Goal: Task Accomplishment & Management: Manage account settings

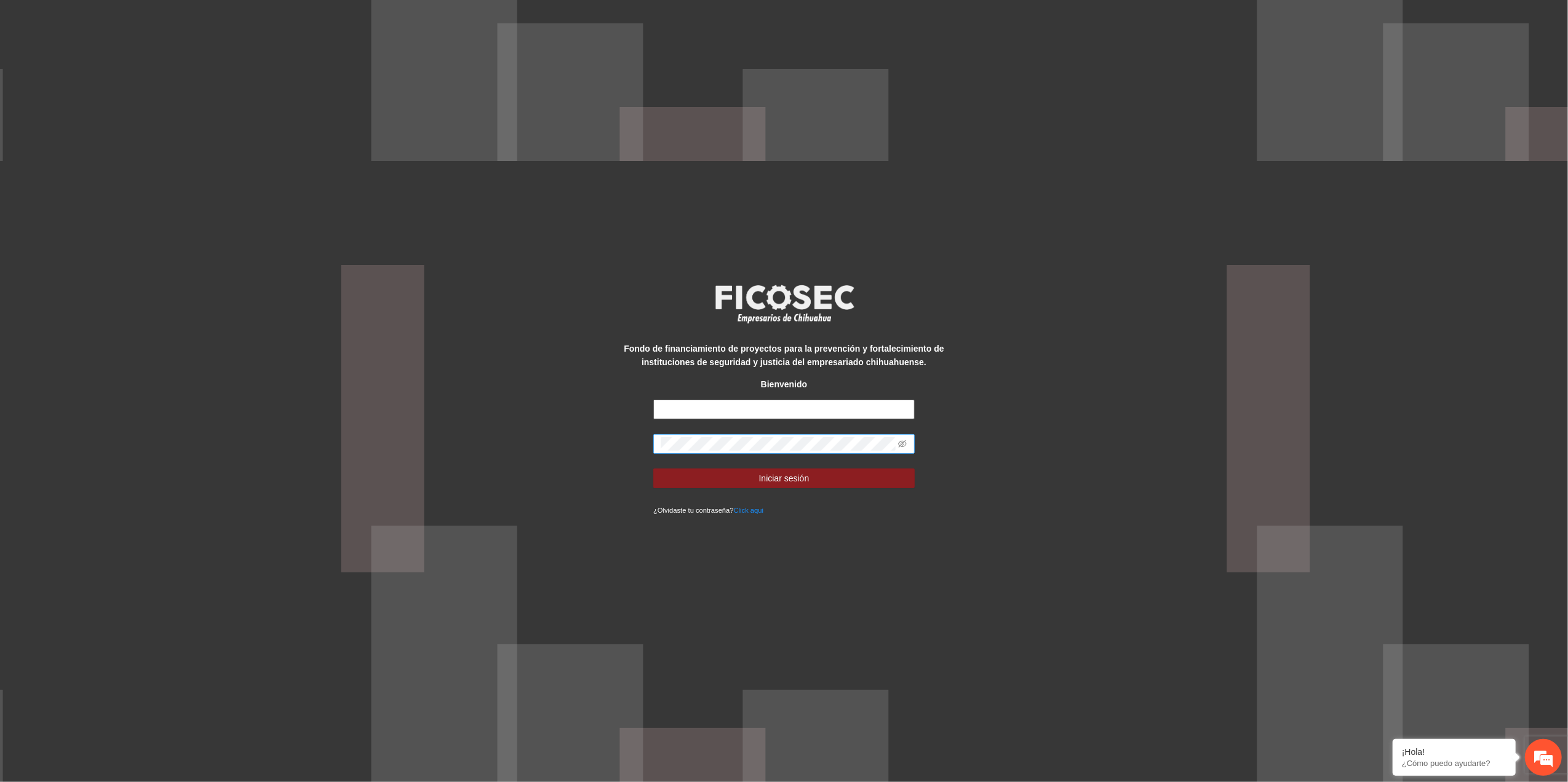
type input "**********"
click at [488, 423] on div "**********" at bounding box center [784, 391] width 1568 height 782
click at [654, 469] on button "Iniciar sesión" at bounding box center [784, 478] width 262 height 19
click at [335, 438] on div "**********" at bounding box center [784, 391] width 1568 height 782
click at [904, 441] on icon "eye-invisible" at bounding box center [902, 444] width 9 height 7
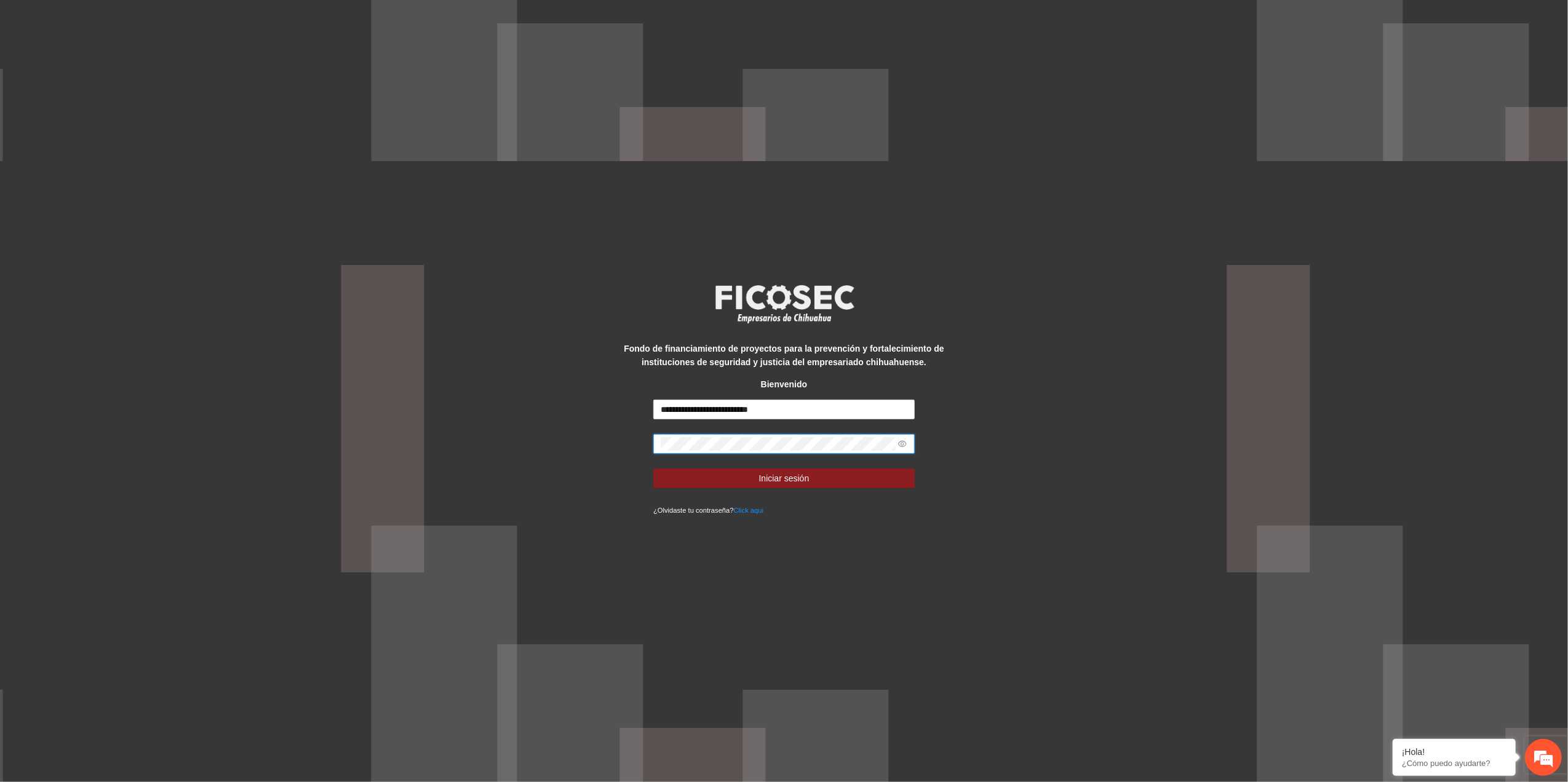
click at [904, 441] on icon "eye" at bounding box center [902, 444] width 9 height 6
click at [0, 521] on html "**********" at bounding box center [784, 391] width 1568 height 782
click at [729, 482] on button "Iniciar sesión" at bounding box center [784, 478] width 262 height 19
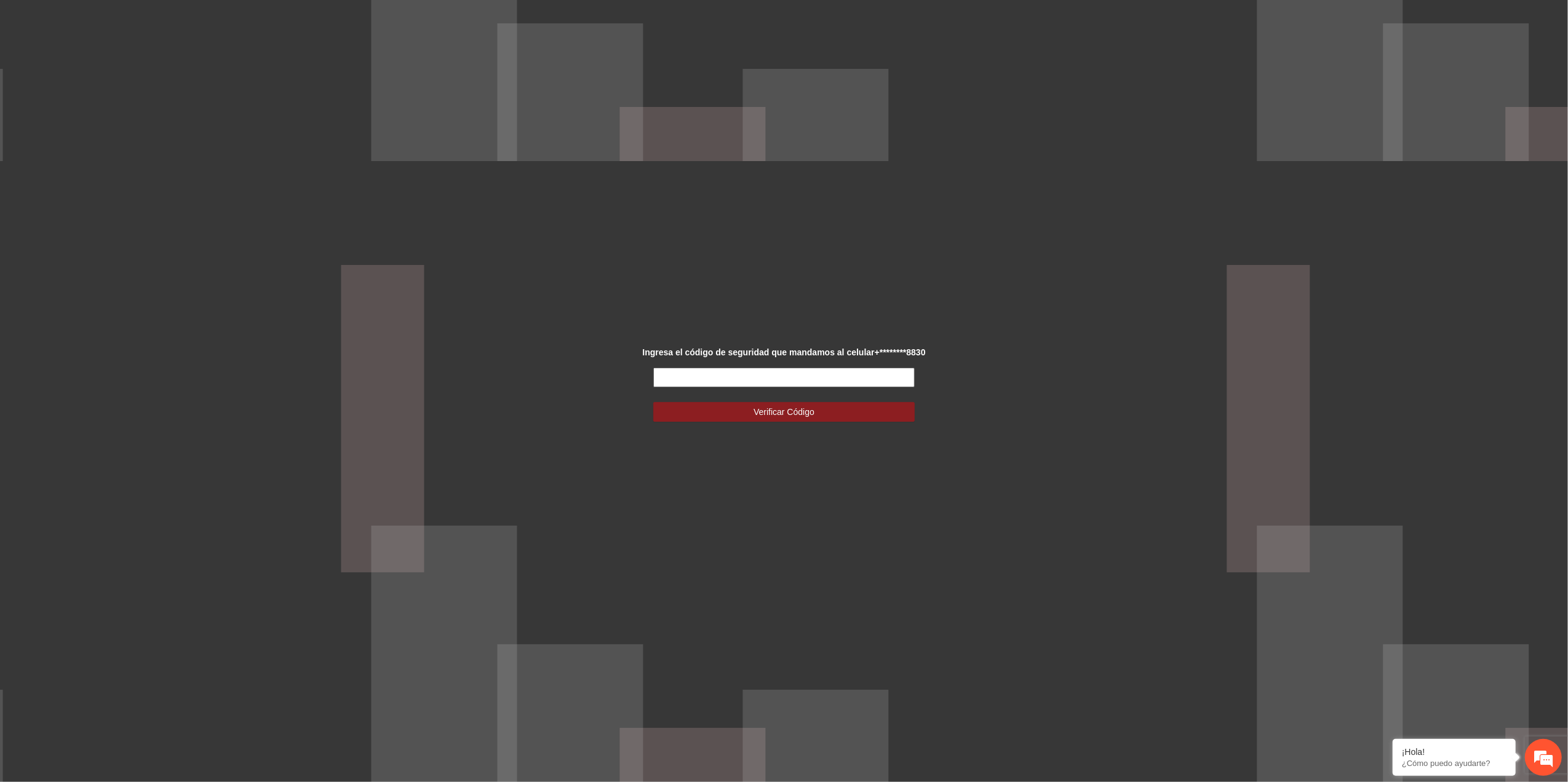
click at [668, 375] on input "text" at bounding box center [784, 377] width 262 height 19
type input "******"
click at [692, 421] on button "Verificar Código" at bounding box center [784, 412] width 262 height 19
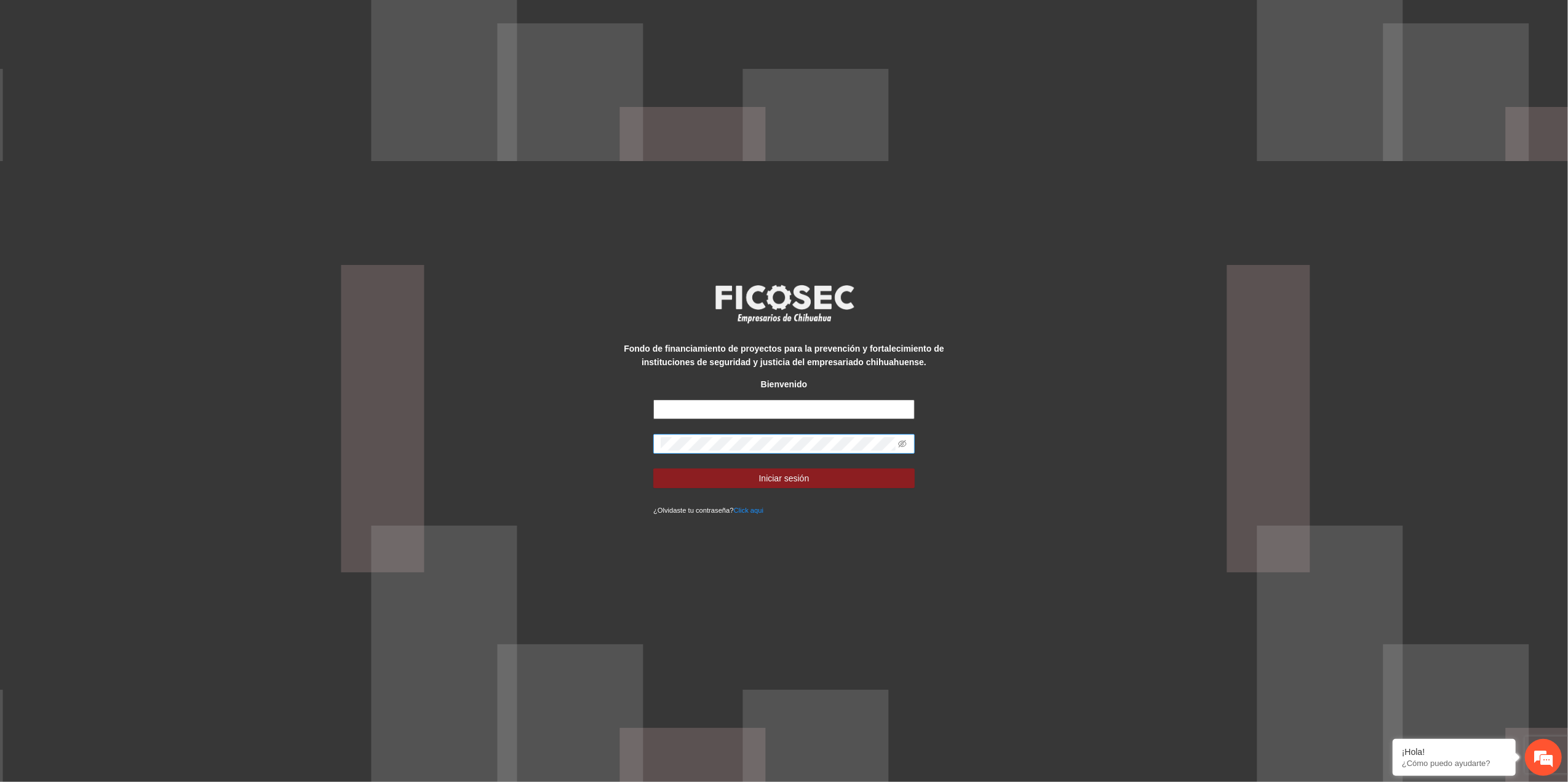
type input "**********"
click at [593, 439] on div "**********" at bounding box center [784, 391] width 1568 height 782
click at [713, 474] on button "Iniciar sesión" at bounding box center [784, 478] width 262 height 19
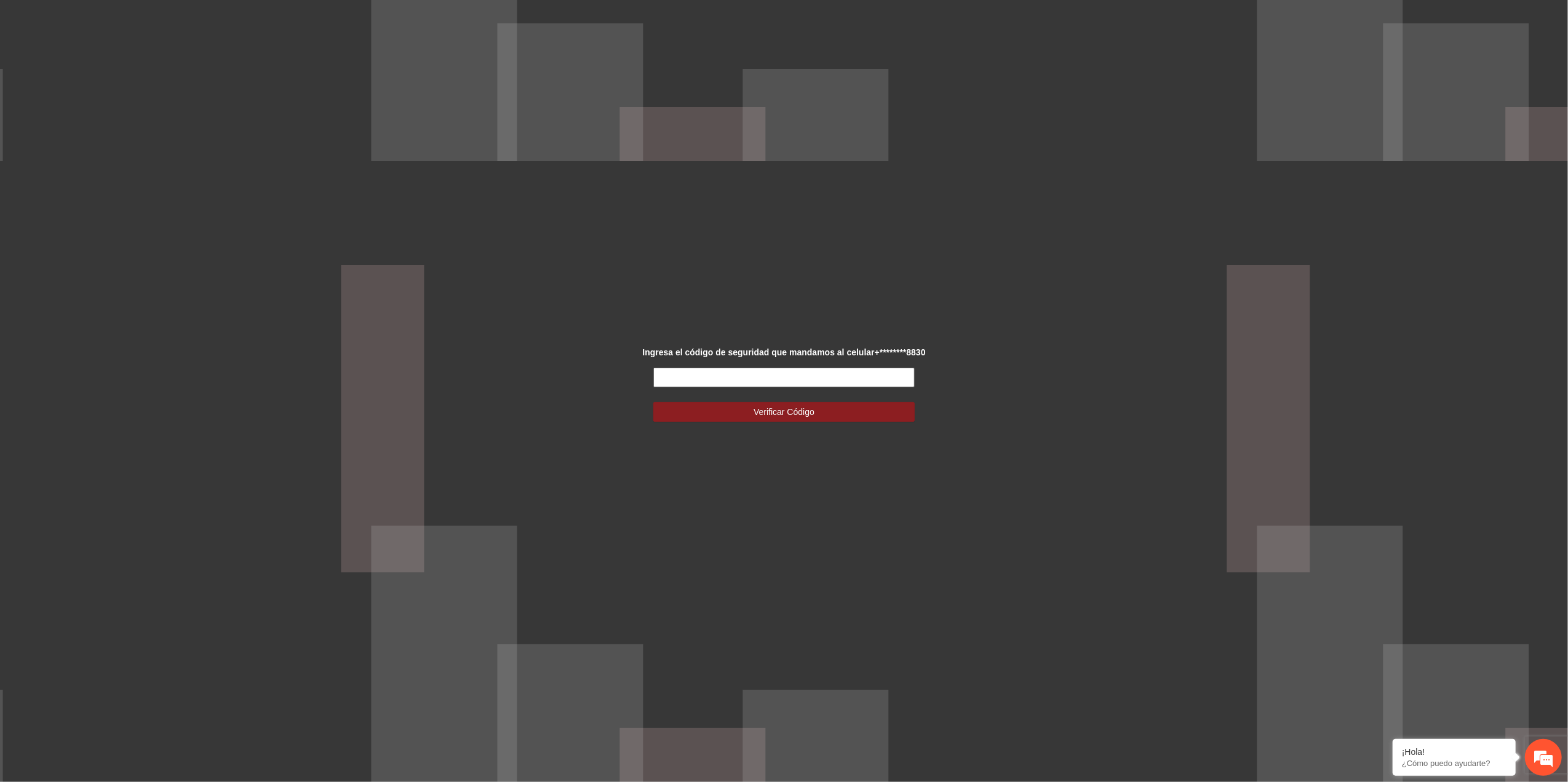
click at [721, 384] on input "text" at bounding box center [784, 377] width 262 height 19
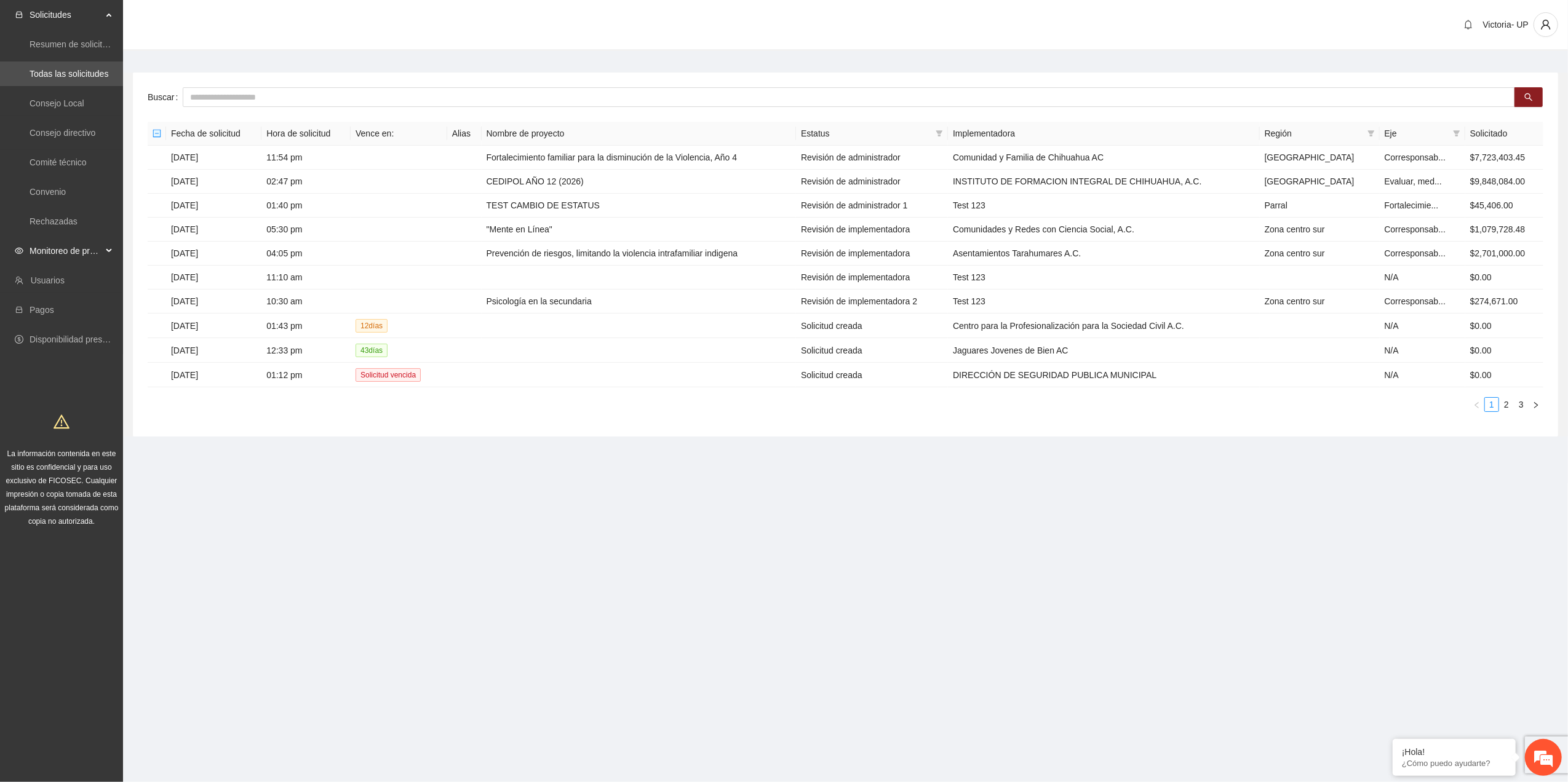
click at [70, 257] on span "Monitoreo de proyectos" at bounding box center [66, 251] width 73 height 24
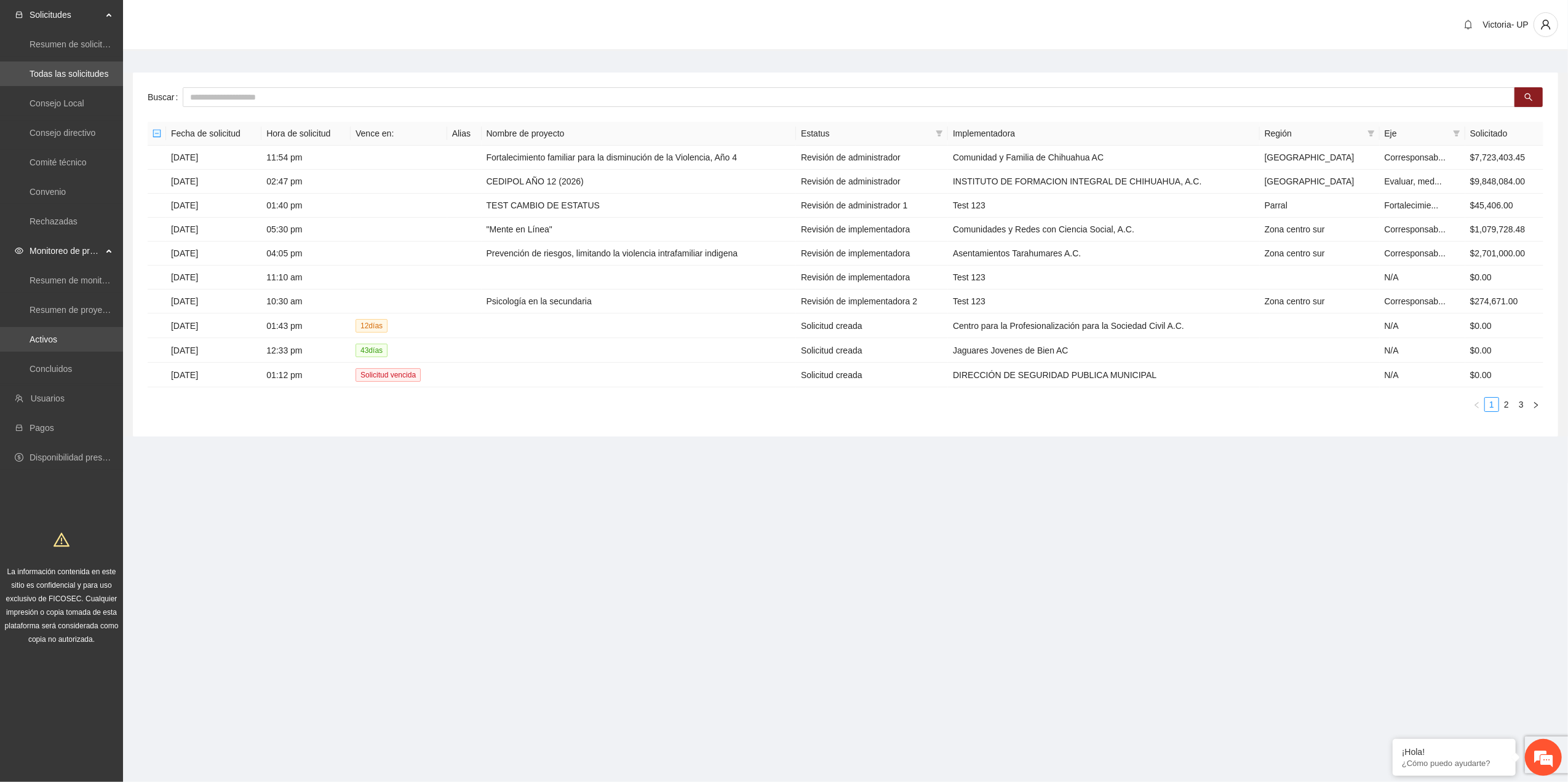
click at [47, 342] on link "Activos" at bounding box center [43, 339] width 28 height 10
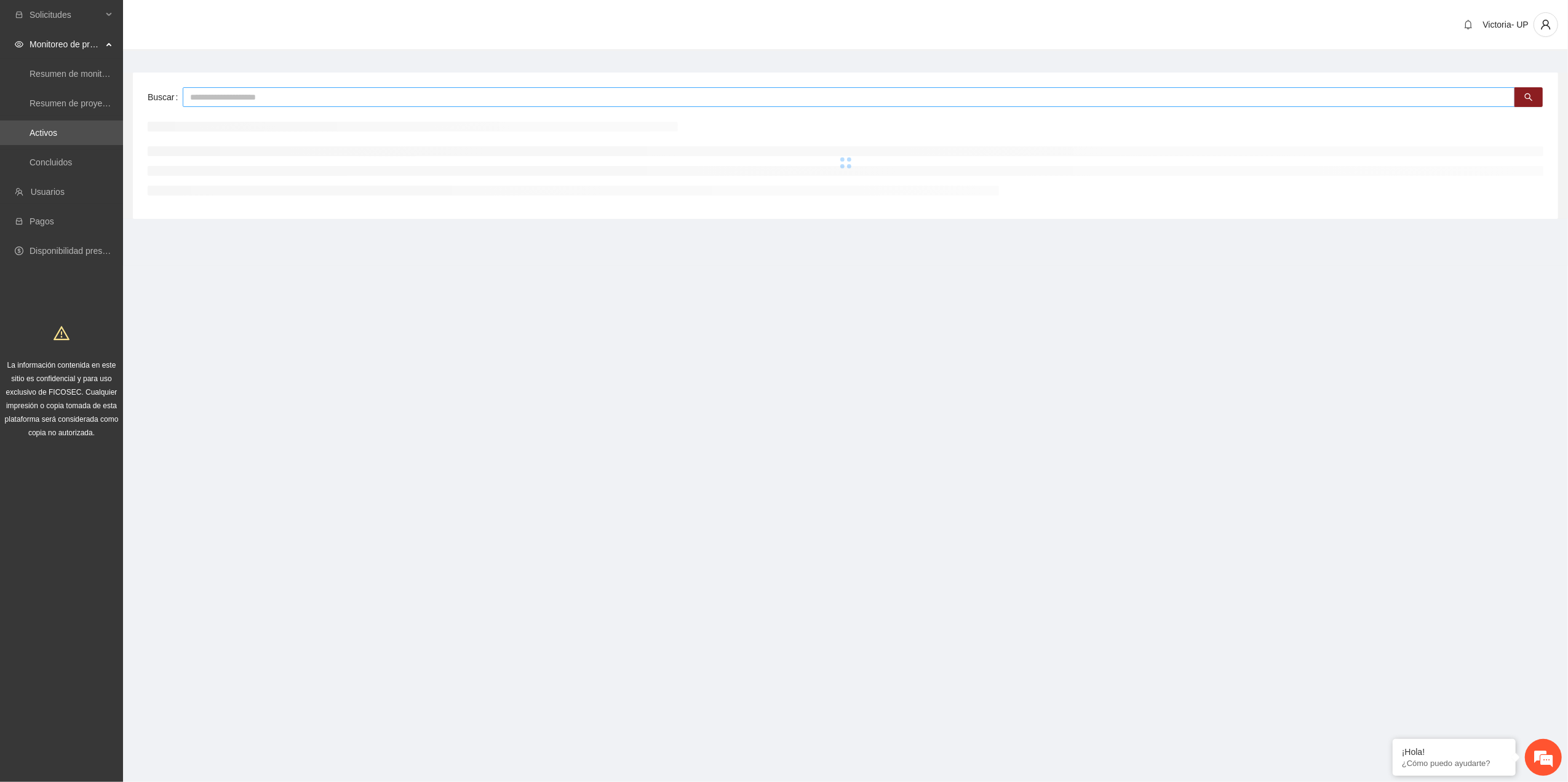
click at [311, 89] on input "text" at bounding box center [849, 97] width 1332 height 19
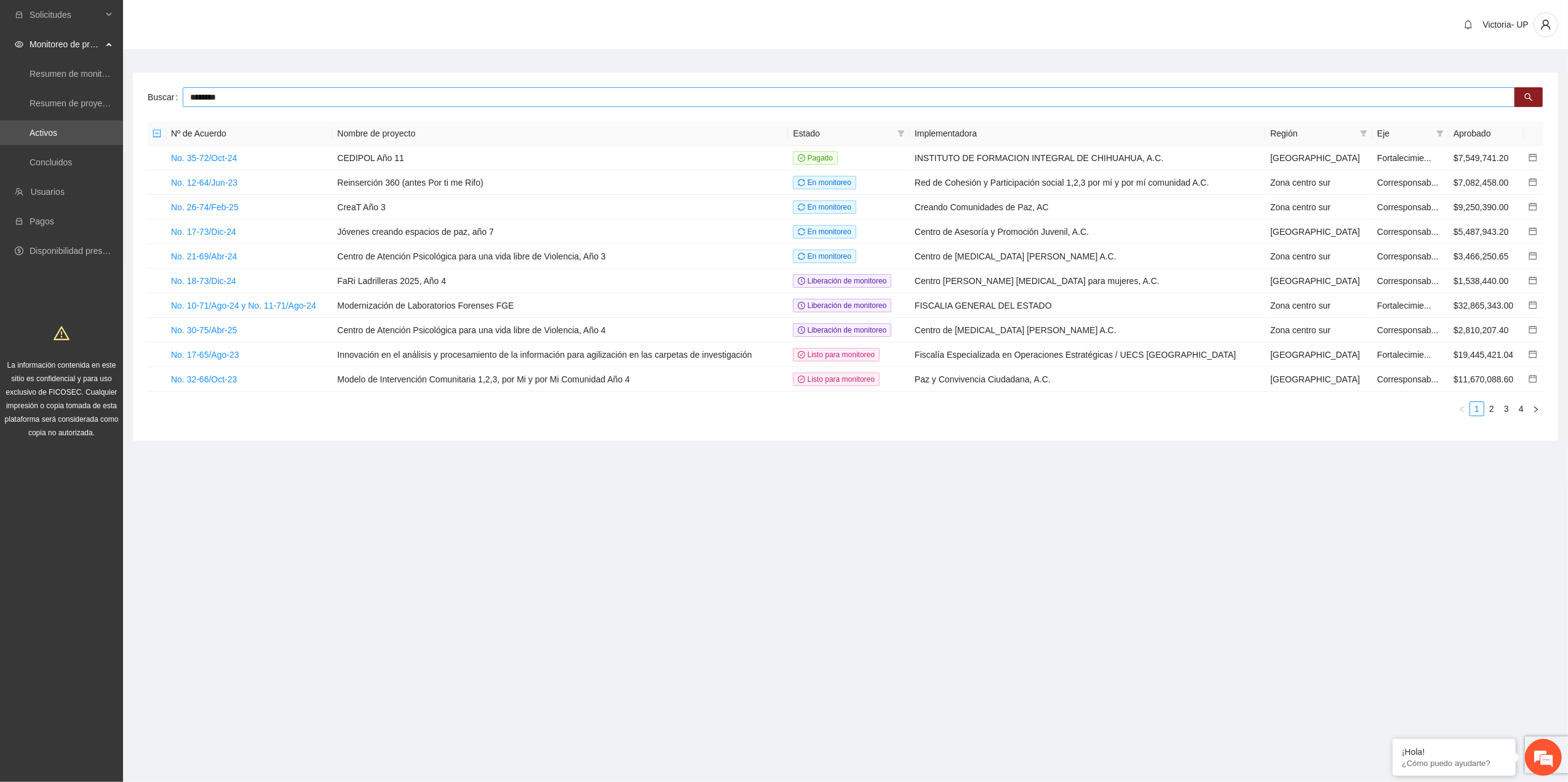
type input "********"
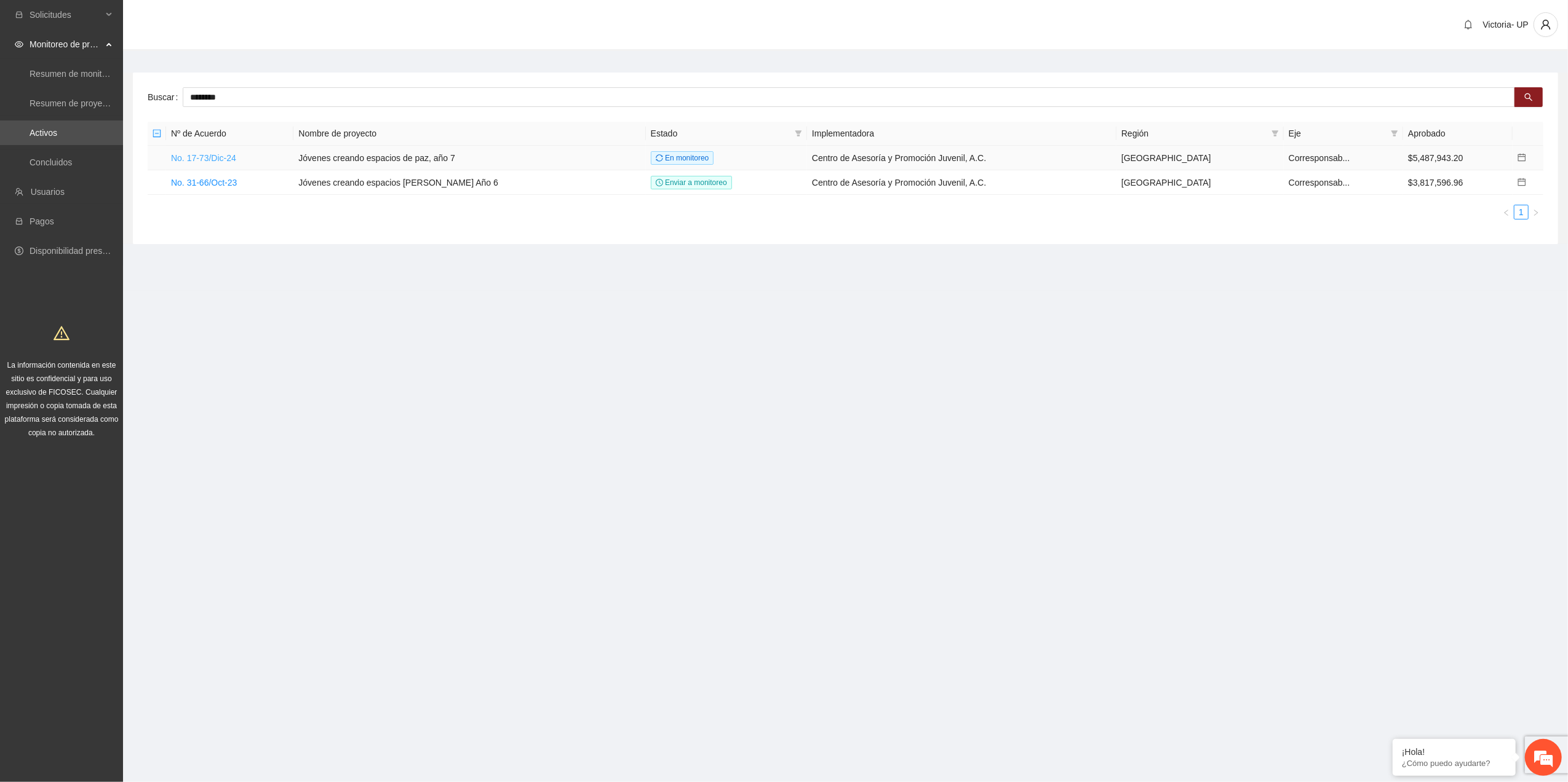
click at [227, 158] on link "No. 17-73/Dic-24" at bounding box center [203, 158] width 66 height 10
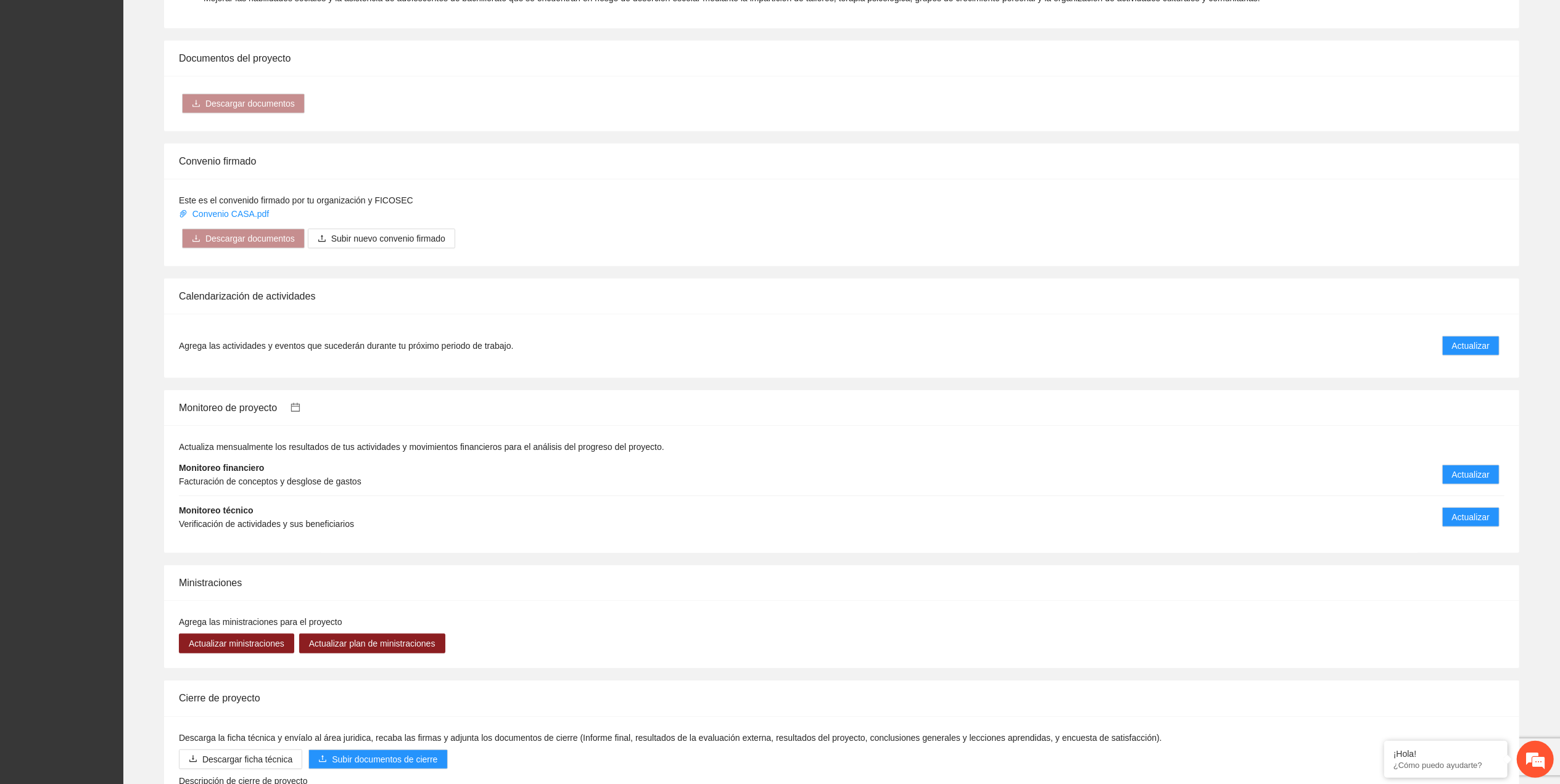
scroll to position [861, 0]
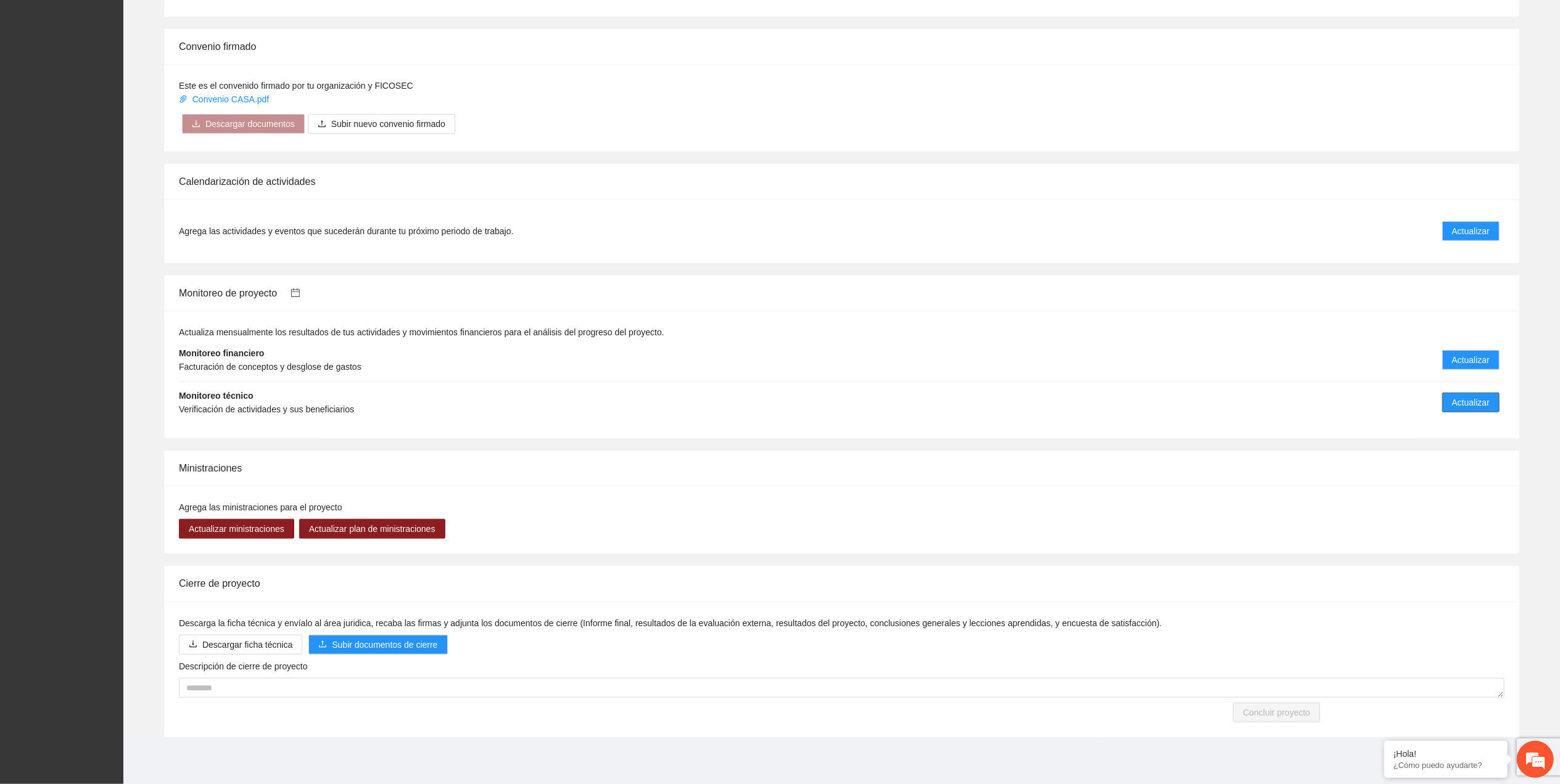
click at [1467, 400] on span "Actualizar" at bounding box center [1471, 403] width 37 height 14
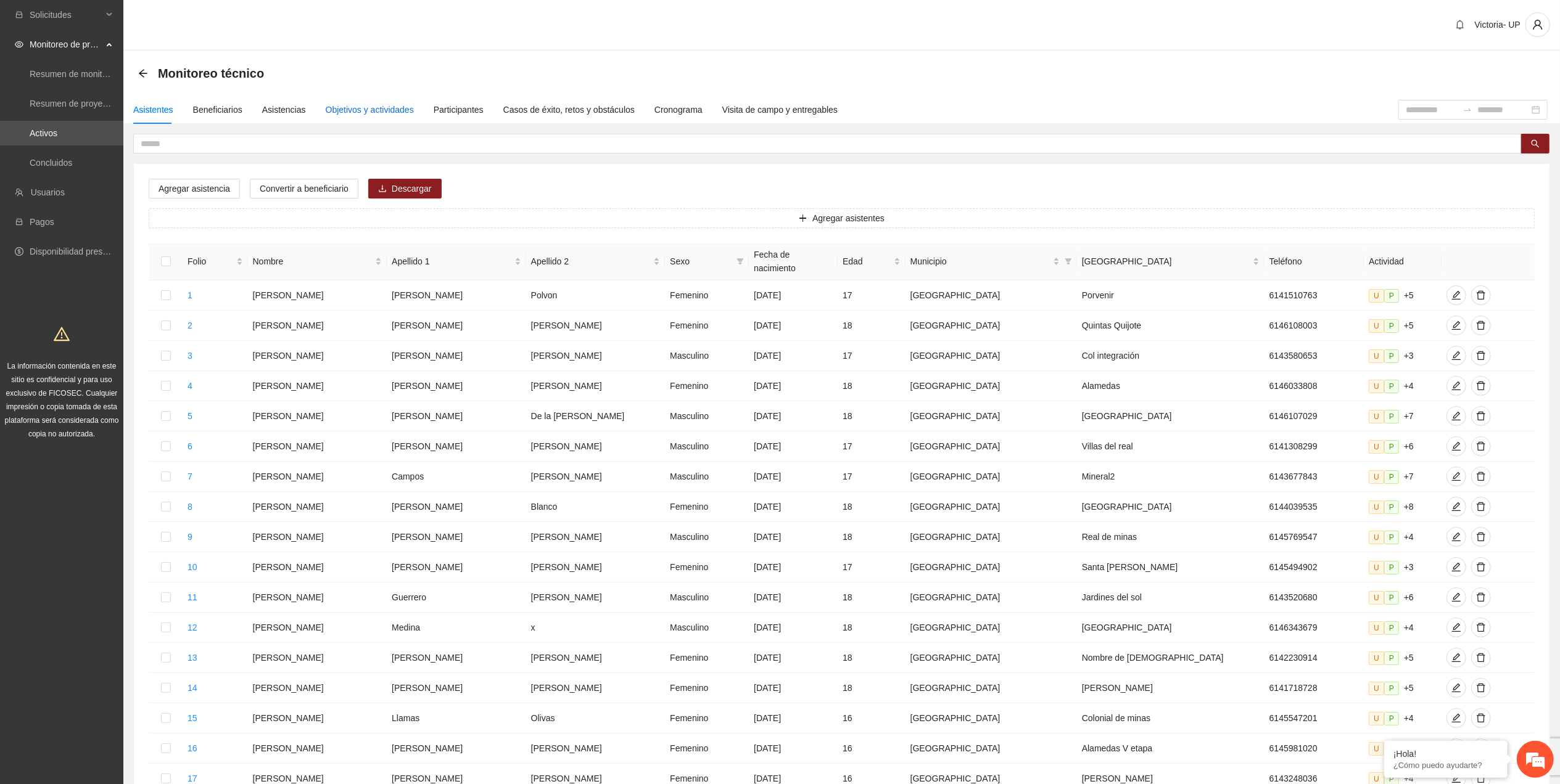
click at [370, 114] on div "Objetivos y actividades" at bounding box center [369, 110] width 89 height 14
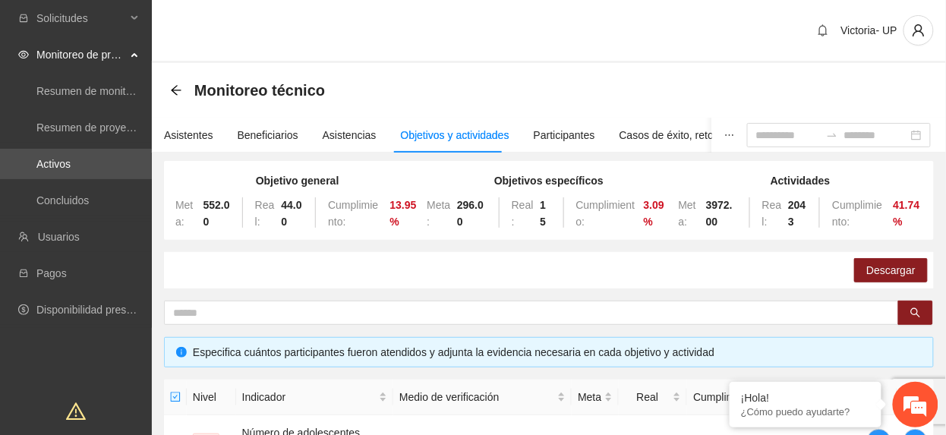
drag, startPoint x: 718, startPoint y: 278, endPoint x: 747, endPoint y: 276, distance: 29.7
click at [718, 278] on div "Descargar" at bounding box center [549, 270] width 770 height 36
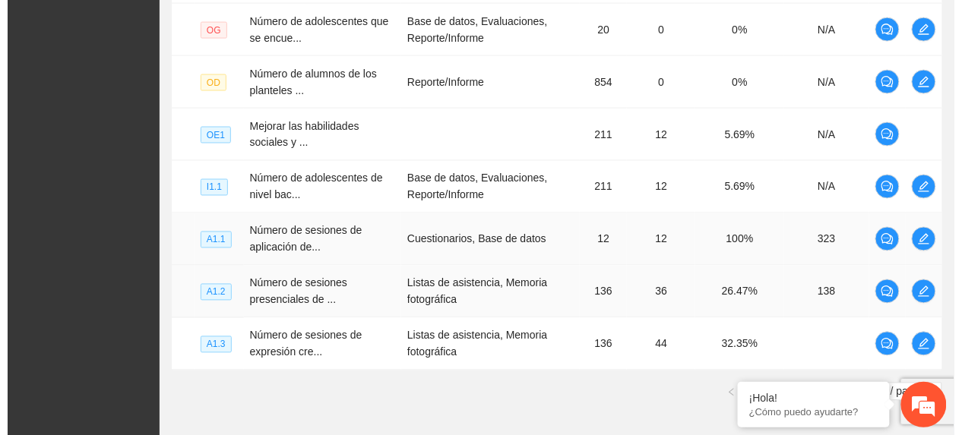
scroll to position [653, 0]
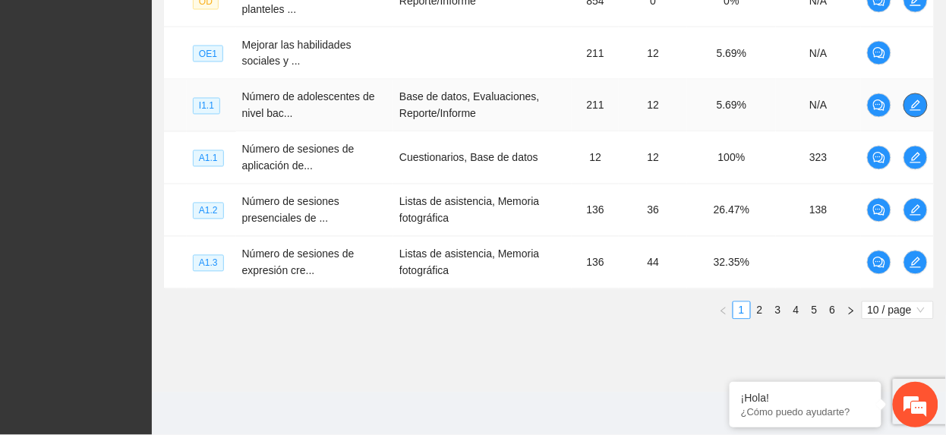
click at [918, 105] on icon "edit" at bounding box center [916, 105] width 12 height 12
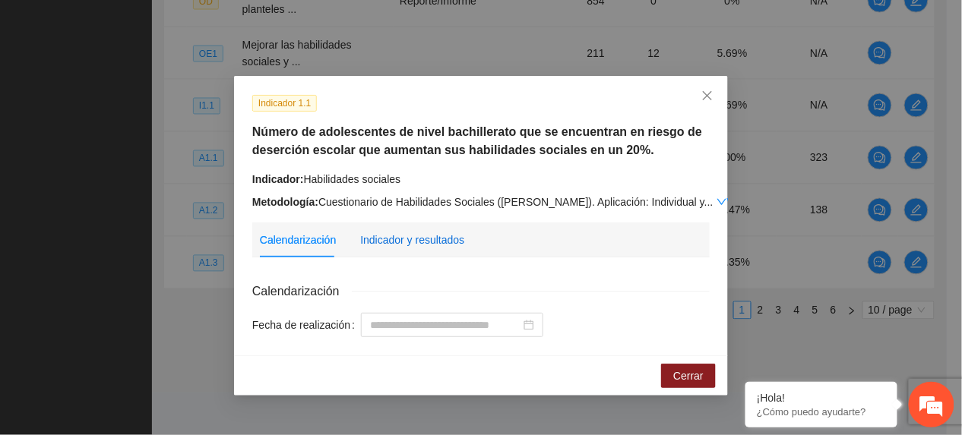
click at [400, 238] on div "Indicador y resultados" at bounding box center [412, 240] width 104 height 17
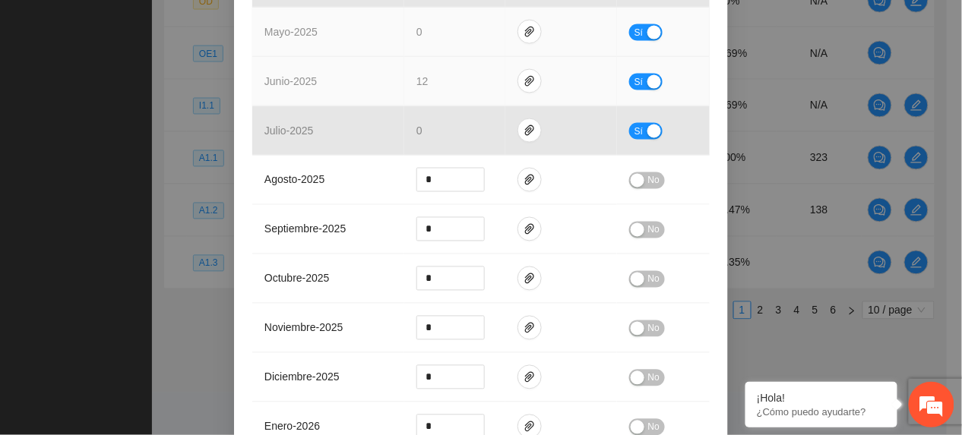
scroll to position [506, 0]
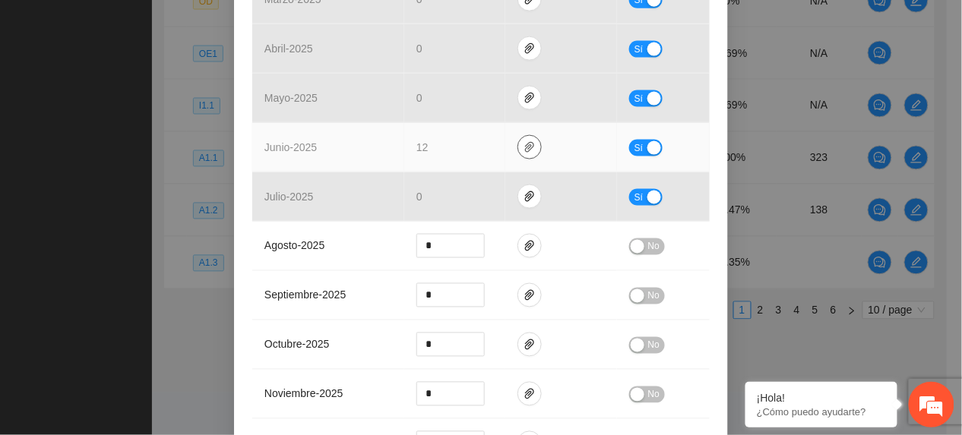
click at [518, 147] on span "paper-clip" at bounding box center [529, 147] width 23 height 12
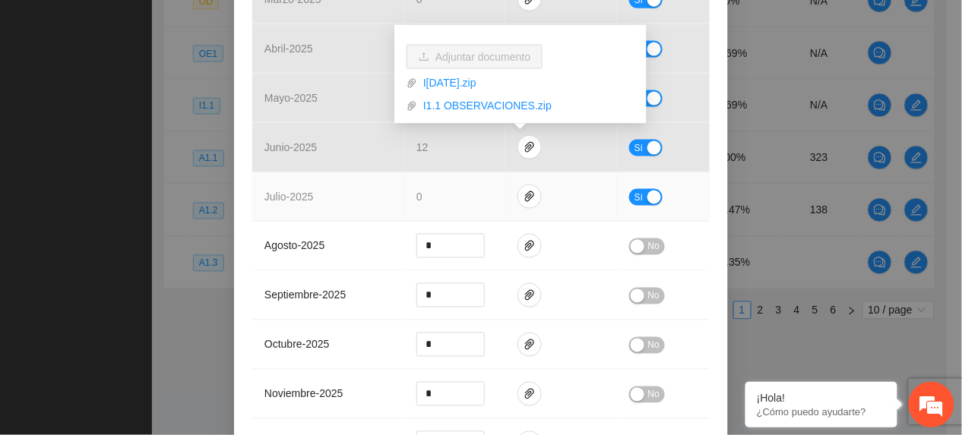
click at [510, 188] on td at bounding box center [561, 196] width 112 height 49
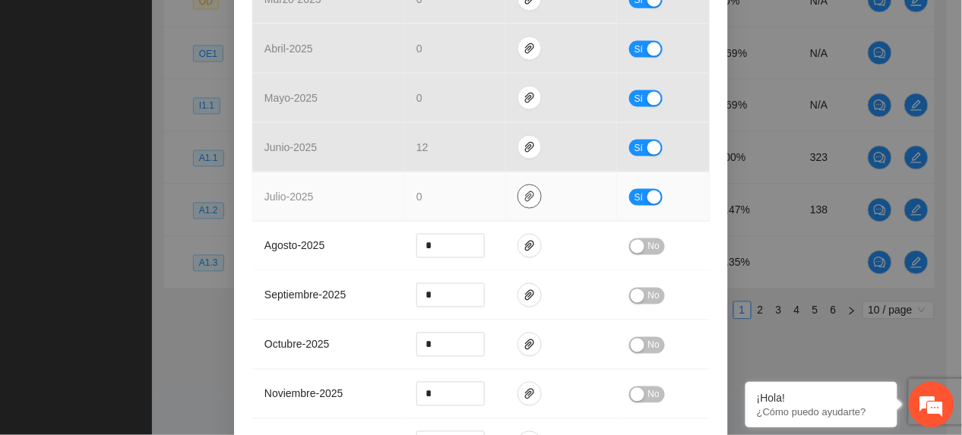
click at [518, 195] on span "paper-clip" at bounding box center [529, 197] width 23 height 12
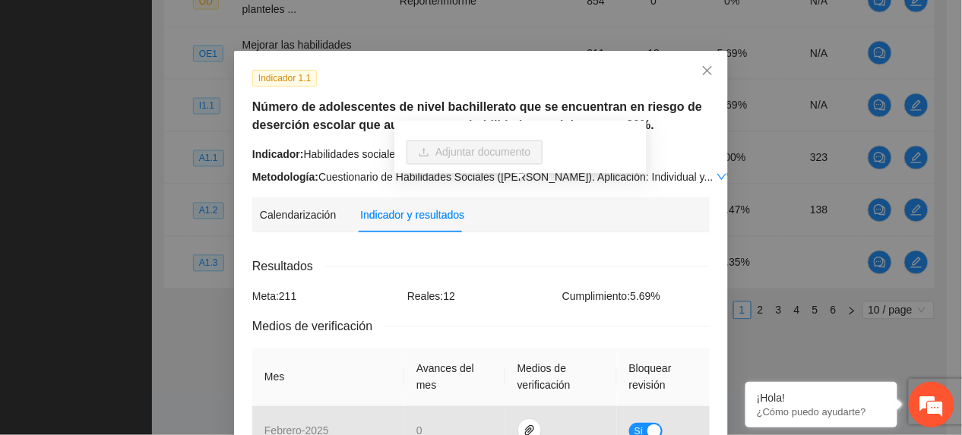
scroll to position [0, 0]
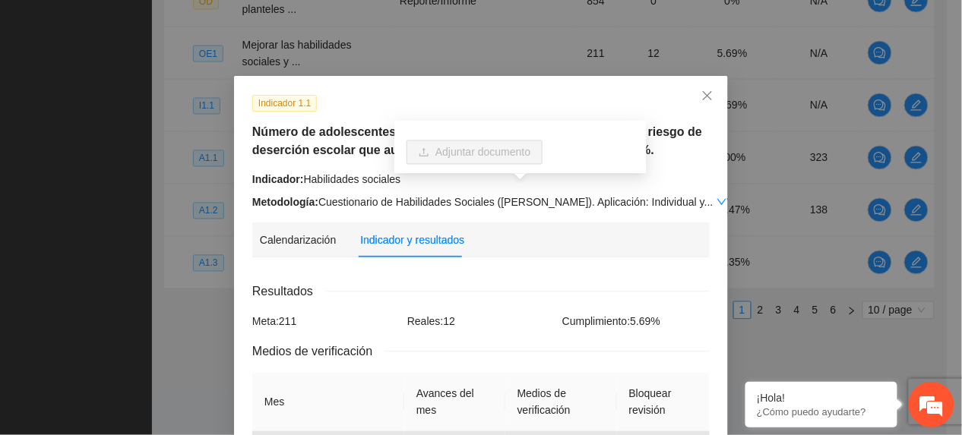
drag, startPoint x: 356, startPoint y: 330, endPoint x: 350, endPoint y: 336, distance: 8.6
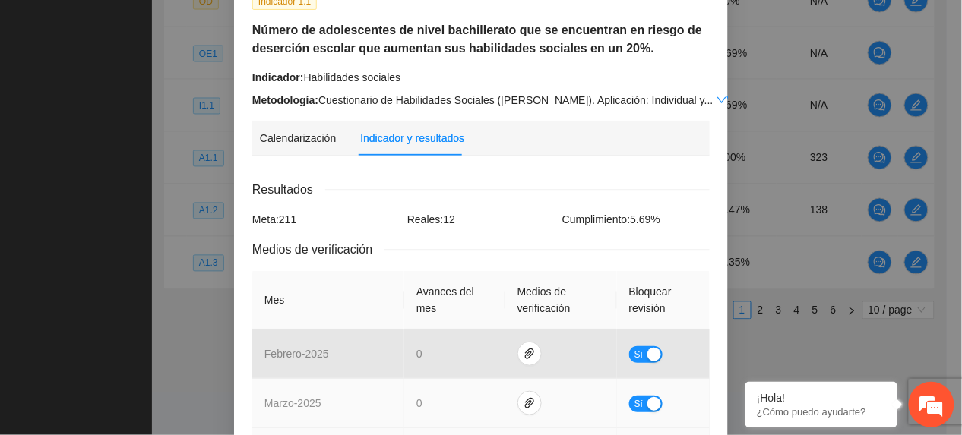
scroll to position [202, 0]
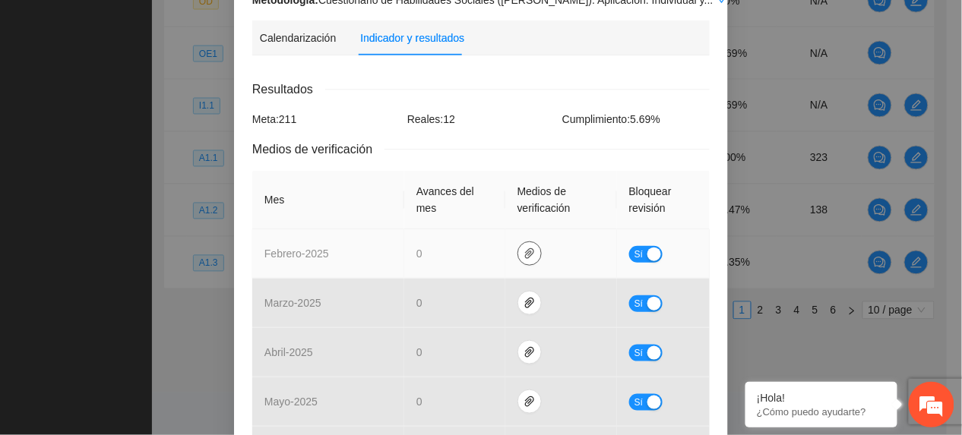
click at [518, 248] on span "paper-clip" at bounding box center [529, 254] width 23 height 12
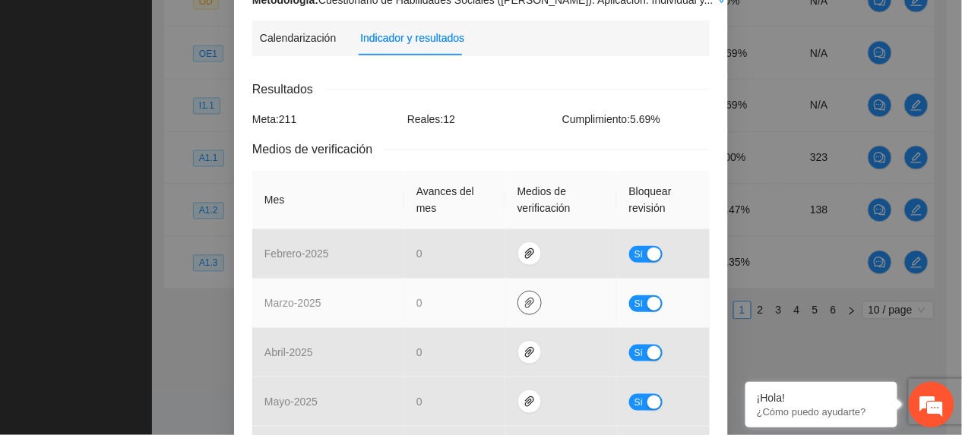
click at [520, 292] on button "button" at bounding box center [529, 303] width 24 height 24
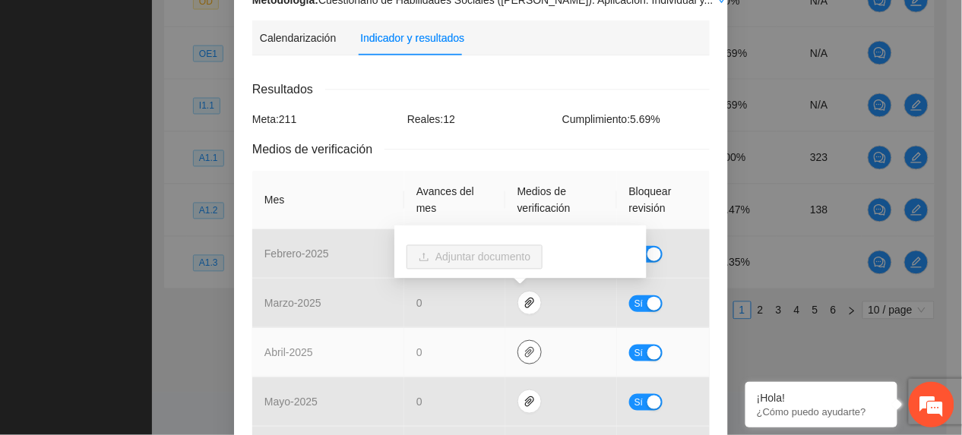
click at [520, 343] on button "button" at bounding box center [529, 352] width 24 height 24
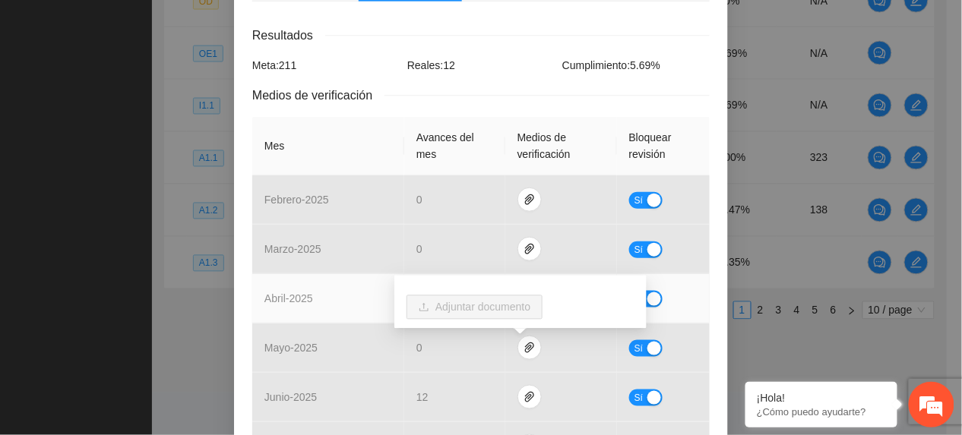
scroll to position [304, 0]
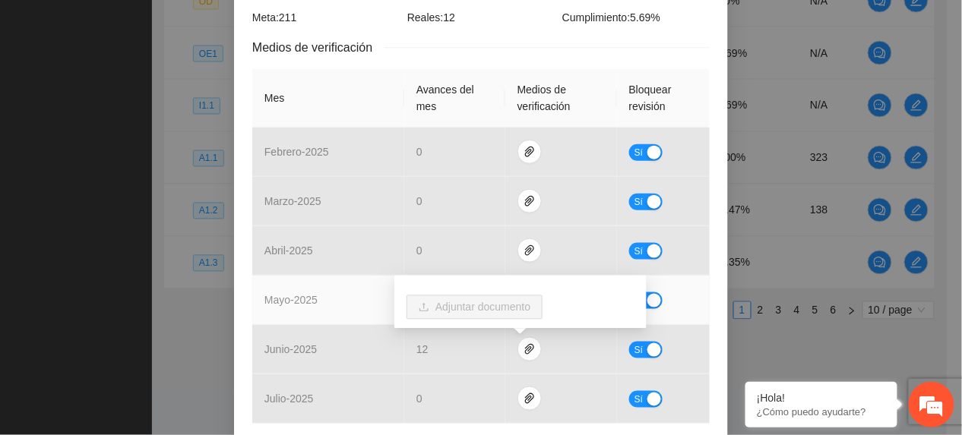
drag, startPoint x: 329, startPoint y: 317, endPoint x: 400, endPoint y: 301, distance: 72.6
click at [348, 311] on td "mayo - 2025" at bounding box center [328, 300] width 152 height 49
click at [524, 302] on icon "paper-clip" at bounding box center [529, 300] width 12 height 12
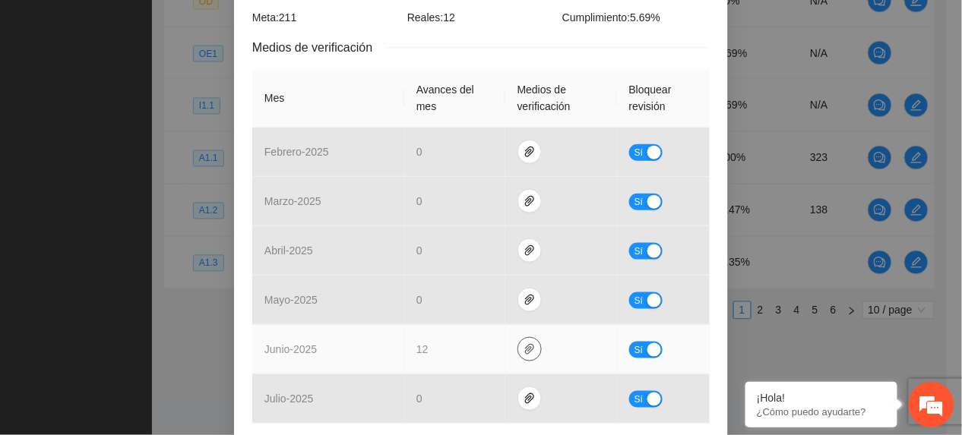
click at [524, 353] on icon "paper-clip" at bounding box center [529, 349] width 12 height 12
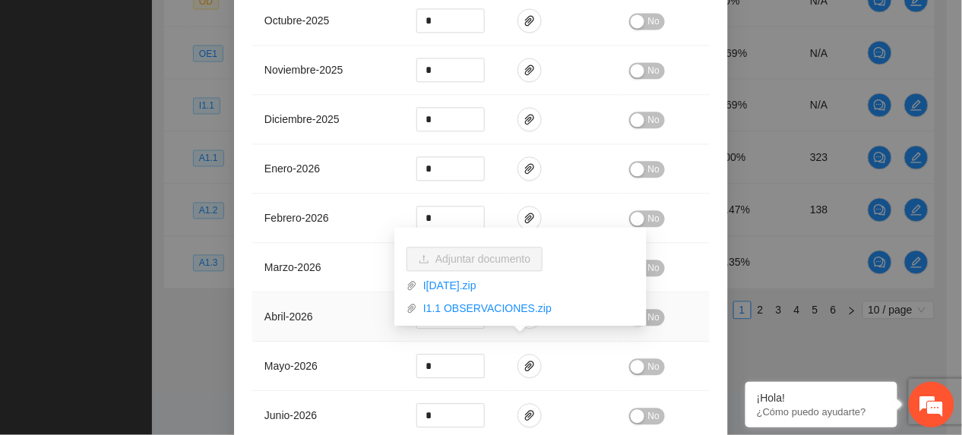
scroll to position [1009, 0]
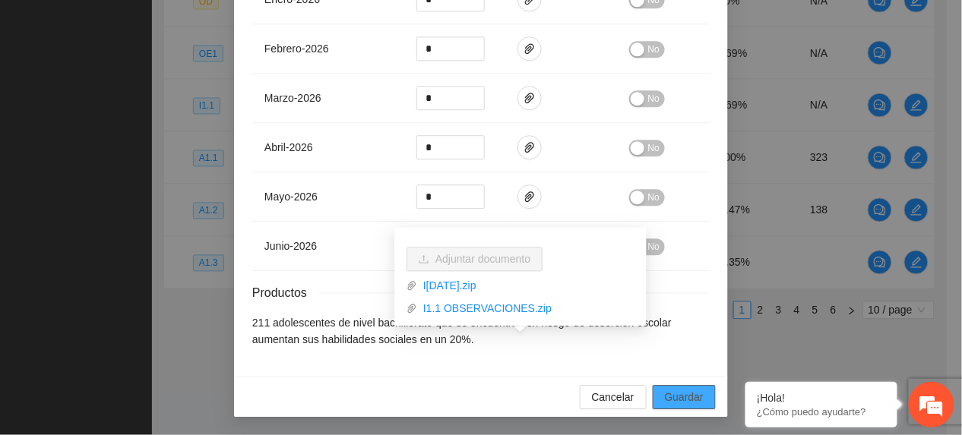
drag, startPoint x: 675, startPoint y: 403, endPoint x: 676, endPoint y: 371, distance: 31.1
click at [676, 403] on span "Guardar" at bounding box center [684, 397] width 39 height 17
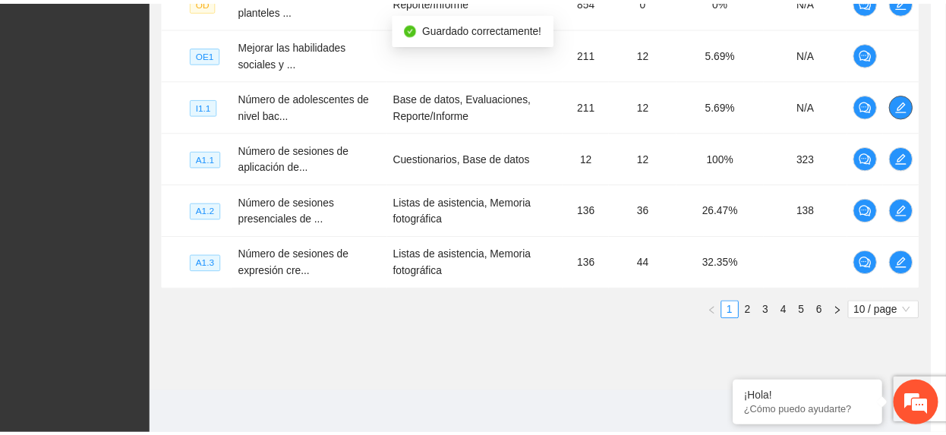
scroll to position [0, 0]
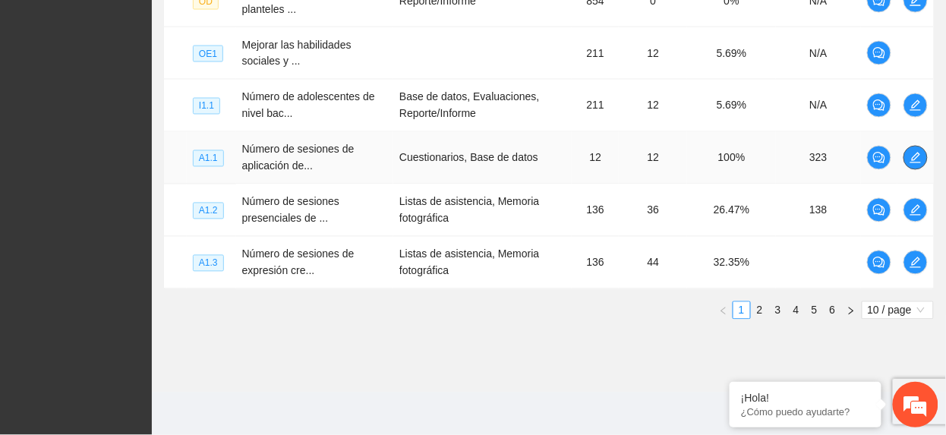
click at [921, 150] on button "button" at bounding box center [916, 158] width 24 height 24
click at [907, 216] on span "edit" at bounding box center [916, 210] width 23 height 12
click at [757, 308] on link "2" at bounding box center [760, 310] width 17 height 17
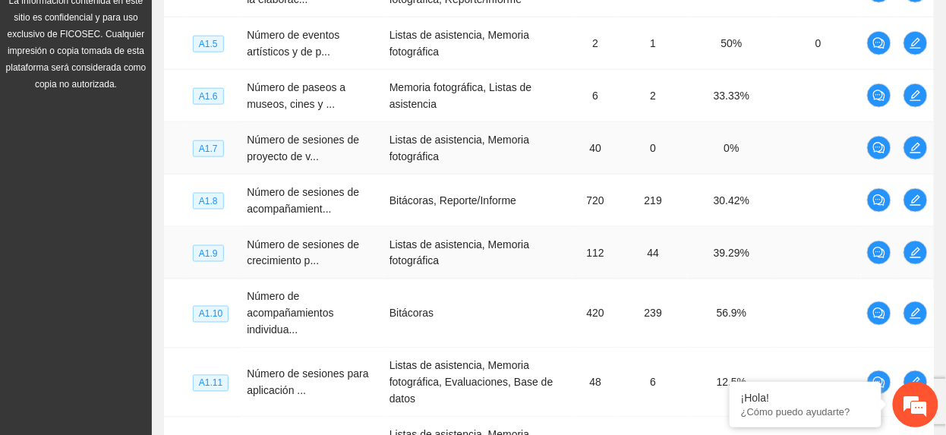
scroll to position [551, 0]
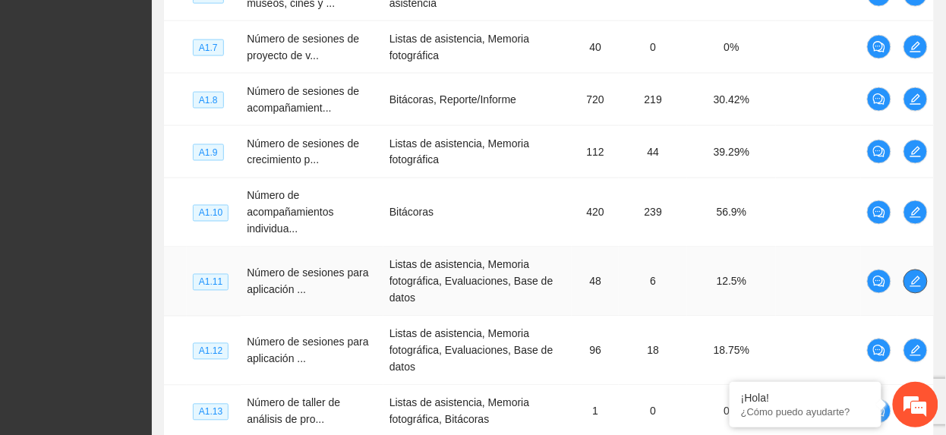
click at [919, 286] on icon "edit" at bounding box center [916, 282] width 12 height 12
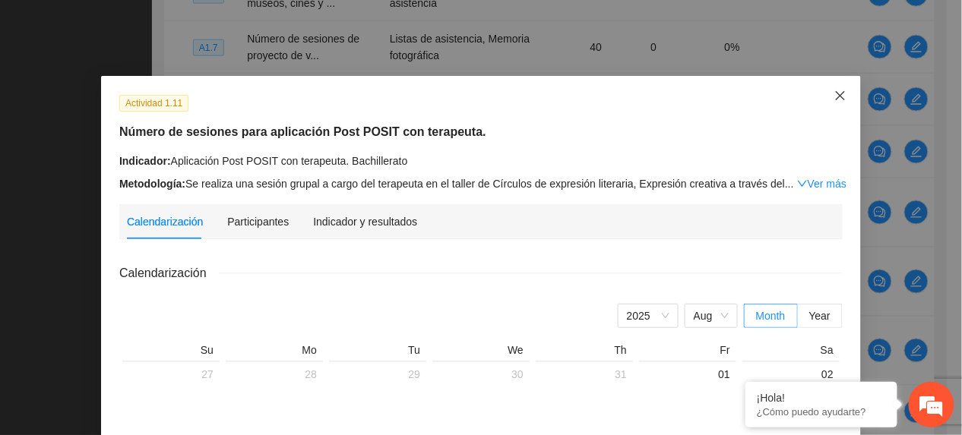
drag, startPoint x: 827, startPoint y: 90, endPoint x: 801, endPoint y: 110, distance: 33.6
click at [834, 91] on icon "close" at bounding box center [840, 96] width 12 height 12
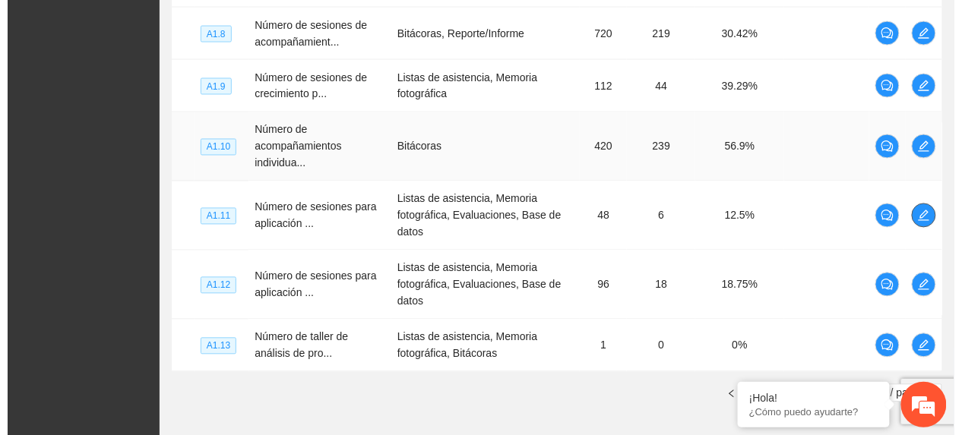
scroll to position [653, 0]
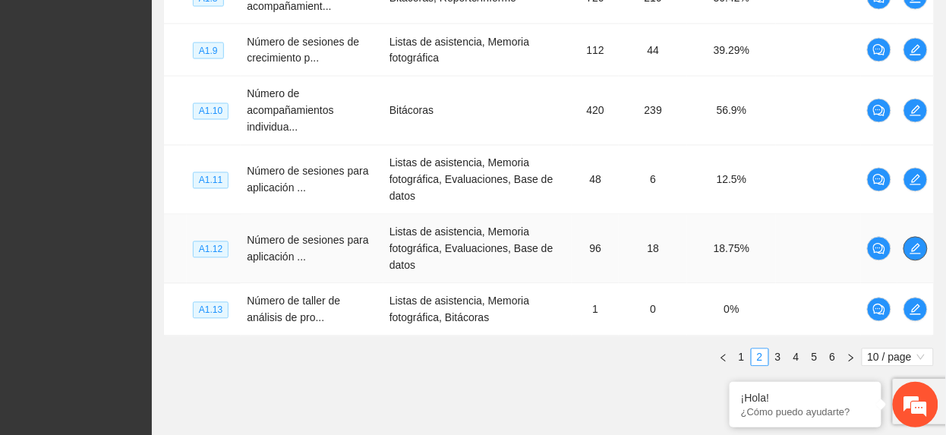
click at [922, 250] on span "edit" at bounding box center [916, 249] width 23 height 12
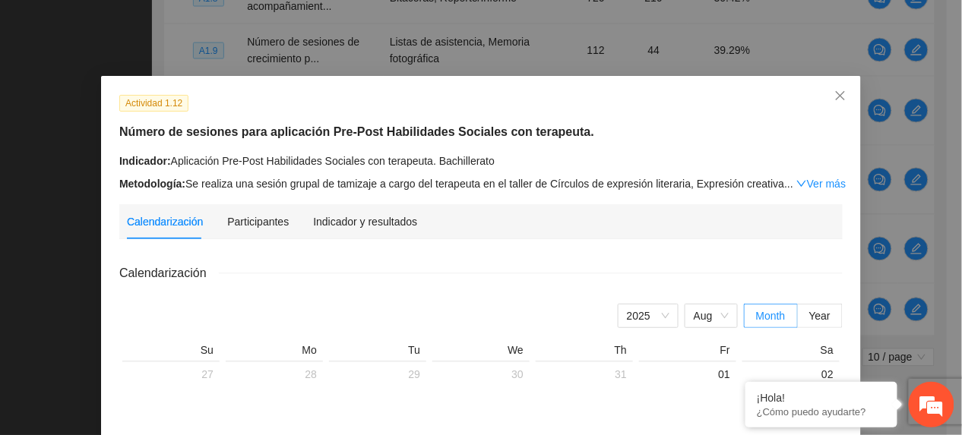
click at [806, 173] on div "Indicador: Aplicación Pre-Post Habilidades Sociales con terapeuta. Bachillerato…" at bounding box center [480, 172] width 723 height 39
click at [804, 186] on link "Ver más" at bounding box center [820, 184] width 49 height 12
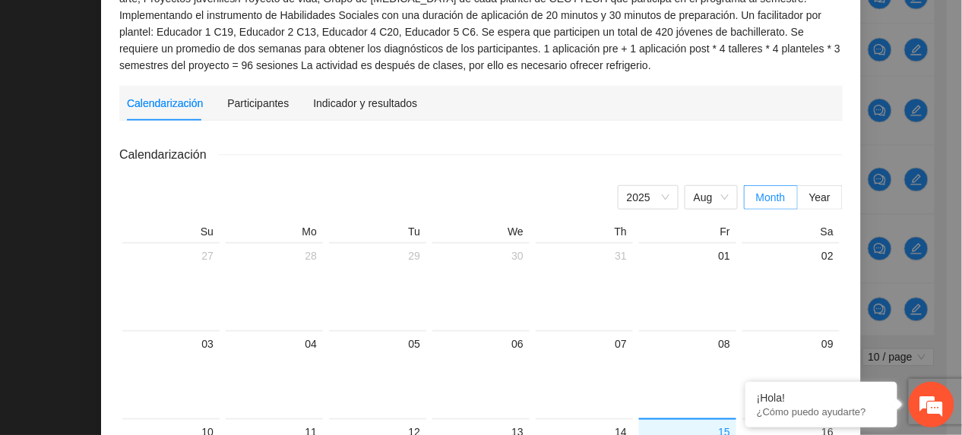
scroll to position [0, 0]
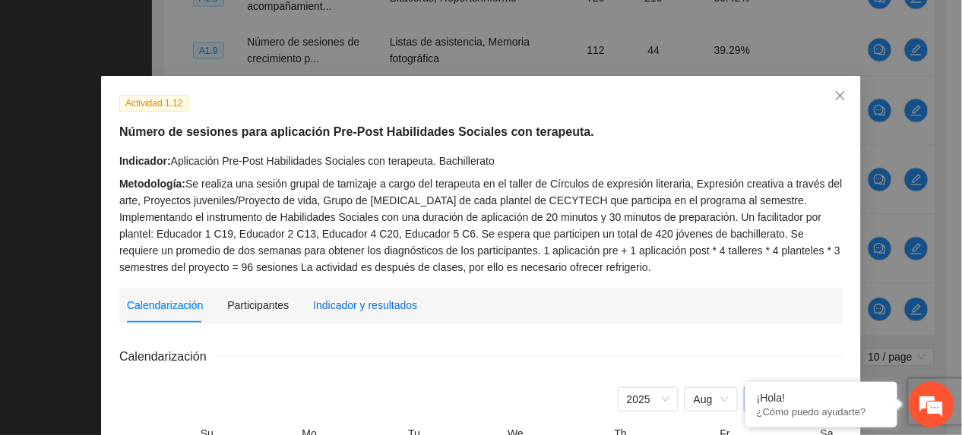
click at [338, 302] on div "Indicador y resultados" at bounding box center [365, 305] width 104 height 17
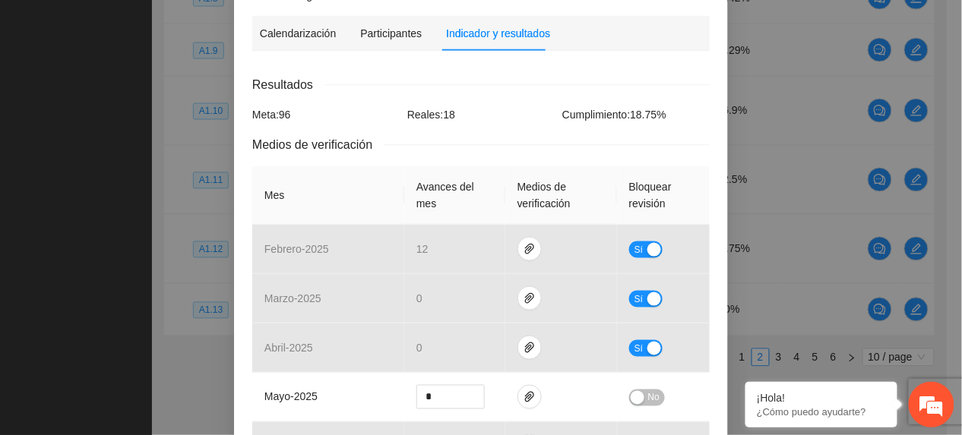
scroll to position [550, 0]
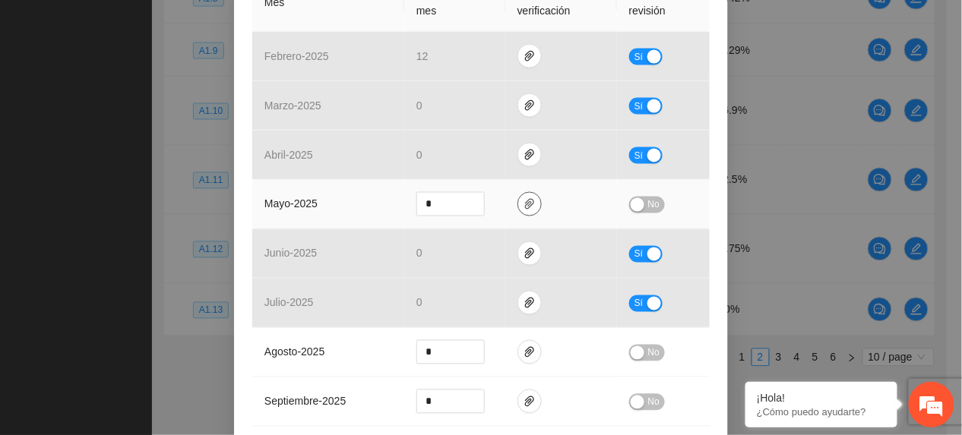
click at [523, 198] on icon "paper-clip" at bounding box center [529, 204] width 12 height 12
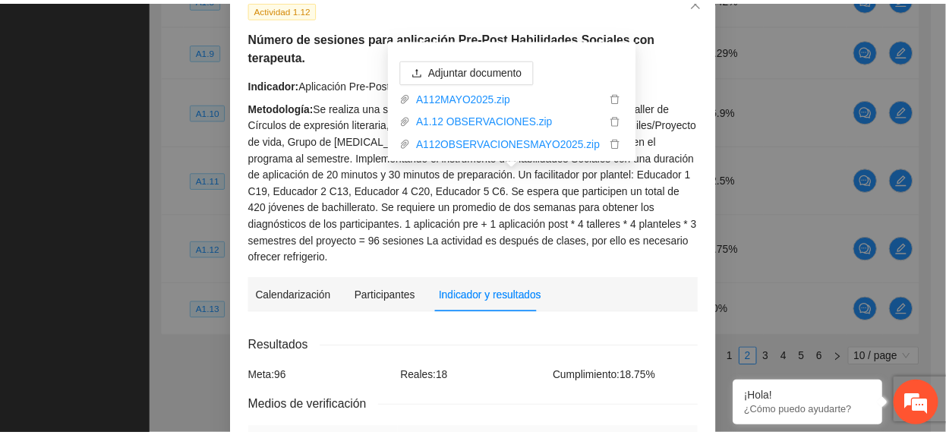
scroll to position [0, 0]
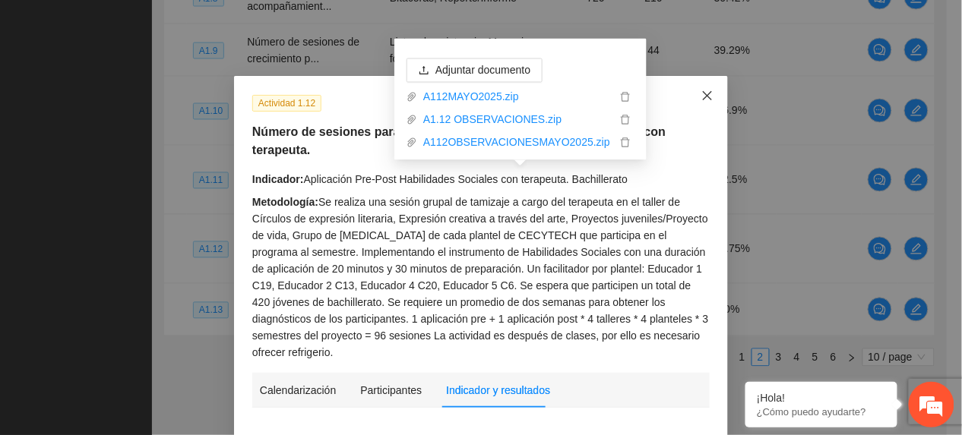
click at [691, 94] on span "Close" at bounding box center [707, 96] width 41 height 41
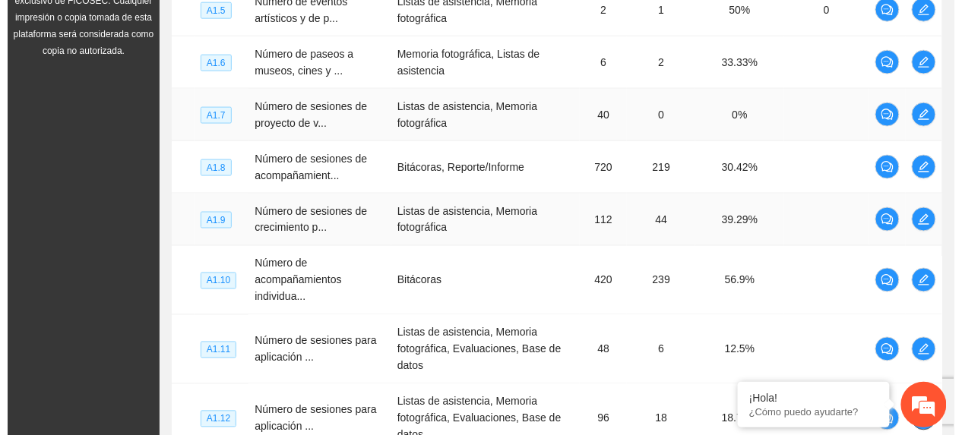
scroll to position [450, 0]
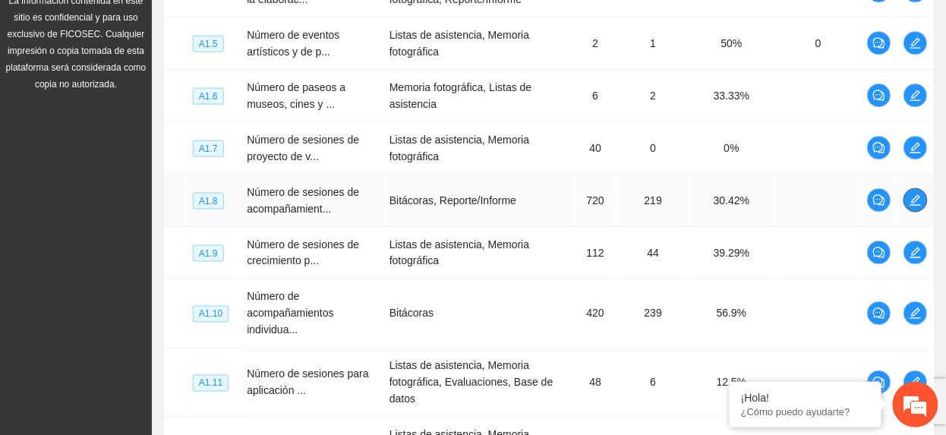
click at [911, 202] on icon "edit" at bounding box center [916, 200] width 12 height 12
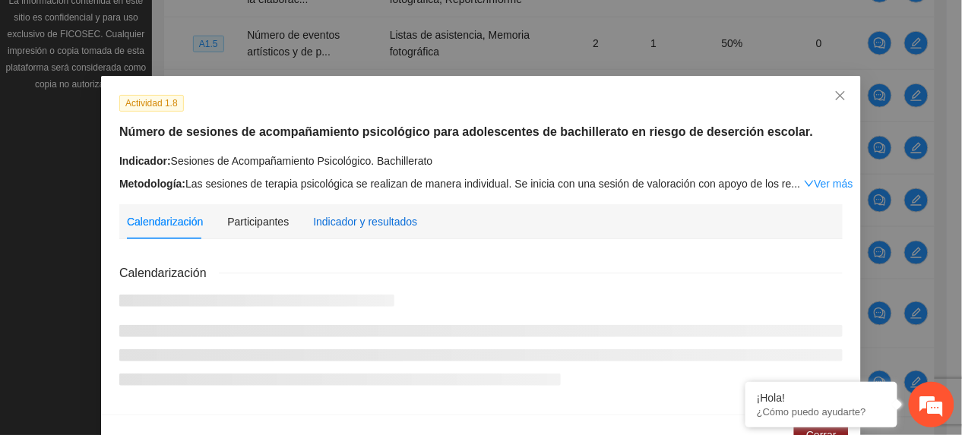
click at [378, 225] on div "Indicador y resultados" at bounding box center [365, 221] width 104 height 17
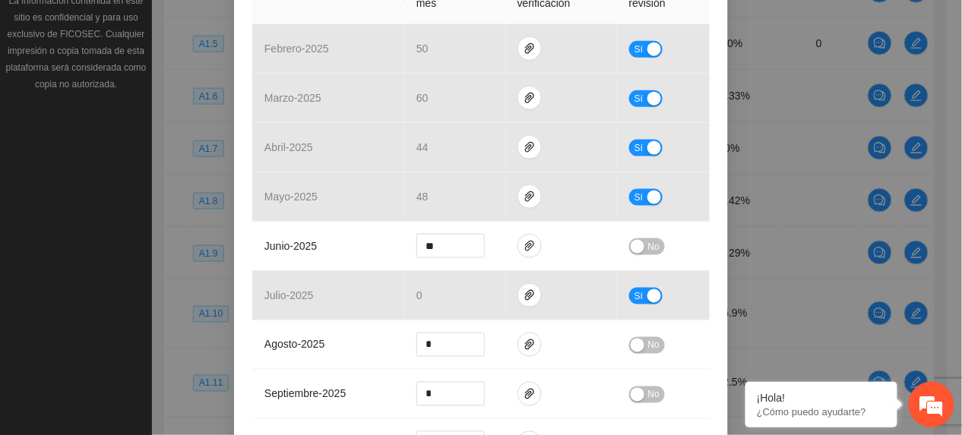
scroll to position [405, 0]
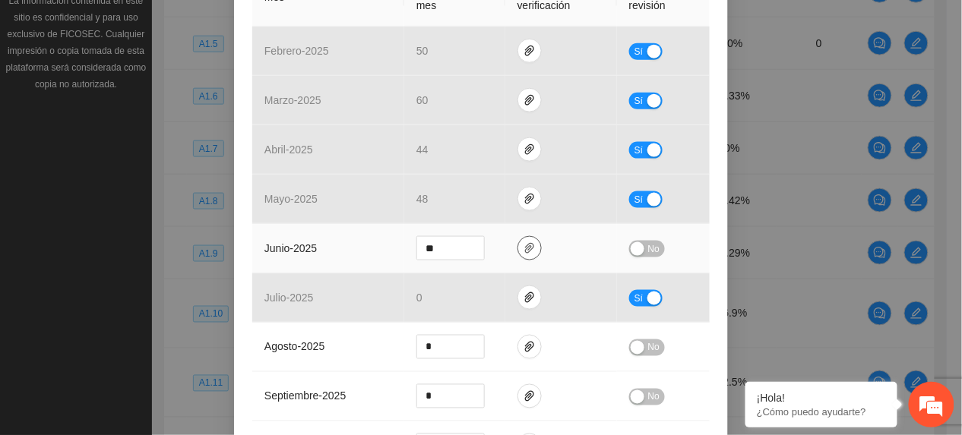
click at [523, 246] on icon "paper-clip" at bounding box center [529, 248] width 12 height 12
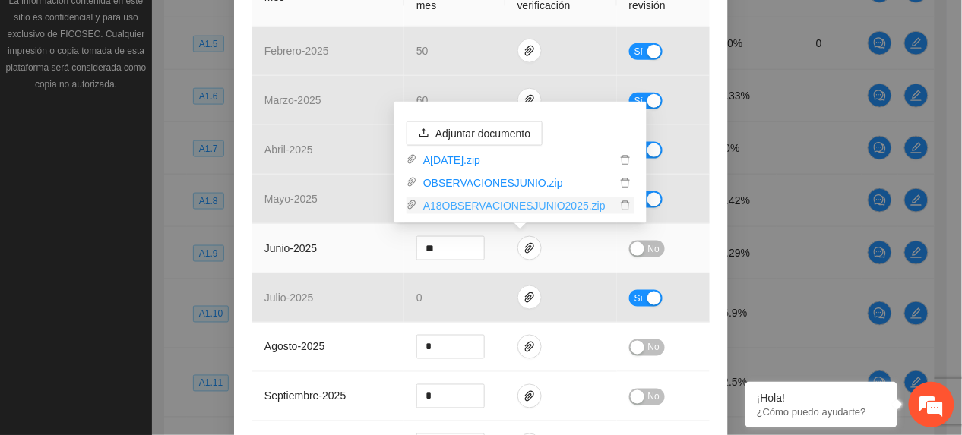
click at [468, 205] on link "A18OBSERVACIONESJUNIO2025.zip" at bounding box center [516, 205] width 199 height 17
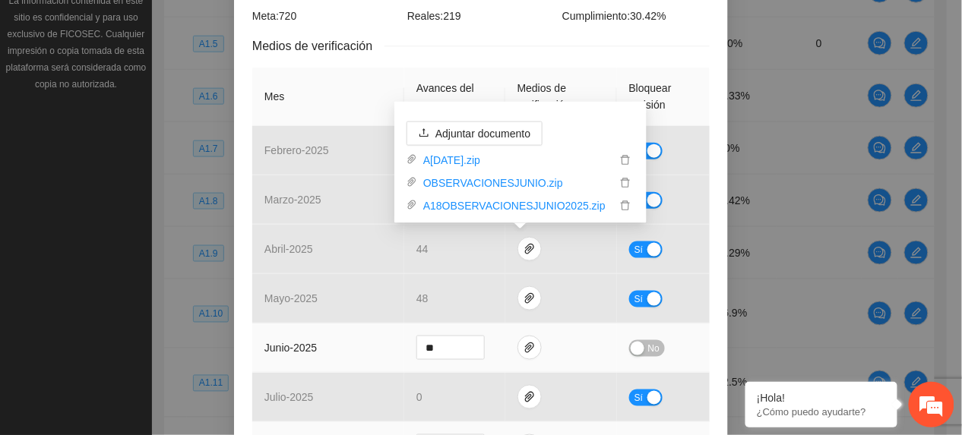
scroll to position [304, 0]
drag, startPoint x: 280, startPoint y: 89, endPoint x: 423, endPoint y: 159, distance: 159.7
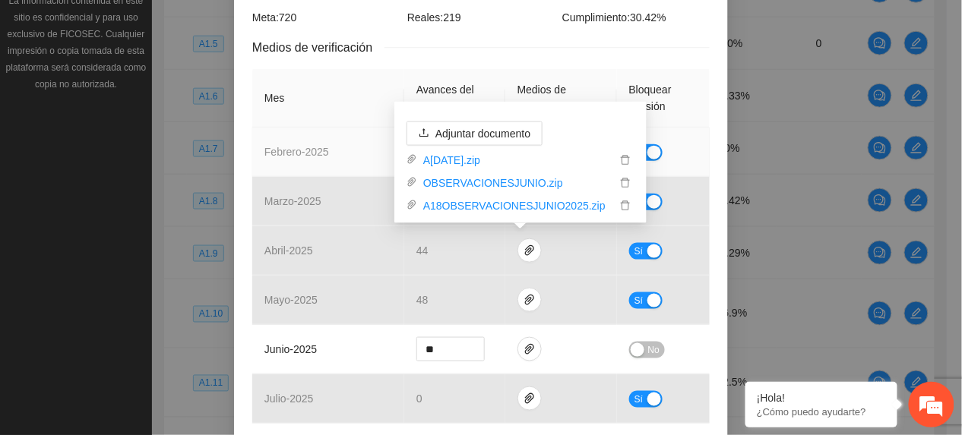
click at [278, 89] on th "Mes" at bounding box center [328, 98] width 152 height 58
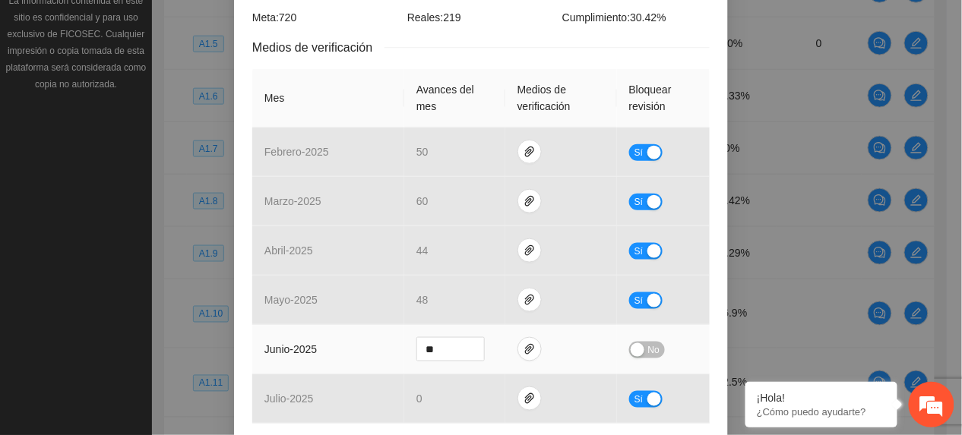
click at [648, 351] on span "No" at bounding box center [653, 350] width 11 height 17
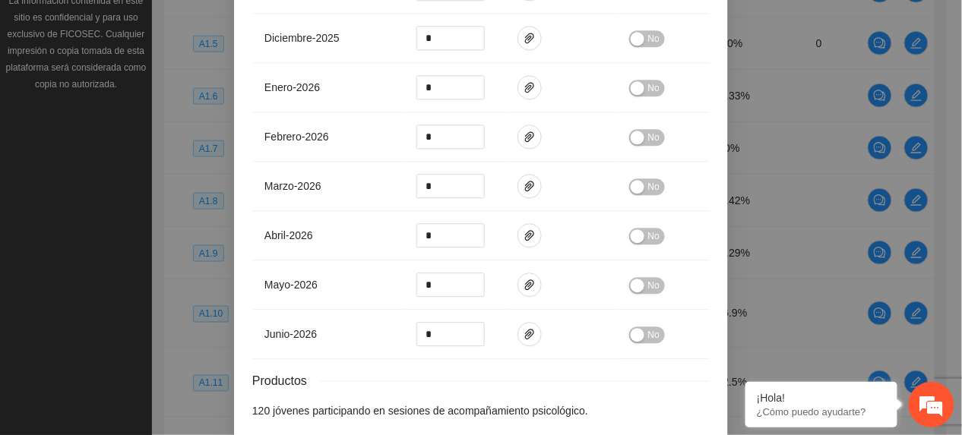
scroll to position [993, 0]
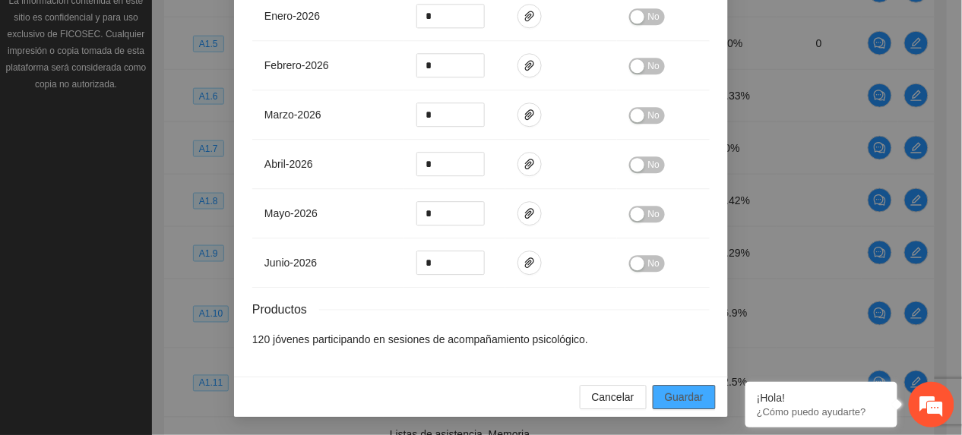
click at [665, 400] on span "Guardar" at bounding box center [684, 397] width 39 height 17
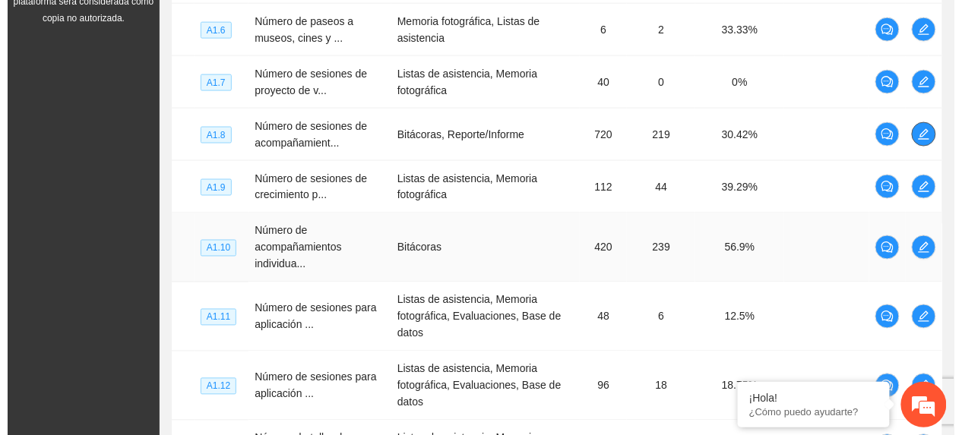
scroll to position [551, 0]
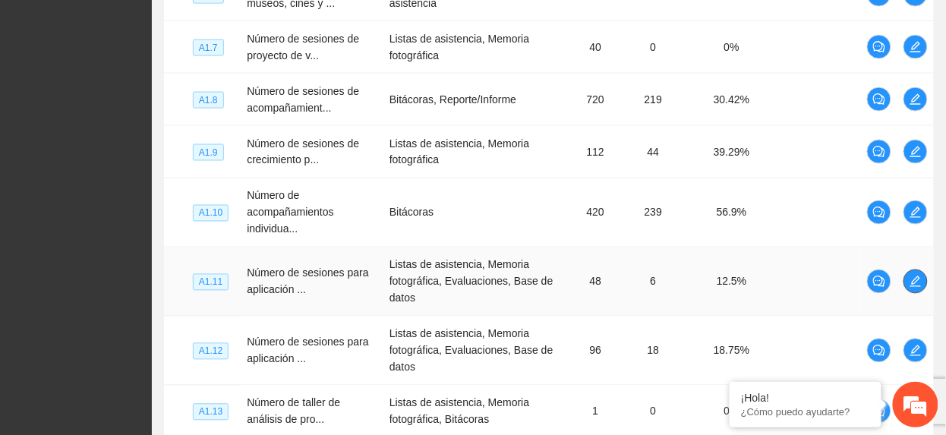
click at [908, 286] on span "edit" at bounding box center [916, 282] width 23 height 12
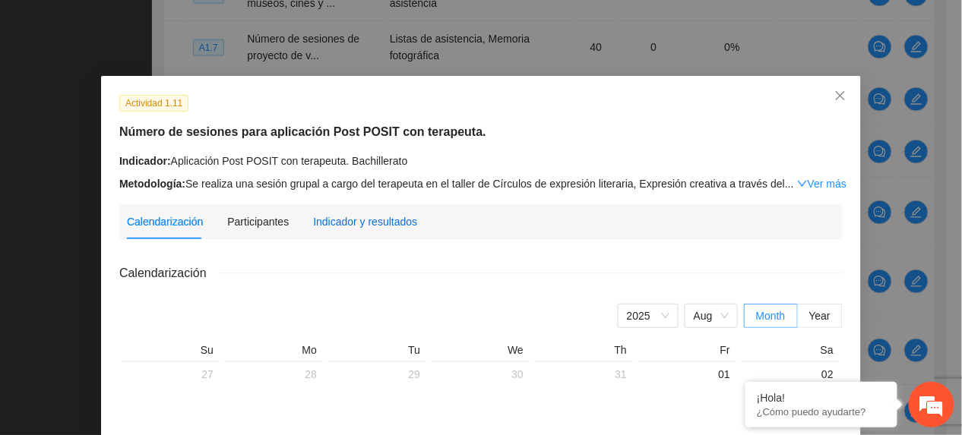
click at [383, 222] on div "Indicador y resultados" at bounding box center [365, 221] width 104 height 17
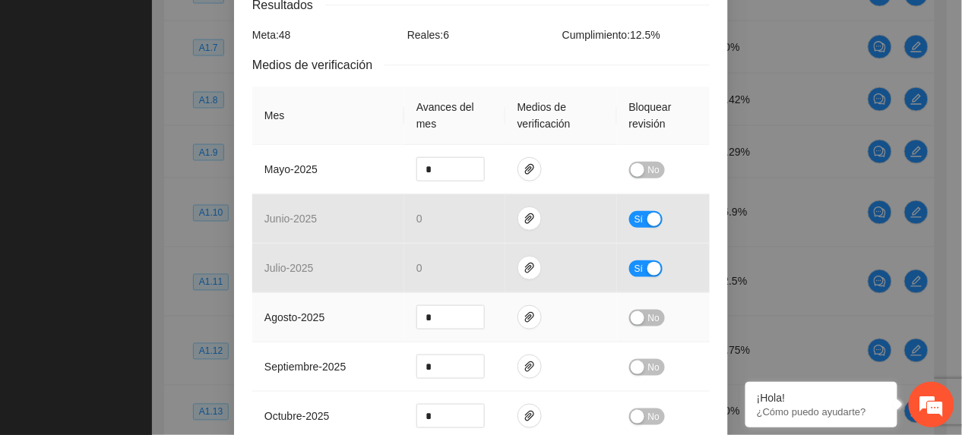
scroll to position [304, 0]
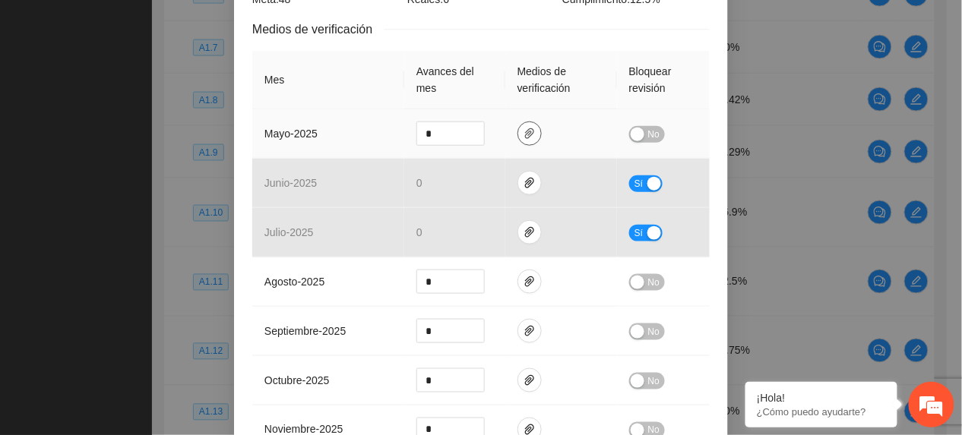
click at [523, 131] on icon "paper-clip" at bounding box center [529, 134] width 12 height 12
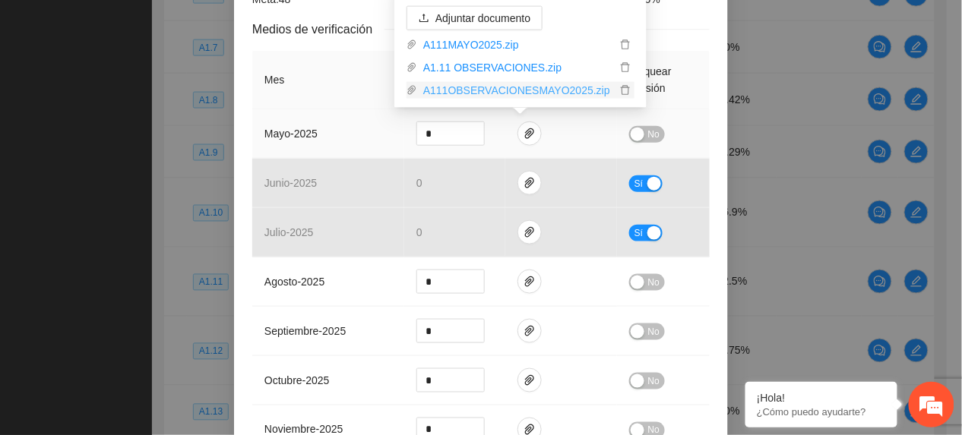
click at [474, 87] on link "A111OBSERVACIONESMAYO2025.zip" at bounding box center [516, 90] width 199 height 17
click at [650, 138] on span "No" at bounding box center [653, 134] width 11 height 17
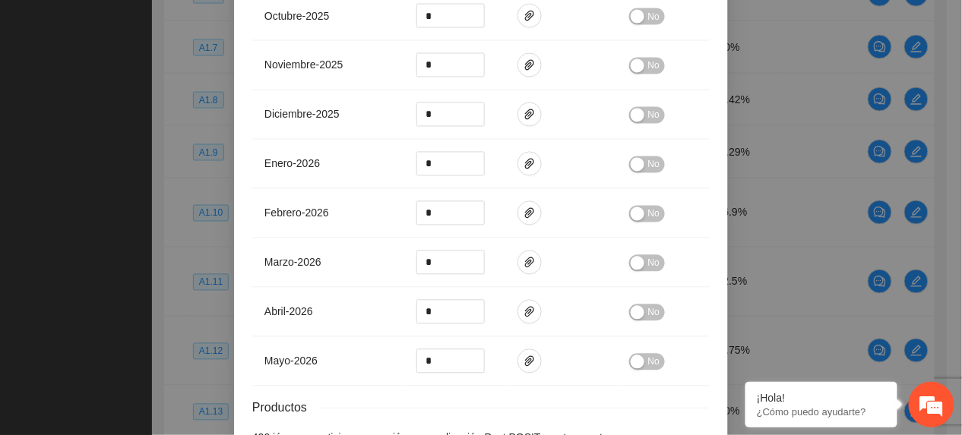
scroll to position [775, 0]
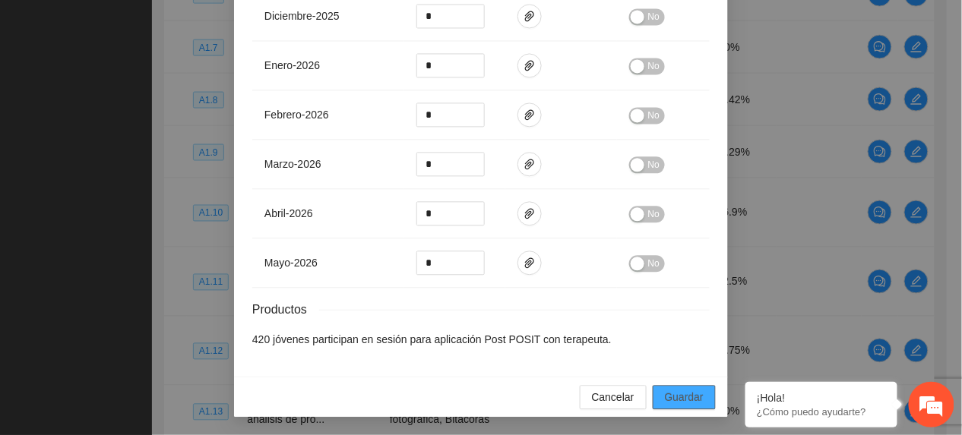
click at [678, 405] on span "Guardar" at bounding box center [684, 397] width 39 height 17
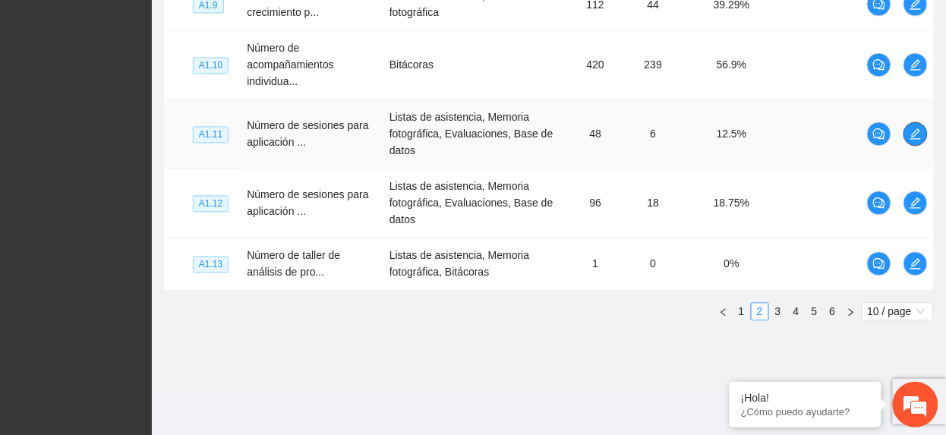
scroll to position [703, 0]
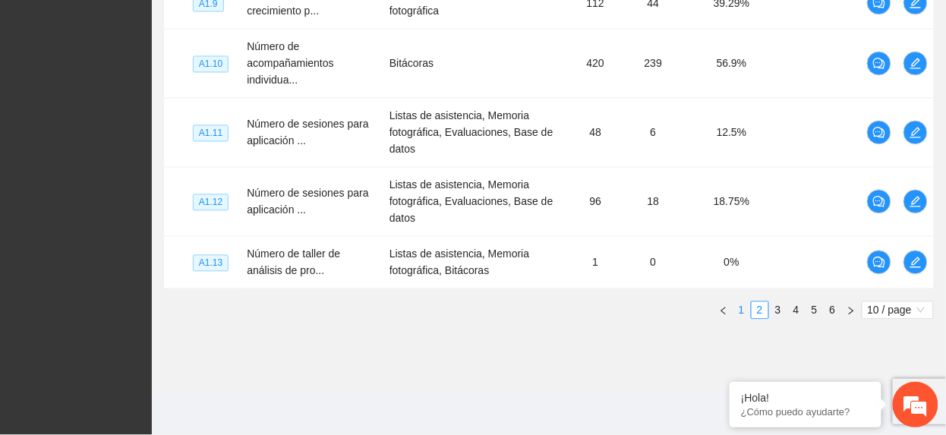
click at [739, 314] on link "1" at bounding box center [742, 310] width 17 height 17
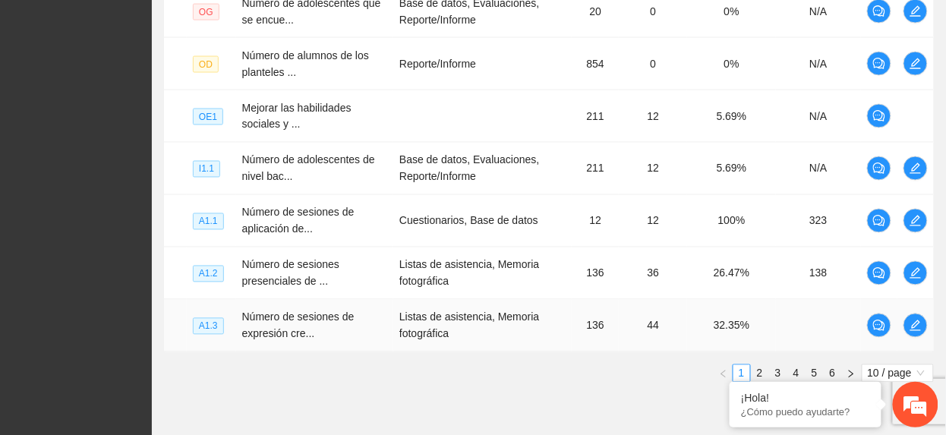
scroll to position [551, 0]
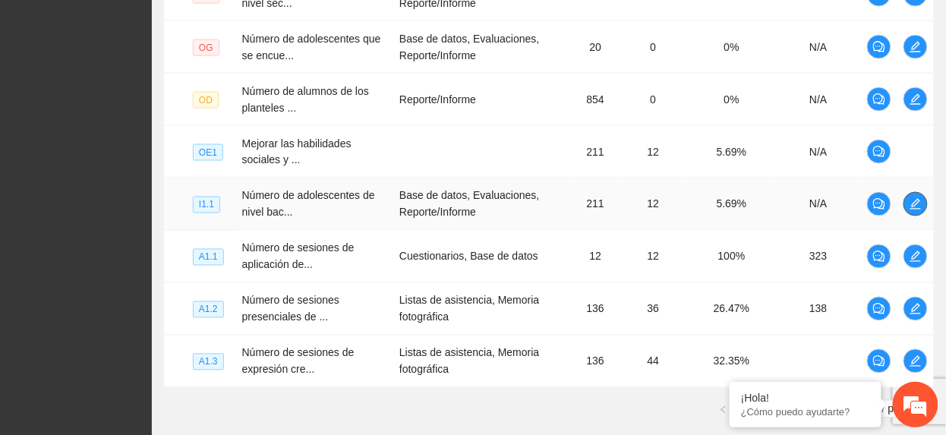
click at [914, 207] on icon "edit" at bounding box center [916, 204] width 11 height 11
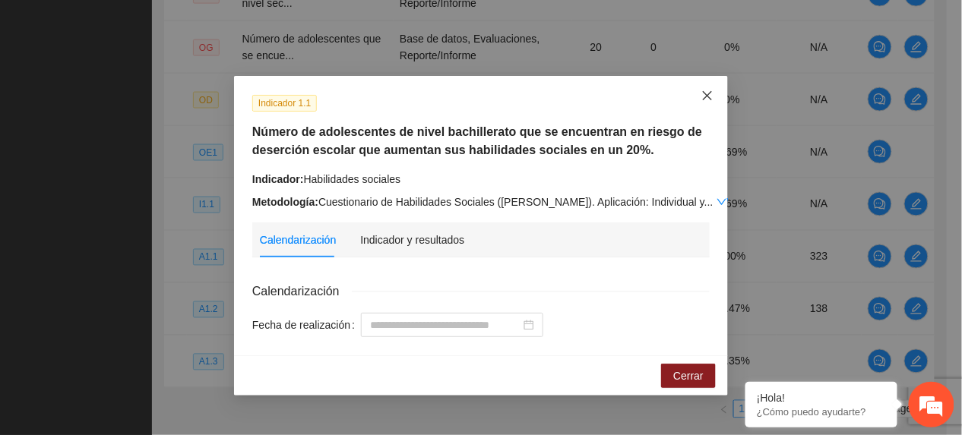
click at [705, 88] on span "Close" at bounding box center [707, 96] width 41 height 41
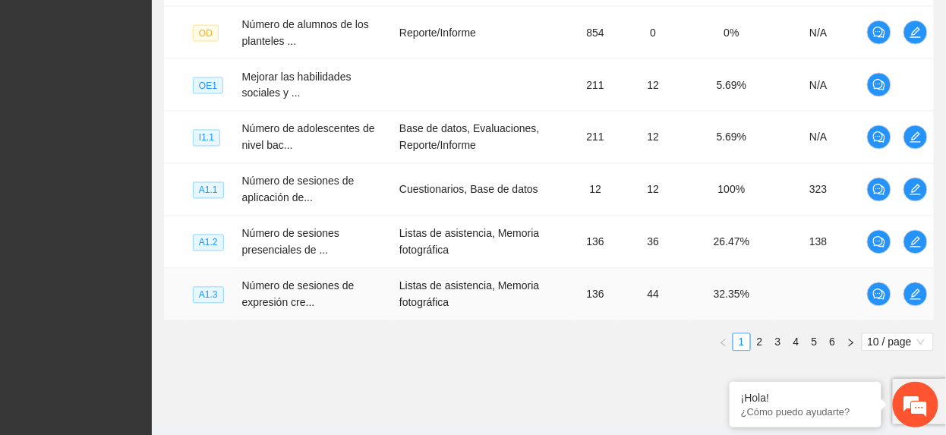
scroll to position [653, 0]
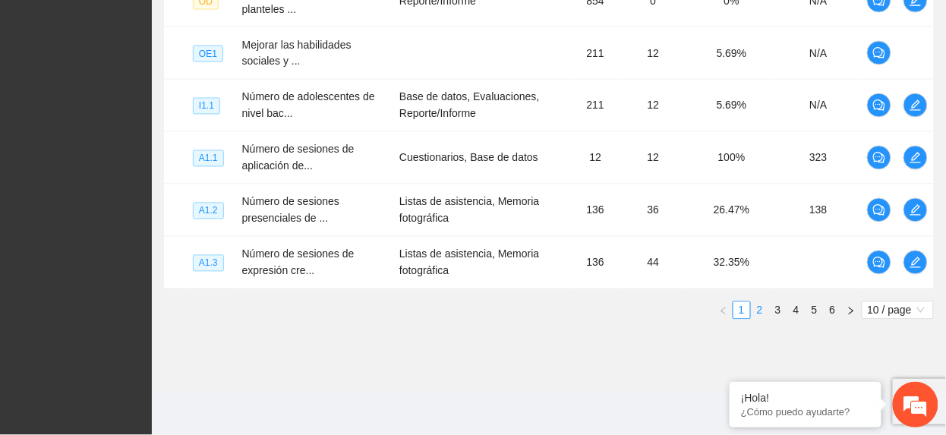
click at [754, 313] on link "2" at bounding box center [760, 310] width 17 height 17
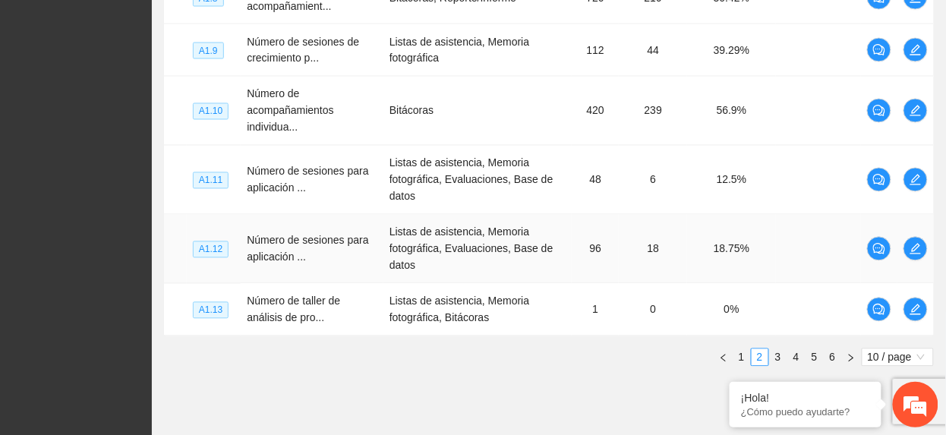
scroll to position [551, 0]
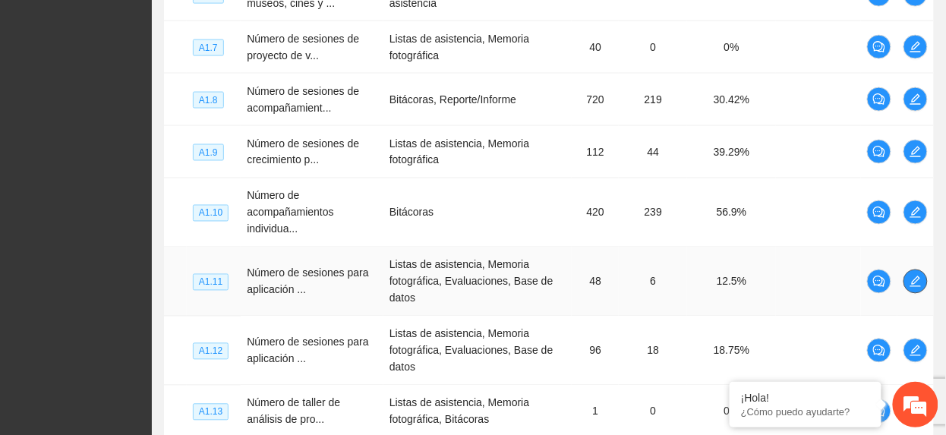
click at [913, 287] on icon "edit" at bounding box center [916, 282] width 12 height 12
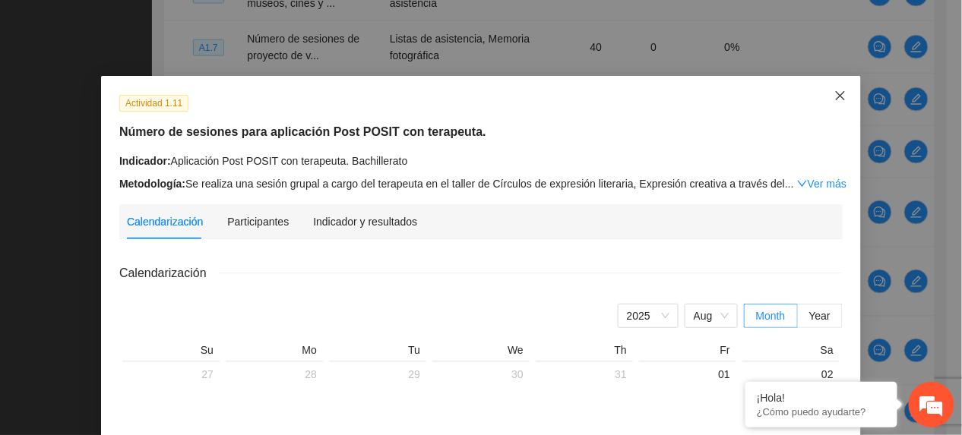
click at [831, 108] on span "Close" at bounding box center [840, 96] width 41 height 41
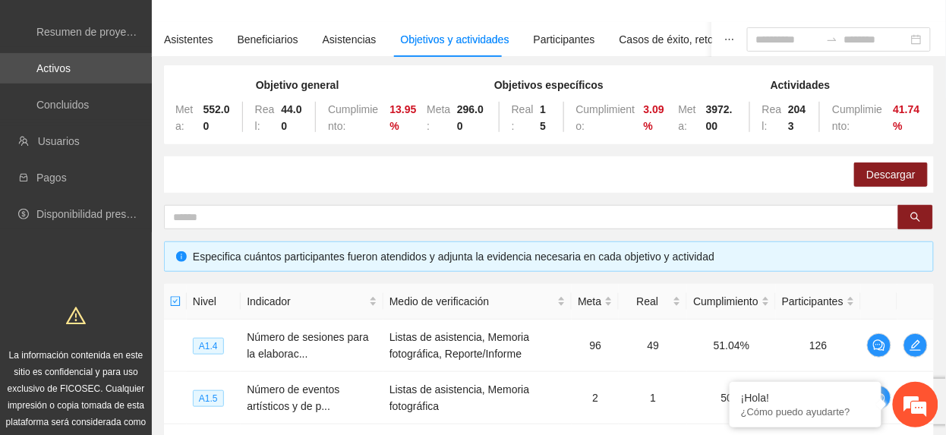
scroll to position [0, 0]
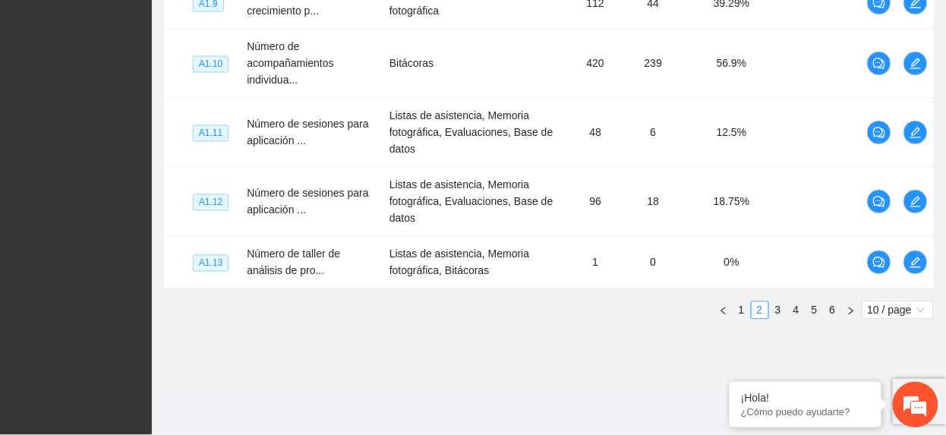
drag, startPoint x: 741, startPoint y: 311, endPoint x: 712, endPoint y: 292, distance: 34.1
click at [740, 311] on link "1" at bounding box center [742, 310] width 17 height 17
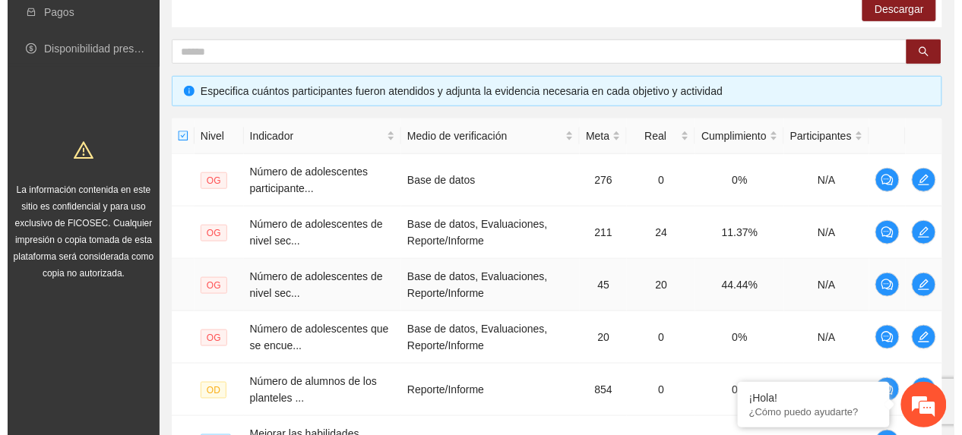
scroll to position [248, 0]
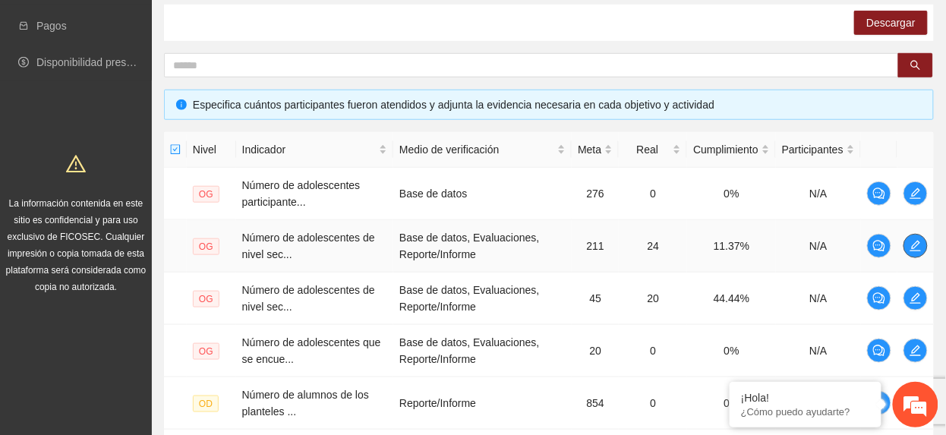
click at [910, 246] on icon "edit" at bounding box center [916, 246] width 12 height 12
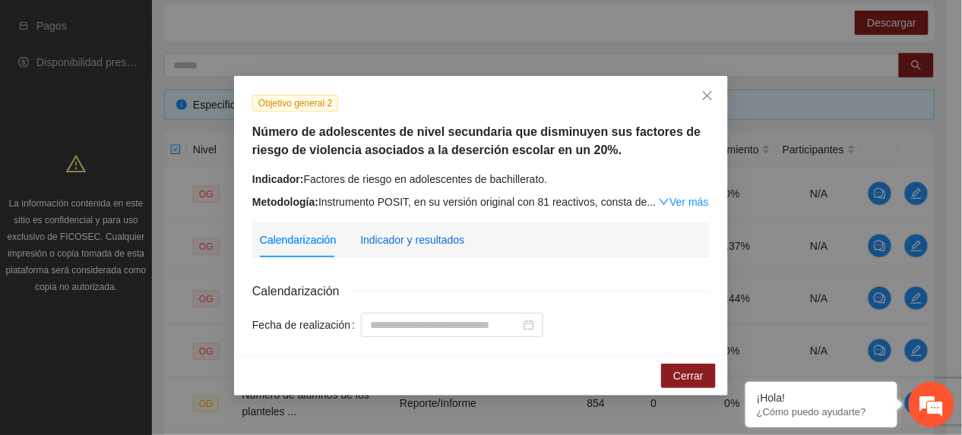
click at [378, 246] on div "Indicador y resultados" at bounding box center [412, 240] width 104 height 17
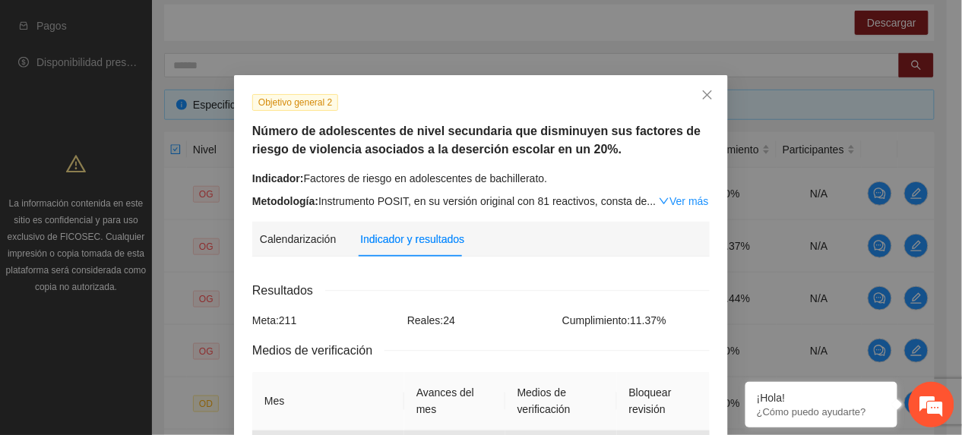
scroll to position [0, 0]
click at [703, 97] on icon "close" at bounding box center [707, 95] width 9 height 9
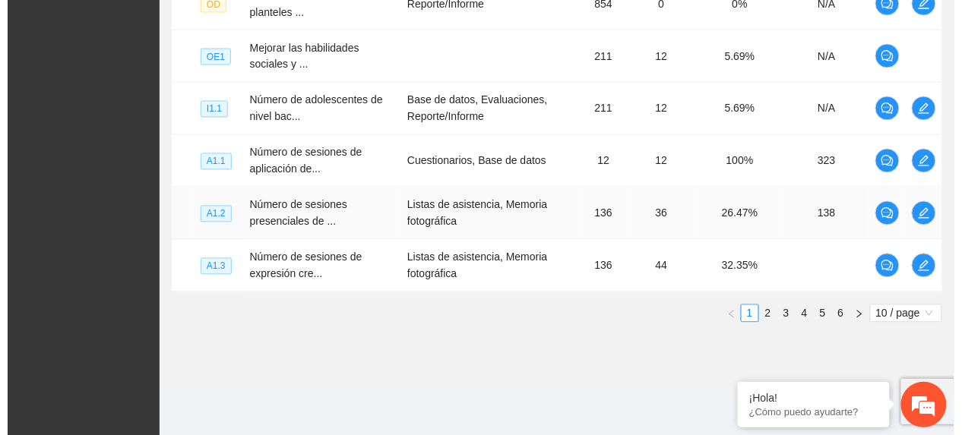
scroll to position [653, 0]
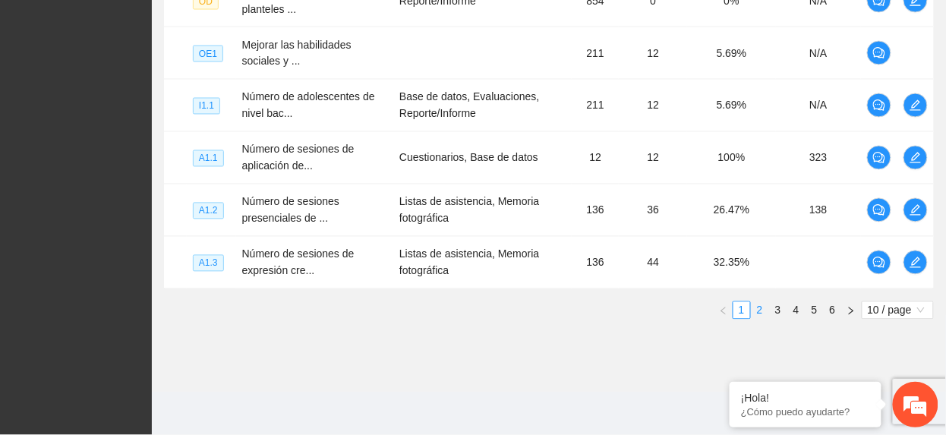
click at [752, 308] on link "2" at bounding box center [760, 310] width 17 height 17
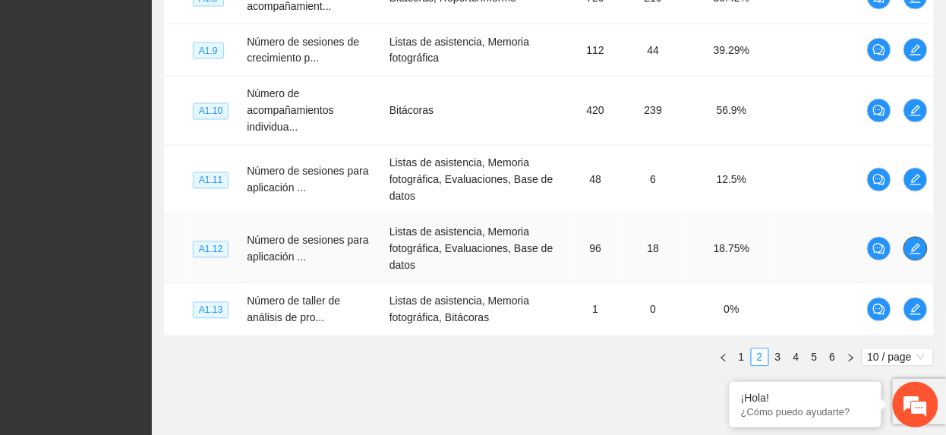
click at [911, 255] on icon "edit" at bounding box center [916, 249] width 12 height 12
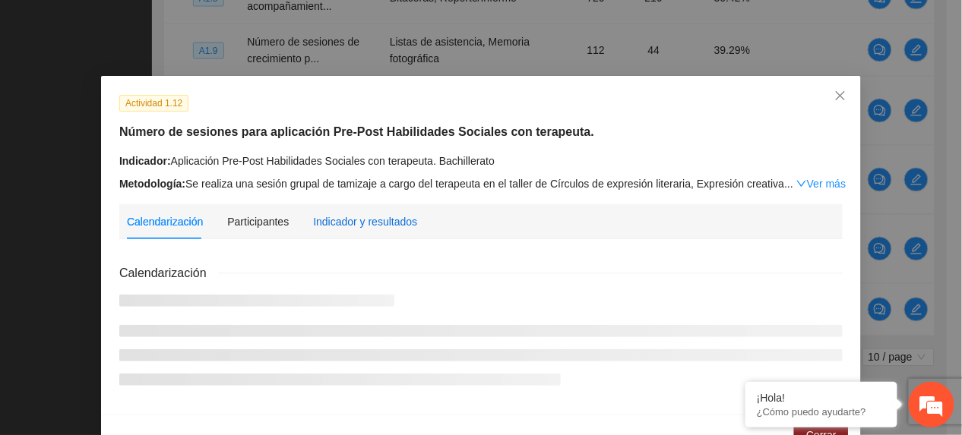
click at [363, 228] on div "Indicador y resultados" at bounding box center [365, 221] width 104 height 17
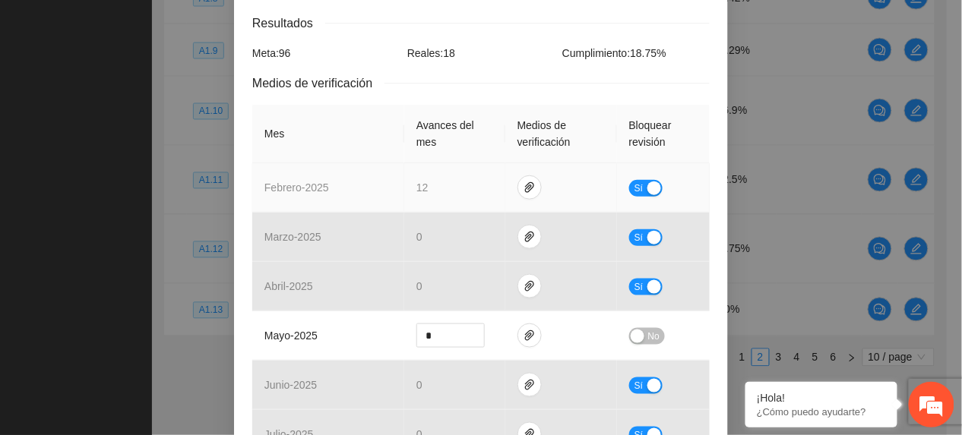
scroll to position [304, 0]
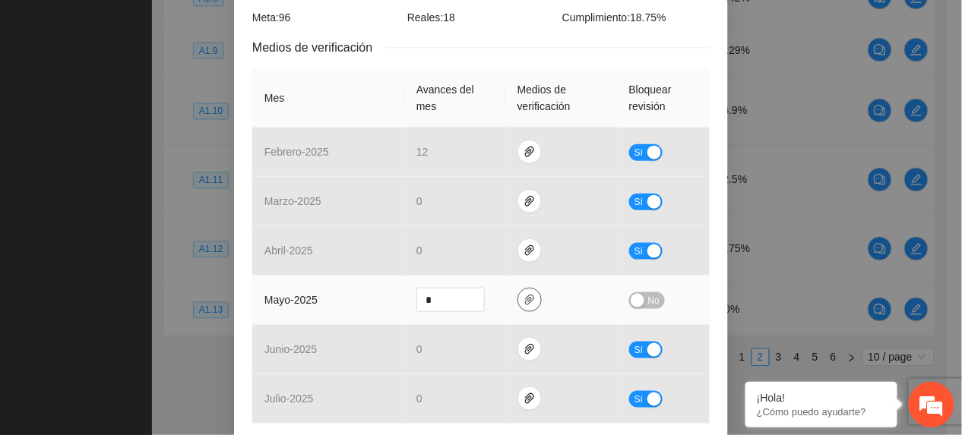
click at [518, 294] on span "paper-clip" at bounding box center [529, 300] width 23 height 12
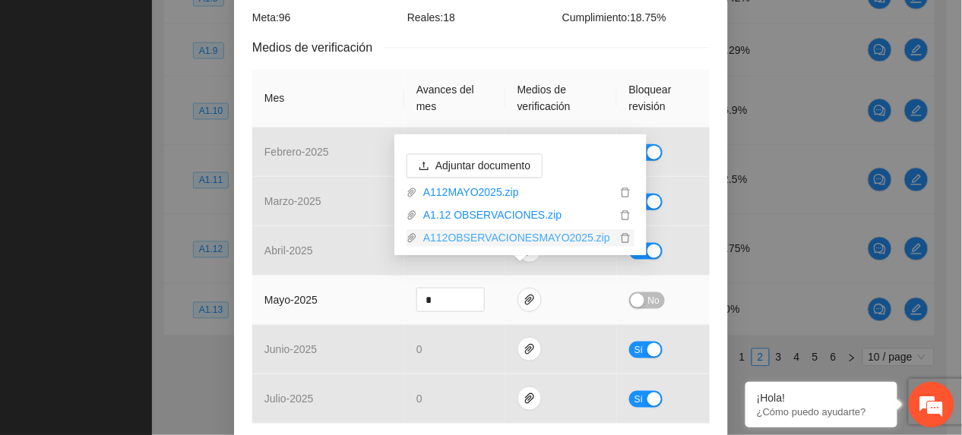
click at [482, 237] on link "A112OBSERVACIONESMAYO2025.zip" at bounding box center [516, 238] width 199 height 17
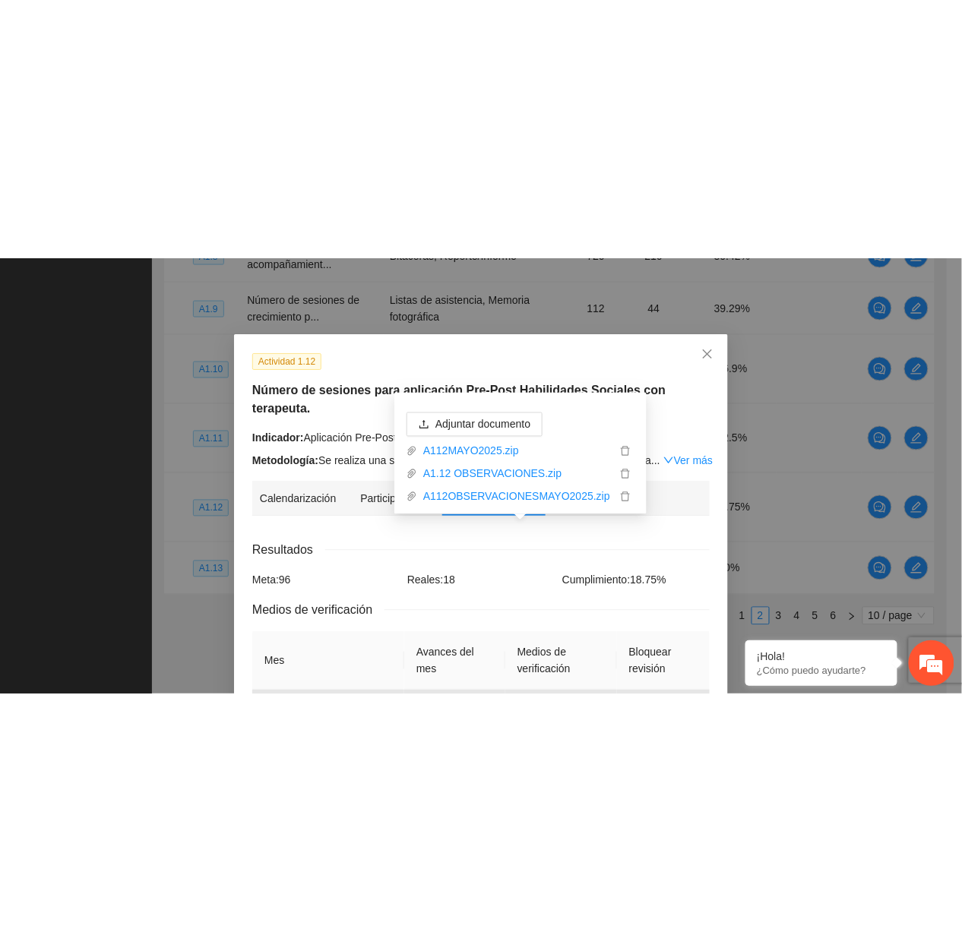
scroll to position [181, 0]
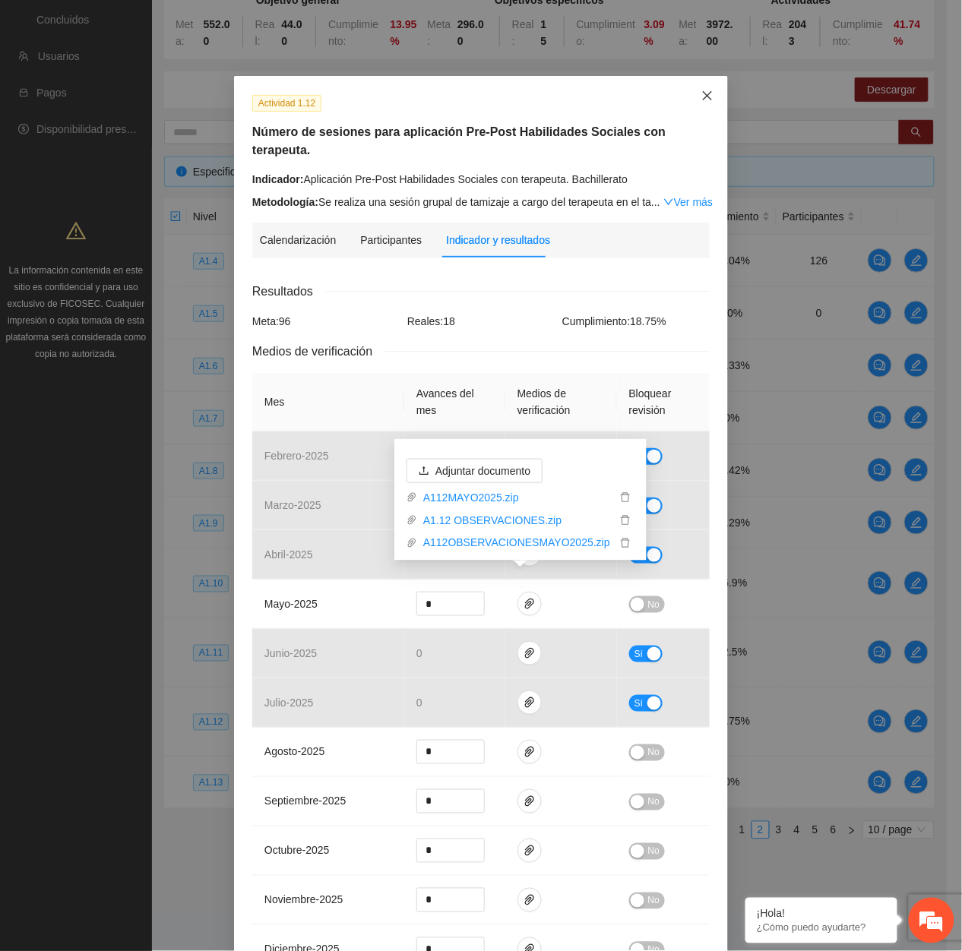
click at [712, 95] on span "Close" at bounding box center [707, 96] width 41 height 41
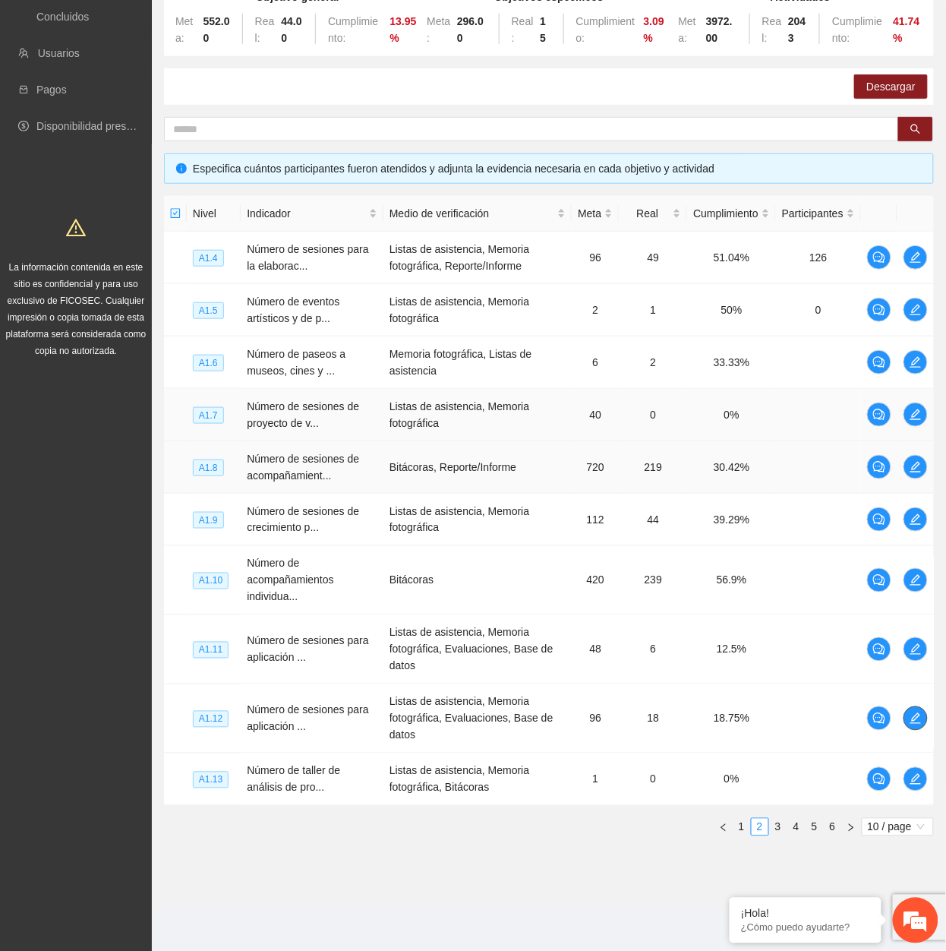
scroll to position [188, 0]
click at [742, 820] on link "1" at bounding box center [742, 826] width 17 height 17
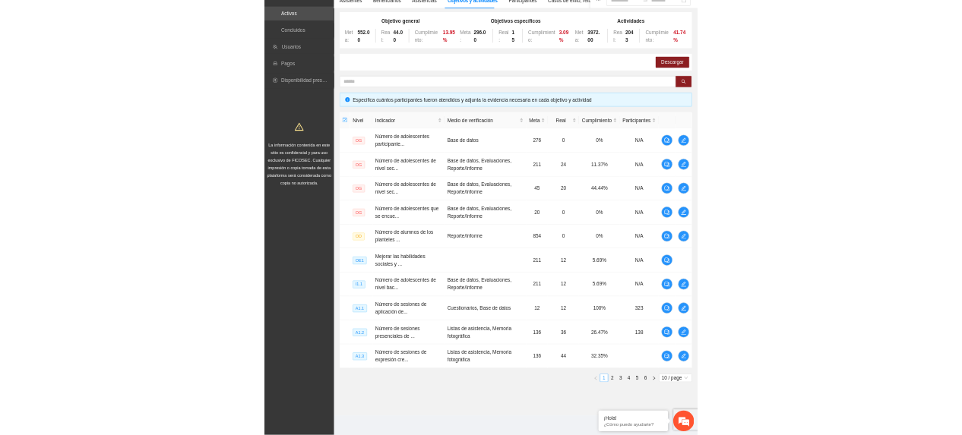
scroll to position [137, 0]
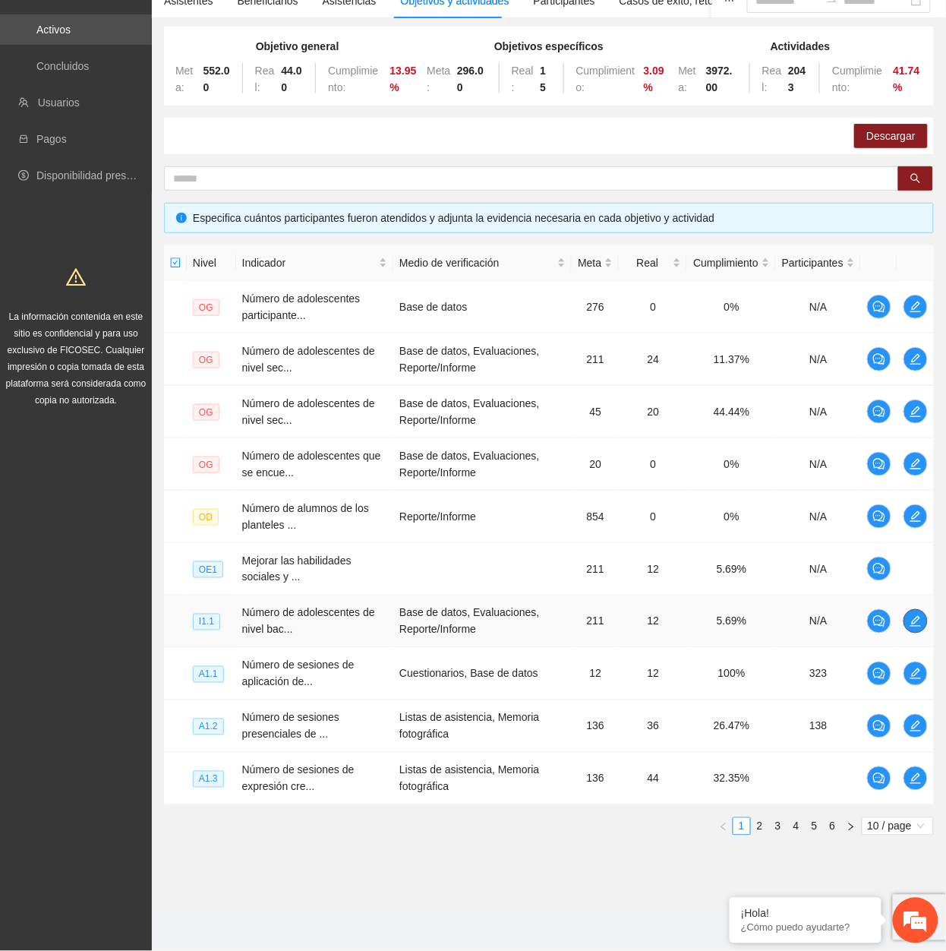
click at [918, 621] on icon "edit" at bounding box center [916, 621] width 12 height 12
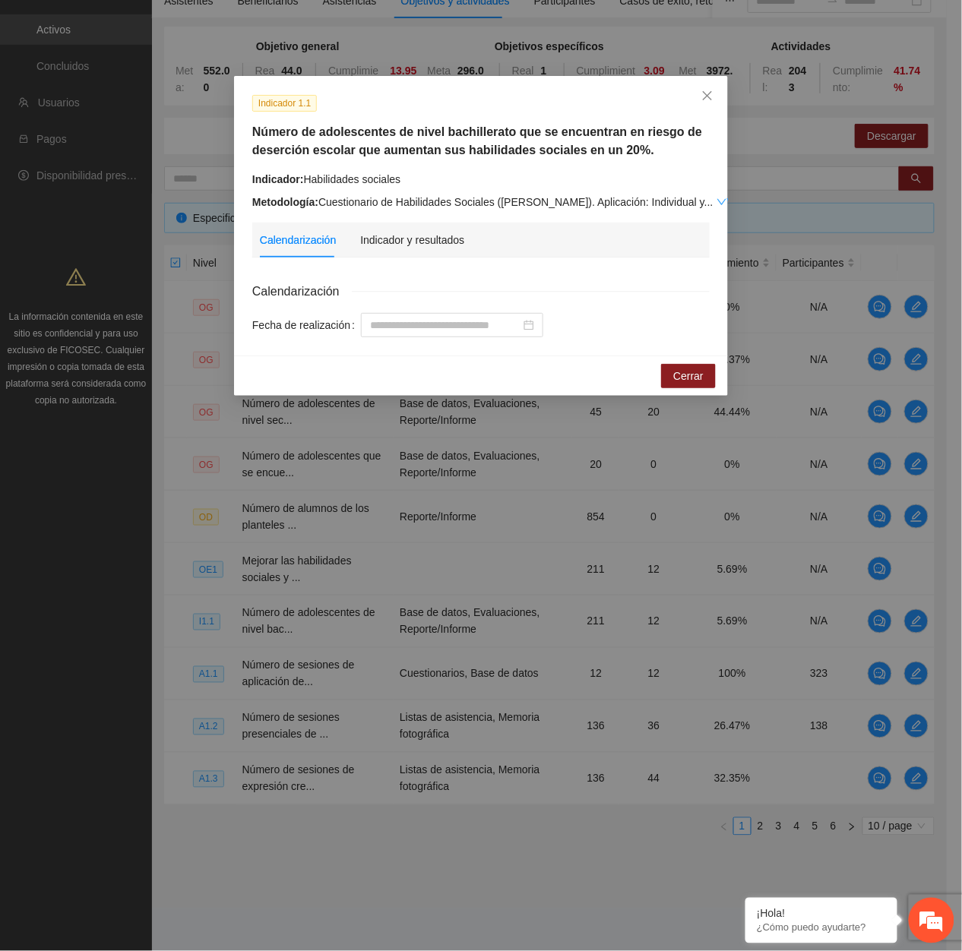
click at [716, 196] on link "Ver más" at bounding box center [740, 202] width 49 height 12
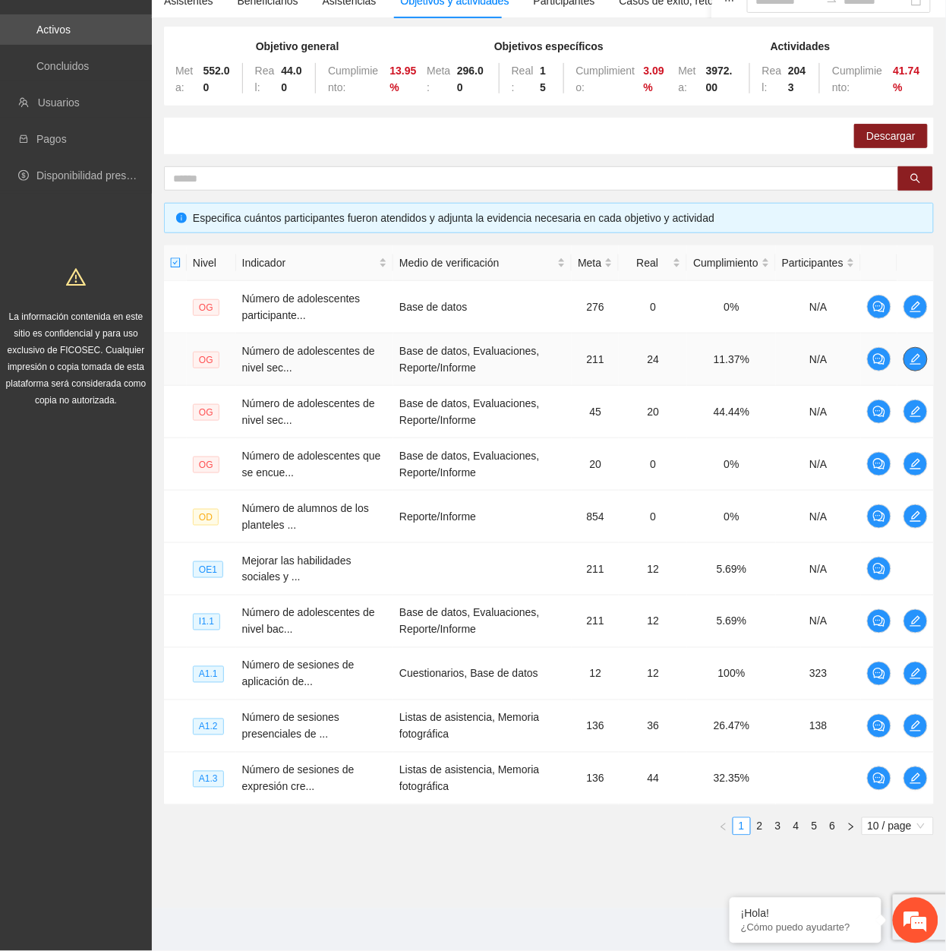
click at [905, 354] on span "edit" at bounding box center [916, 359] width 23 height 12
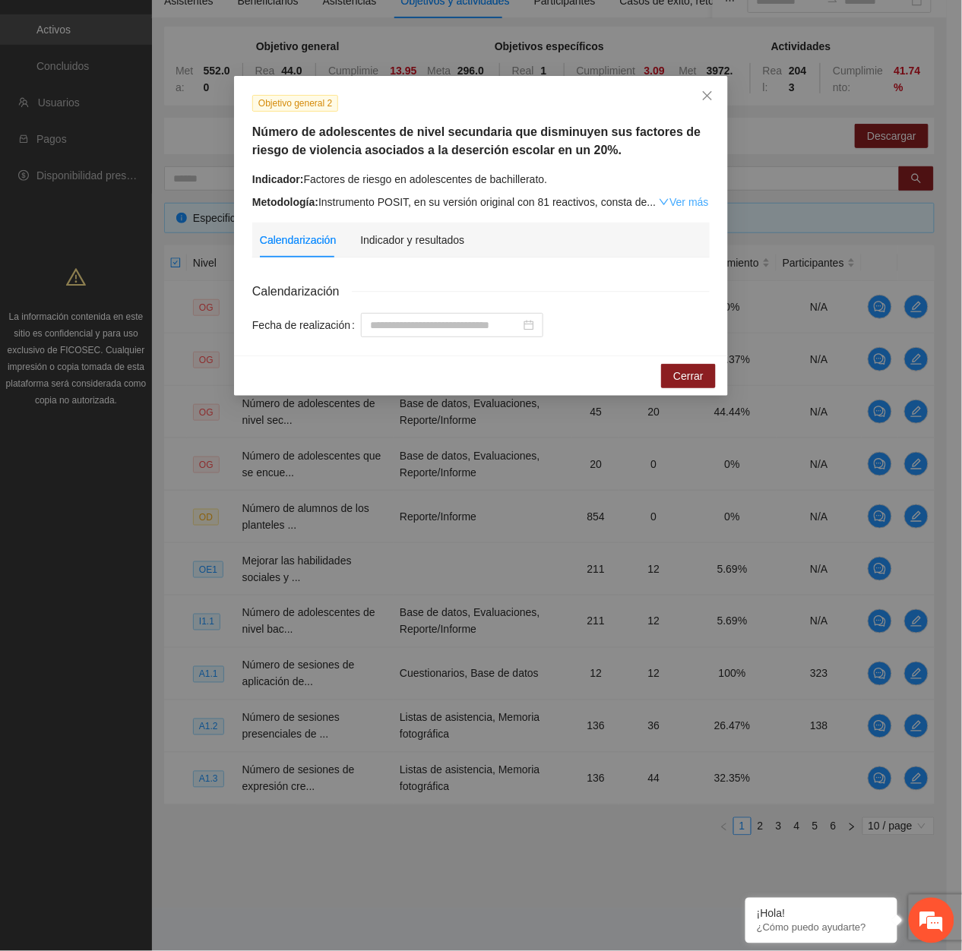
click at [677, 197] on link "Ver más" at bounding box center [683, 202] width 49 height 12
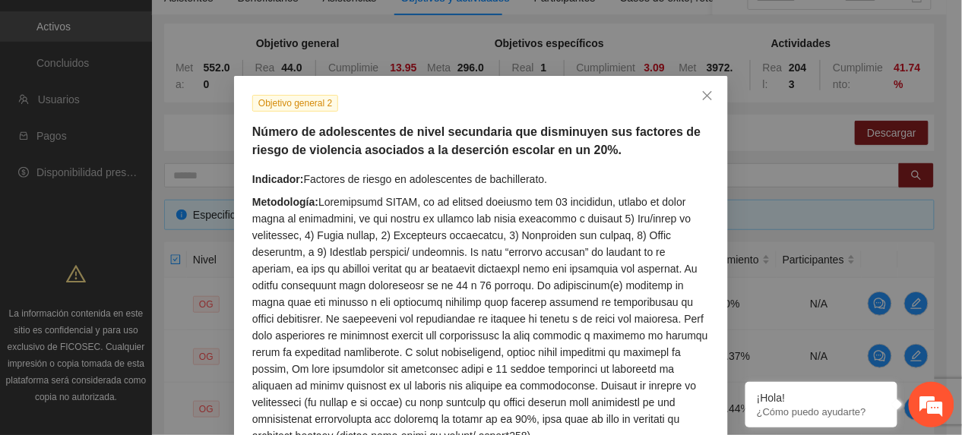
drag, startPoint x: 396, startPoint y: 194, endPoint x: 392, endPoint y: 205, distance: 11.6
click at [396, 194] on div "Metodología:" at bounding box center [480, 319] width 457 height 251
drag, startPoint x: 693, startPoint y: 101, endPoint x: 694, endPoint y: 113, distance: 12.2
click at [696, 108] on span "Close" at bounding box center [707, 96] width 41 height 41
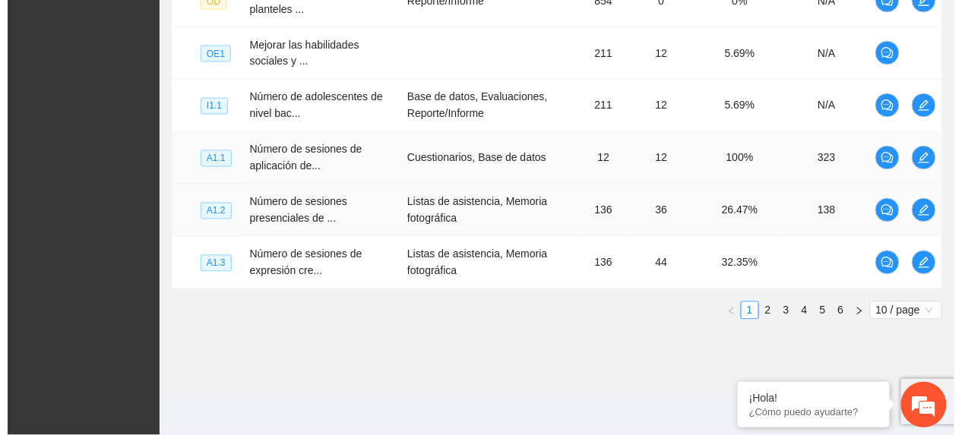
scroll to position [653, 0]
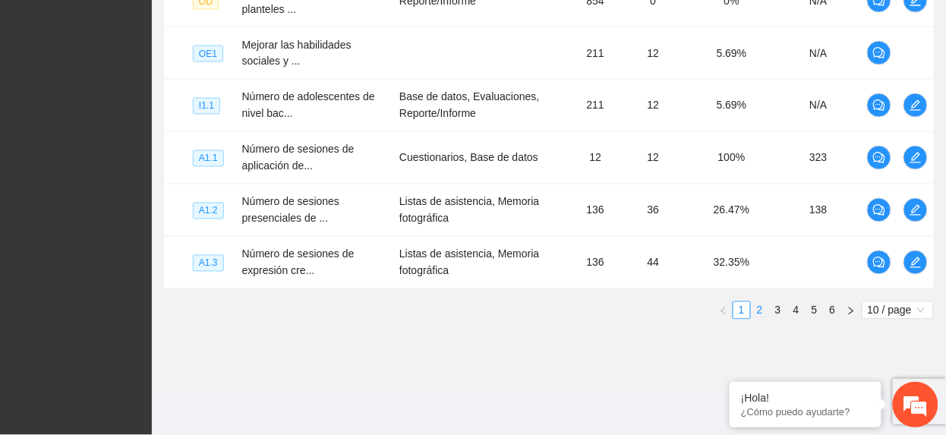
click at [761, 314] on link "2" at bounding box center [760, 310] width 17 height 17
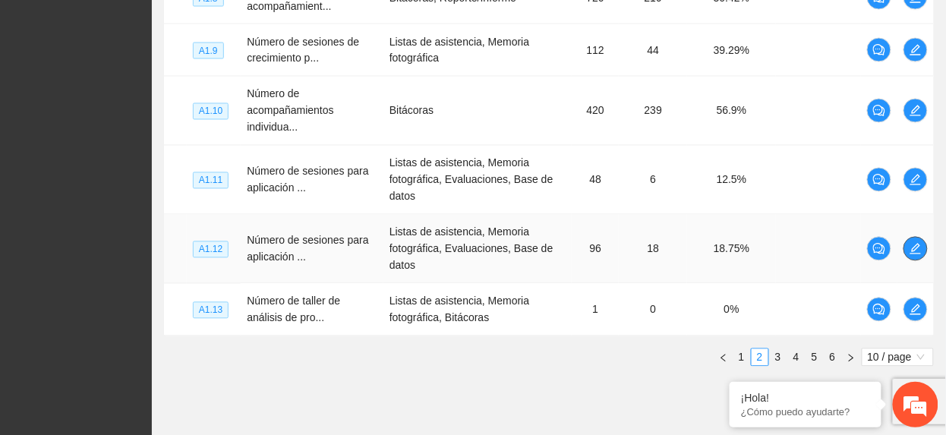
click at [921, 258] on button "button" at bounding box center [916, 249] width 24 height 24
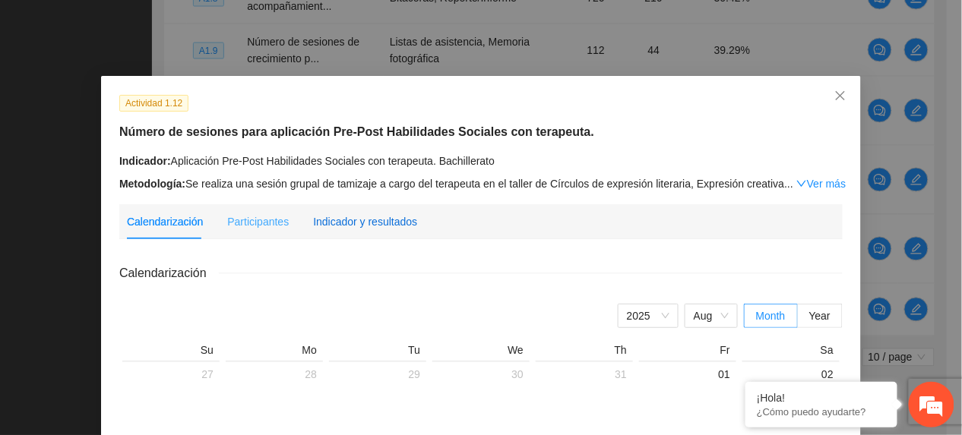
click at [381, 223] on div "Indicador y resultados" at bounding box center [365, 221] width 104 height 17
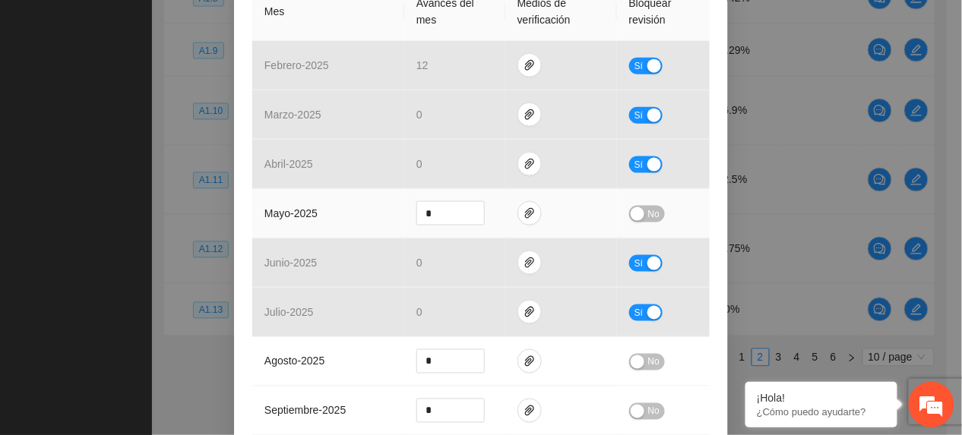
scroll to position [405, 0]
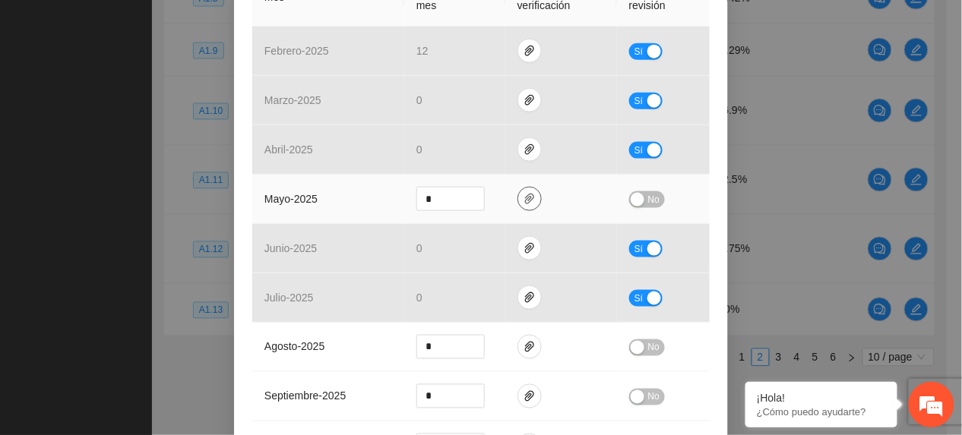
click at [523, 193] on icon "paper-clip" at bounding box center [529, 199] width 12 height 12
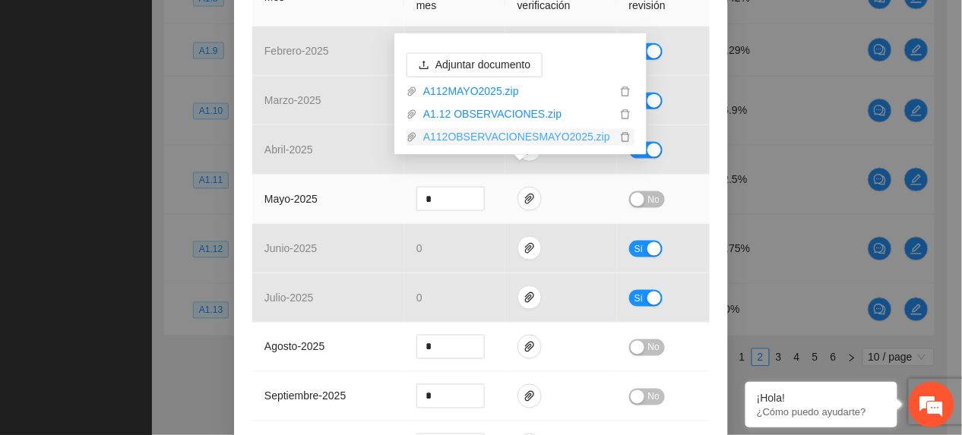
click at [469, 137] on link "A112OBSERVACIONESMAYO2025.zip" at bounding box center [516, 137] width 199 height 17
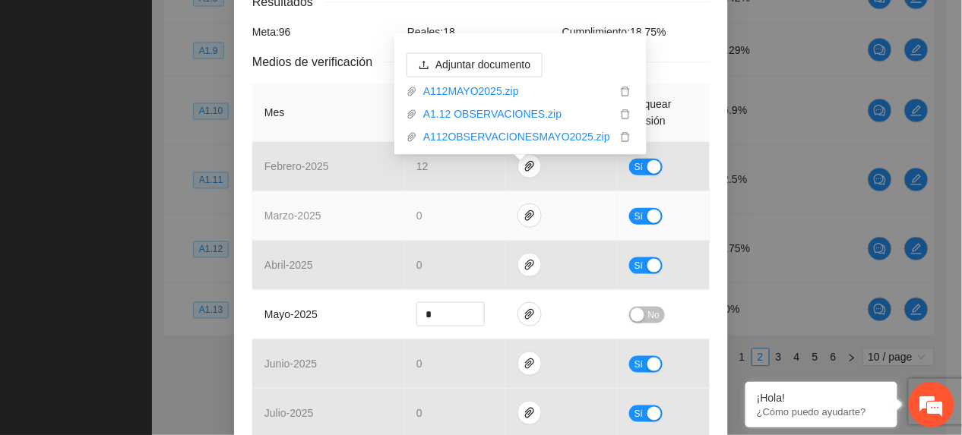
scroll to position [0, 0]
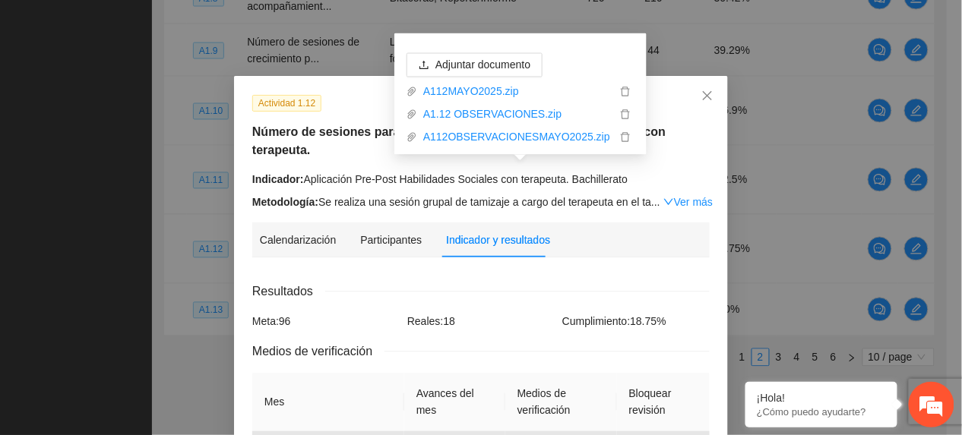
click at [322, 135] on h5 "Número de sesiones para aplicación Pre-Post Habilidades Sociales con terapeuta." at bounding box center [480, 141] width 457 height 36
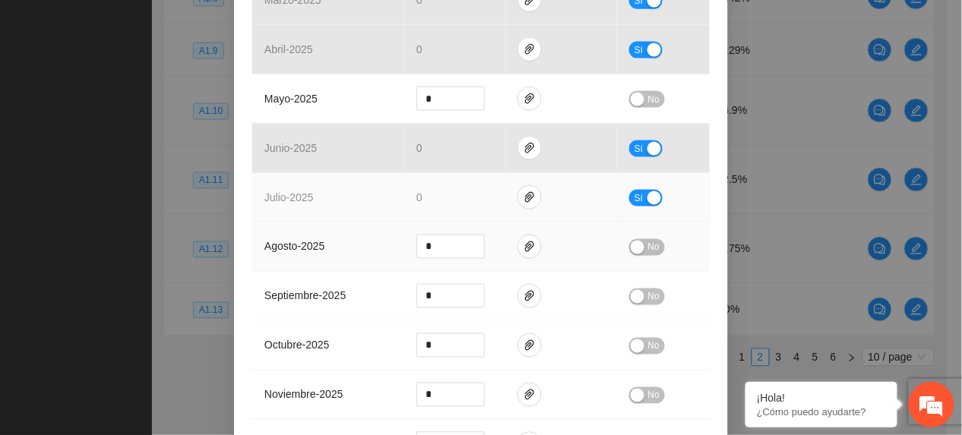
scroll to position [506, 0]
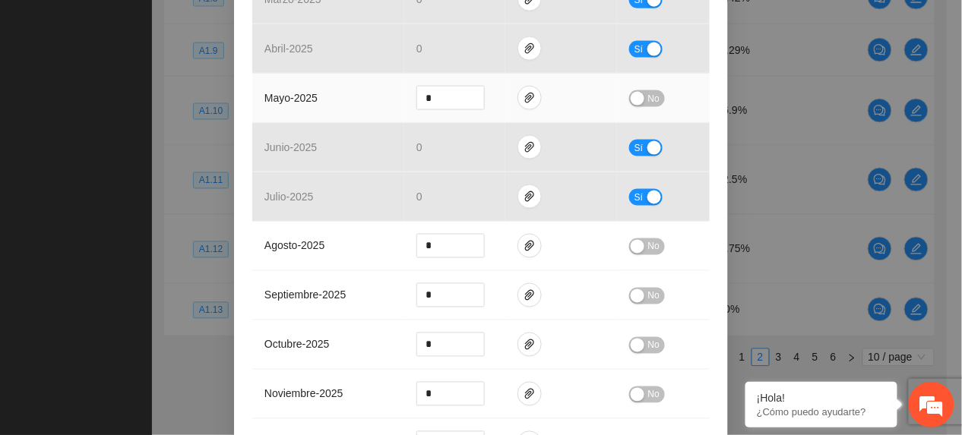
click at [648, 90] on span "No" at bounding box center [653, 98] width 11 height 17
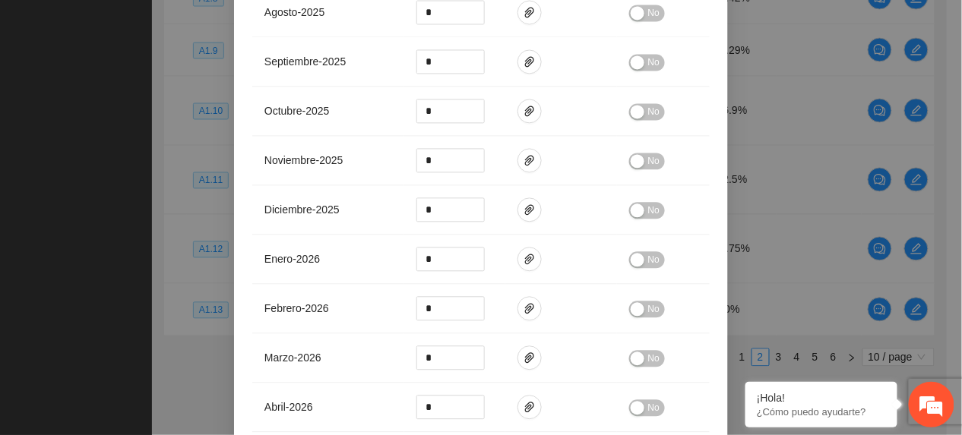
scroll to position [924, 0]
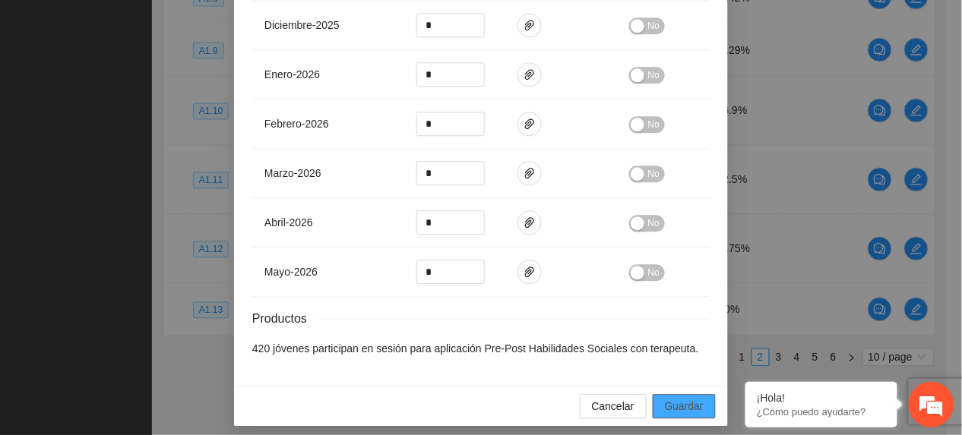
click at [668, 398] on span "Guardar" at bounding box center [684, 406] width 39 height 17
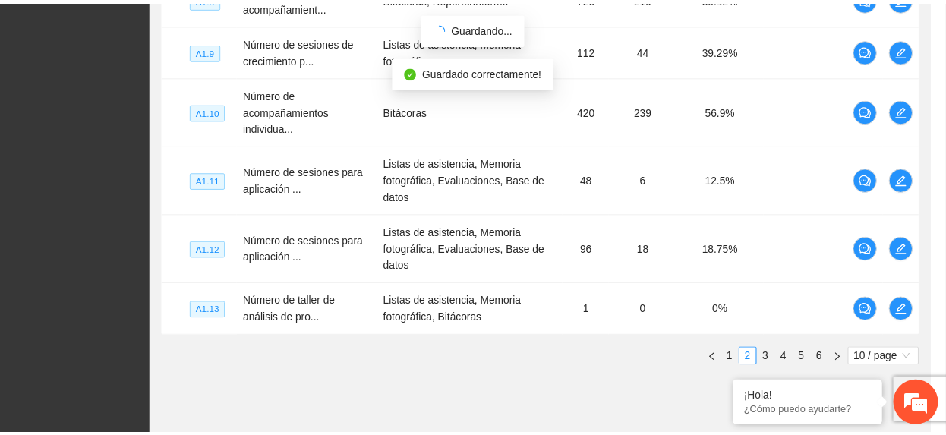
scroll to position [848, 0]
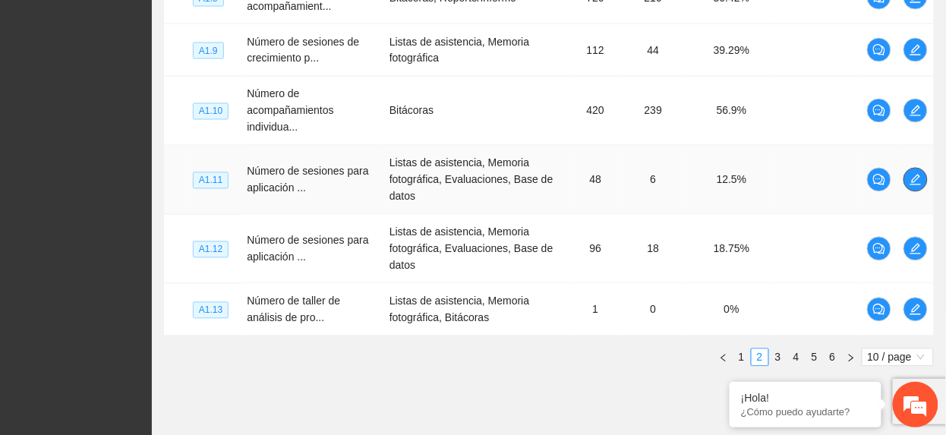
click at [924, 181] on span "edit" at bounding box center [916, 180] width 23 height 12
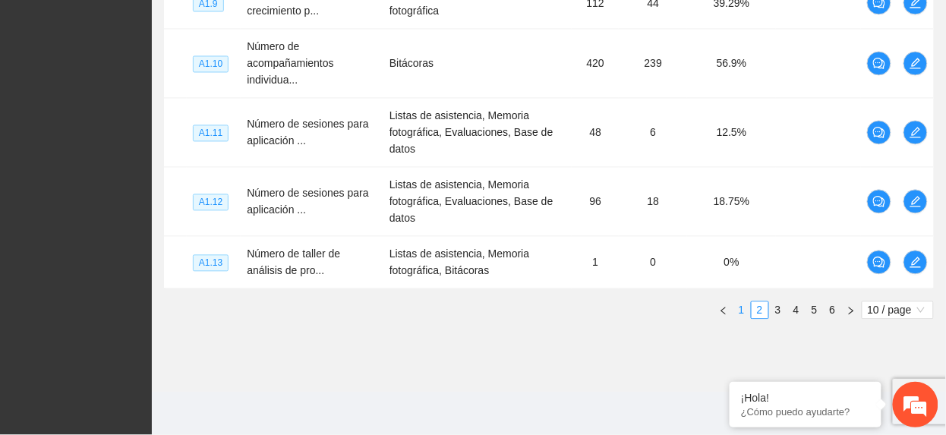
click at [736, 311] on link "1" at bounding box center [742, 310] width 17 height 17
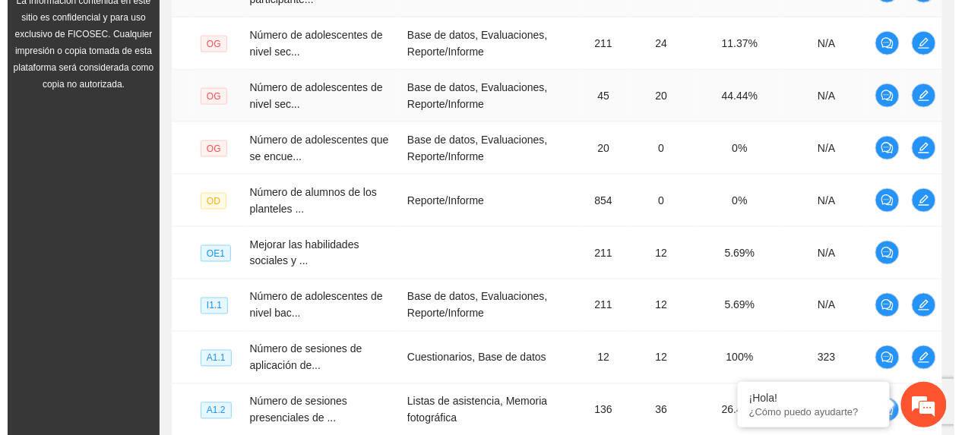
scroll to position [349, 0]
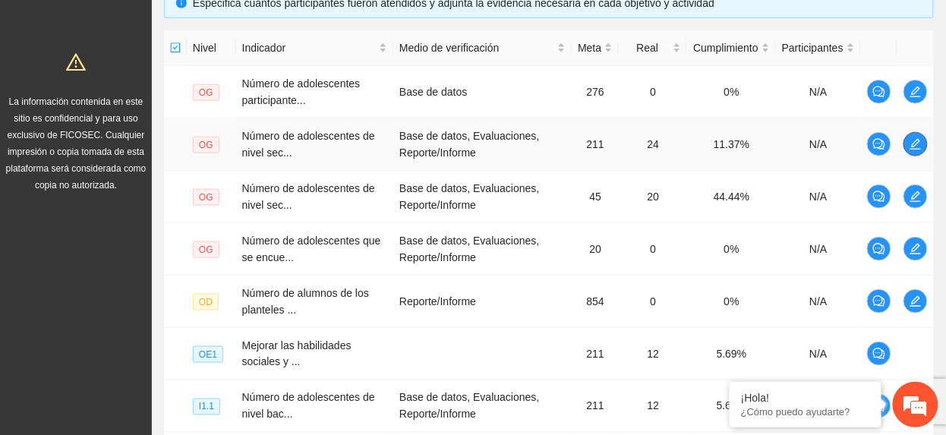
click at [922, 144] on span "edit" at bounding box center [916, 144] width 23 height 12
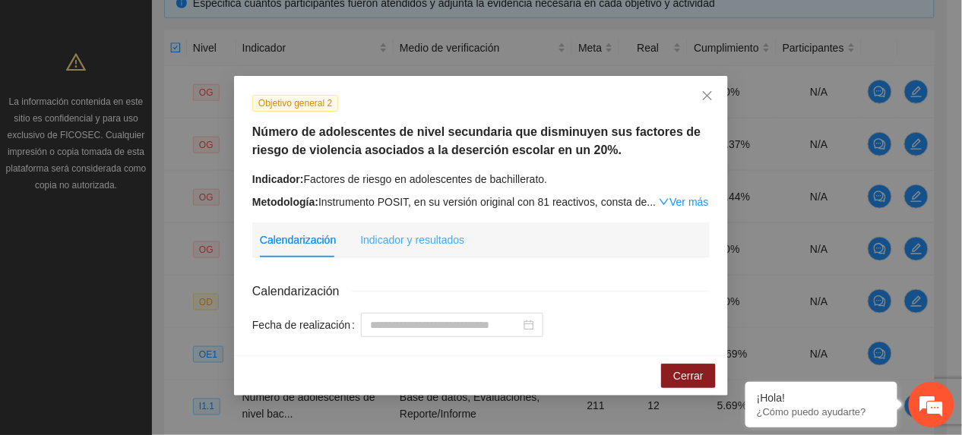
click at [407, 254] on div "Indicador y resultados" at bounding box center [412, 240] width 104 height 35
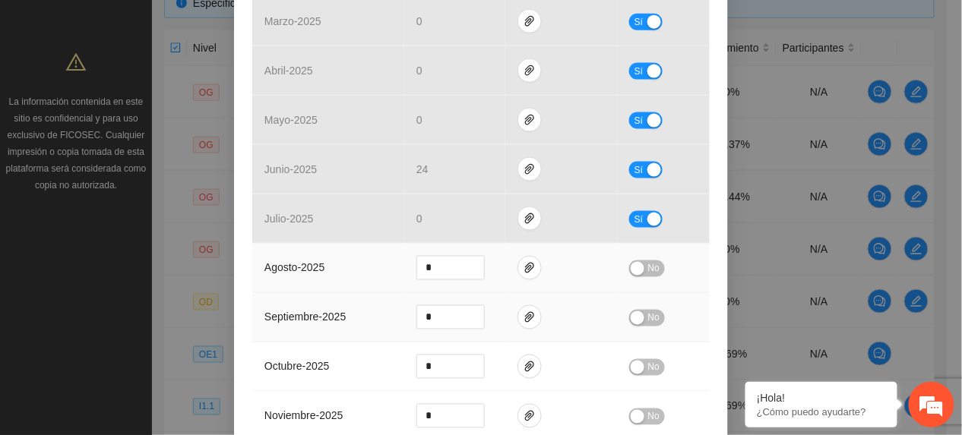
scroll to position [520, 0]
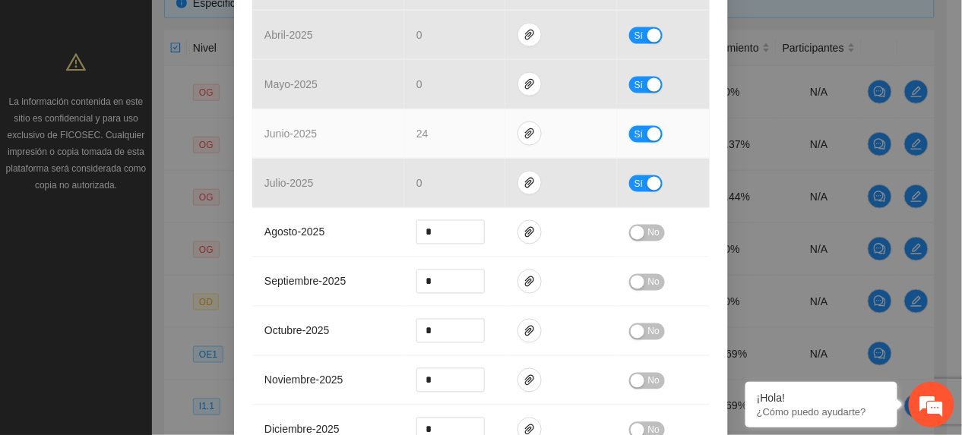
drag, startPoint x: 636, startPoint y: 141, endPoint x: 565, endPoint y: 158, distance: 72.8
click at [630, 144] on td "Sí" at bounding box center [663, 133] width 93 height 49
click at [634, 134] on span "Sí" at bounding box center [638, 134] width 9 height 17
drag, startPoint x: 445, startPoint y: 128, endPoint x: 313, endPoint y: 122, distance: 132.3
click at [313, 122] on tr "junio - 2025 ** No" at bounding box center [480, 133] width 457 height 49
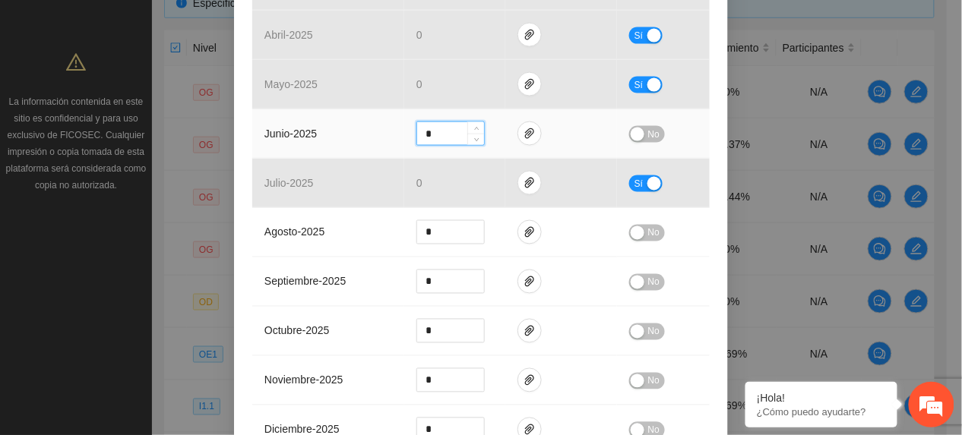
type input "*"
click at [649, 137] on span "No" at bounding box center [653, 134] width 11 height 17
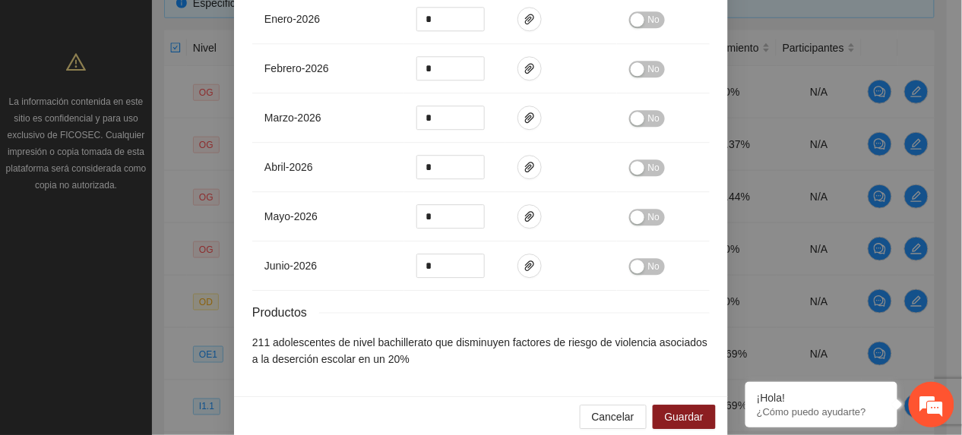
scroll to position [1009, 0]
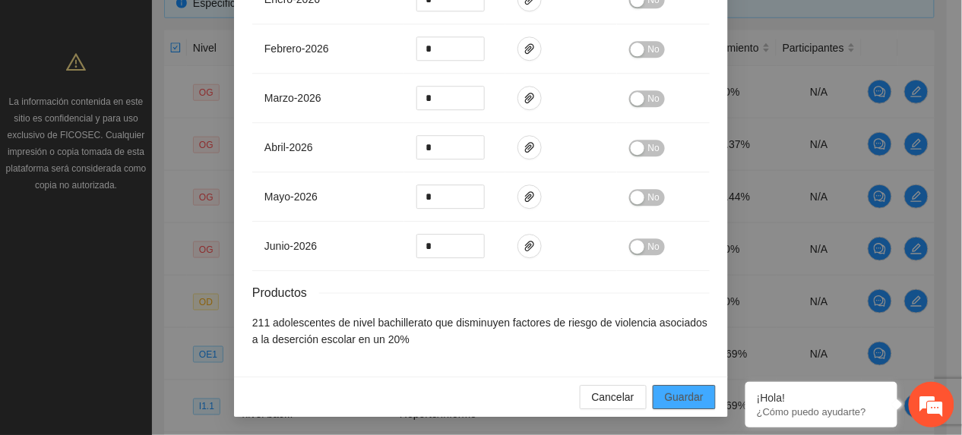
click at [679, 396] on span "Guardar" at bounding box center [684, 397] width 39 height 17
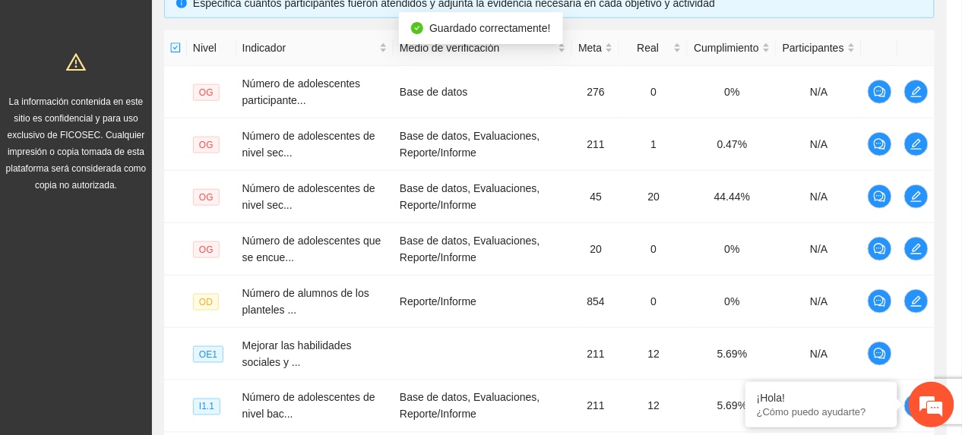
scroll to position [933, 0]
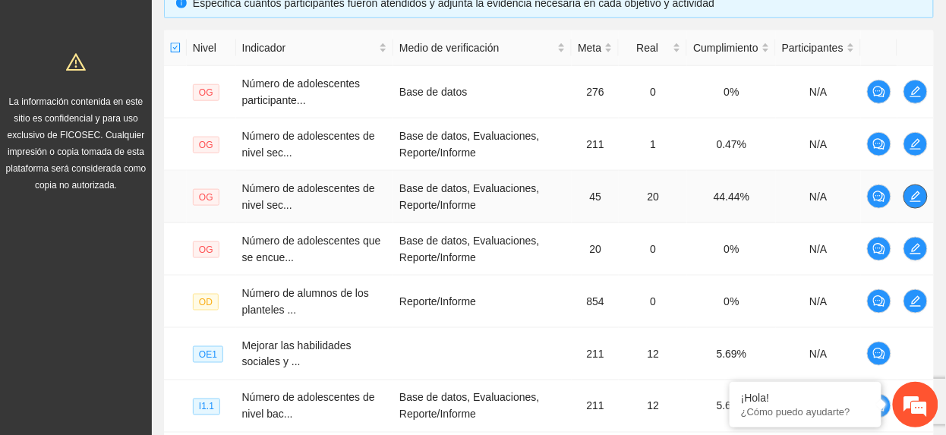
click at [921, 204] on button "button" at bounding box center [916, 197] width 24 height 24
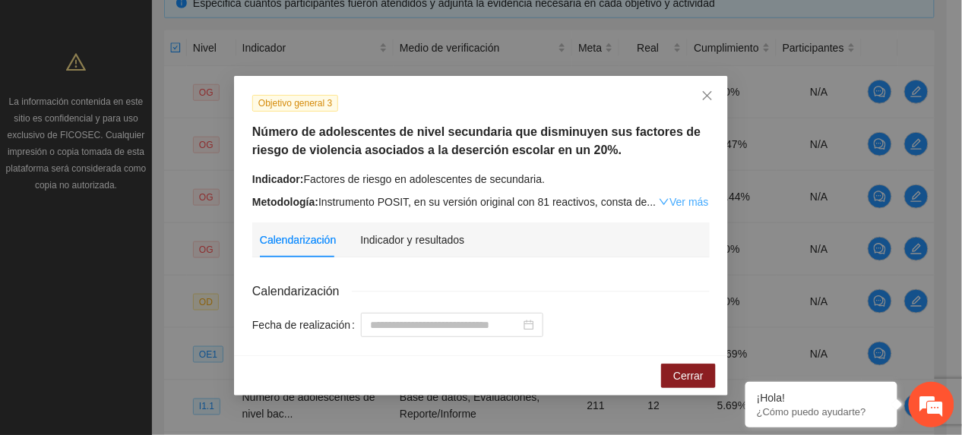
click at [687, 198] on link "Ver más" at bounding box center [683, 202] width 49 height 12
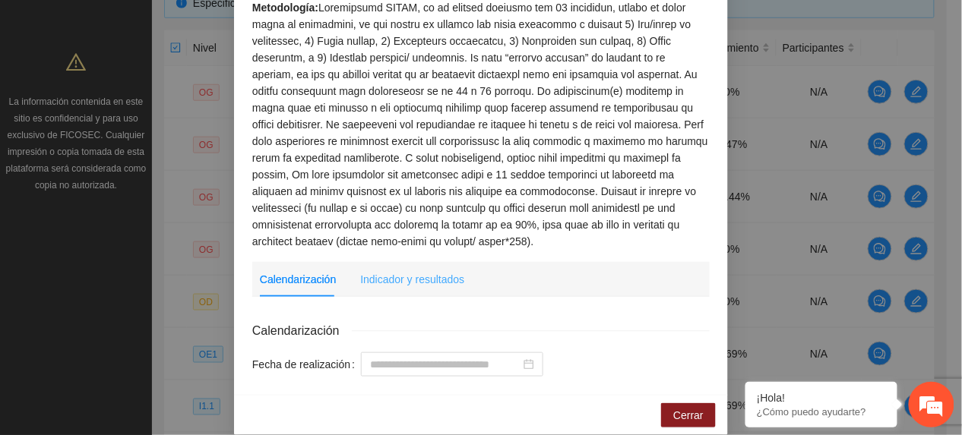
scroll to position [196, 0]
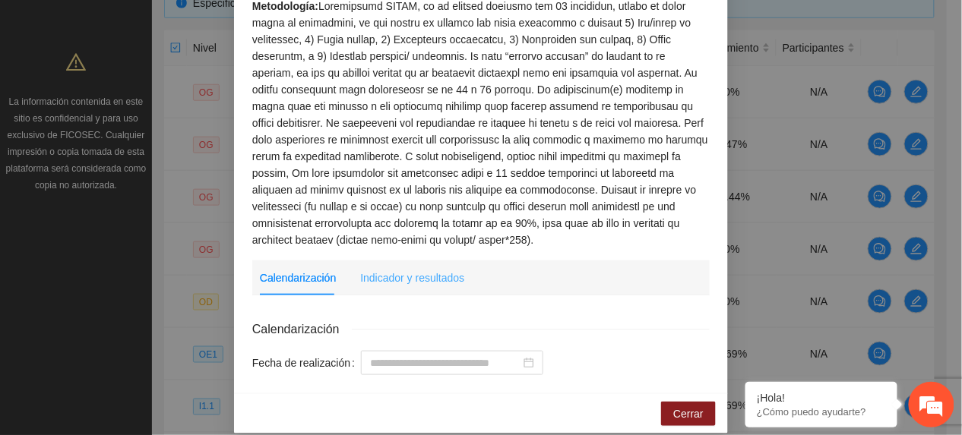
click at [444, 261] on div "Indicador y resultados" at bounding box center [412, 278] width 104 height 35
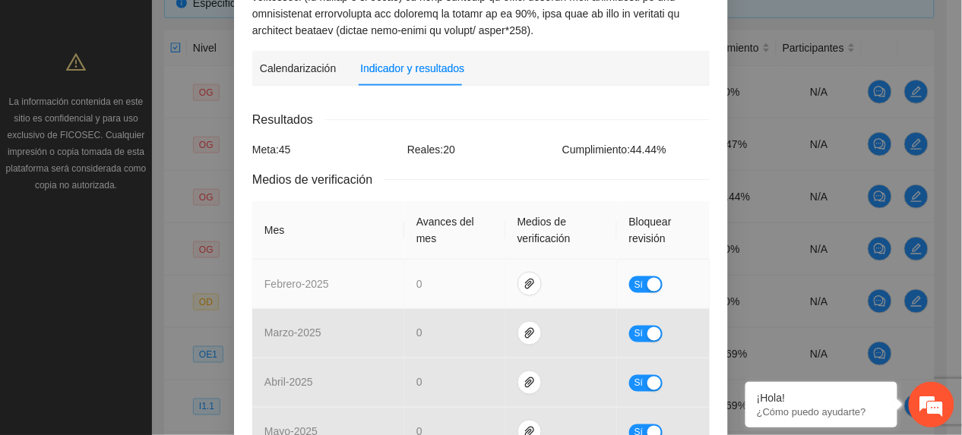
scroll to position [635, 0]
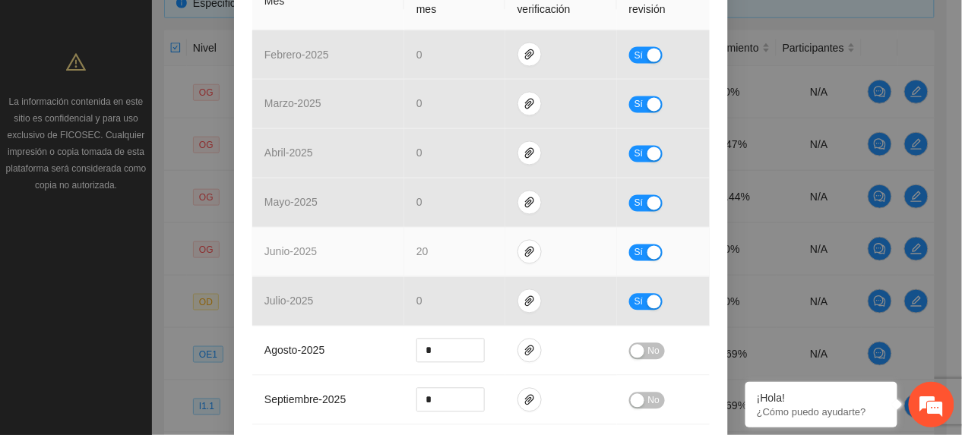
click at [633, 245] on button "Sí" at bounding box center [645, 253] width 33 height 17
drag, startPoint x: 436, startPoint y: 234, endPoint x: 395, endPoint y: 242, distance: 41.7
click at [395, 242] on tr "junio - 2025 ** No" at bounding box center [480, 252] width 457 height 49
type input "**"
click at [648, 245] on span "No" at bounding box center [653, 253] width 11 height 17
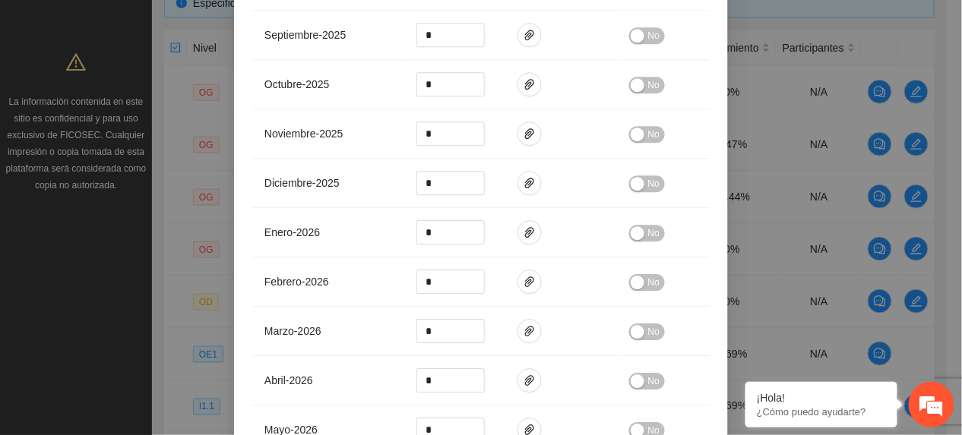
scroll to position [1227, 0]
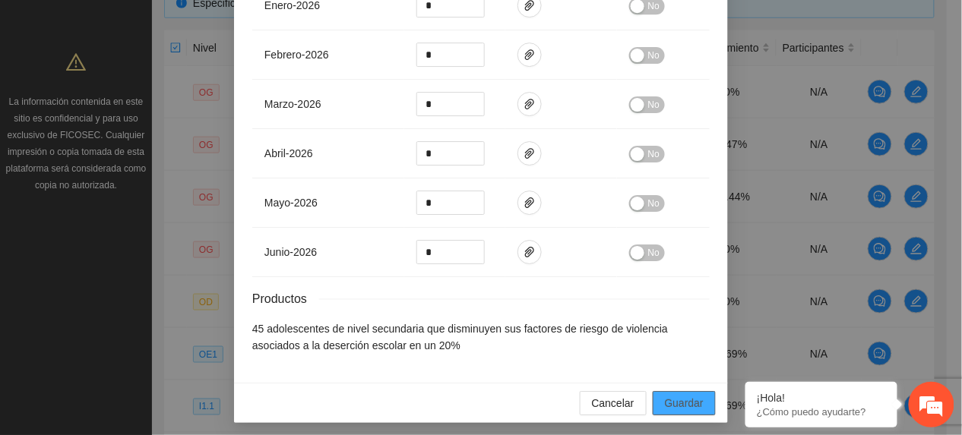
click at [679, 395] on span "Guardar" at bounding box center [684, 403] width 39 height 17
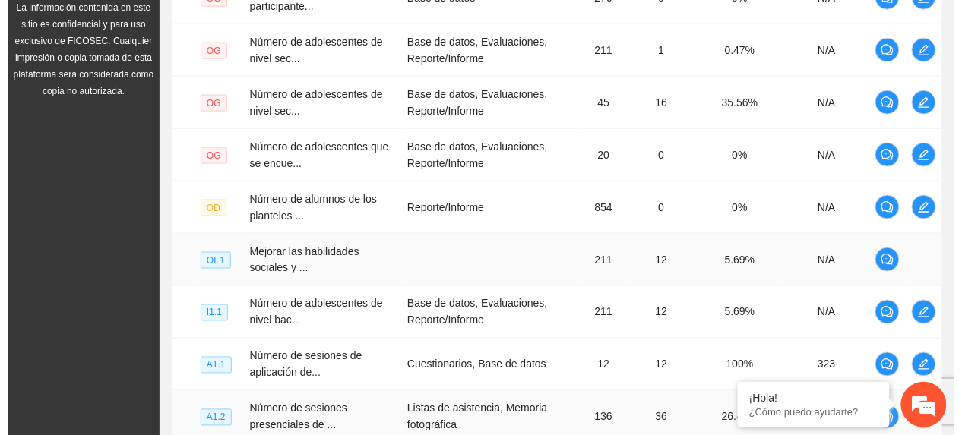
scroll to position [653, 0]
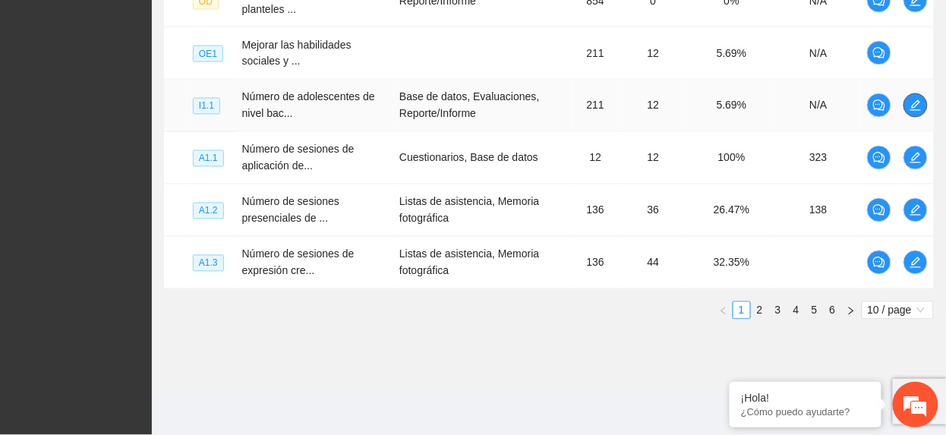
click at [924, 107] on span "edit" at bounding box center [916, 105] width 23 height 12
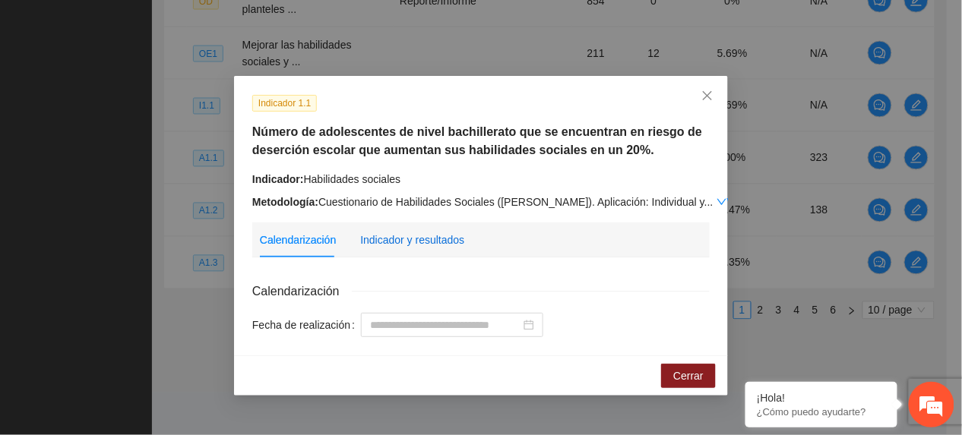
click at [447, 241] on div "Indicador y resultados" at bounding box center [412, 240] width 104 height 17
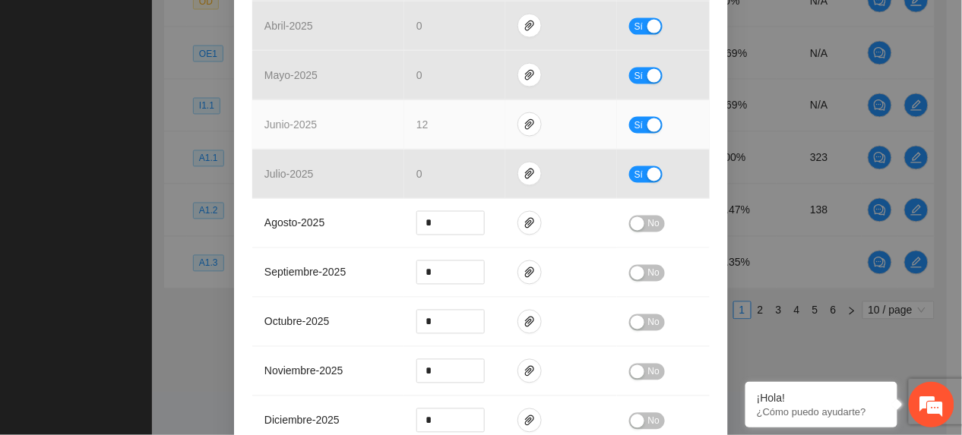
scroll to position [506, 0]
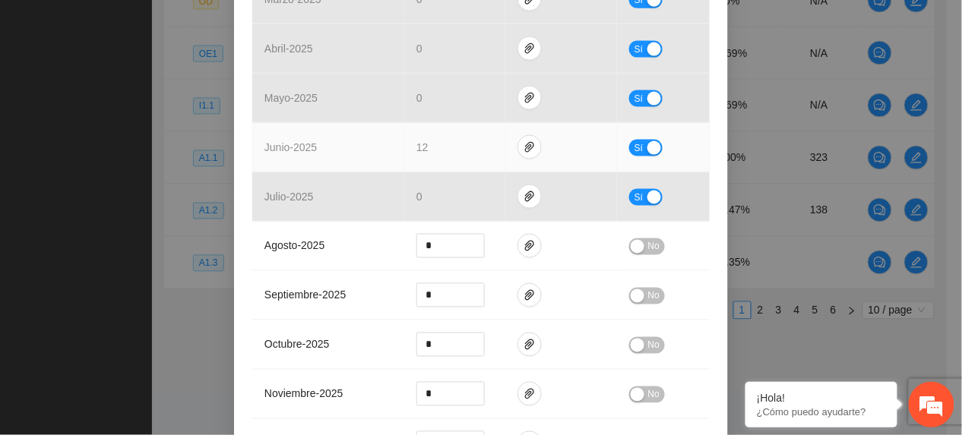
click at [634, 144] on span "Sí" at bounding box center [638, 148] width 9 height 17
drag, startPoint x: 448, startPoint y: 147, endPoint x: 342, endPoint y: 143, distance: 106.4
click at [344, 144] on tr "junio - 2025 ** No" at bounding box center [480, 147] width 457 height 49
type input "*"
click at [648, 153] on span "No" at bounding box center [653, 148] width 11 height 17
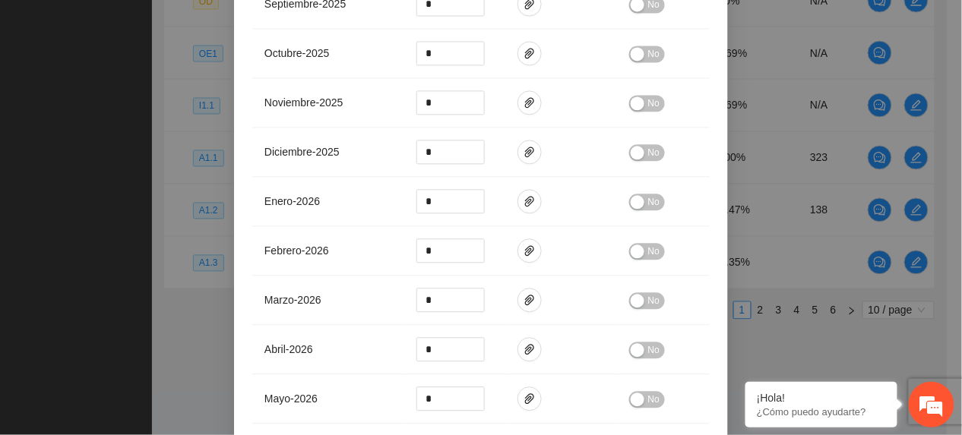
scroll to position [1009, 0]
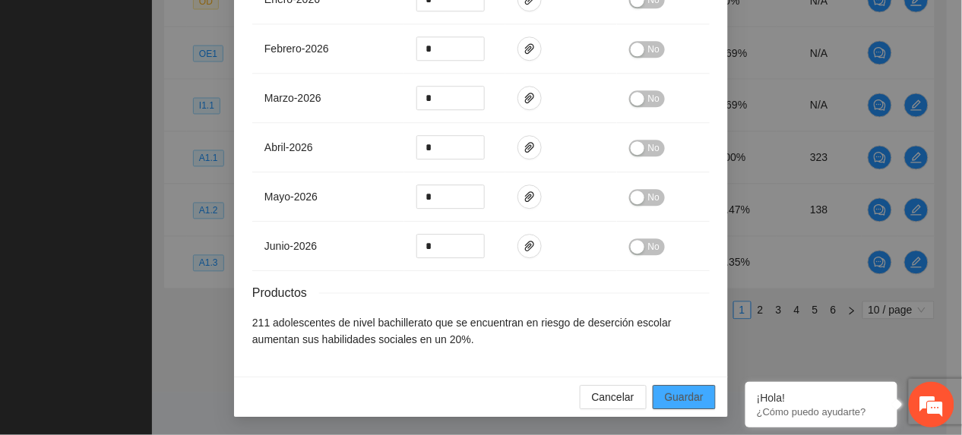
drag, startPoint x: 677, startPoint y: 398, endPoint x: 952, endPoint y: 374, distance: 275.2
click at [675, 398] on span "Guardar" at bounding box center [684, 397] width 39 height 17
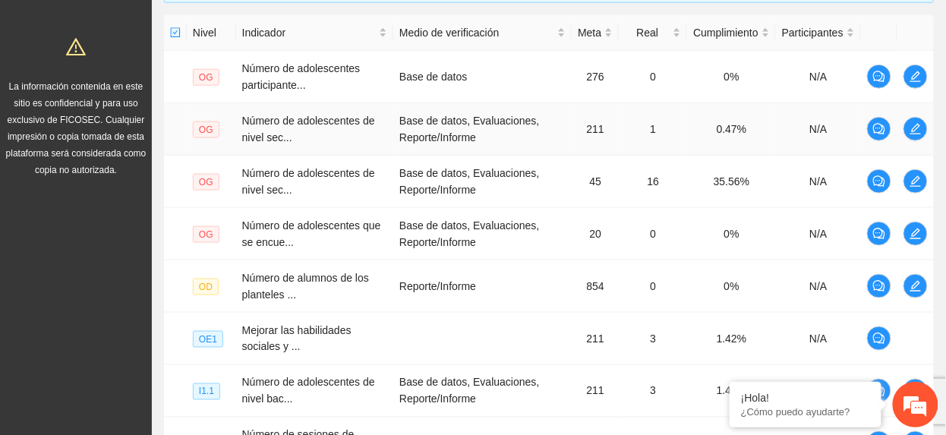
scroll to position [248, 0]
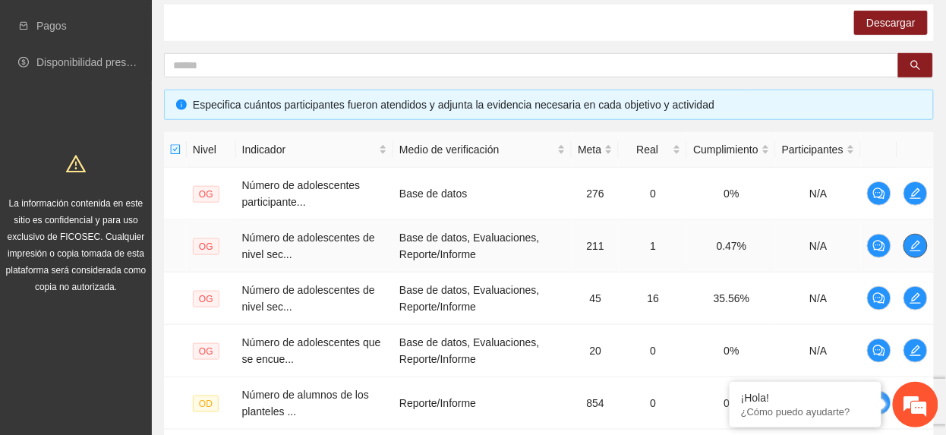
click at [907, 244] on span "edit" at bounding box center [916, 246] width 23 height 12
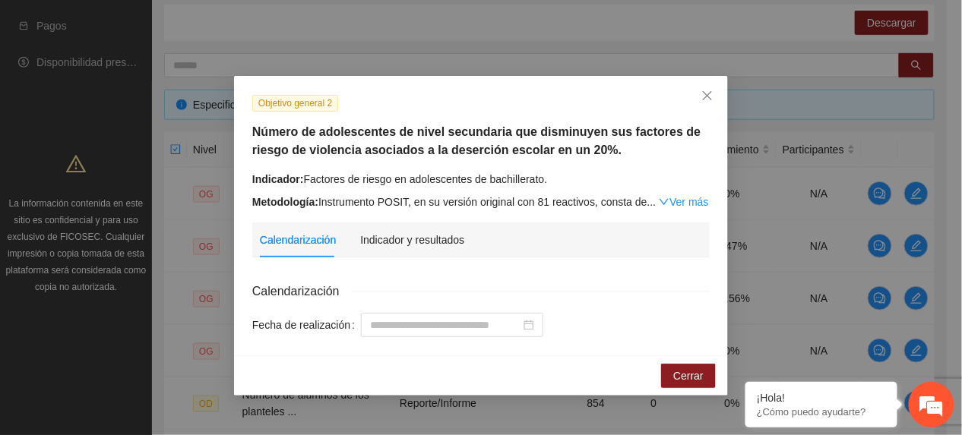
click at [677, 199] on link "Ver más" at bounding box center [683, 202] width 49 height 12
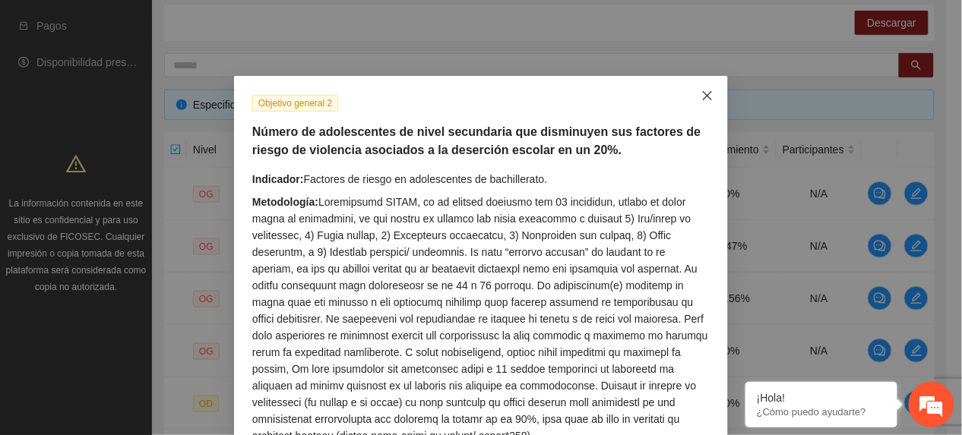
click at [701, 101] on icon "close" at bounding box center [707, 96] width 12 height 12
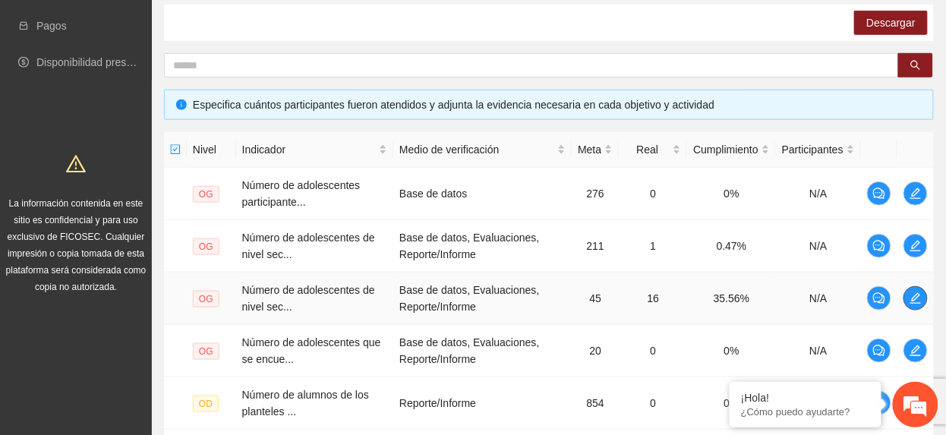
click at [921, 298] on icon "edit" at bounding box center [916, 298] width 12 height 12
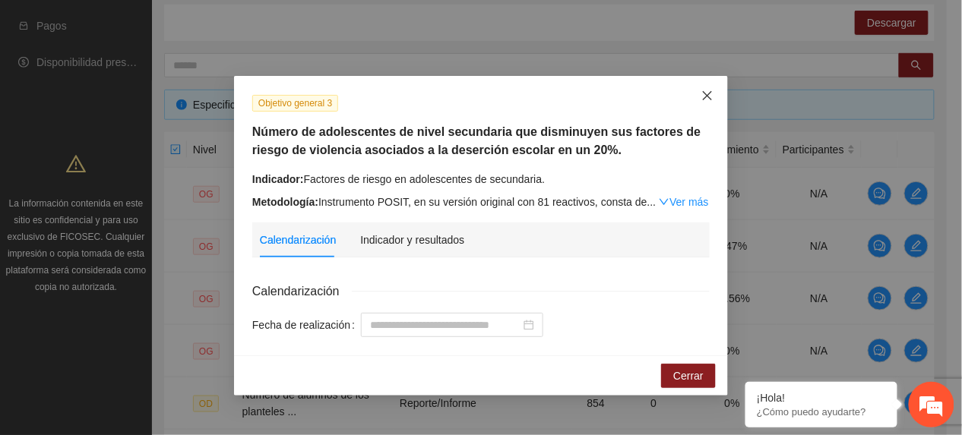
click at [709, 103] on span "Close" at bounding box center [707, 96] width 41 height 41
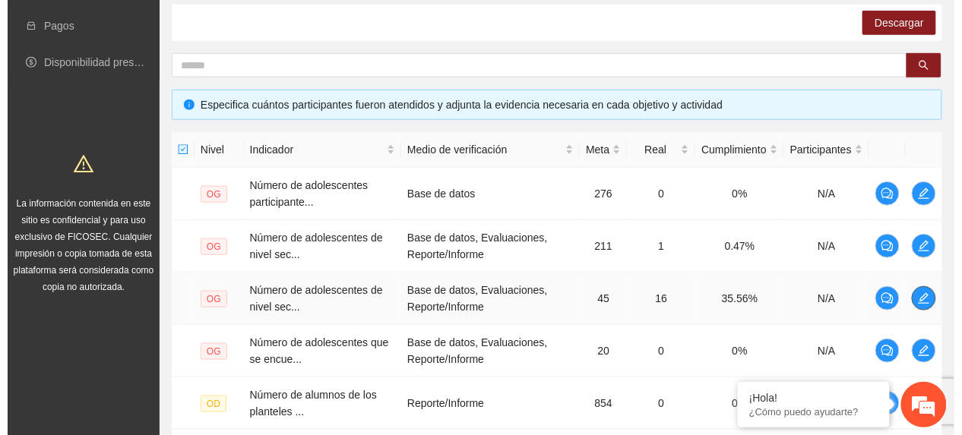
scroll to position [349, 0]
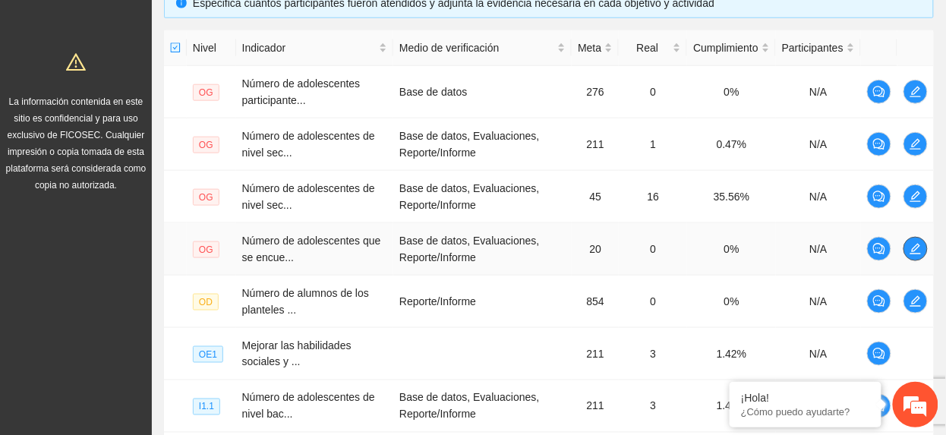
click at [908, 248] on span "edit" at bounding box center [916, 249] width 23 height 12
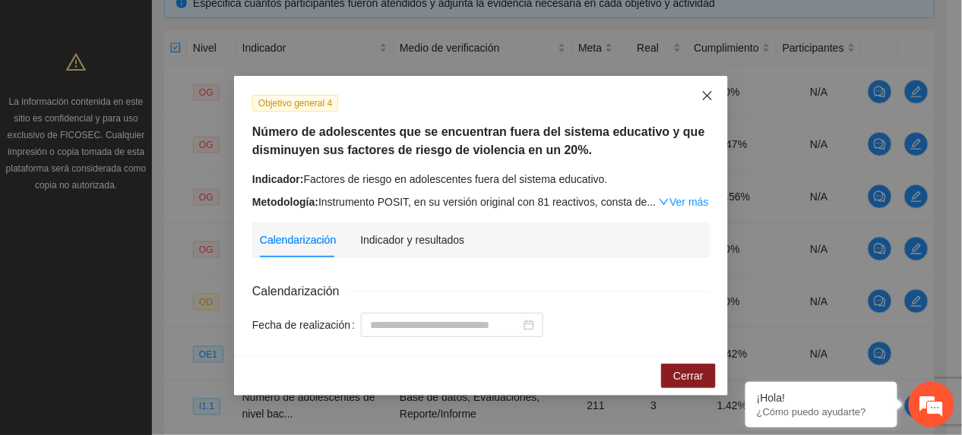
click at [700, 90] on span "Close" at bounding box center [707, 96] width 41 height 41
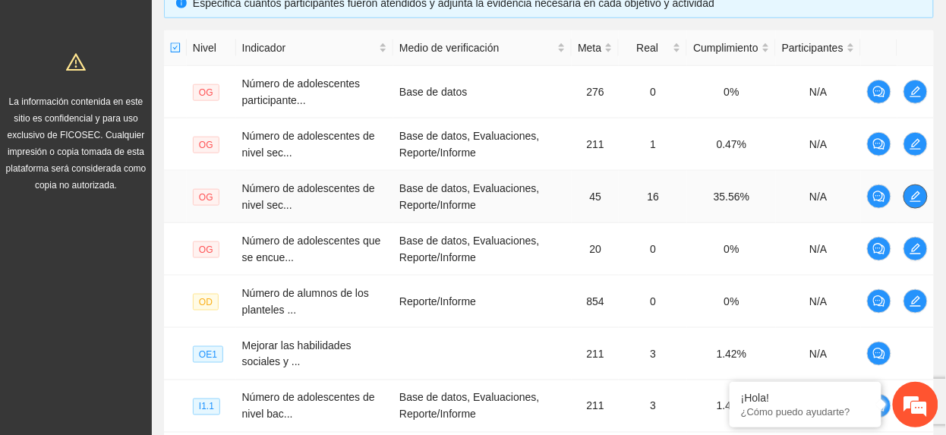
click at [914, 192] on icon "edit" at bounding box center [916, 197] width 12 height 12
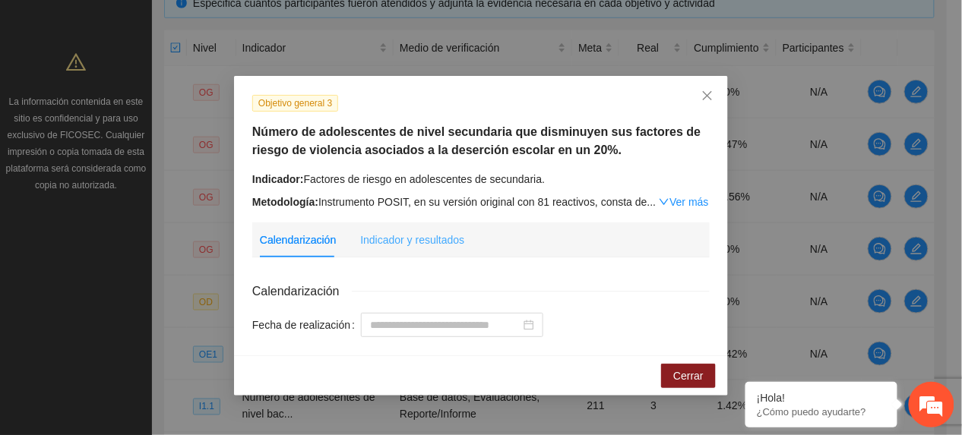
click at [422, 250] on div "Indicador y resultados" at bounding box center [412, 240] width 104 height 35
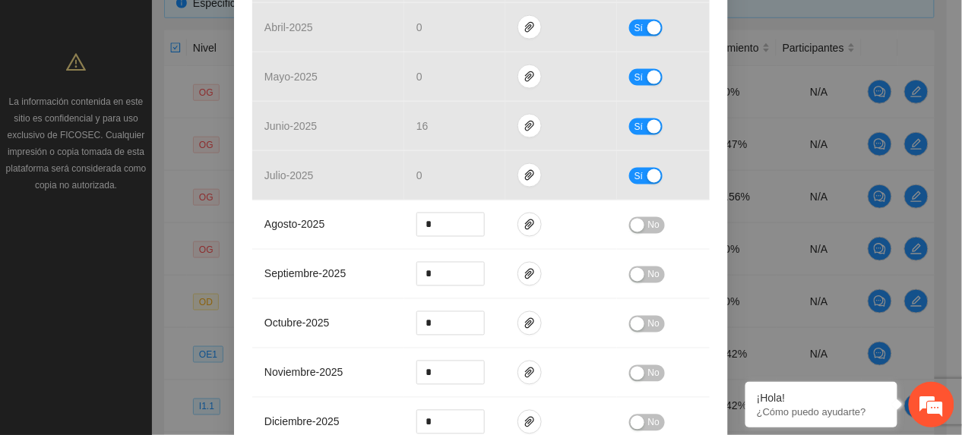
scroll to position [1009, 0]
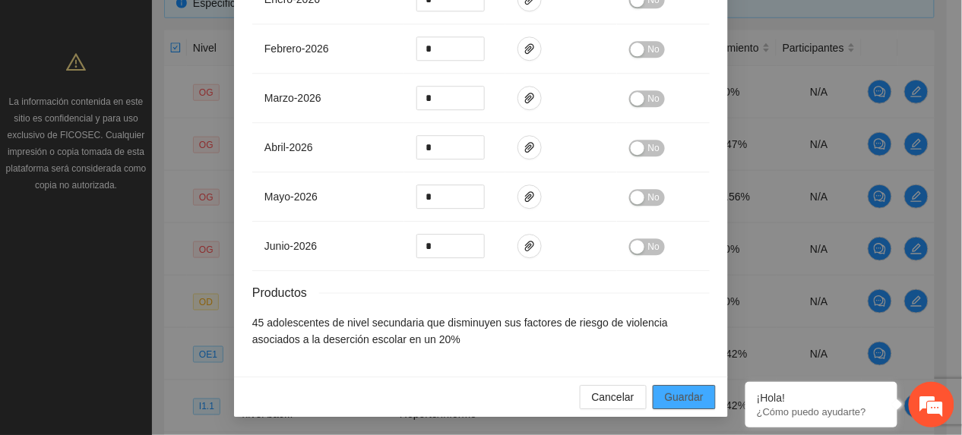
click at [690, 396] on span "Guardar" at bounding box center [684, 397] width 39 height 17
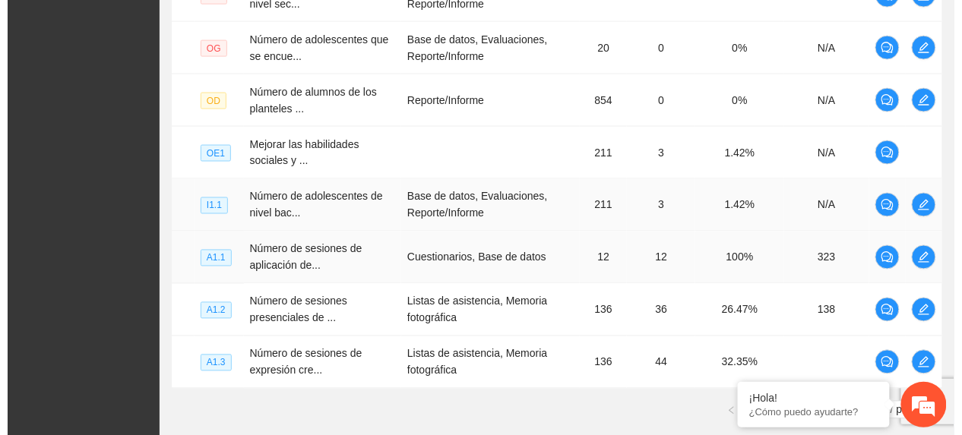
scroll to position [551, 0]
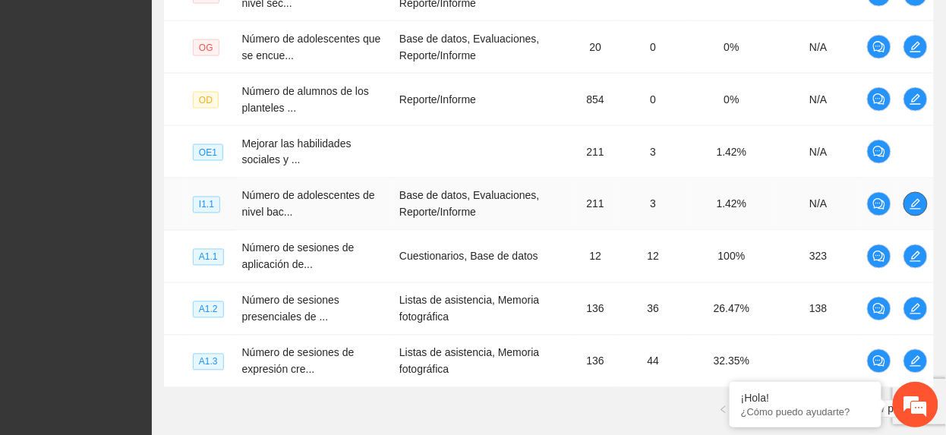
click at [911, 216] on button "button" at bounding box center [916, 204] width 24 height 24
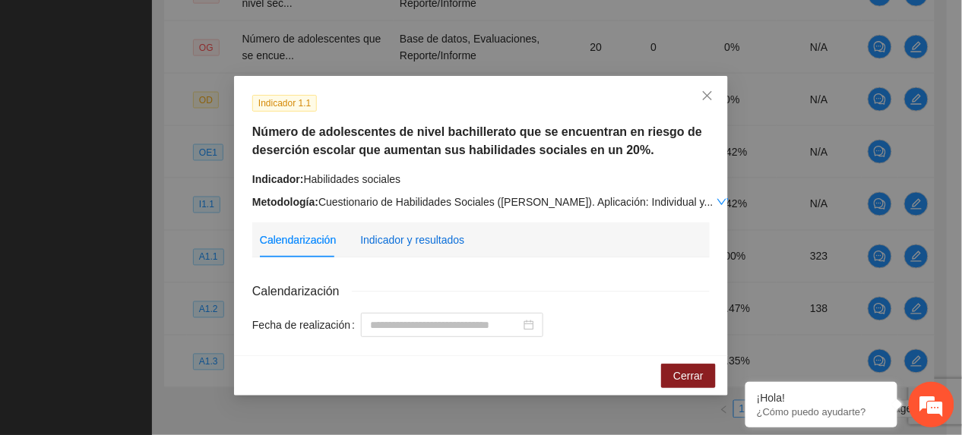
click at [374, 245] on div "Indicador y resultados" at bounding box center [412, 240] width 104 height 17
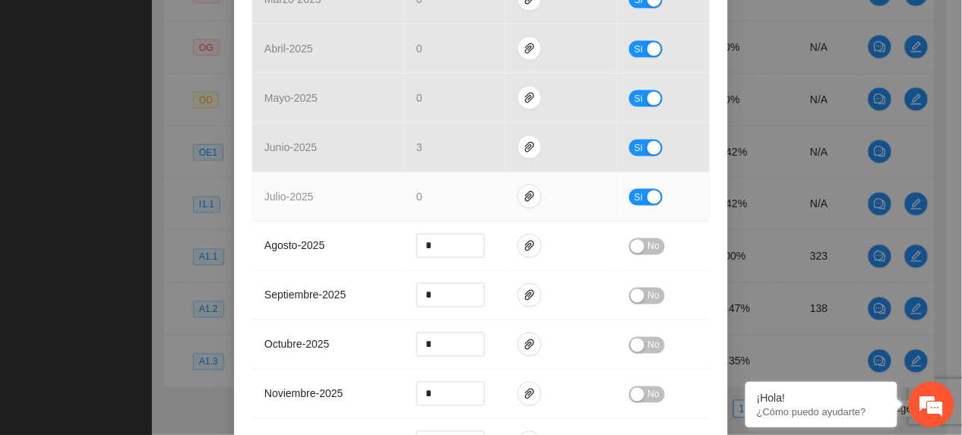
scroll to position [0, 0]
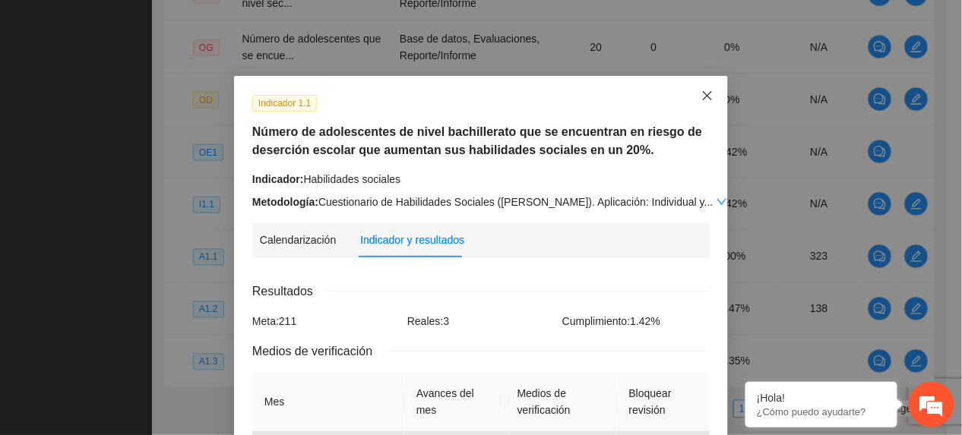
drag, startPoint x: 690, startPoint y: 98, endPoint x: 688, endPoint y: 119, distance: 21.4
click at [690, 102] on span "Close" at bounding box center [707, 96] width 41 height 41
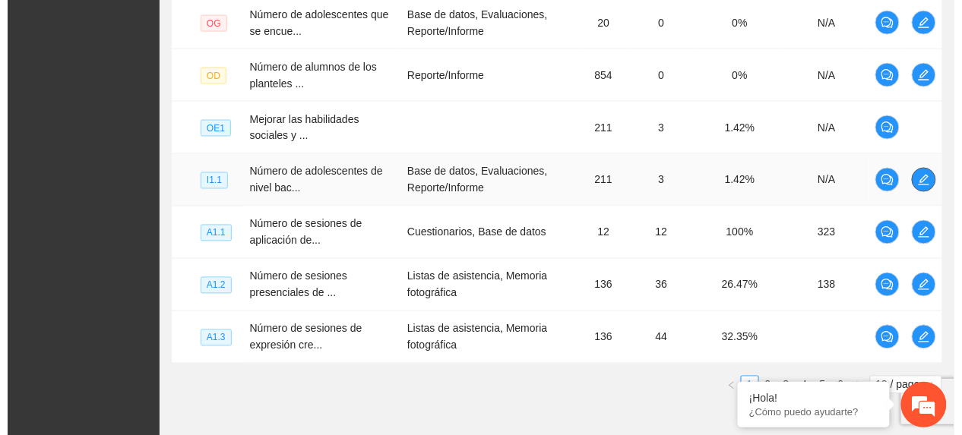
scroll to position [653, 0]
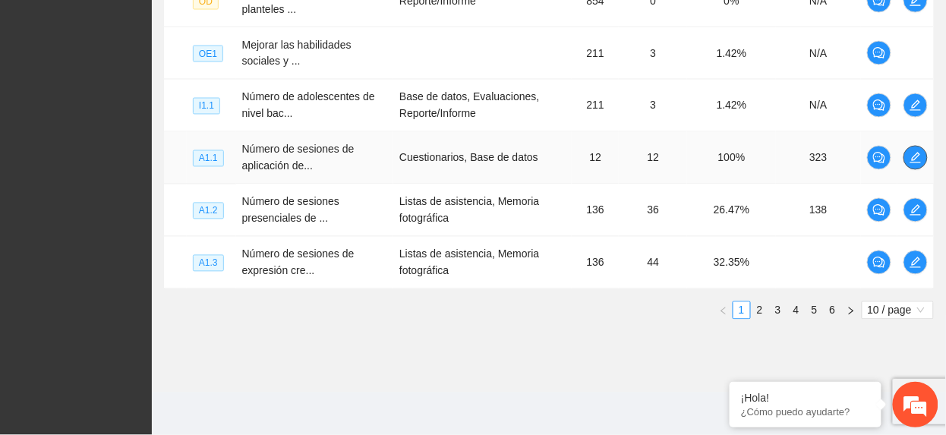
click at [910, 166] on button "button" at bounding box center [916, 158] width 24 height 24
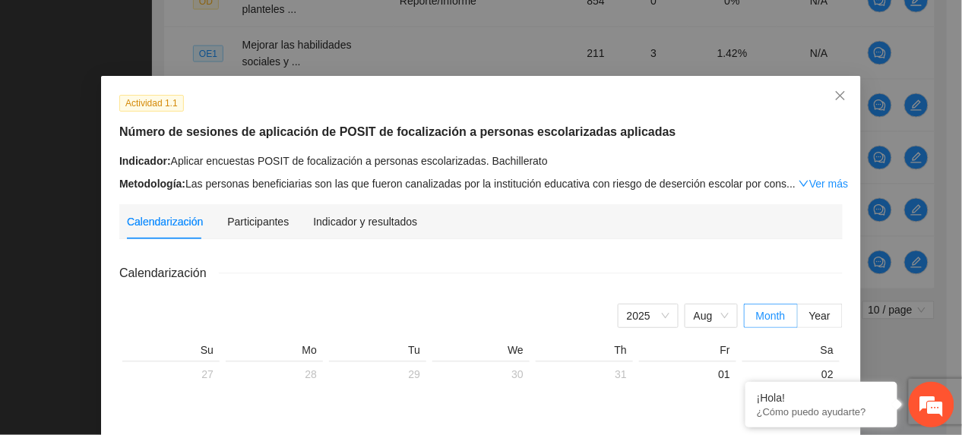
drag, startPoint x: 374, startPoint y: 210, endPoint x: 381, endPoint y: 216, distance: 8.7
click at [374, 211] on div "Indicador y resultados" at bounding box center [365, 221] width 104 height 35
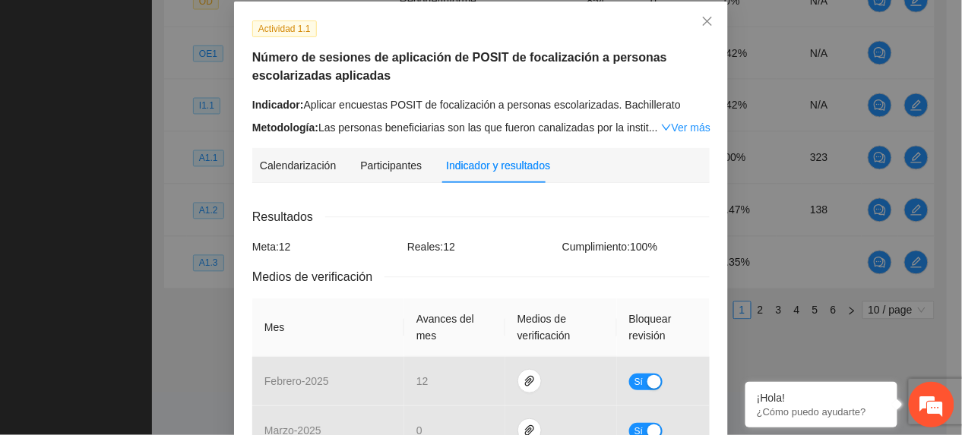
scroll to position [0, 0]
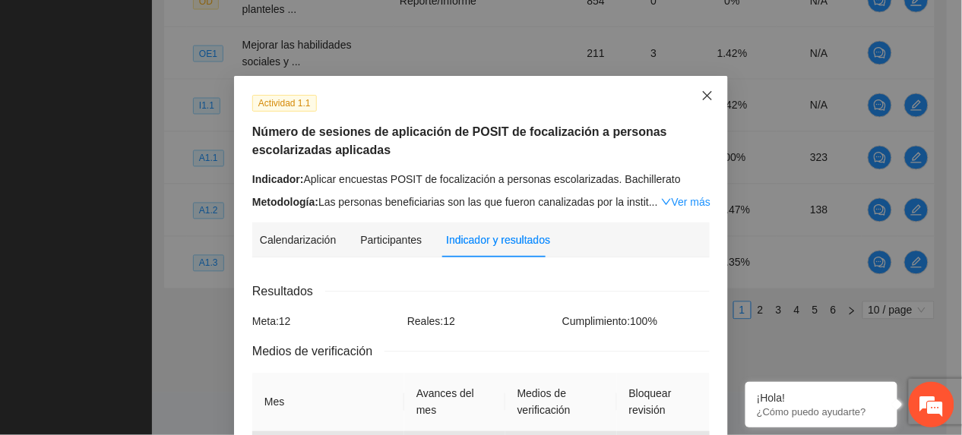
drag, startPoint x: 699, startPoint y: 95, endPoint x: 690, endPoint y: 102, distance: 10.8
click at [703, 95] on icon "close" at bounding box center [707, 95] width 9 height 9
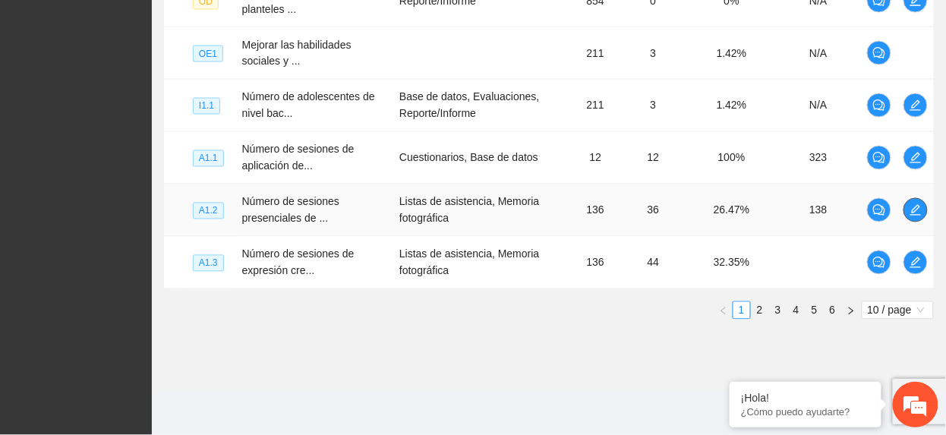
click at [918, 213] on icon "edit" at bounding box center [916, 210] width 12 height 12
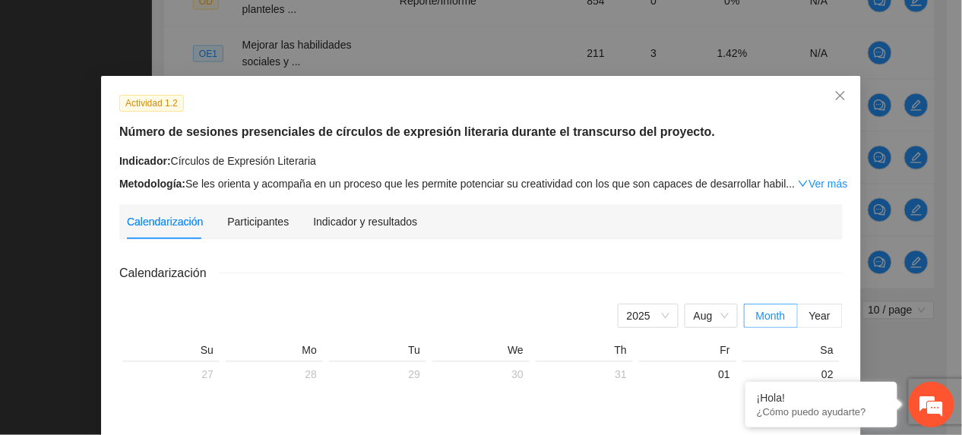
click at [383, 210] on div "Indicador y resultados" at bounding box center [365, 221] width 104 height 35
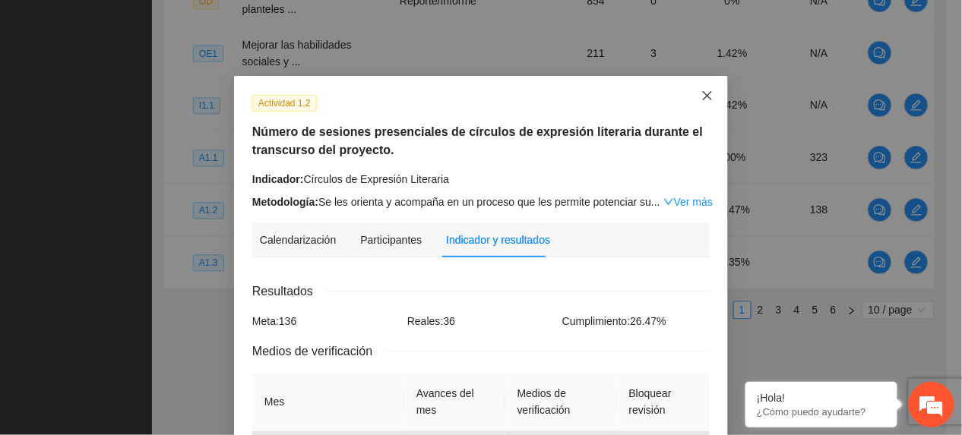
click at [688, 93] on span "Close" at bounding box center [707, 96] width 41 height 41
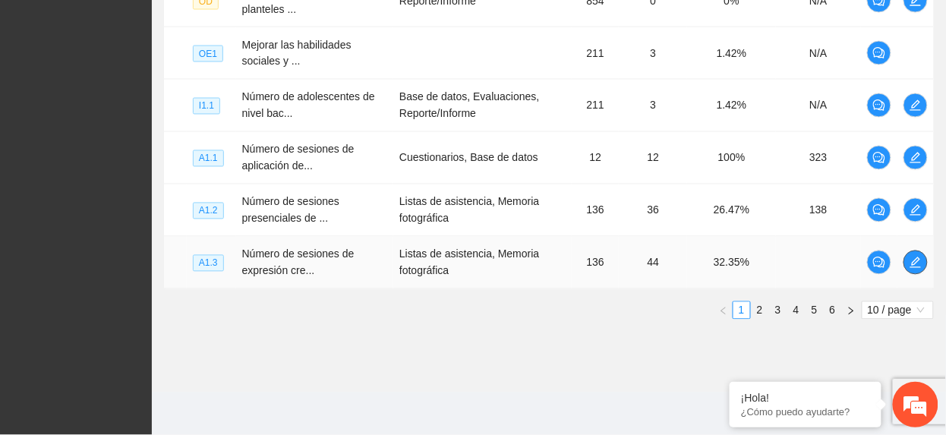
click at [915, 257] on icon "edit" at bounding box center [916, 263] width 12 height 12
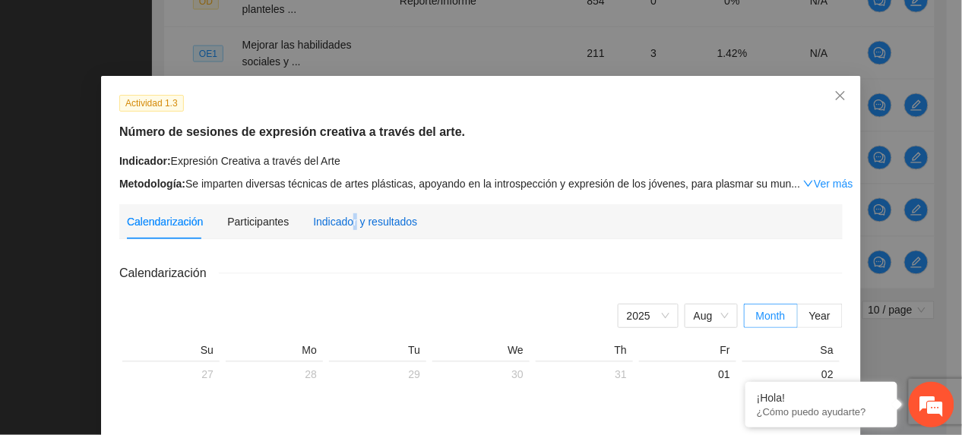
drag, startPoint x: 347, startPoint y: 216, endPoint x: 319, endPoint y: 225, distance: 29.3
click at [332, 220] on div "Indicador y resultados" at bounding box center [365, 221] width 104 height 17
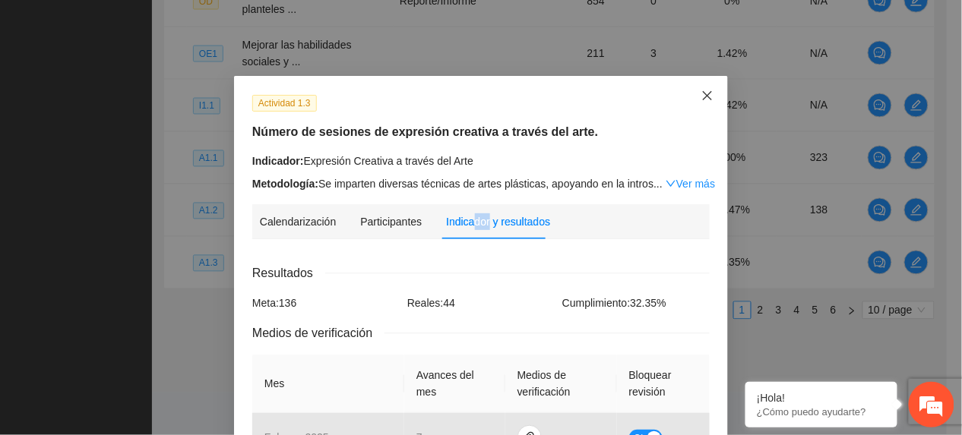
click at [687, 97] on span "Close" at bounding box center [707, 96] width 41 height 41
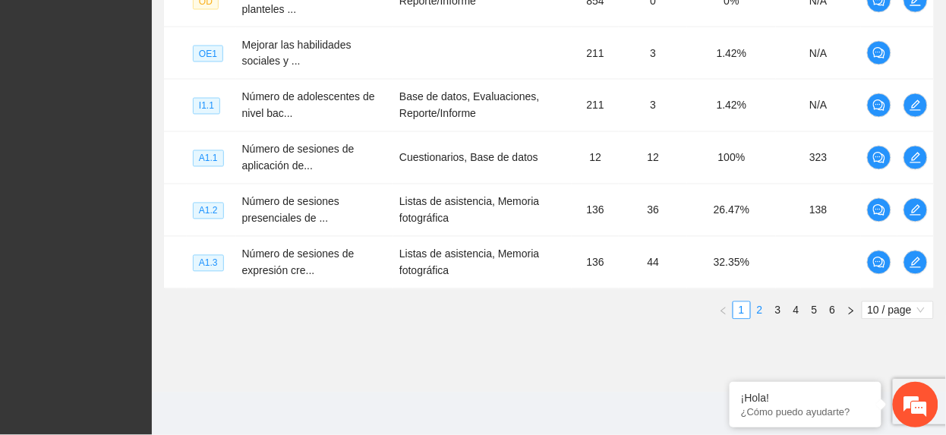
click at [760, 313] on link "2" at bounding box center [760, 310] width 17 height 17
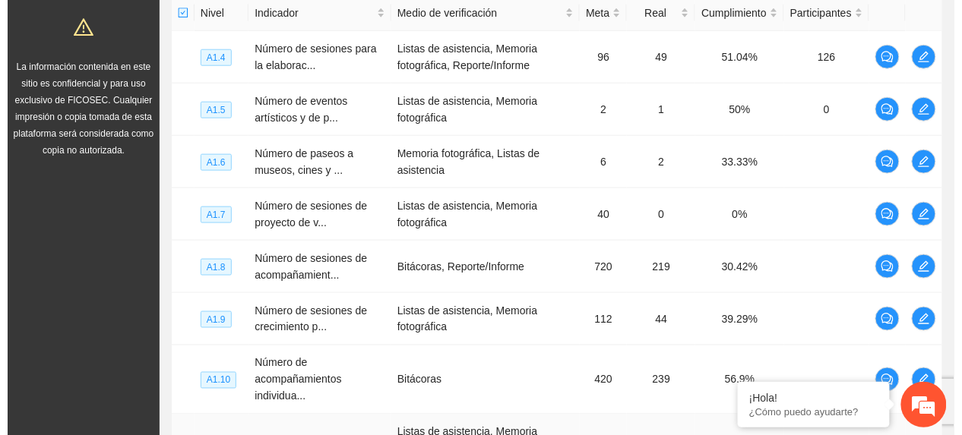
scroll to position [349, 0]
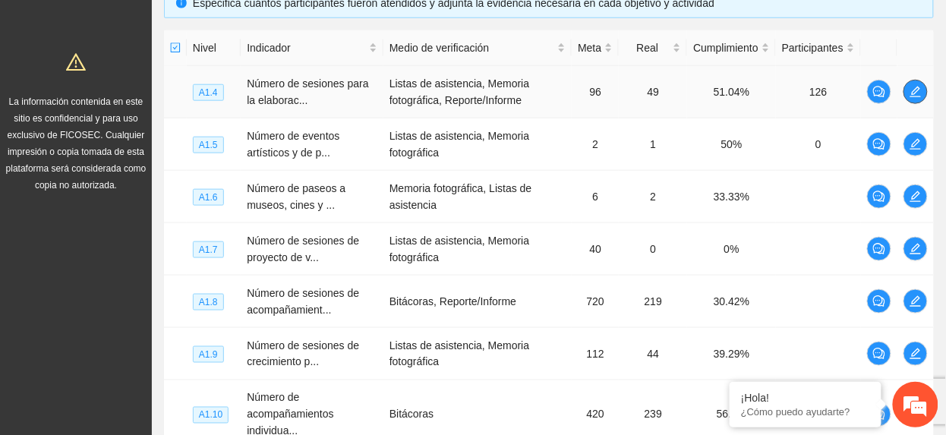
click at [912, 100] on button "button" at bounding box center [916, 92] width 24 height 24
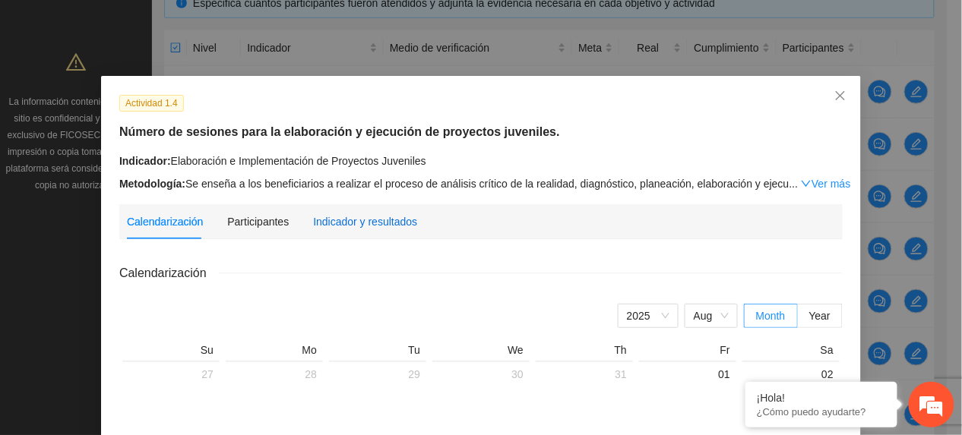
click at [381, 217] on div "Indicador y resultados" at bounding box center [365, 221] width 104 height 17
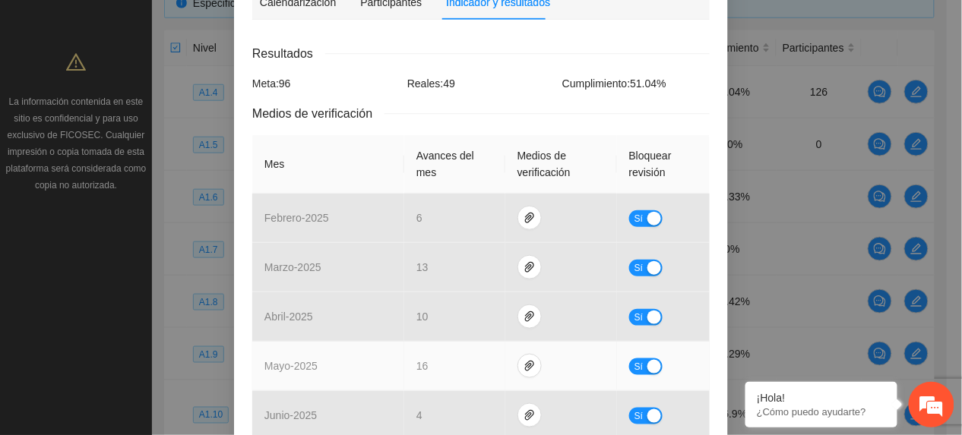
scroll to position [0, 0]
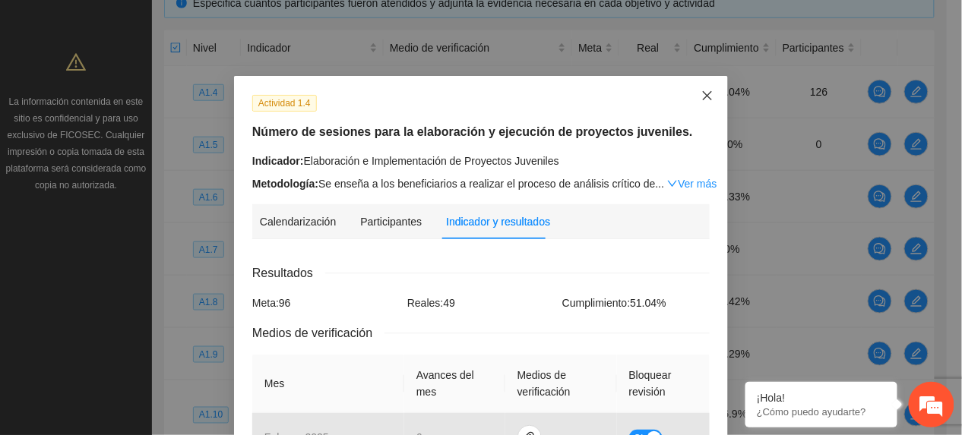
drag, startPoint x: 702, startPoint y: 101, endPoint x: 690, endPoint y: 116, distance: 19.0
click at [702, 101] on icon "close" at bounding box center [707, 96] width 12 height 12
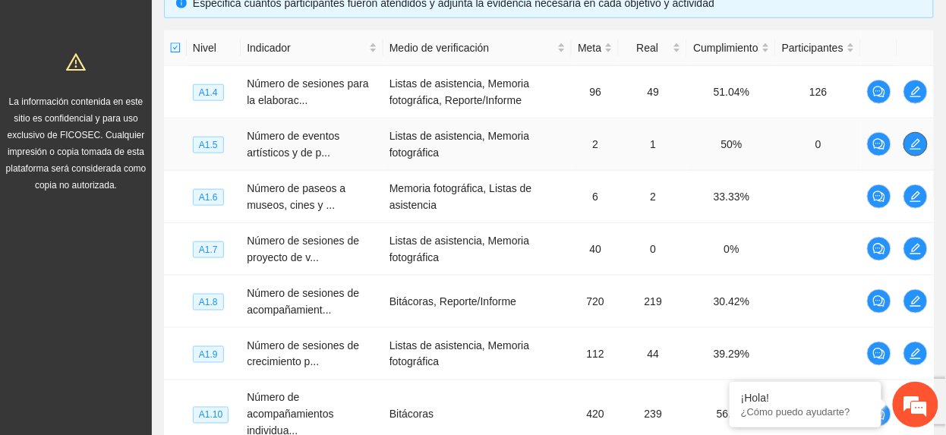
click at [910, 141] on icon "edit" at bounding box center [916, 144] width 12 height 12
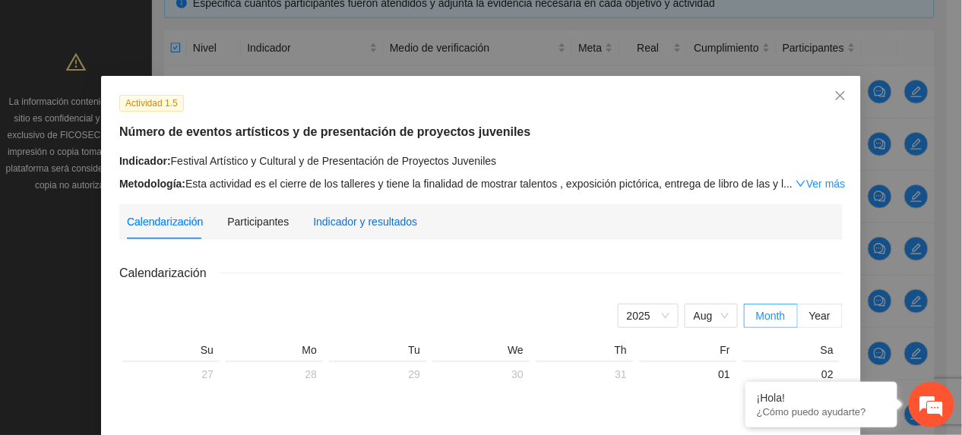
click at [393, 217] on div "Indicador y resultados" at bounding box center [365, 221] width 104 height 17
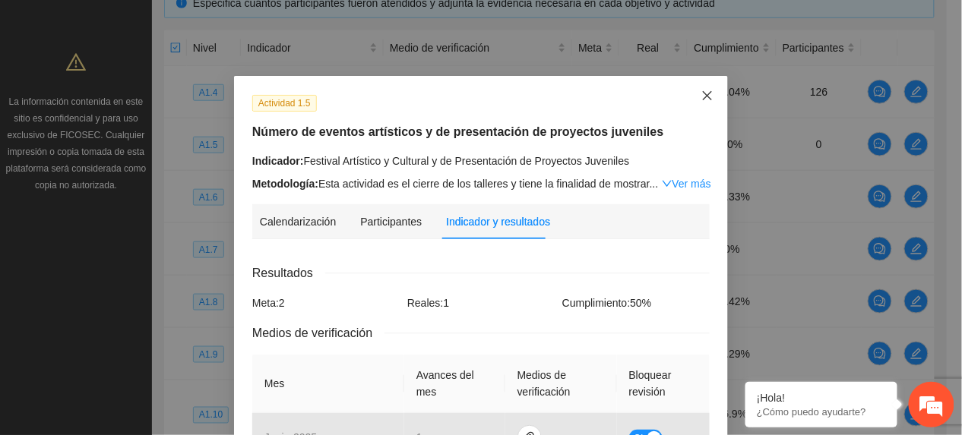
click at [703, 98] on icon "close" at bounding box center [707, 96] width 12 height 12
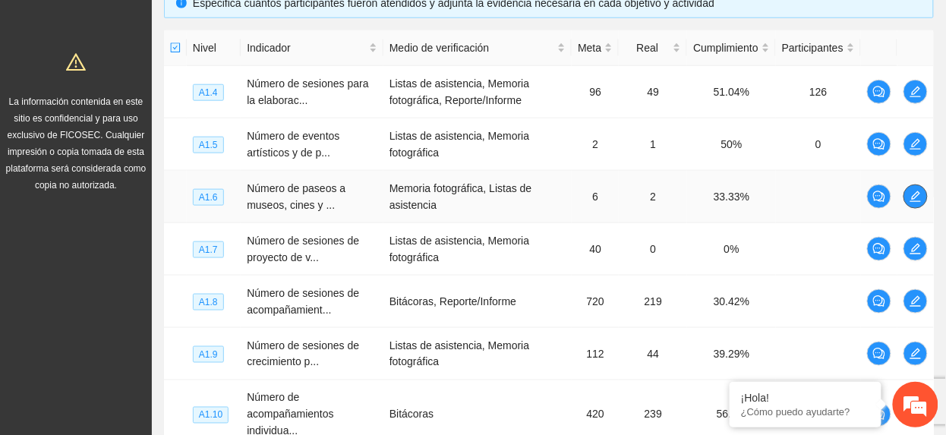
click at [919, 196] on icon "edit" at bounding box center [916, 196] width 11 height 11
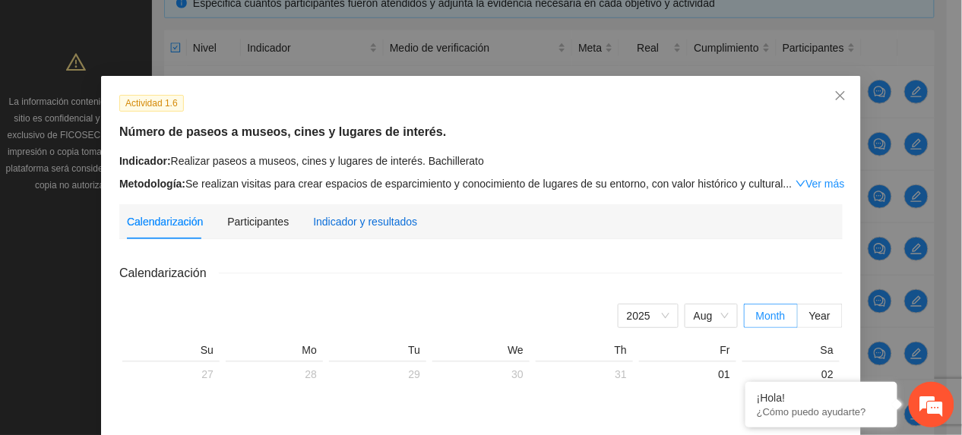
click at [353, 220] on div "Indicador y resultados" at bounding box center [365, 221] width 104 height 17
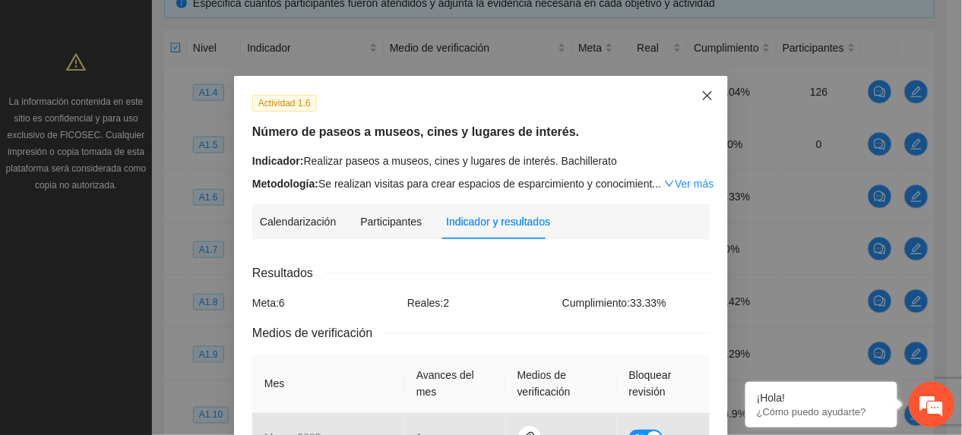
click at [691, 94] on span "Close" at bounding box center [707, 96] width 41 height 41
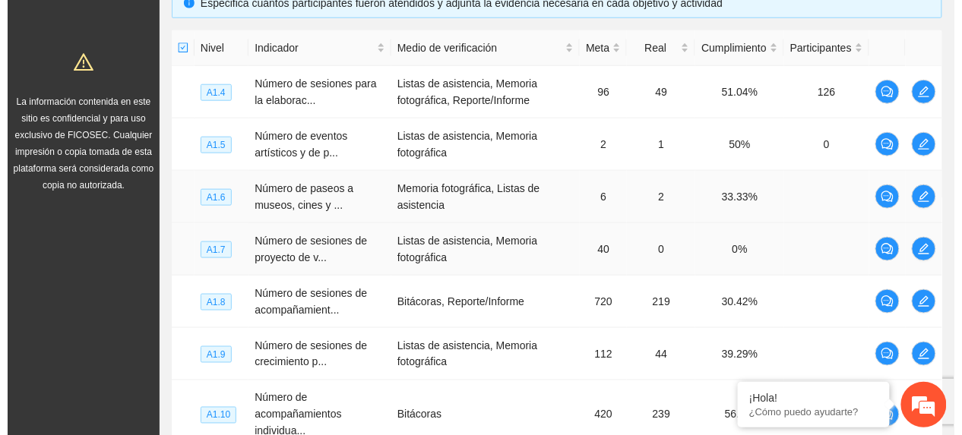
scroll to position [450, 0]
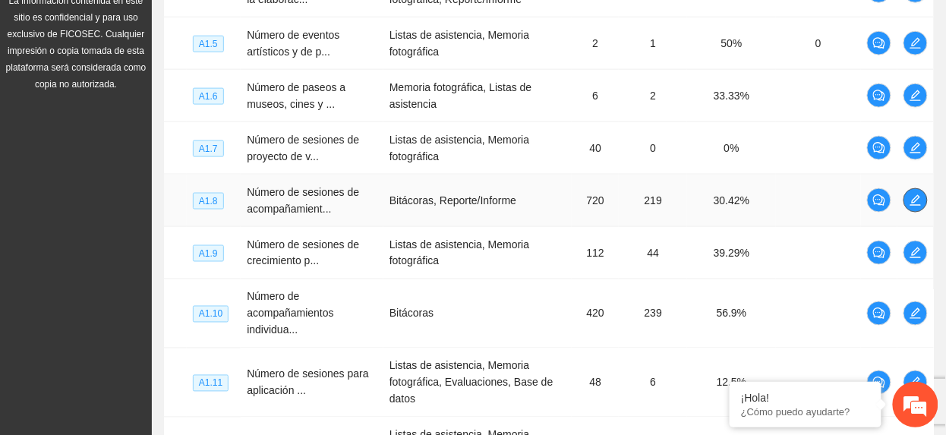
click at [918, 205] on icon "edit" at bounding box center [916, 200] width 12 height 12
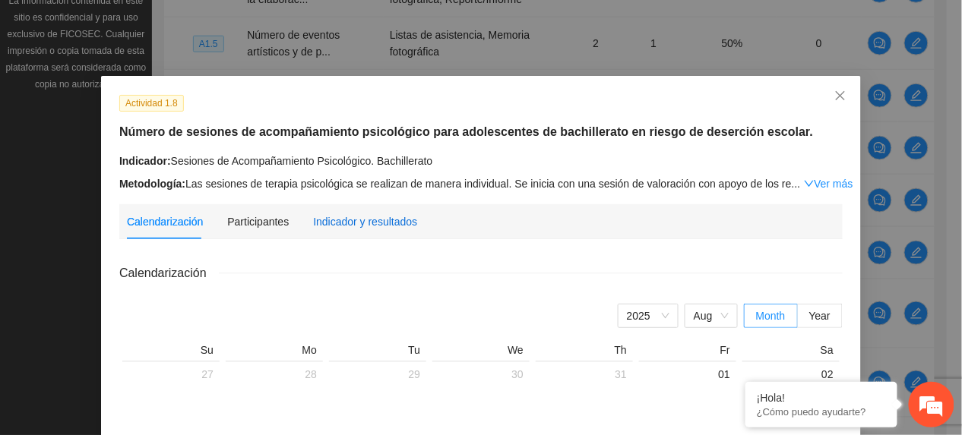
click at [325, 226] on div "Indicador y resultados" at bounding box center [365, 221] width 104 height 17
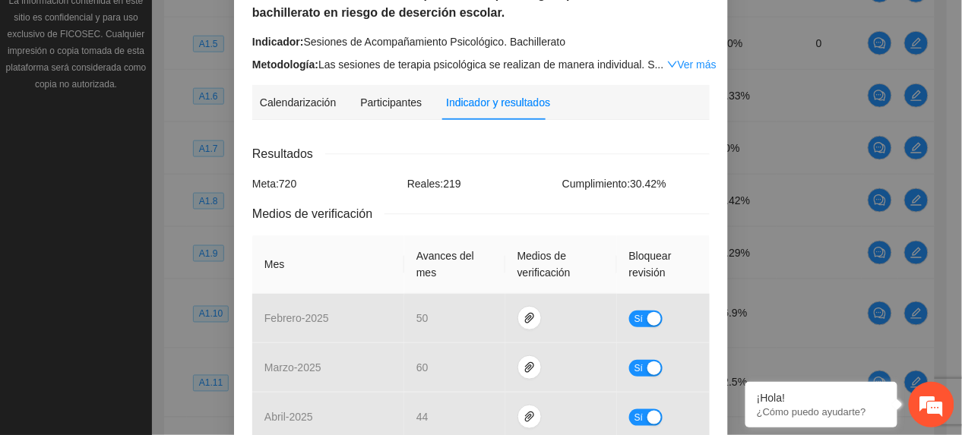
scroll to position [0, 0]
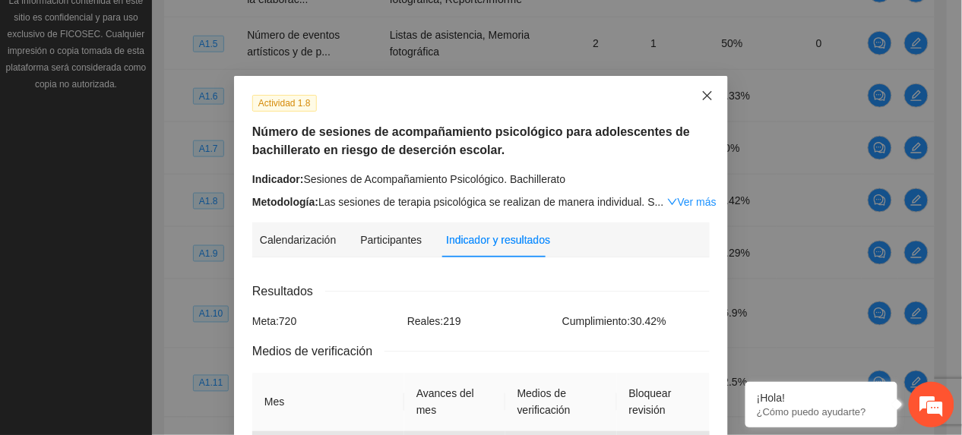
click at [696, 107] on span "Close" at bounding box center [707, 96] width 41 height 41
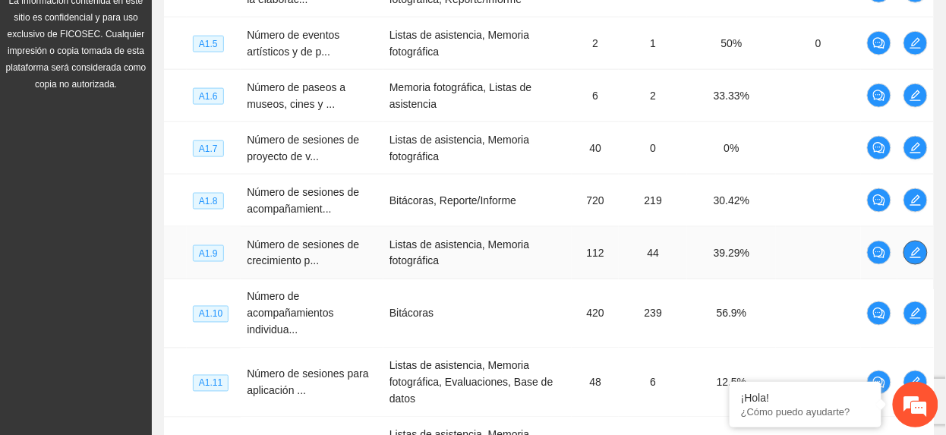
click at [918, 257] on icon "edit" at bounding box center [916, 253] width 12 height 12
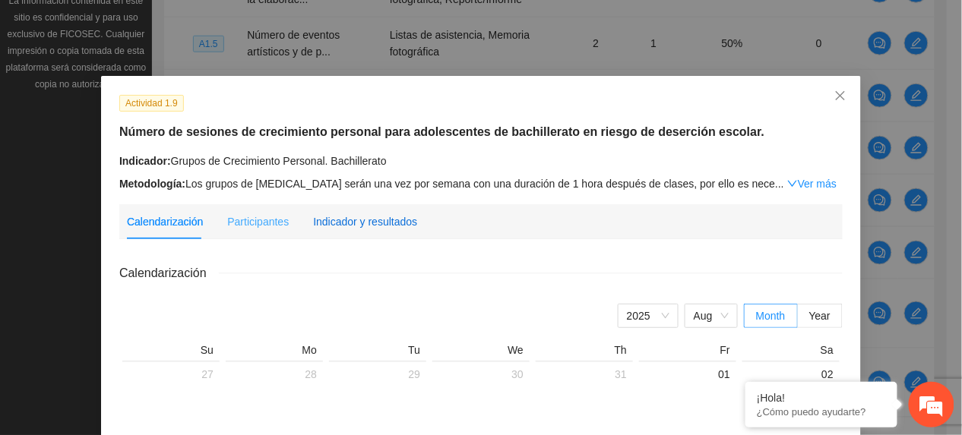
click at [358, 229] on div "Indicador y resultados" at bounding box center [365, 221] width 104 height 35
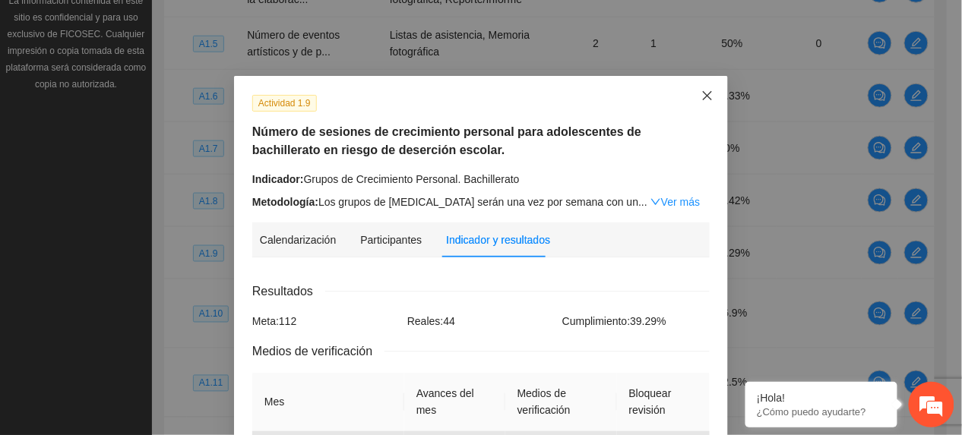
click at [705, 90] on span "Close" at bounding box center [707, 96] width 41 height 41
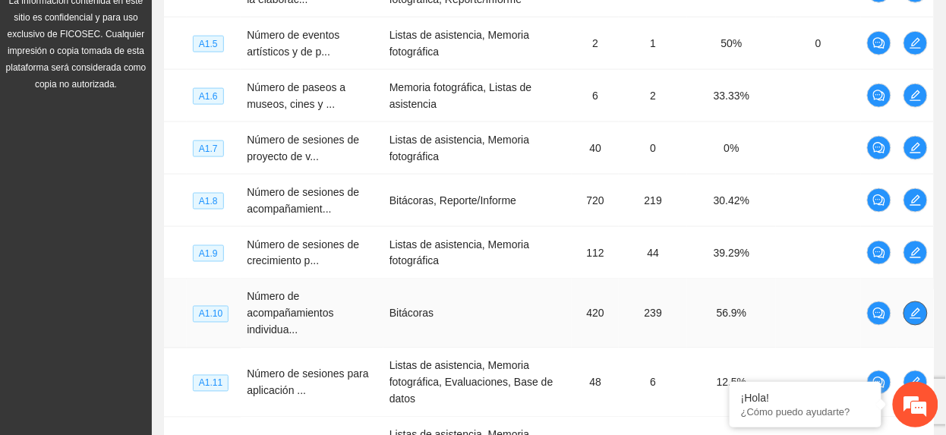
click at [924, 317] on span "edit" at bounding box center [916, 314] width 23 height 12
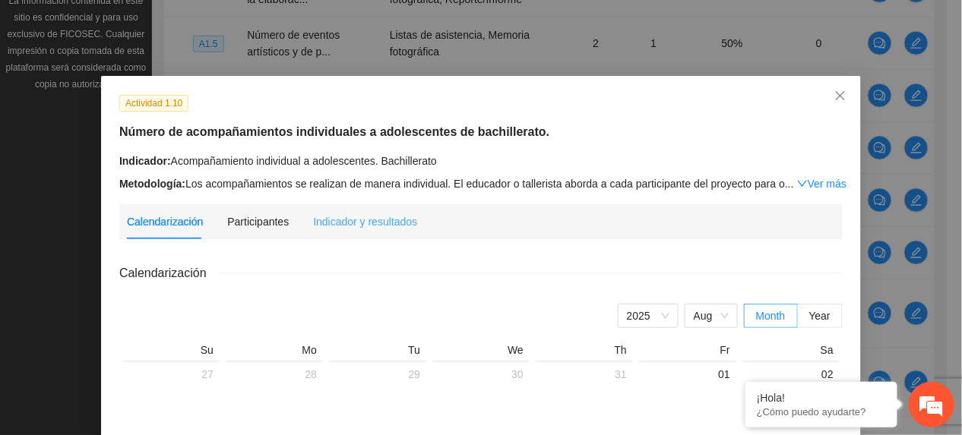
click at [325, 207] on div "Indicador y resultados" at bounding box center [365, 221] width 104 height 35
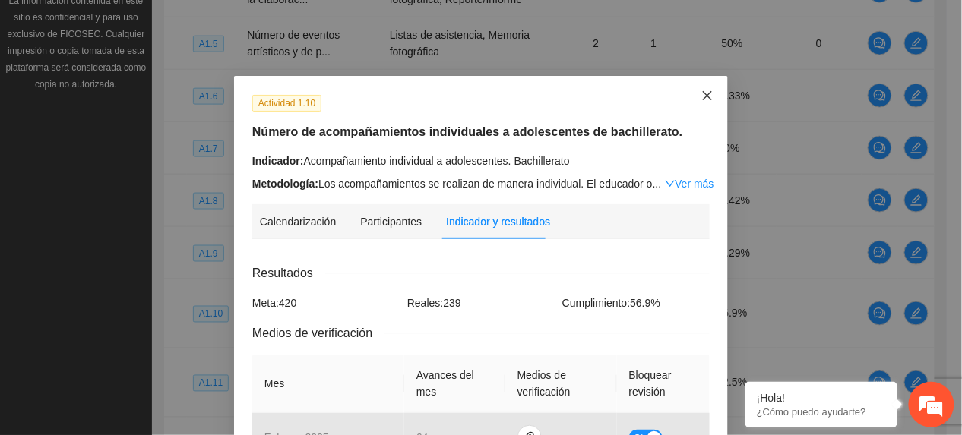
click at [690, 93] on span "Close" at bounding box center [707, 96] width 41 height 41
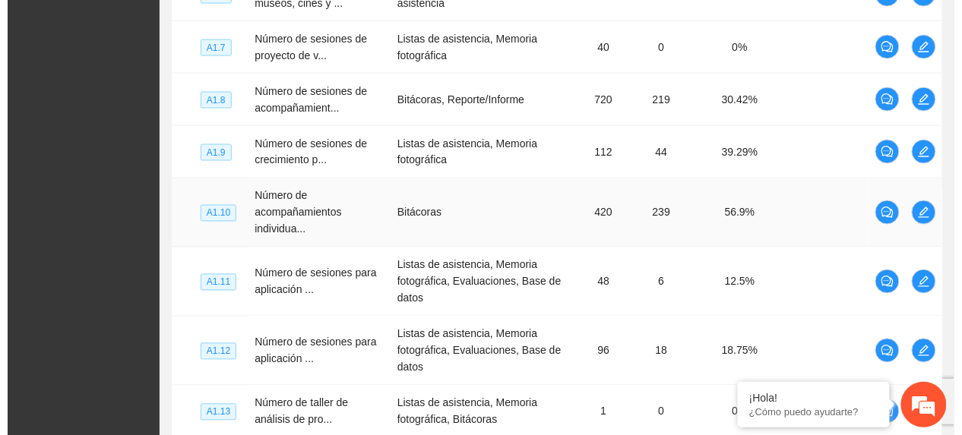
scroll to position [653, 0]
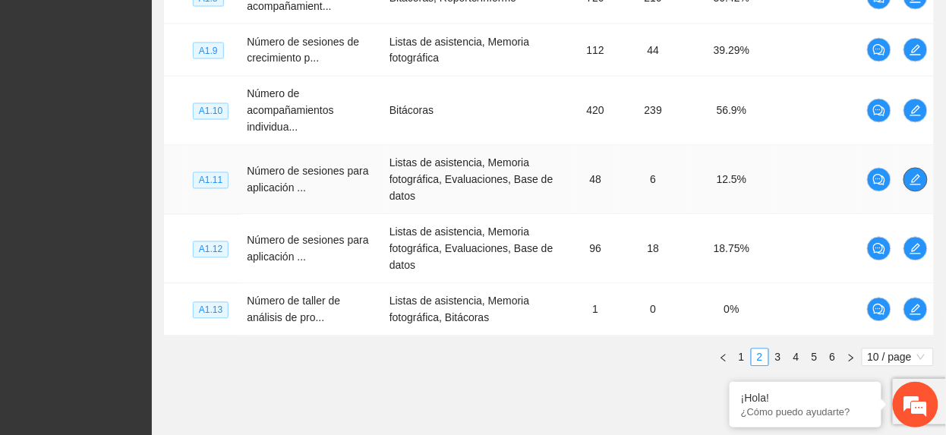
click at [919, 177] on icon "edit" at bounding box center [916, 180] width 12 height 12
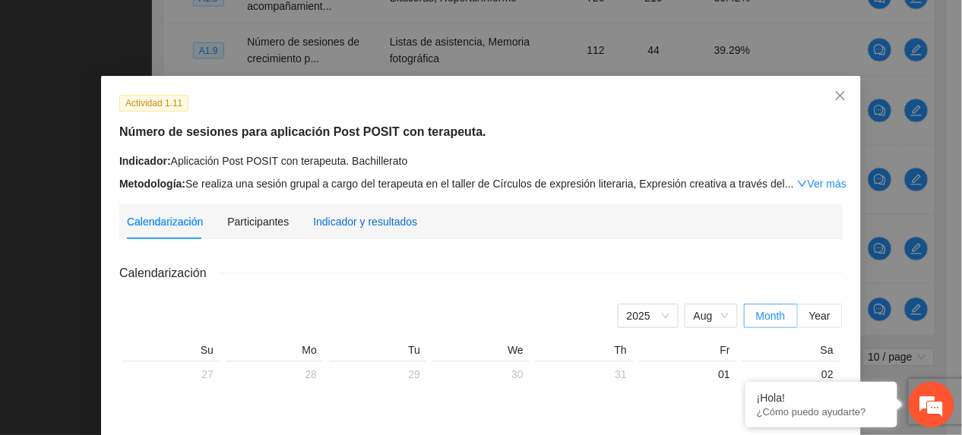
click at [369, 223] on div "Indicador y resultados" at bounding box center [365, 221] width 104 height 17
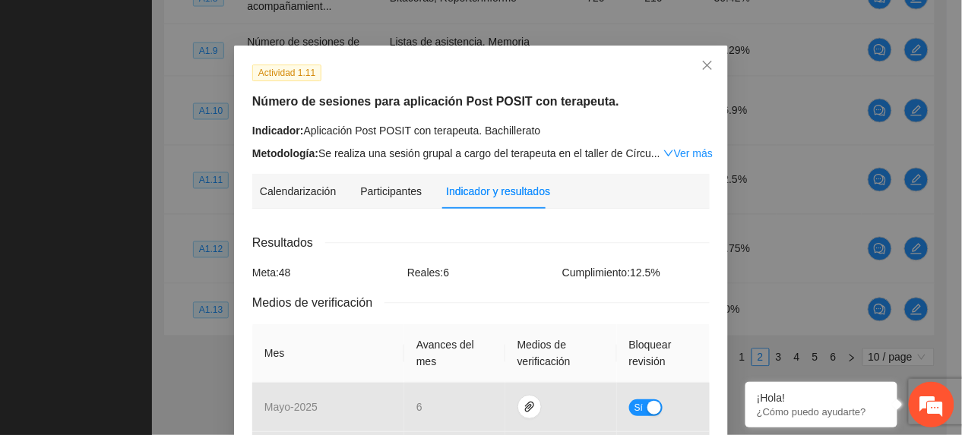
scroll to position [0, 0]
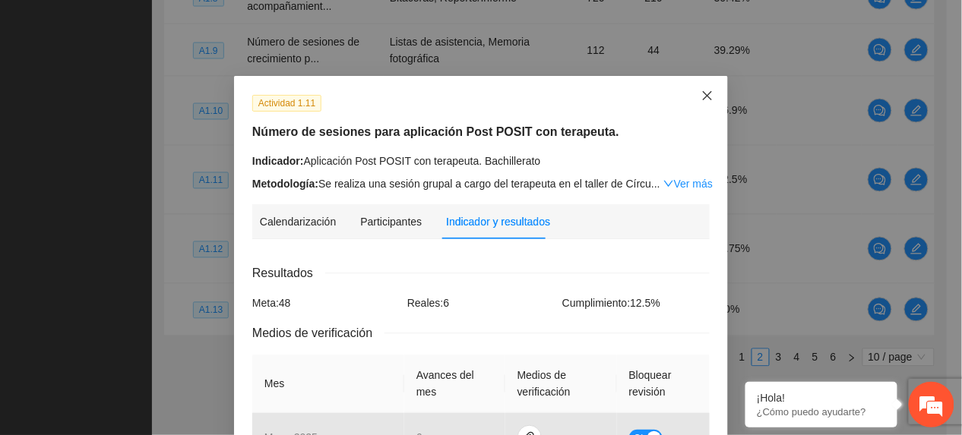
click at [696, 86] on span "Close" at bounding box center [707, 96] width 41 height 41
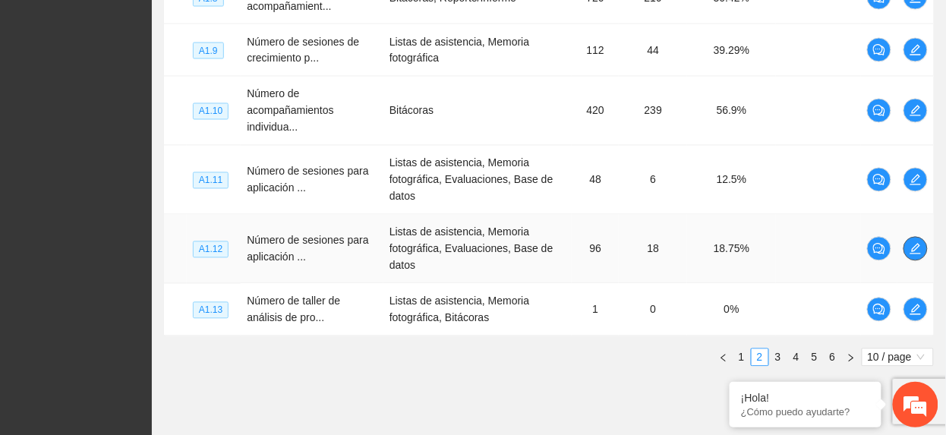
click at [905, 251] on span "edit" at bounding box center [916, 249] width 23 height 12
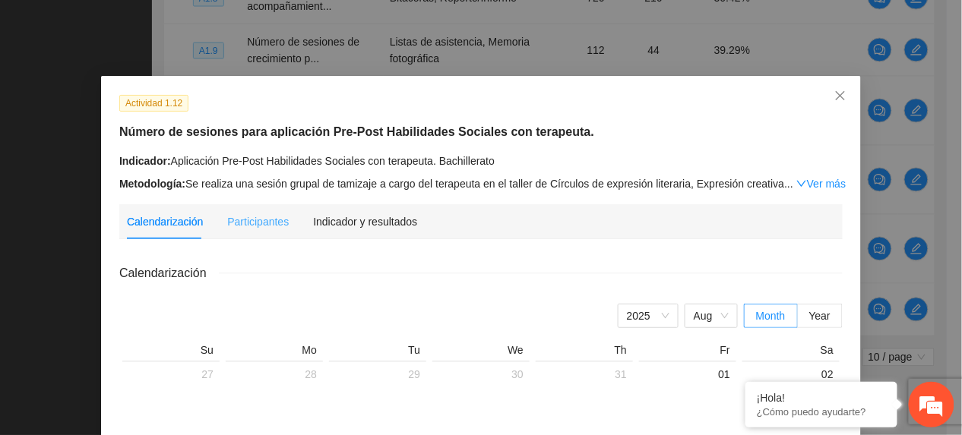
click at [374, 235] on div "Indicador y resultados" at bounding box center [365, 221] width 104 height 35
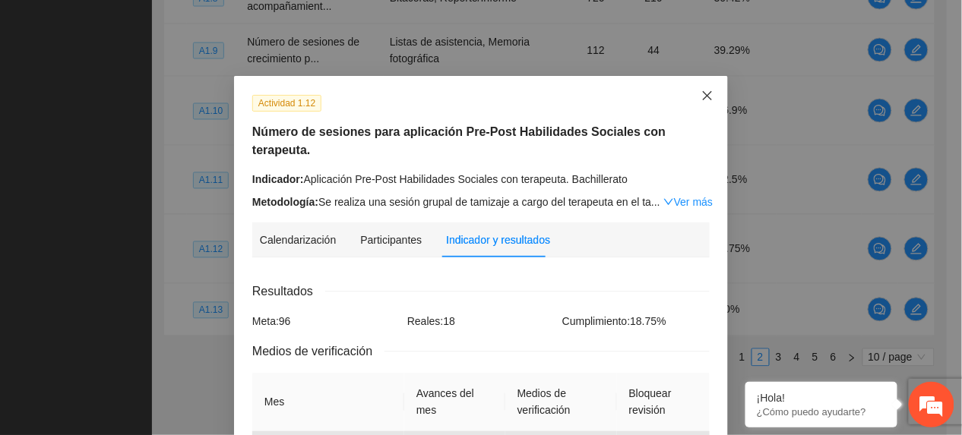
click at [701, 97] on icon "close" at bounding box center [707, 96] width 12 height 12
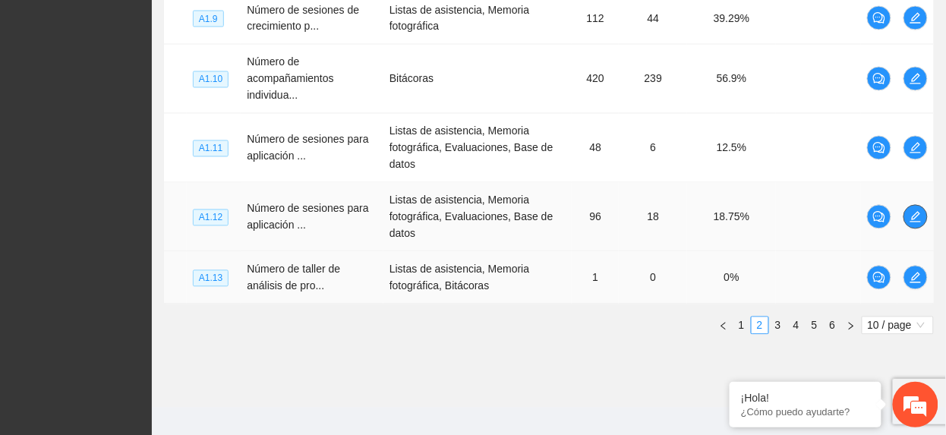
scroll to position [703, 0]
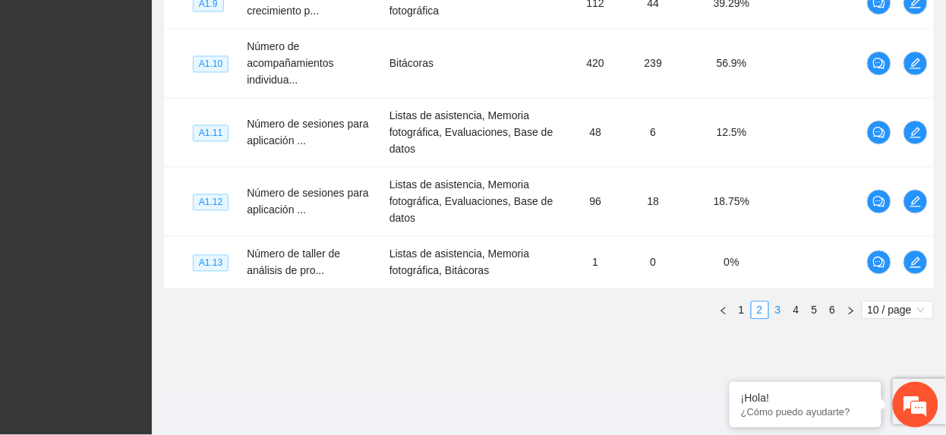
click at [775, 308] on link "3" at bounding box center [778, 310] width 17 height 17
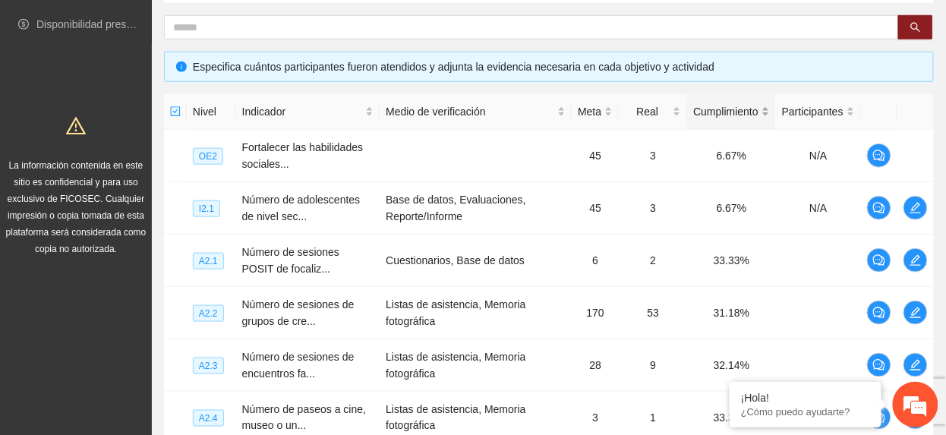
scroll to position [197, 0]
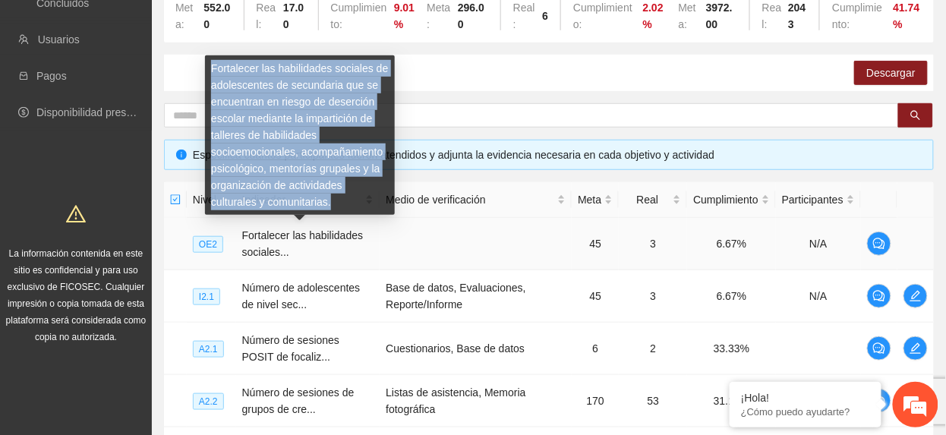
drag, startPoint x: 334, startPoint y: 201, endPoint x: 210, endPoint y: 70, distance: 181.1
click at [210, 70] on div "Fortalecer las habilidades sociales de adolescentes de secundaria que se encuen…" at bounding box center [300, 134] width 190 height 159
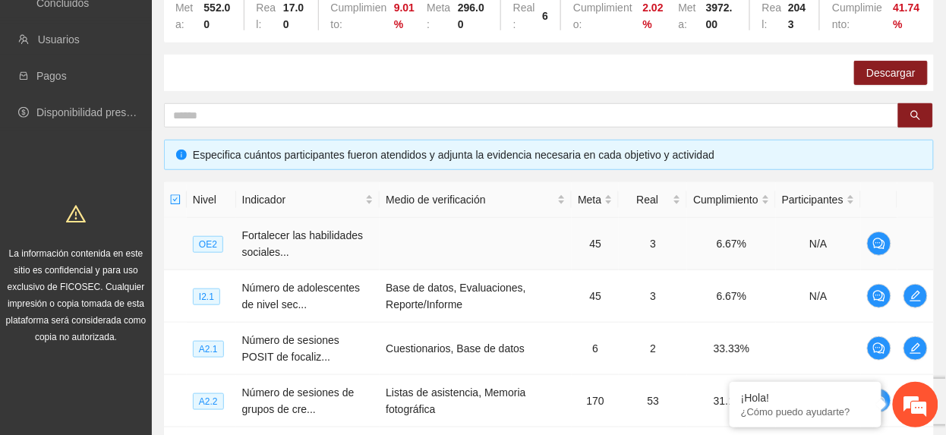
click at [301, 246] on td "Fortalecer las habilidades sociales..." at bounding box center [308, 244] width 144 height 52
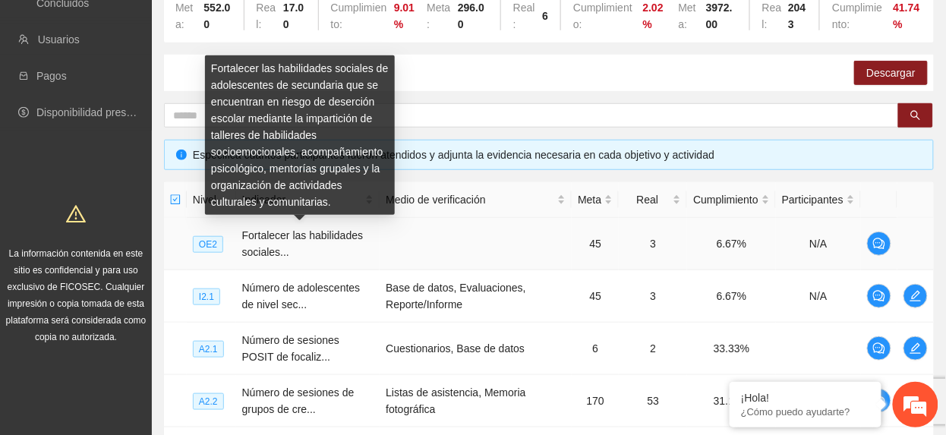
drag, startPoint x: 278, startPoint y: 254, endPoint x: 292, endPoint y: 257, distance: 14.7
click at [278, 255] on span "Fortalecer las habilidades sociales..." at bounding box center [303, 243] width 122 height 29
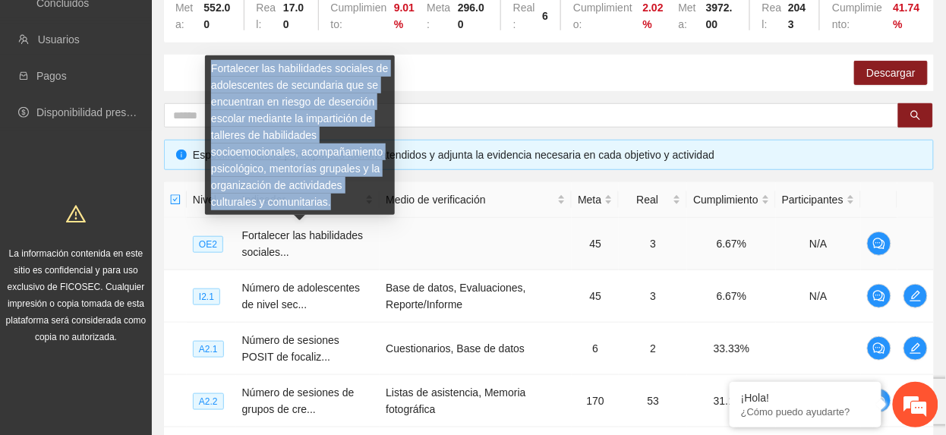
drag, startPoint x: 334, startPoint y: 197, endPoint x: 211, endPoint y: 71, distance: 176.2
click at [211, 71] on div "Fortalecer las habilidades sociales de adolescentes de secundaria que se encuen…" at bounding box center [300, 134] width 190 height 159
copy div "Fortalecer las habilidades sociales de adolescentes de secundaria que se encuen…"
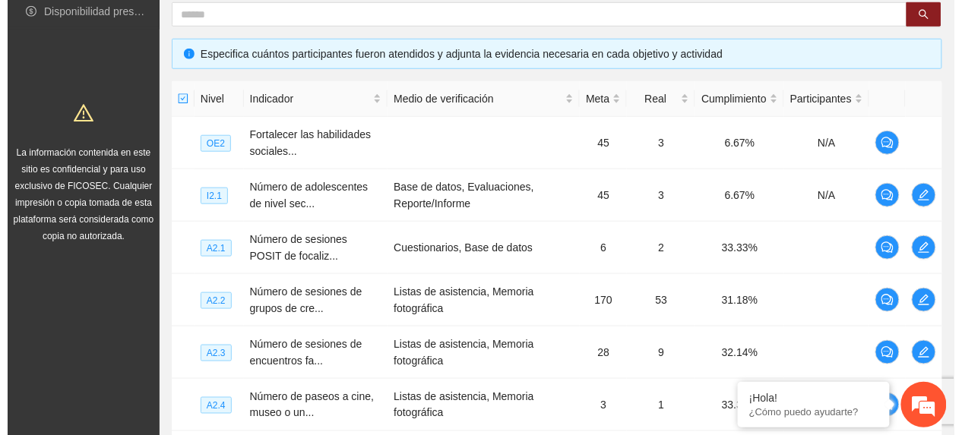
scroll to position [400, 0]
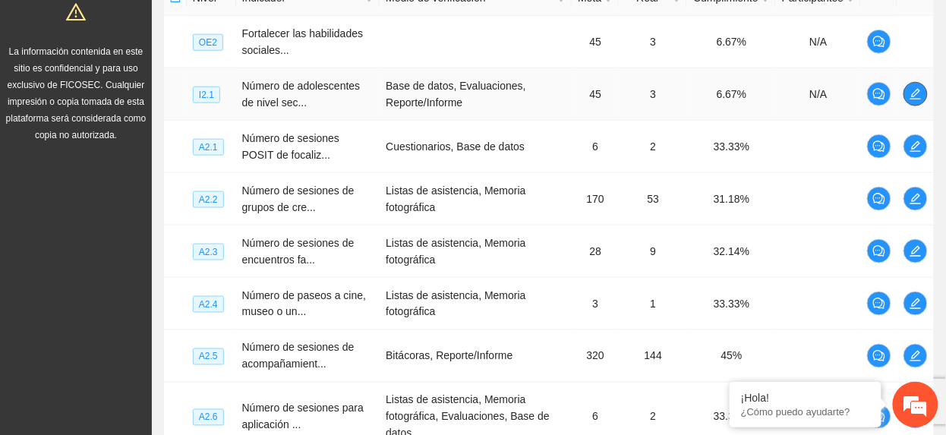
click at [914, 104] on button "button" at bounding box center [916, 94] width 24 height 24
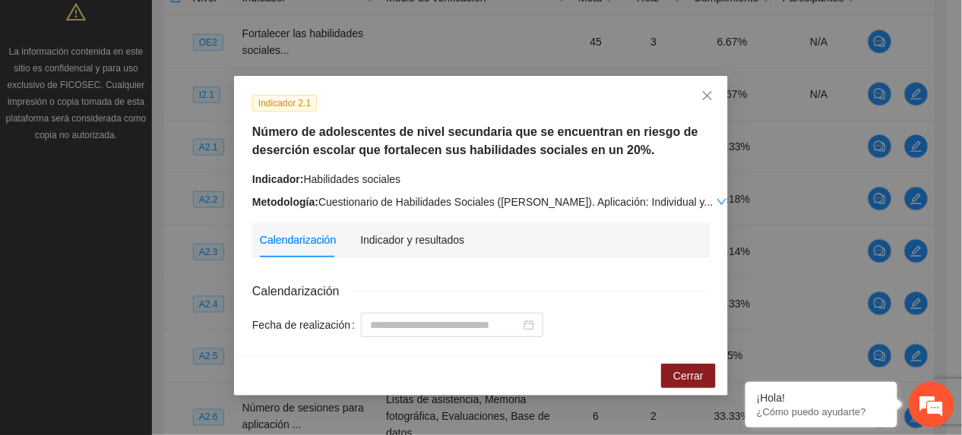
click at [716, 196] on link "Ver más" at bounding box center [740, 202] width 49 height 12
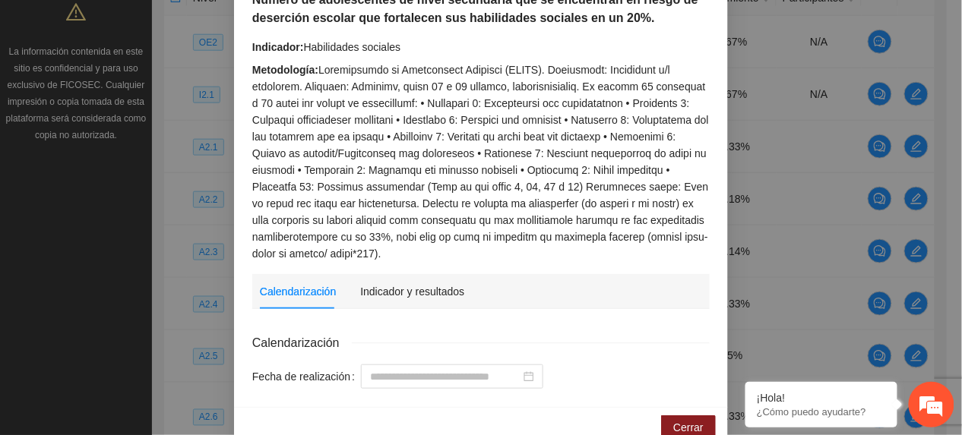
scroll to position [146, 0]
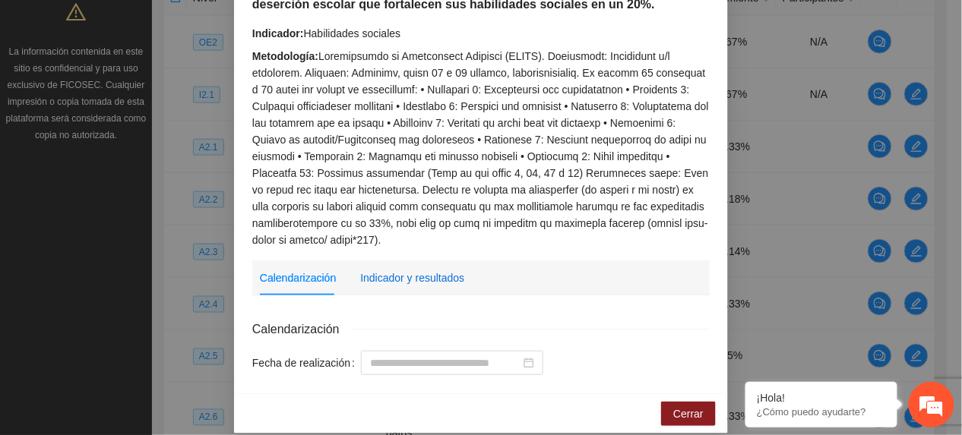
drag, startPoint x: 434, startPoint y: 252, endPoint x: 444, endPoint y: 249, distance: 10.3
click at [434, 270] on div "Indicador y resultados" at bounding box center [412, 278] width 104 height 17
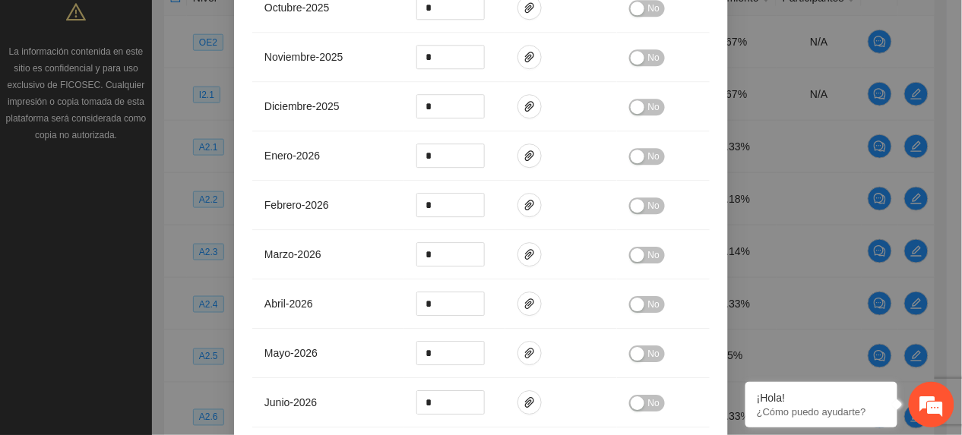
scroll to position [1176, 0]
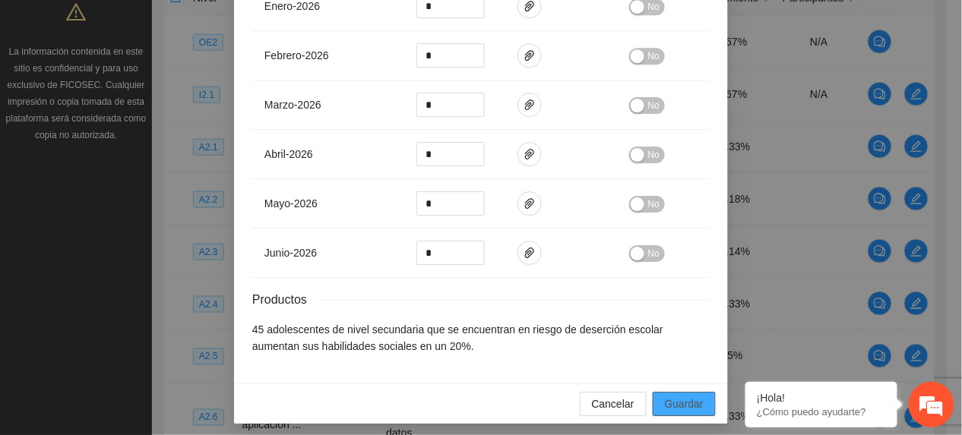
click at [675, 392] on button "Guardar" at bounding box center [683, 404] width 63 height 24
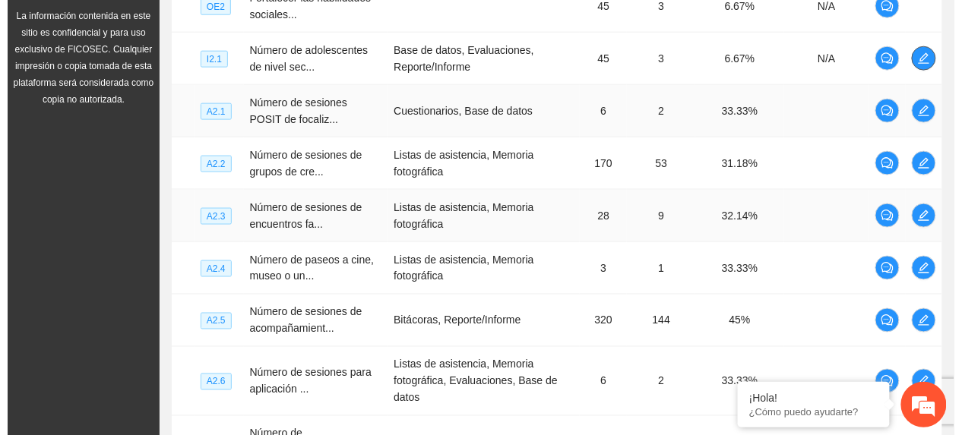
scroll to position [400, 0]
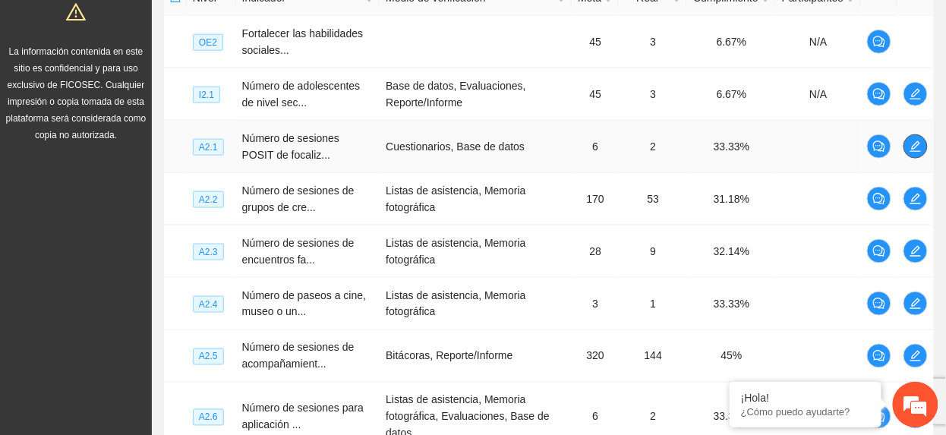
click at [916, 147] on icon "edit" at bounding box center [916, 147] width 12 height 12
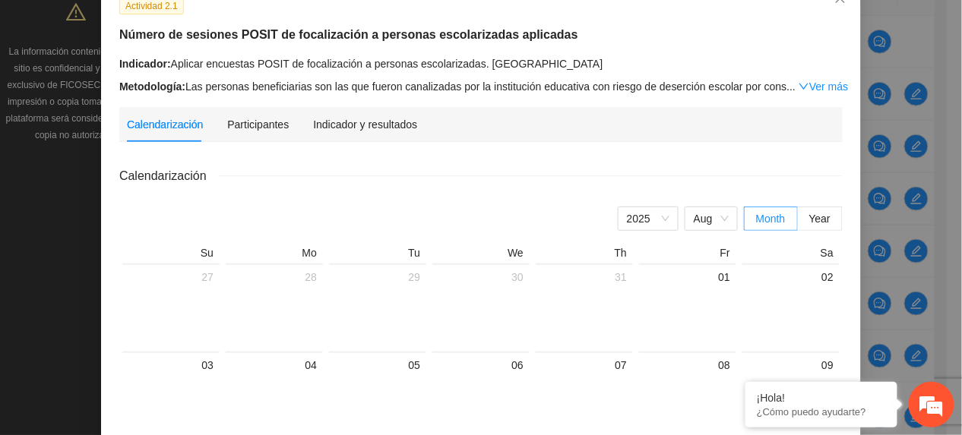
scroll to position [0, 0]
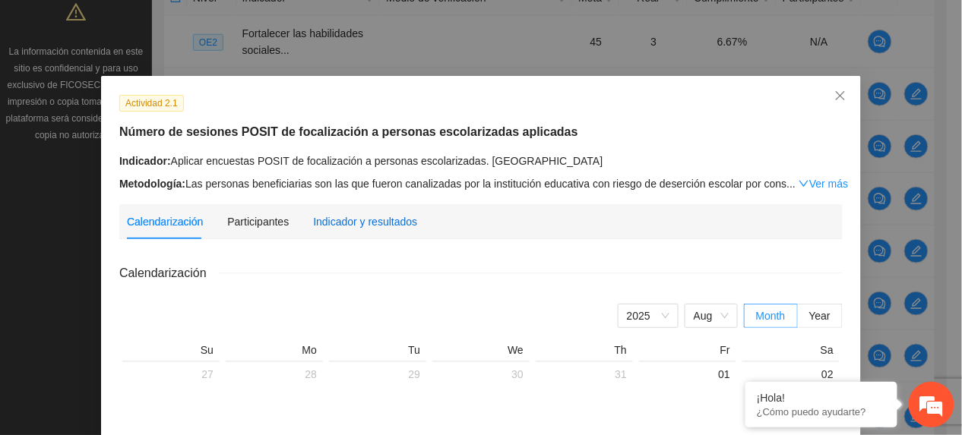
click at [384, 222] on div "Indicador y resultados" at bounding box center [365, 221] width 104 height 17
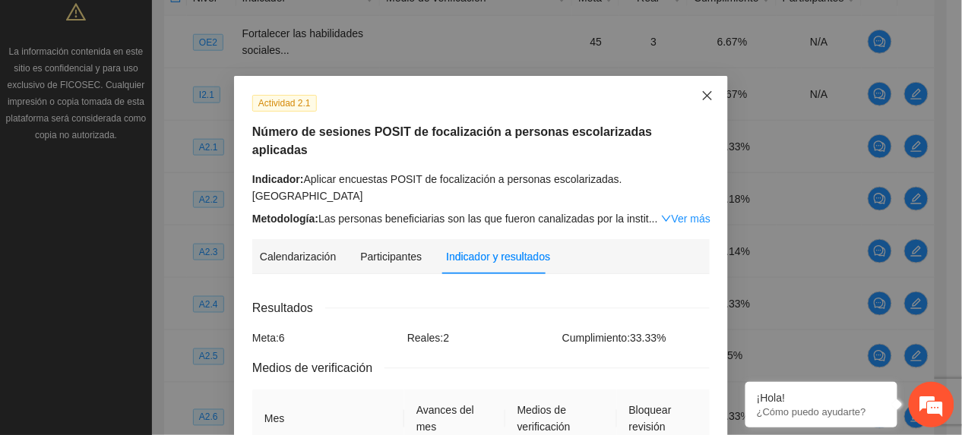
click at [703, 103] on span "Close" at bounding box center [707, 96] width 41 height 41
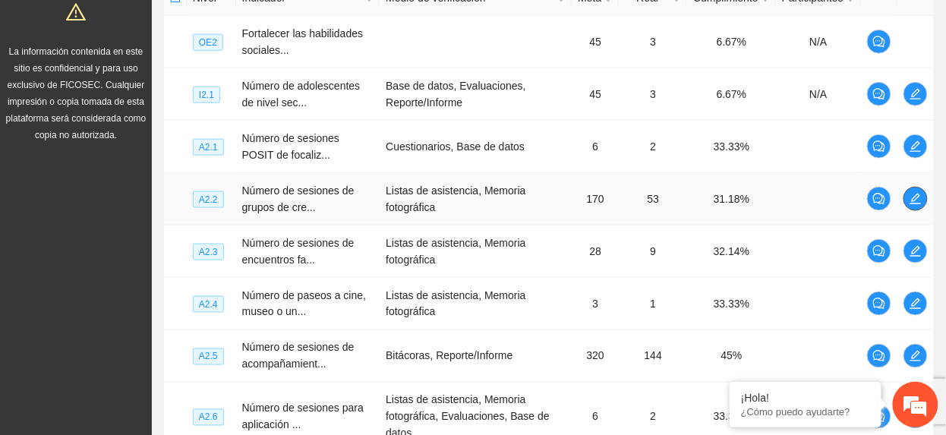
click at [910, 202] on icon "edit" at bounding box center [916, 199] width 12 height 12
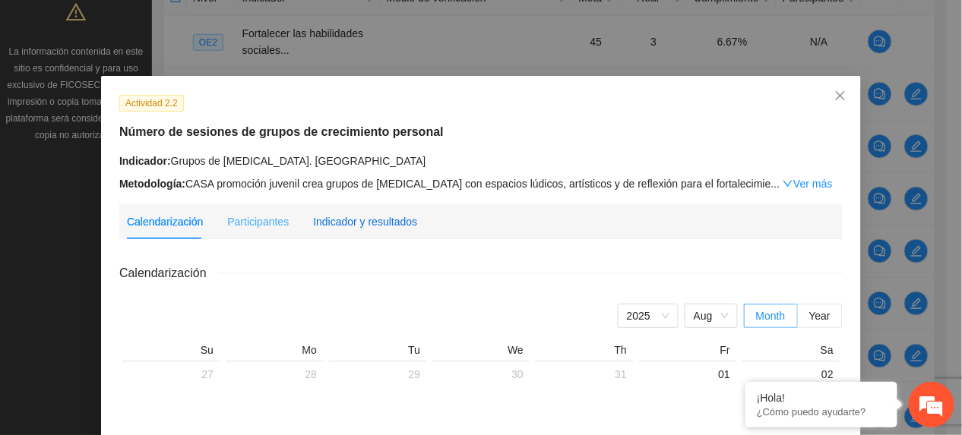
click at [374, 214] on div "Indicador y resultados" at bounding box center [365, 221] width 104 height 17
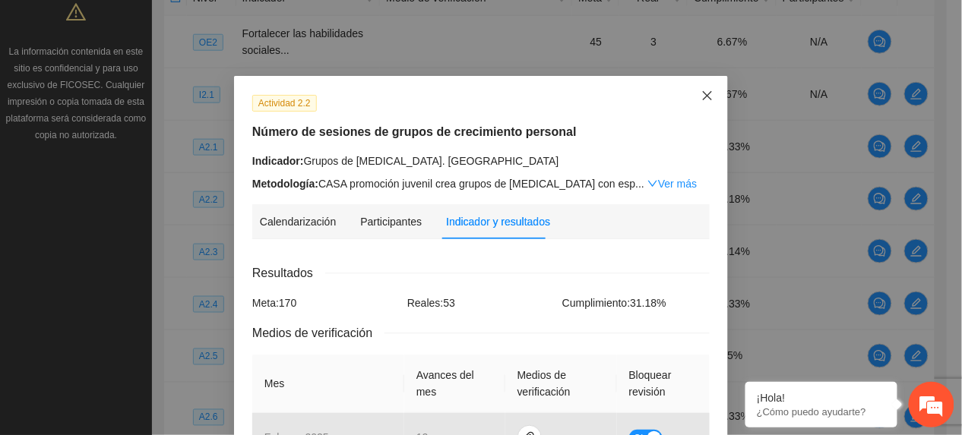
click at [709, 103] on span "Close" at bounding box center [707, 96] width 41 height 41
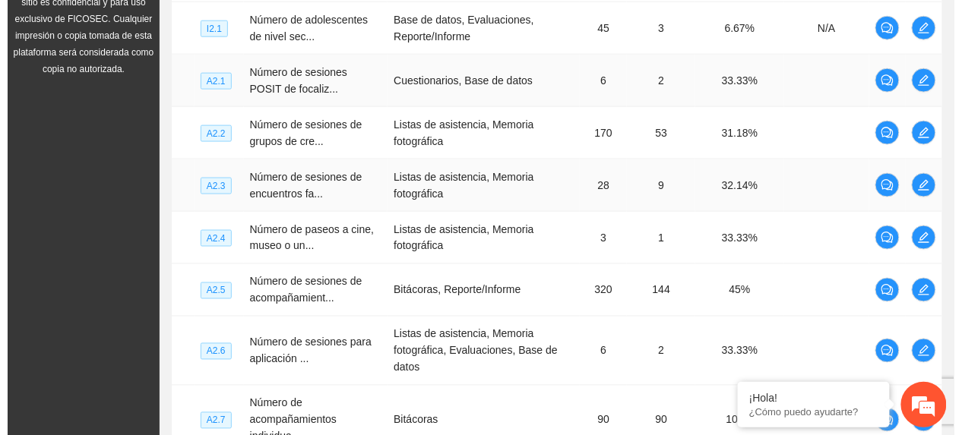
scroll to position [501, 0]
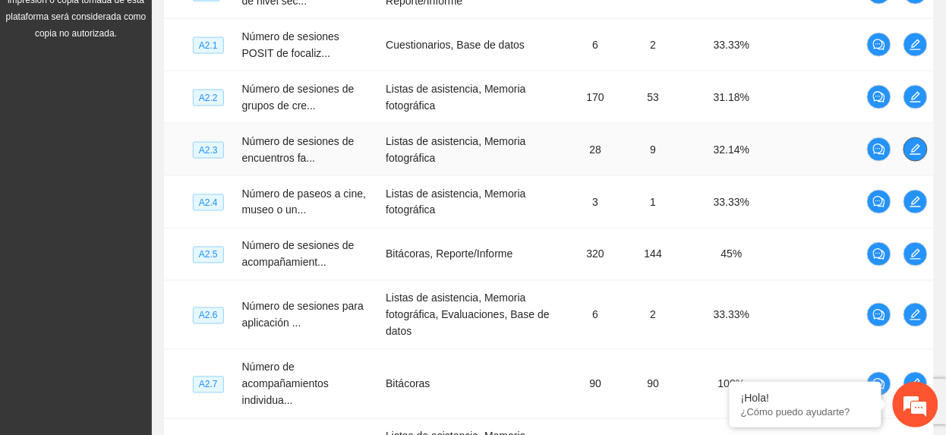
click at [916, 150] on icon "edit" at bounding box center [916, 149] width 11 height 11
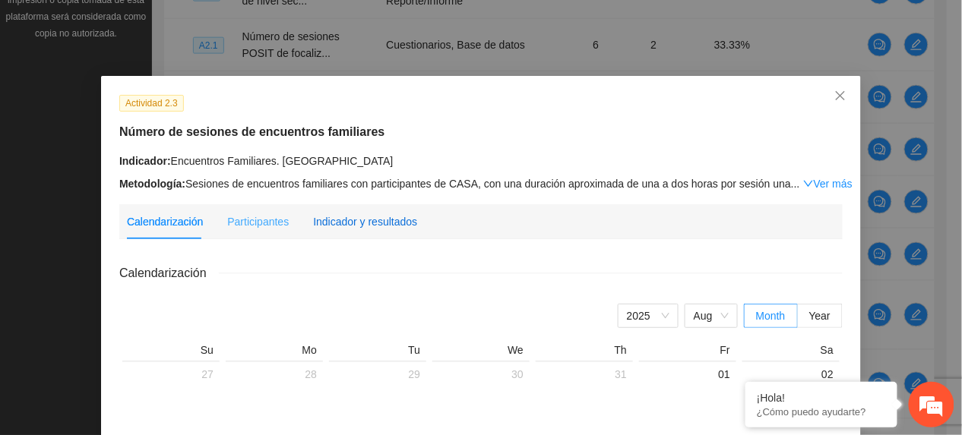
click at [384, 222] on div "Indicador y resultados" at bounding box center [365, 221] width 104 height 17
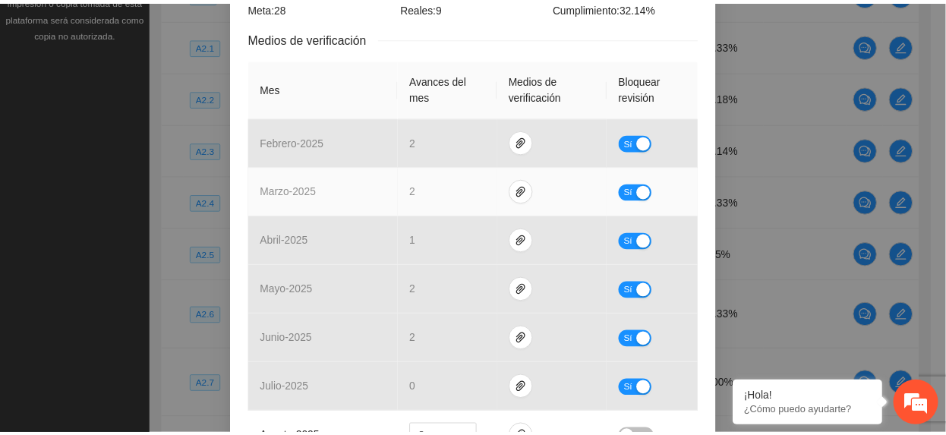
scroll to position [0, 0]
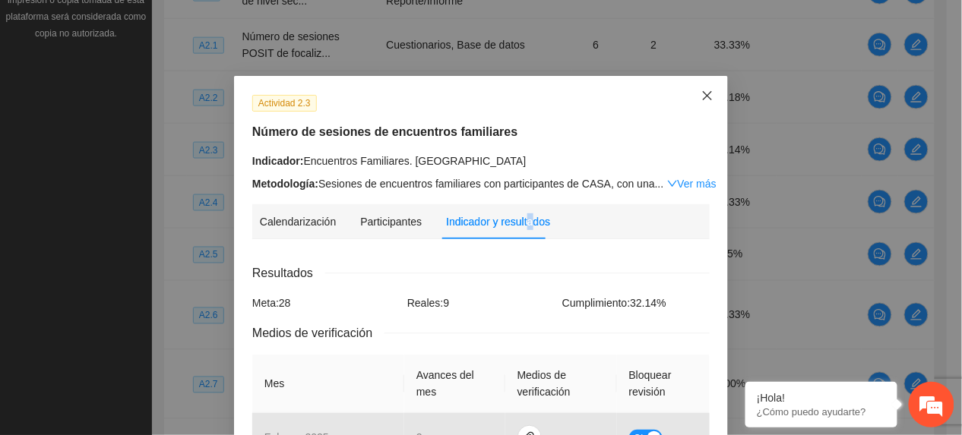
click at [701, 98] on icon "close" at bounding box center [707, 96] width 12 height 12
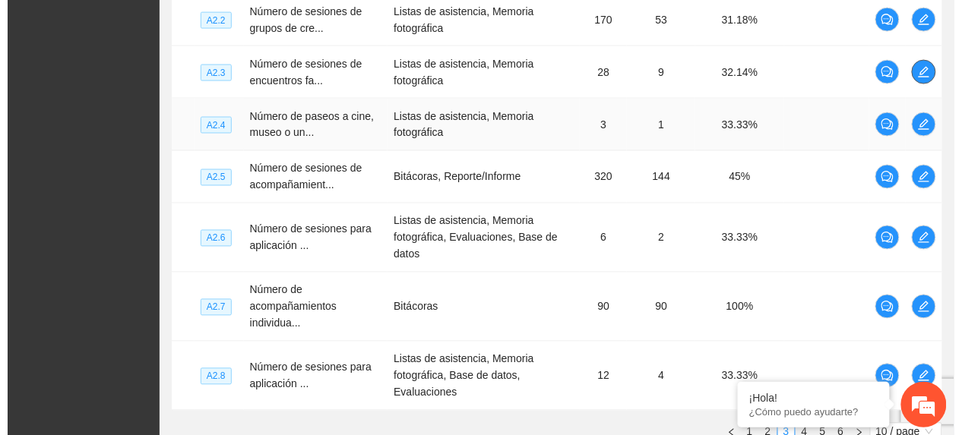
scroll to position [602, 0]
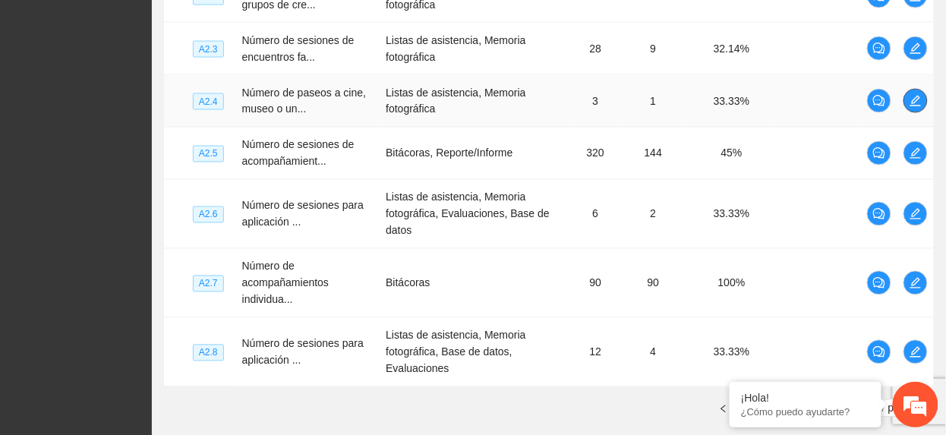
click at [924, 102] on span "edit" at bounding box center [916, 101] width 23 height 12
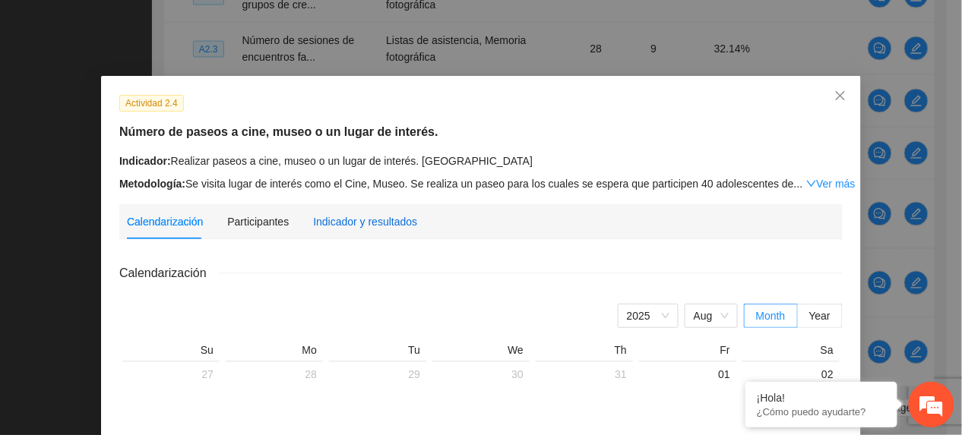
click at [372, 226] on div "Indicador y resultados" at bounding box center [365, 221] width 104 height 17
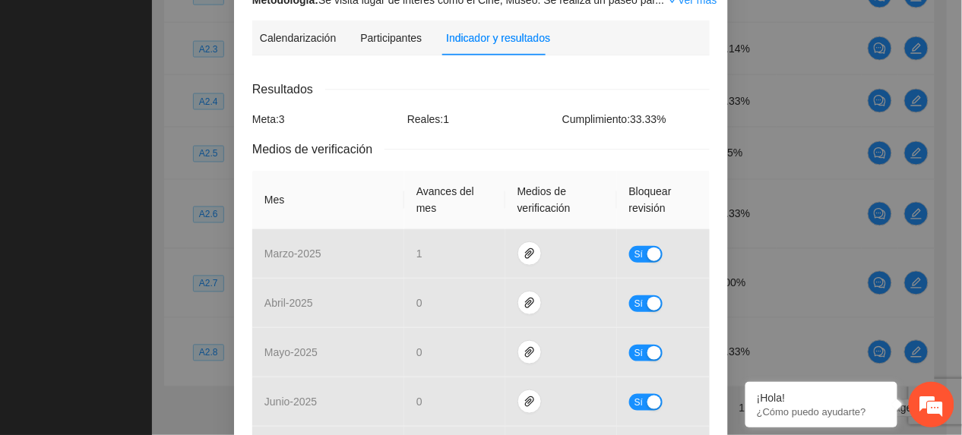
scroll to position [0, 0]
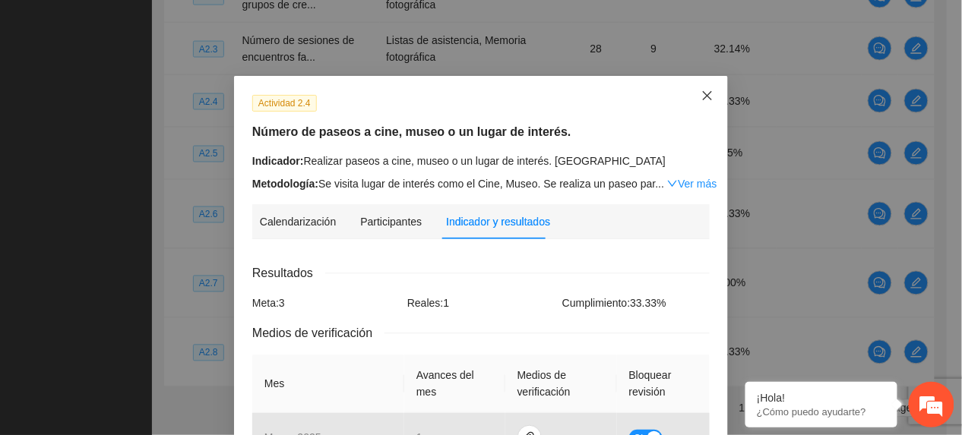
drag, startPoint x: 691, startPoint y: 96, endPoint x: 705, endPoint y: 118, distance: 26.6
click at [693, 96] on span "Close" at bounding box center [707, 96] width 41 height 41
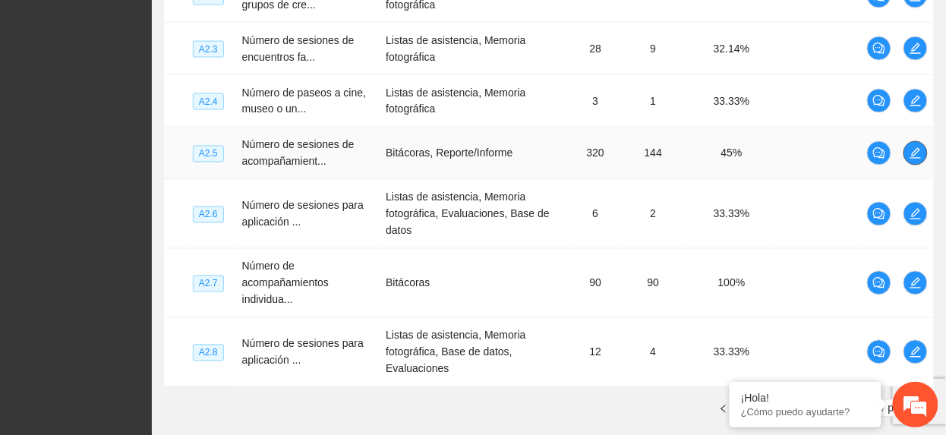
click at [916, 156] on icon "edit" at bounding box center [916, 153] width 11 height 11
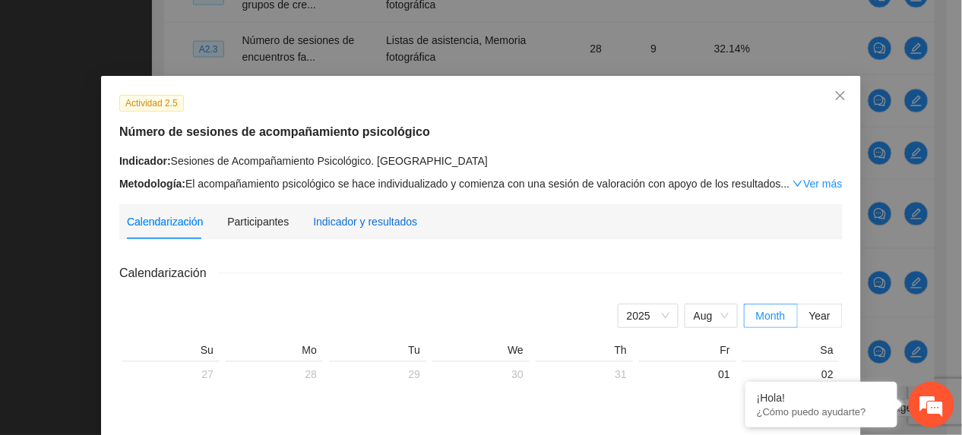
click at [334, 220] on div "Indicador y resultados" at bounding box center [365, 221] width 104 height 17
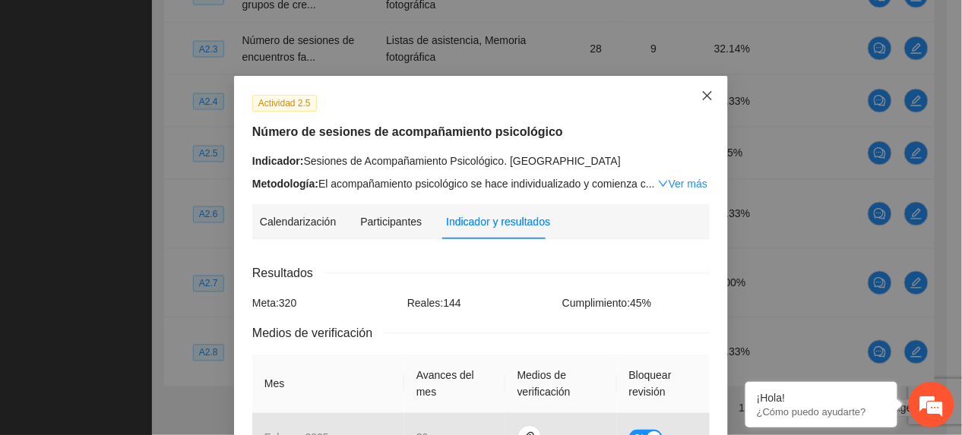
click at [706, 100] on span "Close" at bounding box center [707, 96] width 41 height 41
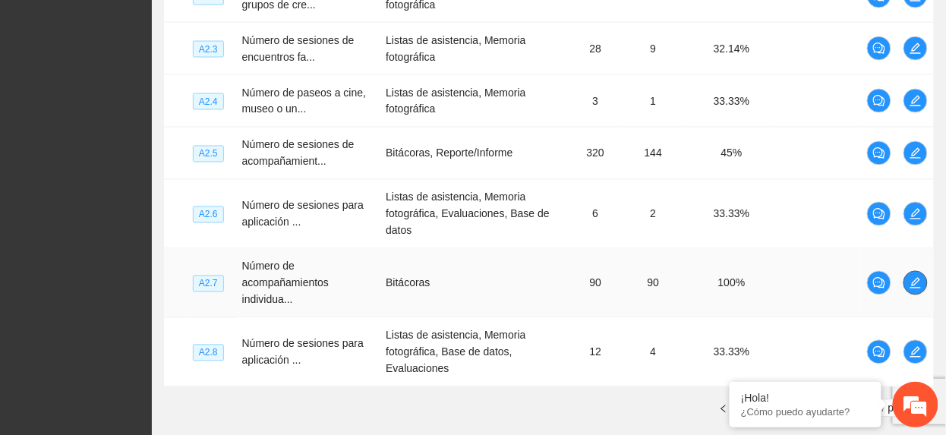
click at [918, 289] on icon "edit" at bounding box center [916, 283] width 12 height 12
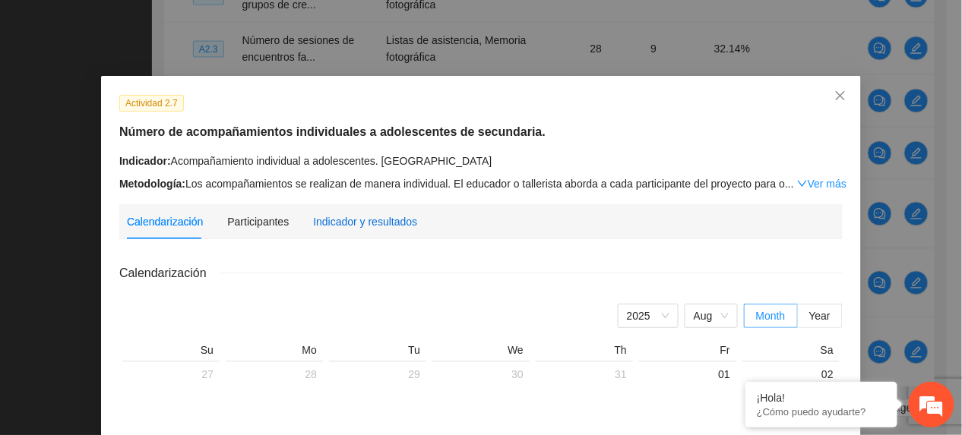
click at [333, 211] on div "Indicador y resultados" at bounding box center [365, 221] width 104 height 35
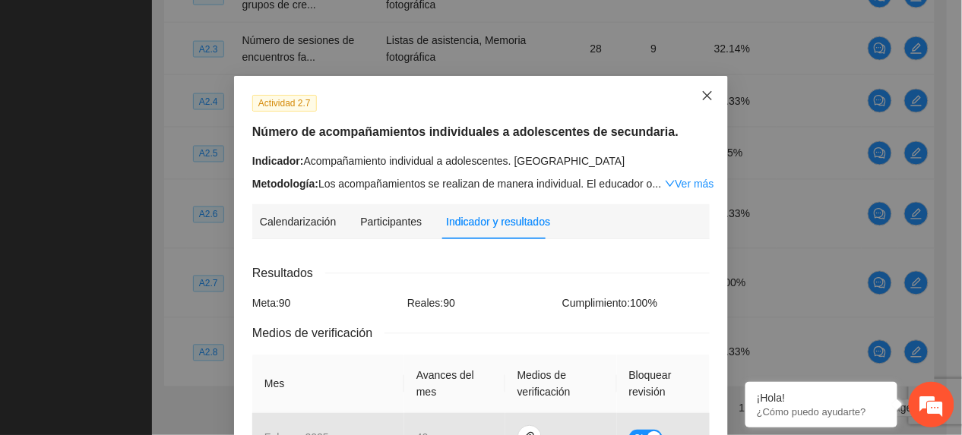
click at [701, 92] on icon "close" at bounding box center [707, 96] width 12 height 12
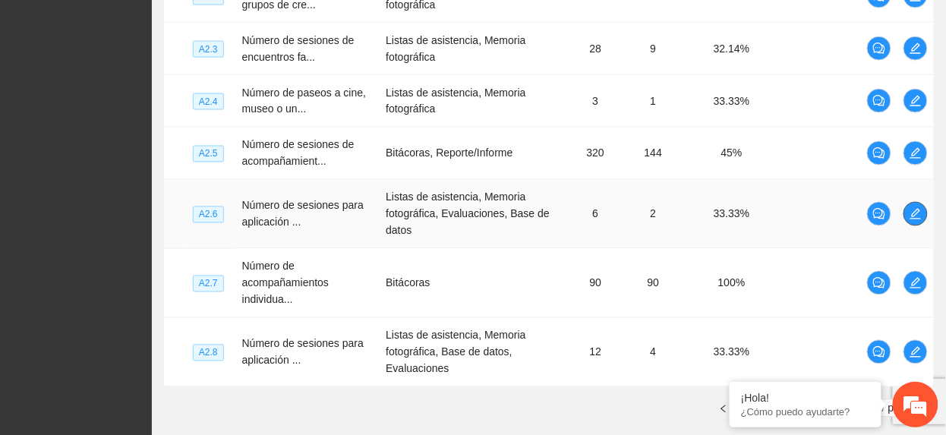
click at [915, 216] on icon "edit" at bounding box center [916, 214] width 12 height 12
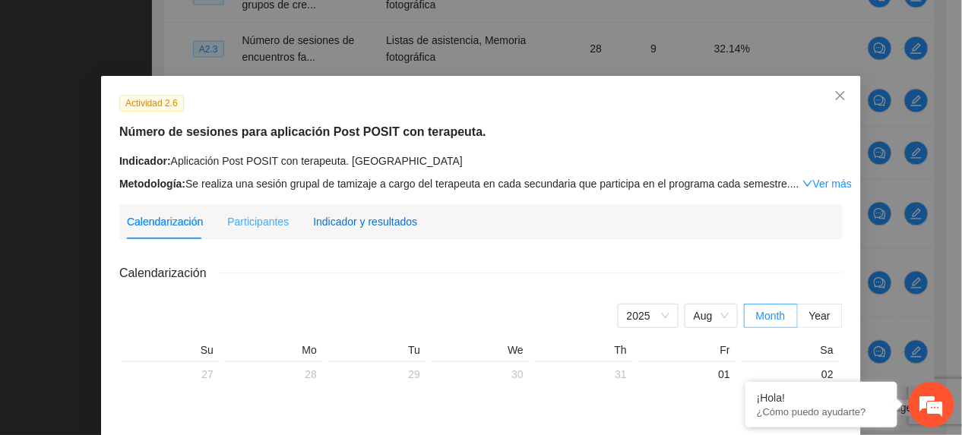
click at [360, 220] on div "Indicador y resultados" at bounding box center [365, 221] width 104 height 17
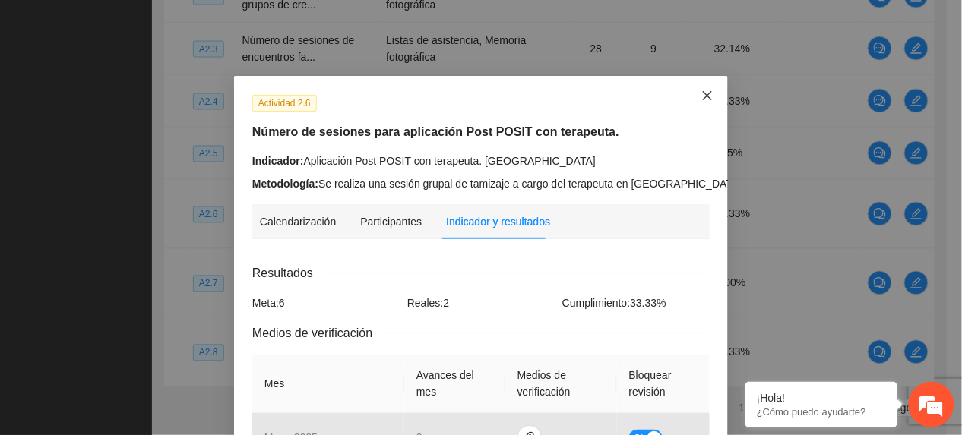
drag, startPoint x: 702, startPoint y: 98, endPoint x: 703, endPoint y: 109, distance: 11.5
click at [702, 100] on icon "close" at bounding box center [707, 96] width 12 height 12
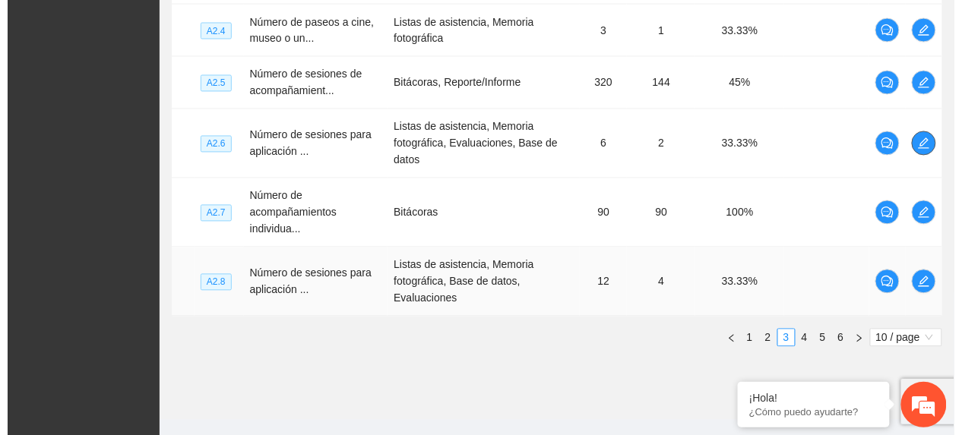
scroll to position [703, 0]
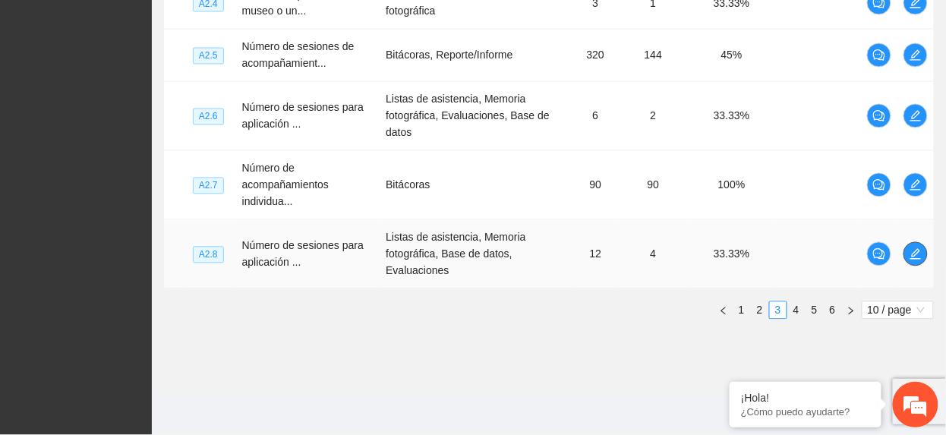
click at [915, 250] on icon "edit" at bounding box center [916, 254] width 12 height 12
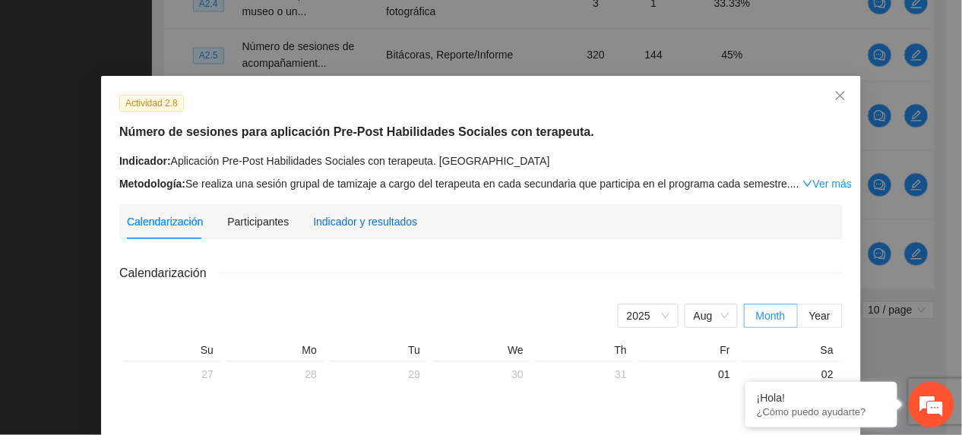
click at [351, 226] on div "Indicador y resultados" at bounding box center [365, 221] width 104 height 17
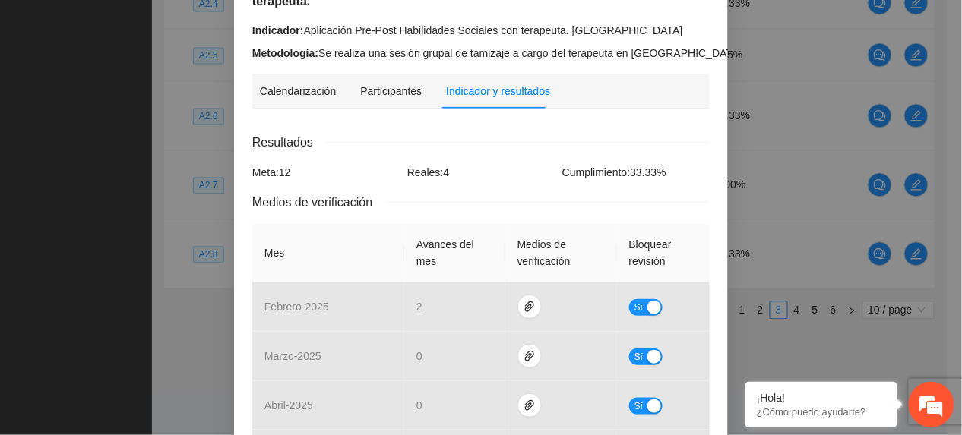
scroll to position [0, 0]
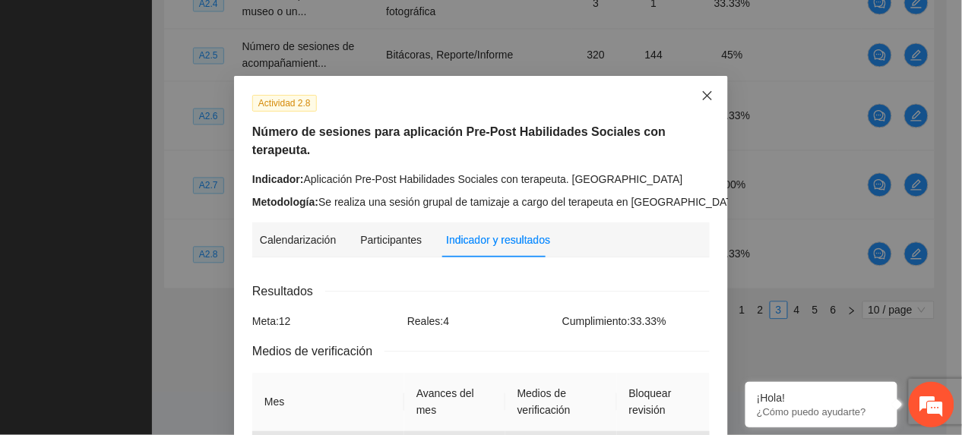
click at [701, 96] on icon "close" at bounding box center [707, 96] width 12 height 12
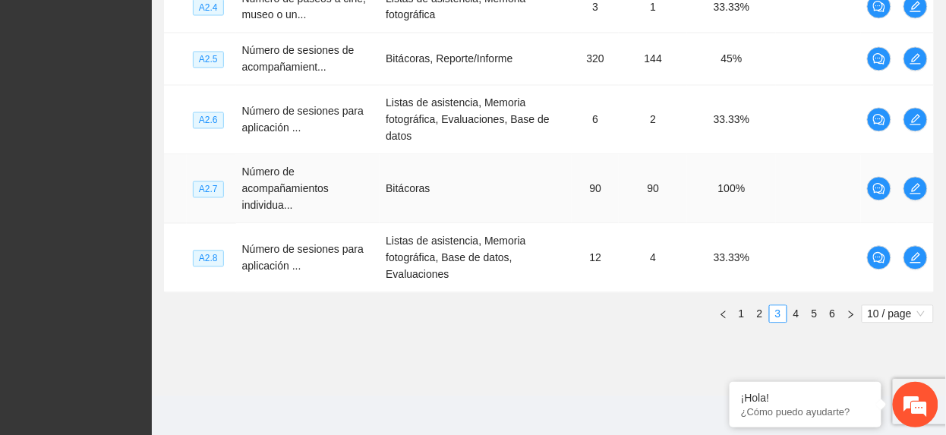
scroll to position [703, 0]
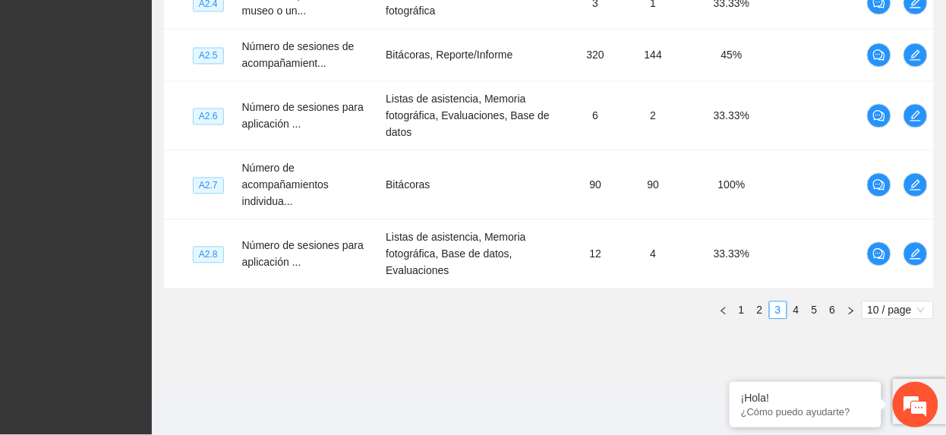
click at [794, 320] on div "Nivel Indicador Medio de verificación Meta Real Cumplimiento Participantes OE2 …" at bounding box center [549, 5] width 770 height 652
click at [794, 317] on link "4" at bounding box center [796, 310] width 17 height 17
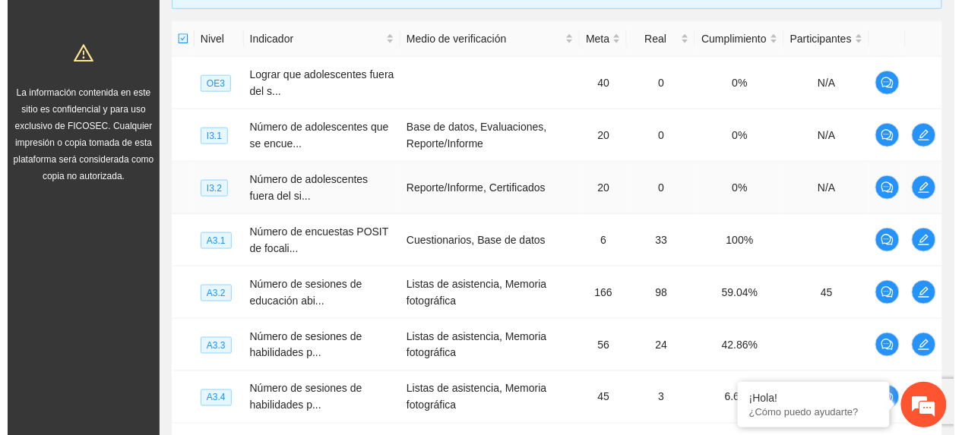
scroll to position [349, 0]
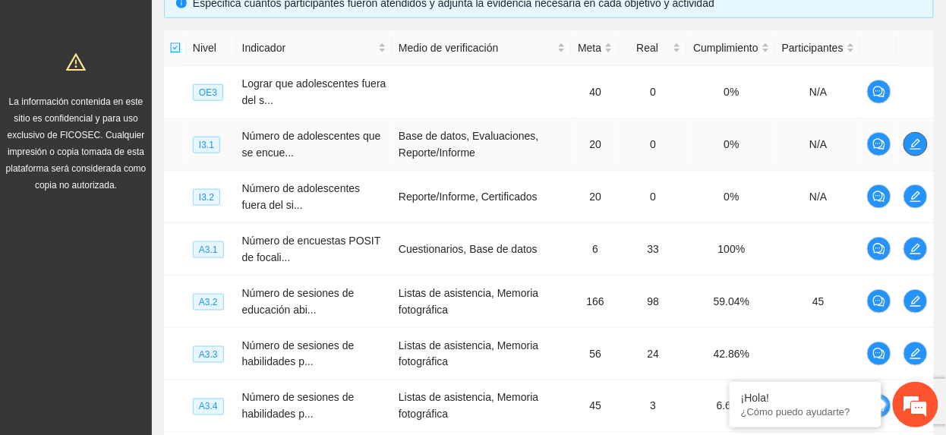
click at [918, 147] on icon "edit" at bounding box center [916, 144] width 12 height 12
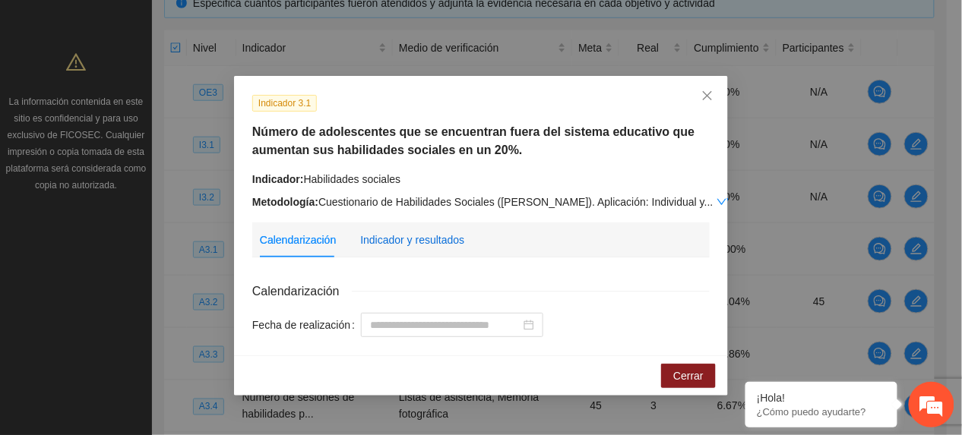
drag, startPoint x: 408, startPoint y: 246, endPoint x: 429, endPoint y: 232, distance: 25.7
click at [408, 247] on div "Indicador y resultados" at bounding box center [412, 240] width 104 height 17
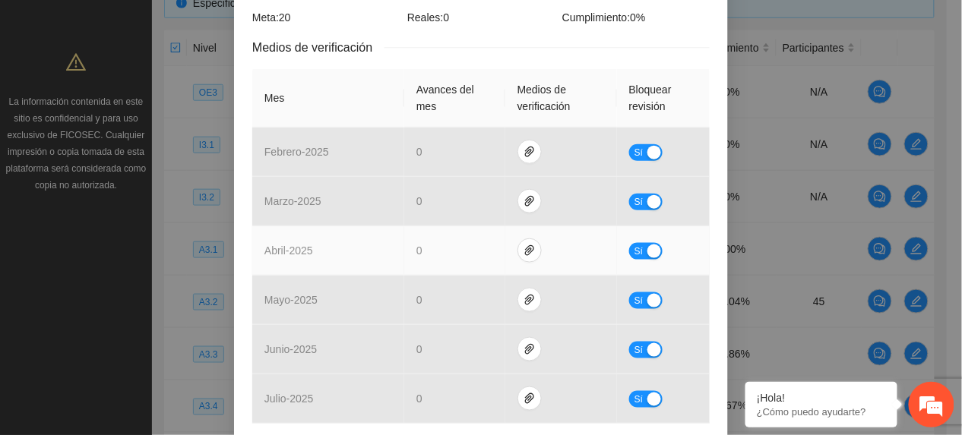
scroll to position [405, 0]
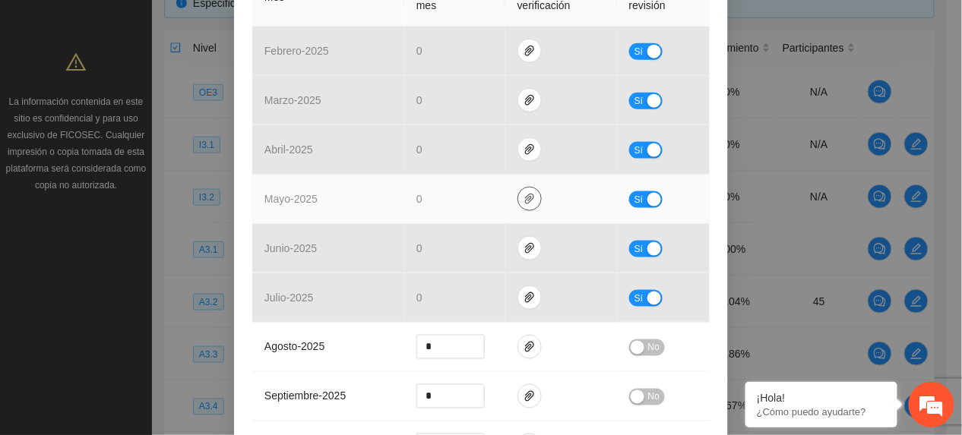
click at [518, 197] on span "paper-clip" at bounding box center [529, 199] width 23 height 12
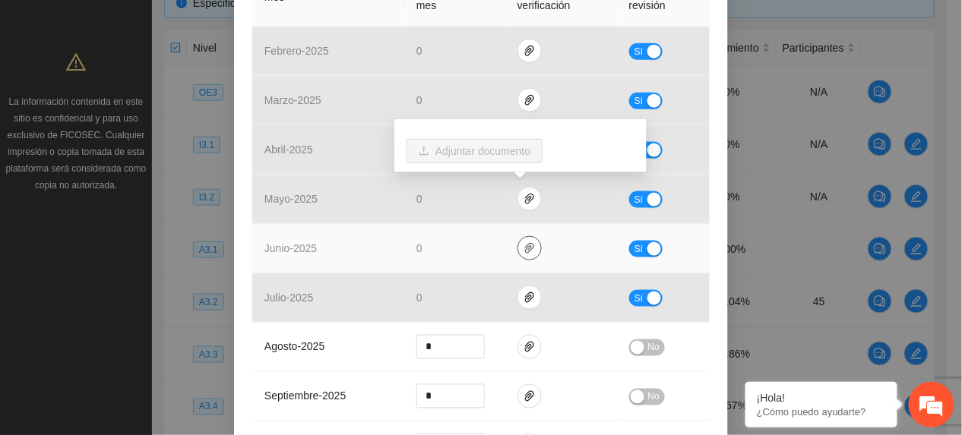
click at [523, 245] on icon "paper-clip" at bounding box center [529, 248] width 12 height 12
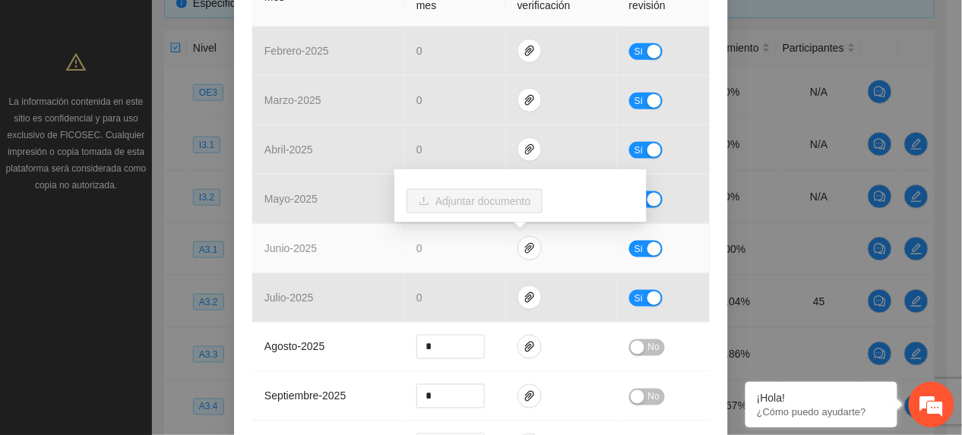
scroll to position [0, 0]
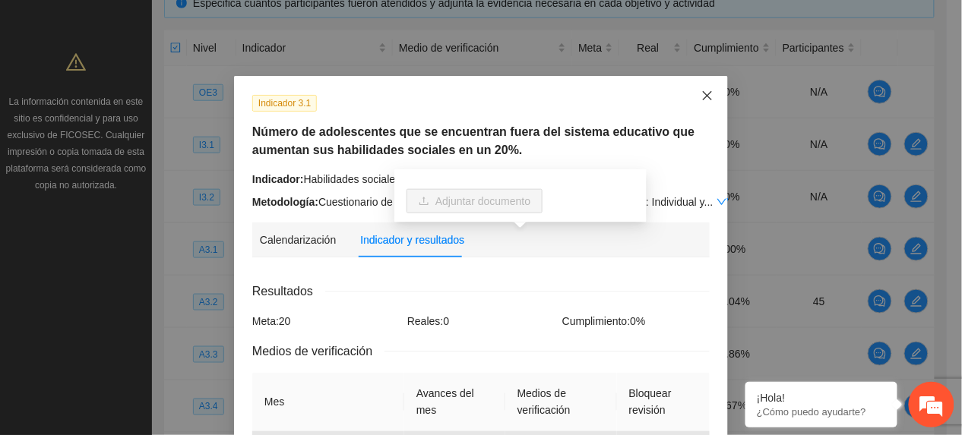
drag, startPoint x: 690, startPoint y: 84, endPoint x: 687, endPoint y: 92, distance: 8.9
click at [690, 85] on span "Close" at bounding box center [707, 96] width 41 height 41
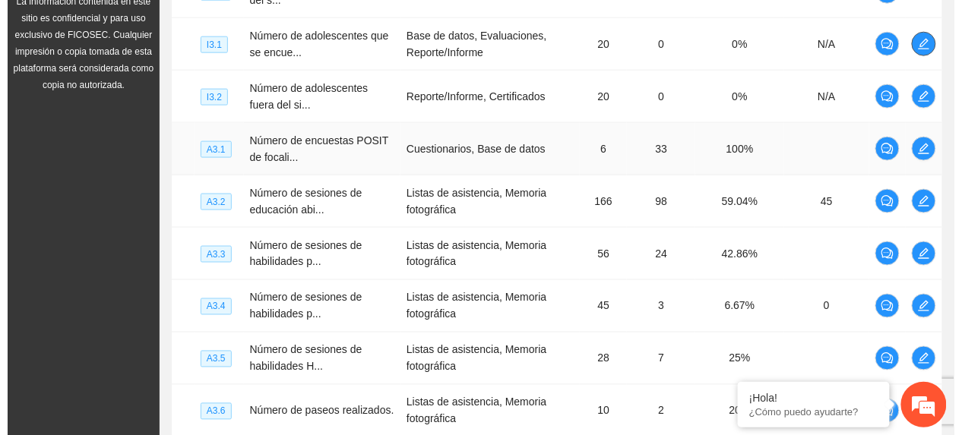
scroll to position [450, 0]
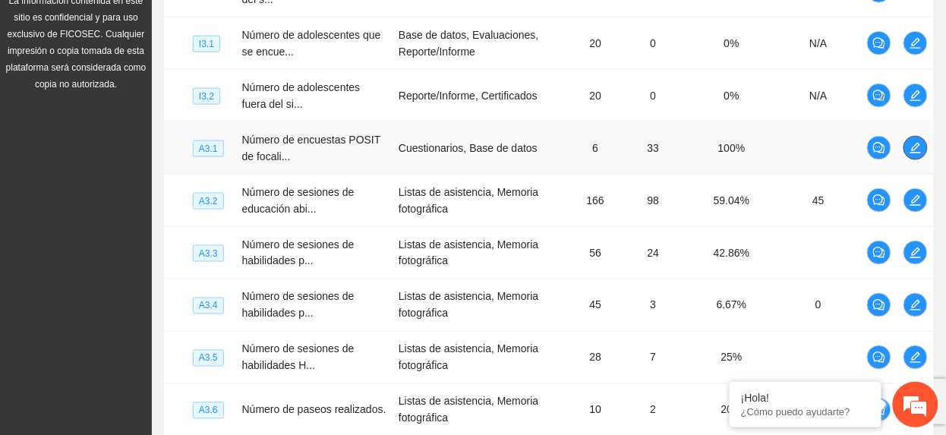
click at [907, 156] on button "button" at bounding box center [916, 148] width 24 height 24
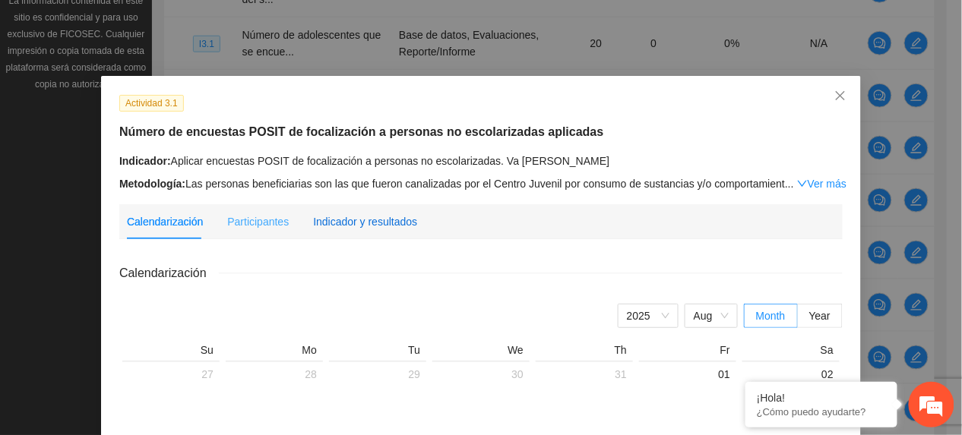
click at [366, 213] on div "Indicador y resultados" at bounding box center [365, 221] width 104 height 17
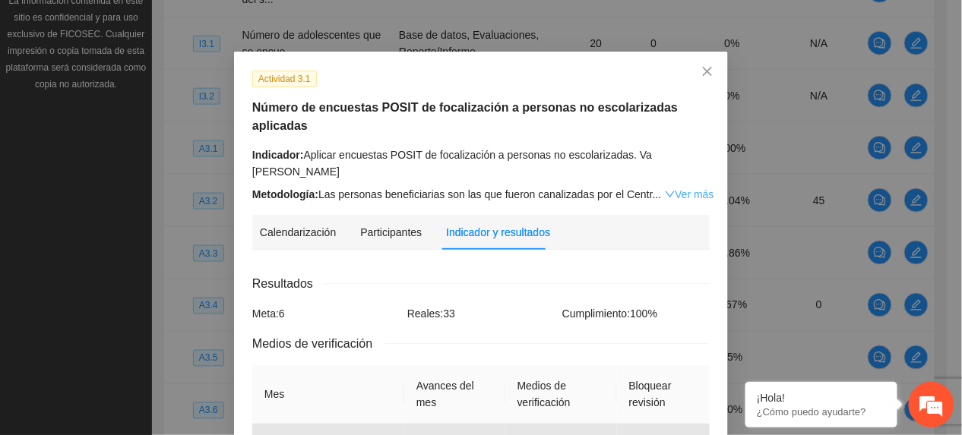
scroll to position [0, 0]
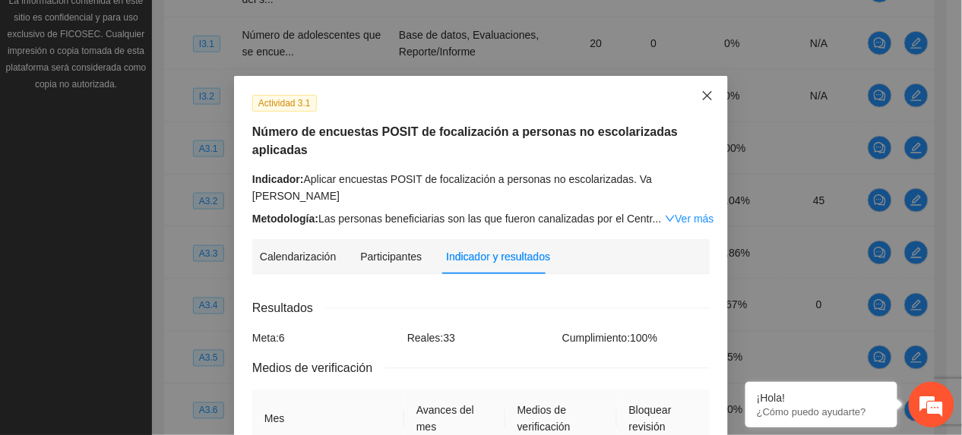
click at [709, 90] on span "Close" at bounding box center [707, 96] width 41 height 41
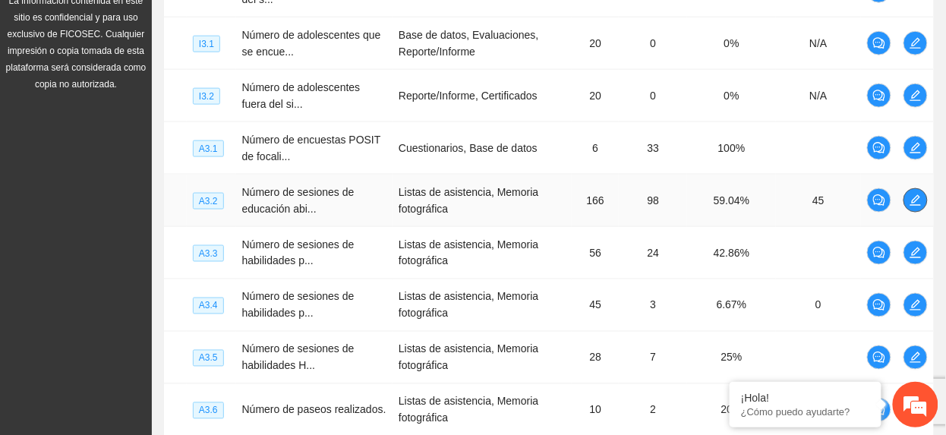
click at [911, 210] on button "button" at bounding box center [916, 200] width 24 height 24
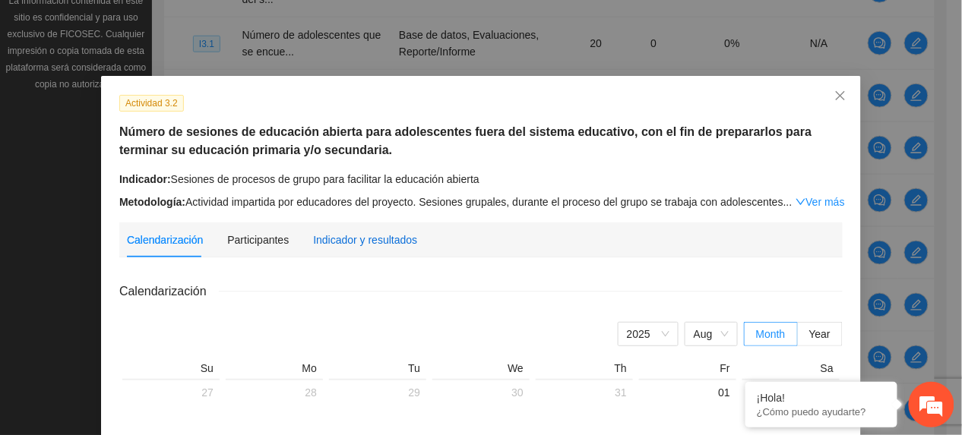
click at [365, 235] on div "Indicador y resultados" at bounding box center [365, 240] width 104 height 17
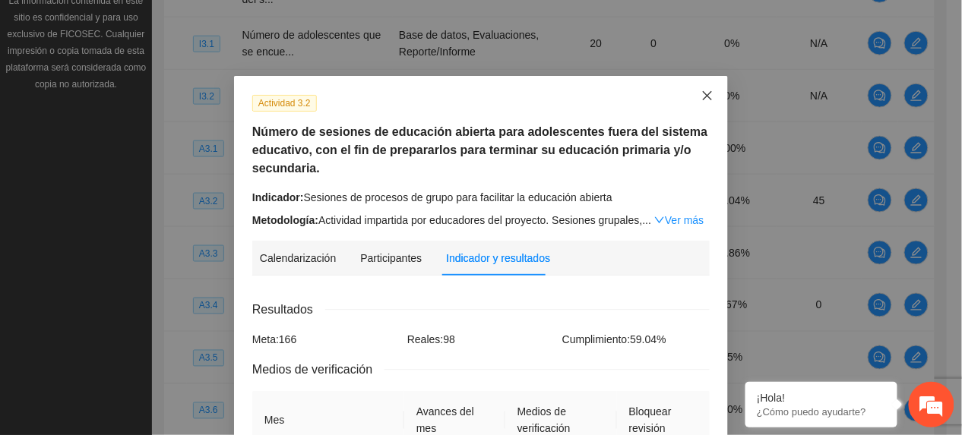
click at [687, 97] on span "Close" at bounding box center [707, 96] width 41 height 41
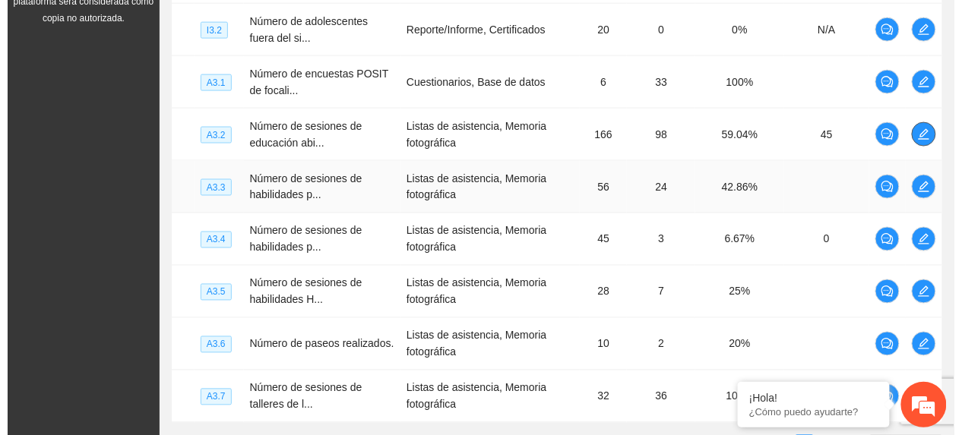
scroll to position [551, 0]
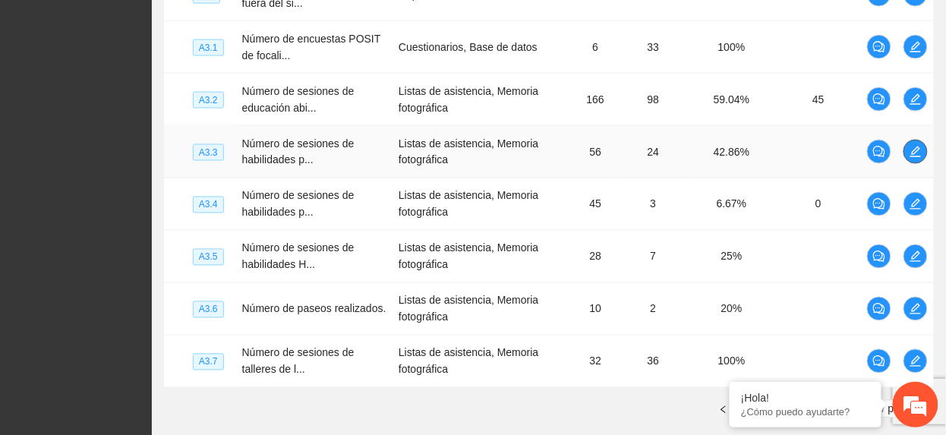
click at [906, 150] on span "edit" at bounding box center [916, 152] width 23 height 12
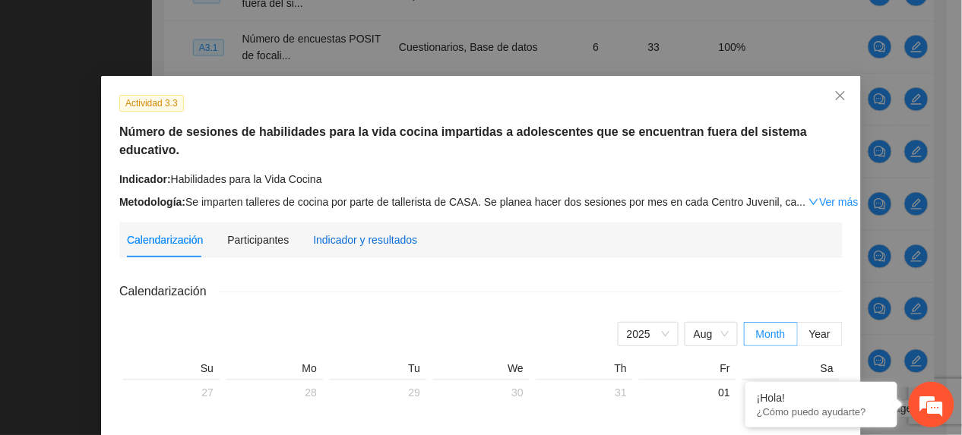
click at [374, 232] on div "Indicador y resultados" at bounding box center [365, 240] width 104 height 17
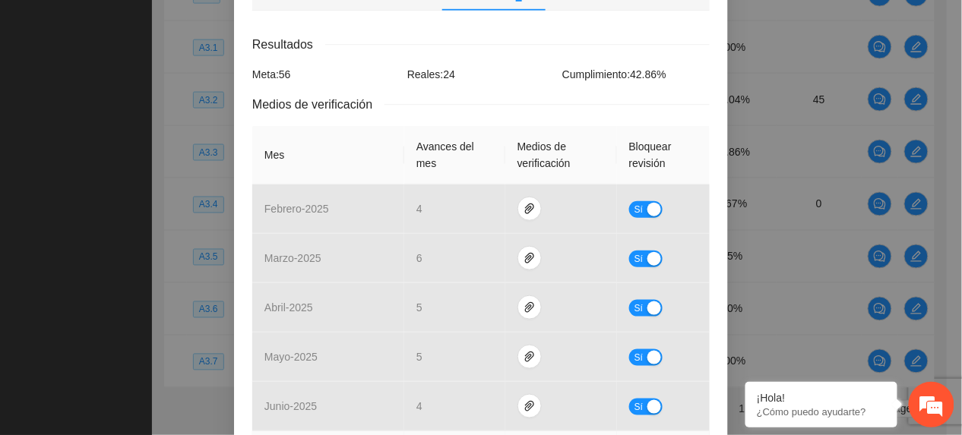
scroll to position [0, 0]
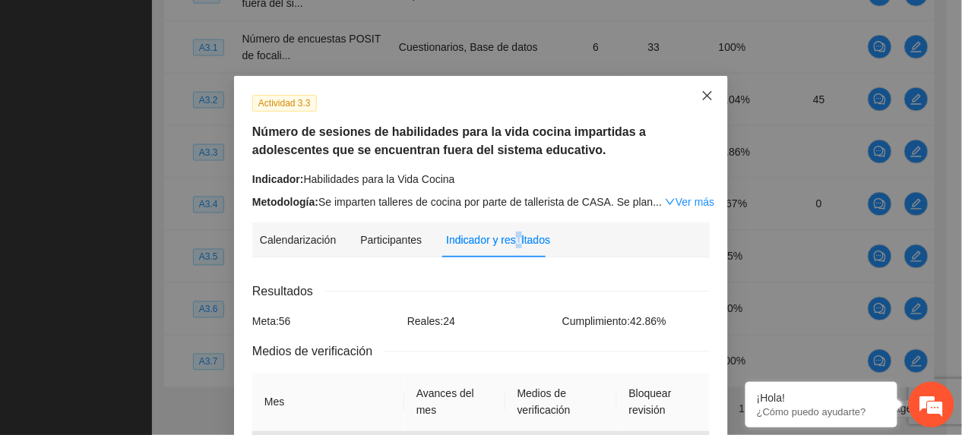
click at [687, 94] on span "Close" at bounding box center [707, 96] width 41 height 41
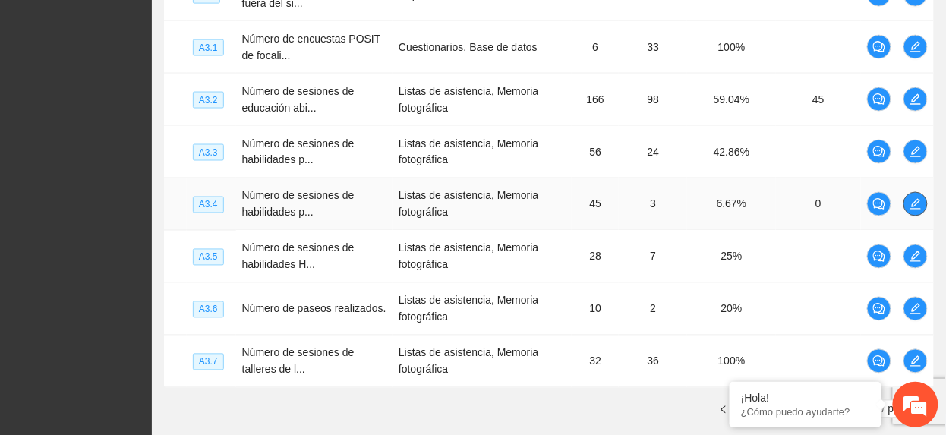
click at [910, 201] on icon "edit" at bounding box center [916, 204] width 12 height 12
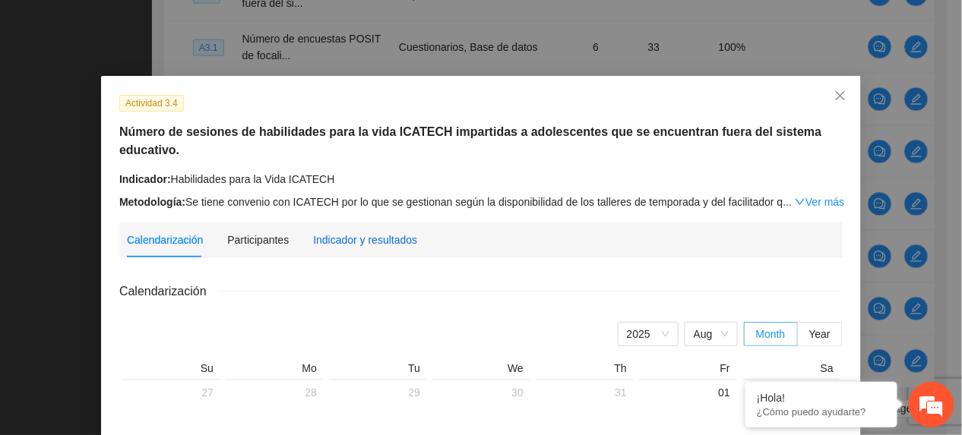
click at [369, 232] on div "Indicador y resultados" at bounding box center [365, 240] width 104 height 17
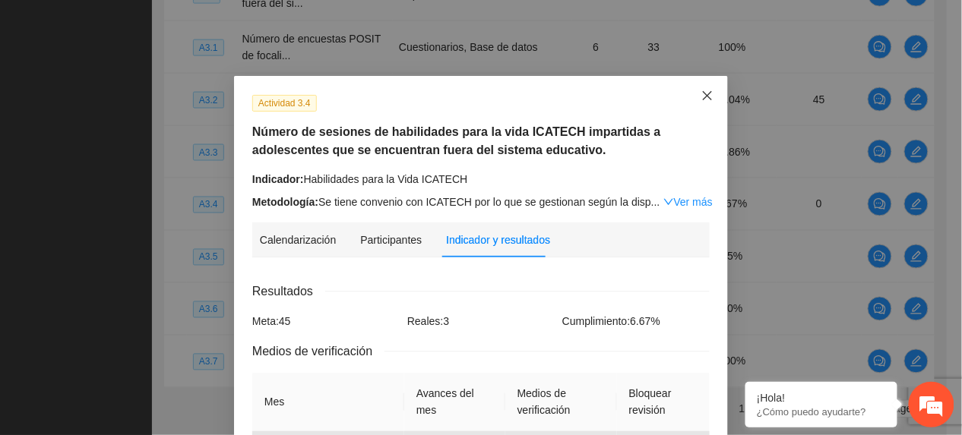
drag, startPoint x: 699, startPoint y: 84, endPoint x: 714, endPoint y: 117, distance: 36.7
click at [697, 86] on span "Close" at bounding box center [707, 96] width 41 height 41
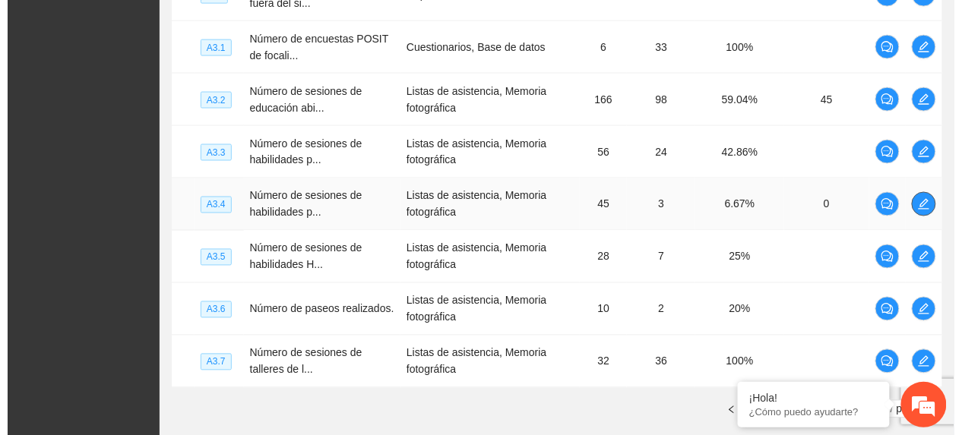
scroll to position [653, 0]
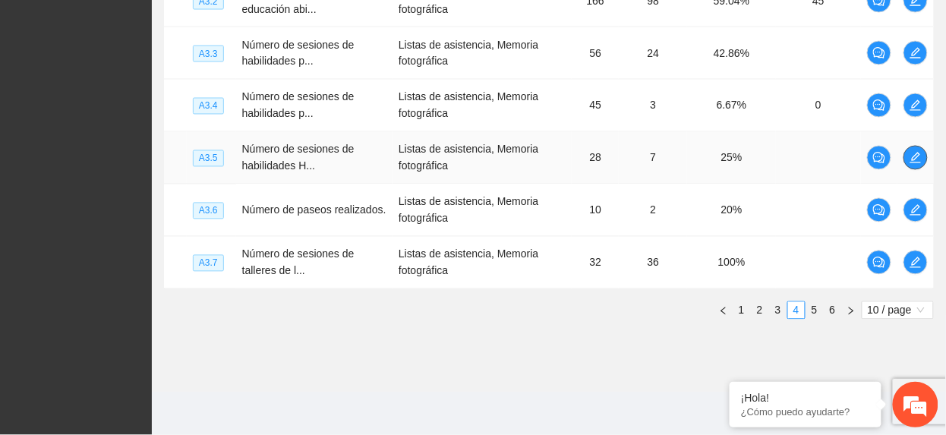
click at [924, 156] on span "edit" at bounding box center [916, 158] width 23 height 12
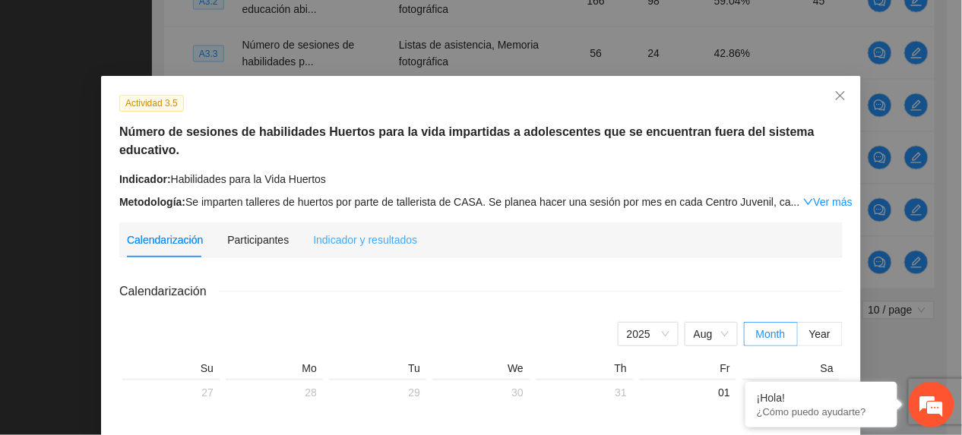
click at [365, 223] on div "Indicador y resultados" at bounding box center [365, 240] width 104 height 35
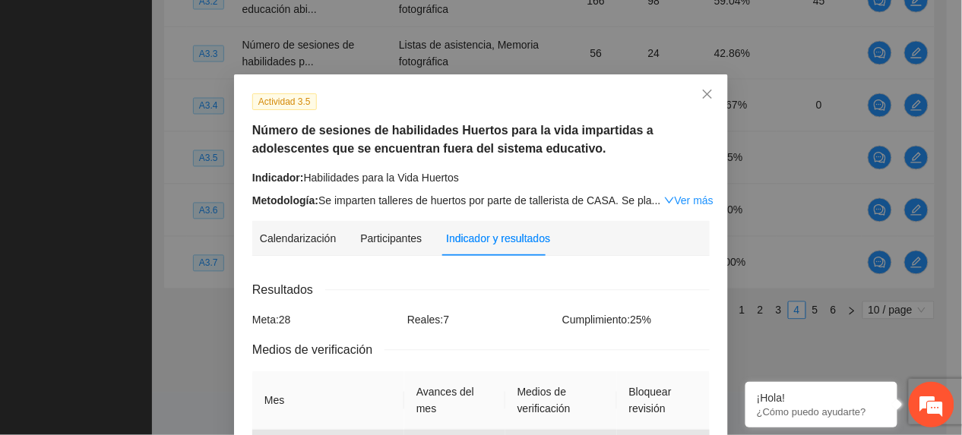
scroll to position [0, 0]
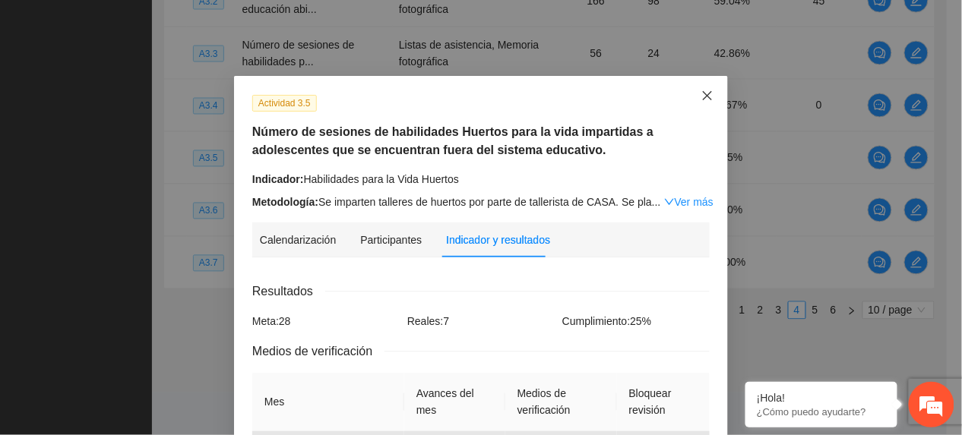
click at [703, 86] on span "Close" at bounding box center [707, 96] width 41 height 41
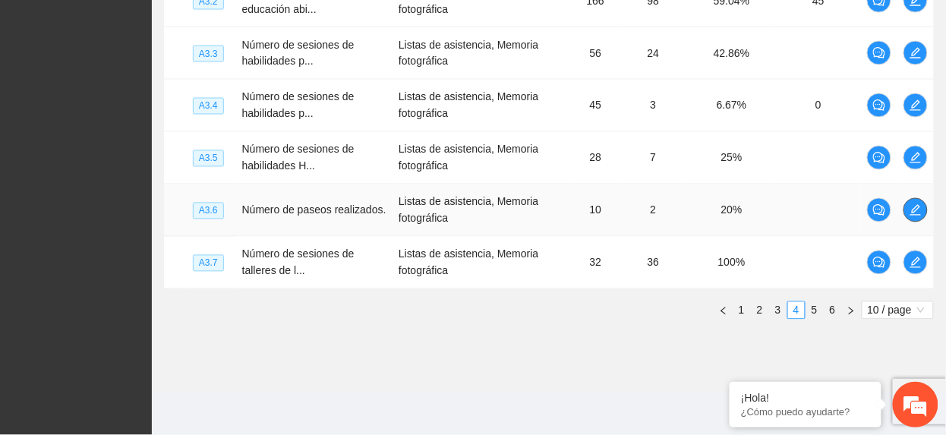
click at [918, 199] on button "button" at bounding box center [916, 210] width 24 height 24
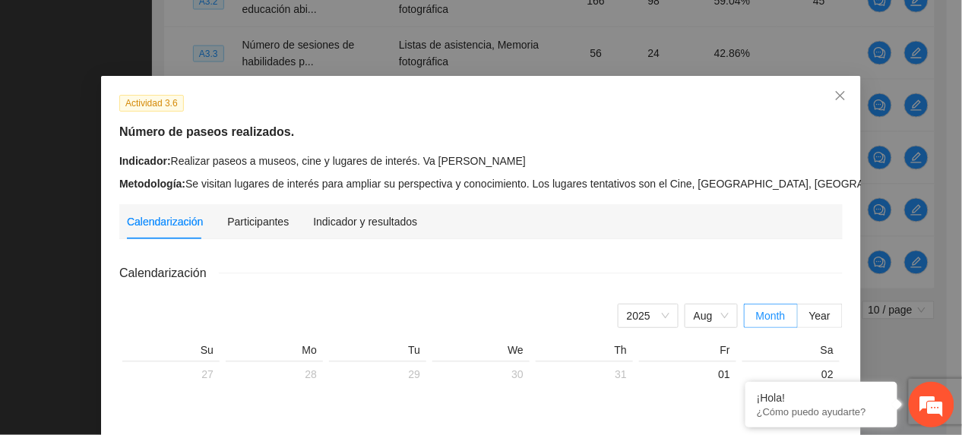
click at [339, 210] on div "Indicador y resultados" at bounding box center [365, 221] width 104 height 35
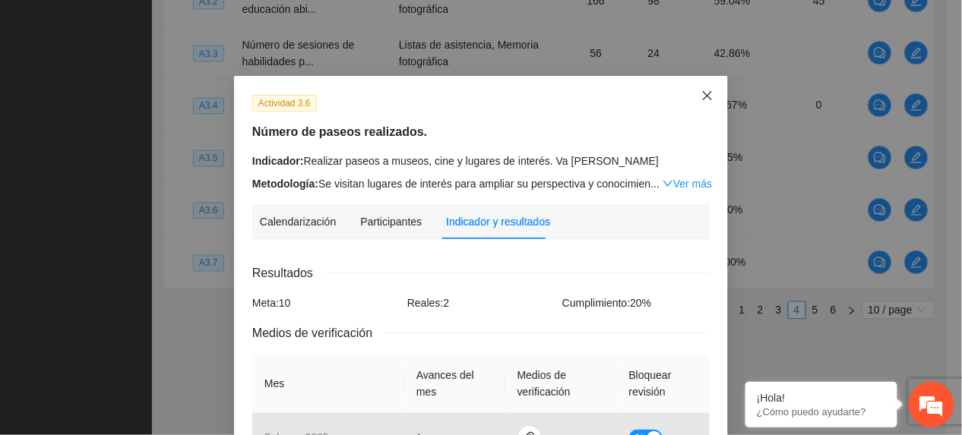
click at [702, 82] on span "Close" at bounding box center [707, 96] width 41 height 41
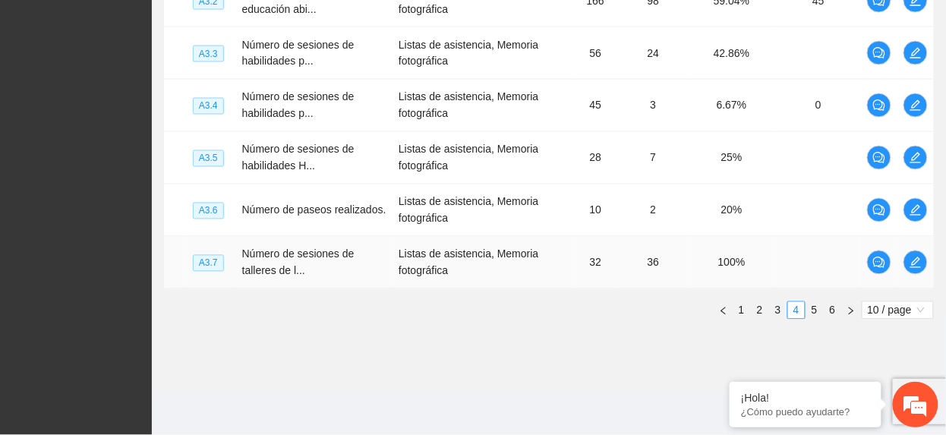
click at [921, 250] on td at bounding box center [916, 263] width 36 height 52
click at [921, 253] on button "button" at bounding box center [916, 263] width 24 height 24
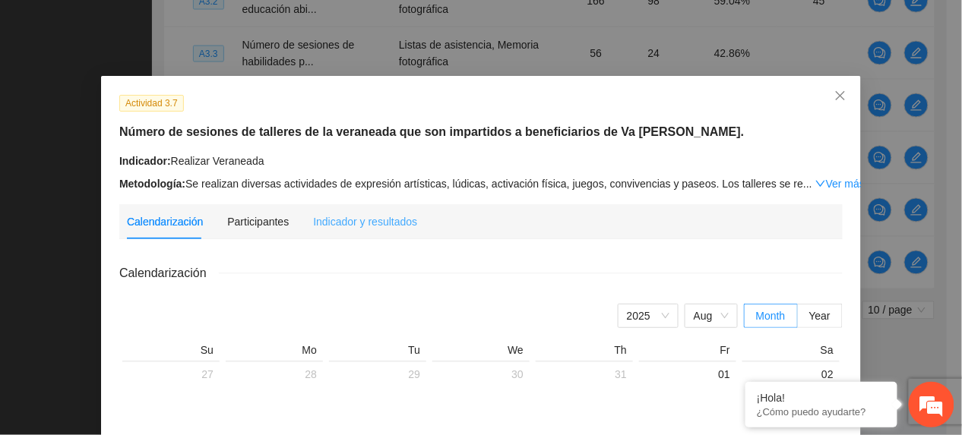
click at [302, 223] on div "Calendarización Participantes Indicador y resultados" at bounding box center [272, 221] width 290 height 35
click at [378, 211] on div "Indicador y resultados" at bounding box center [365, 221] width 104 height 35
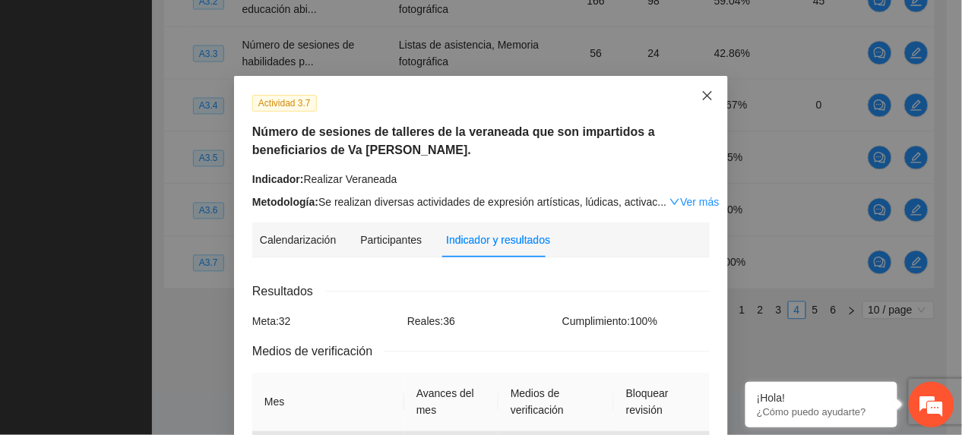
drag, startPoint x: 706, startPoint y: 83, endPoint x: 705, endPoint y: 92, distance: 9.2
click at [706, 84] on span "Close" at bounding box center [707, 96] width 41 height 41
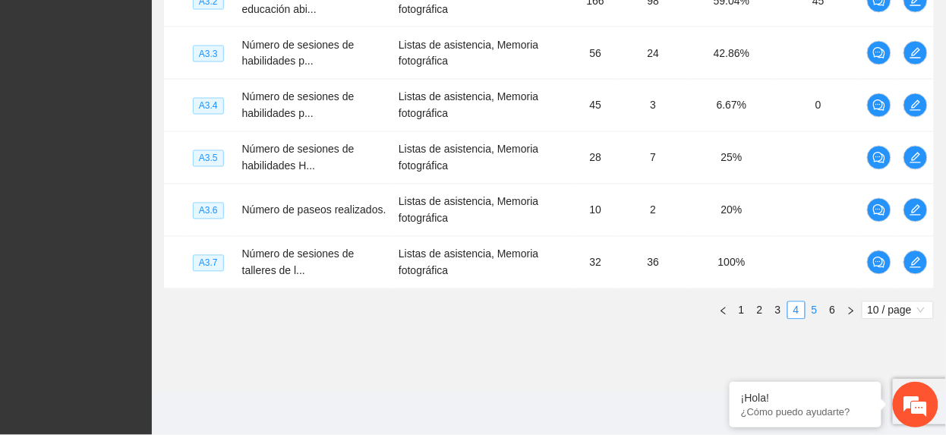
click at [813, 317] on link "5" at bounding box center [815, 310] width 17 height 17
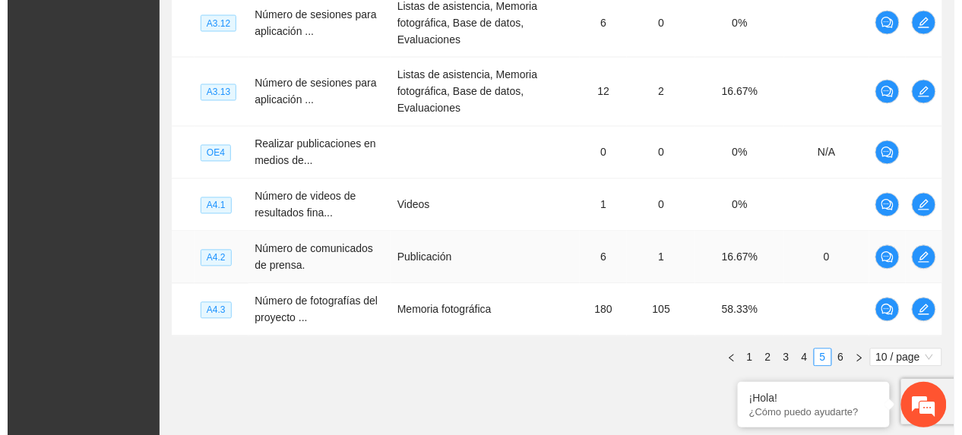
scroll to position [349, 0]
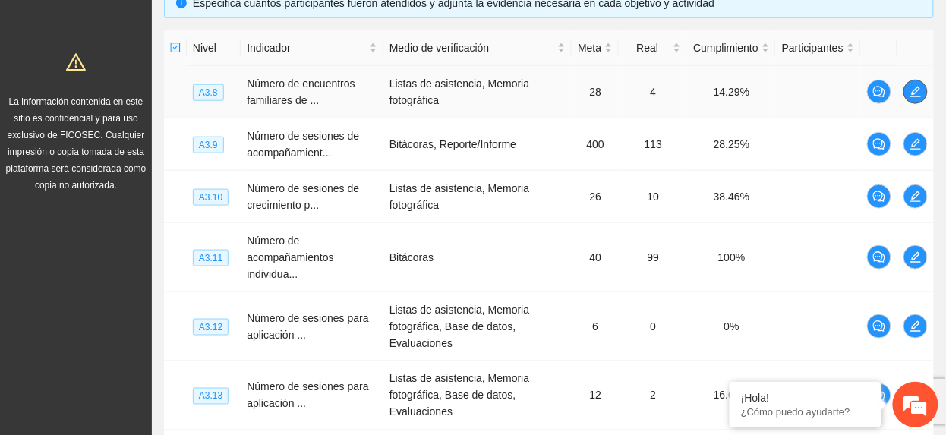
click at [921, 93] on span "edit" at bounding box center [916, 92] width 23 height 12
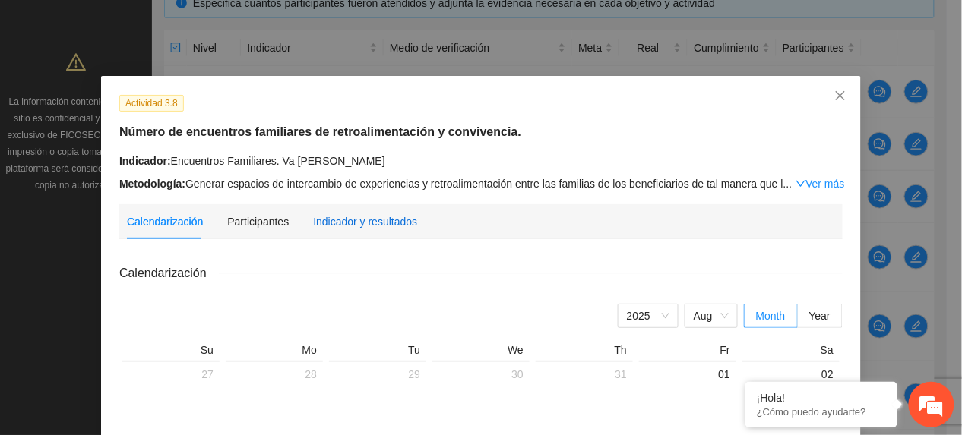
click at [380, 223] on div "Indicador y resultados" at bounding box center [365, 221] width 104 height 17
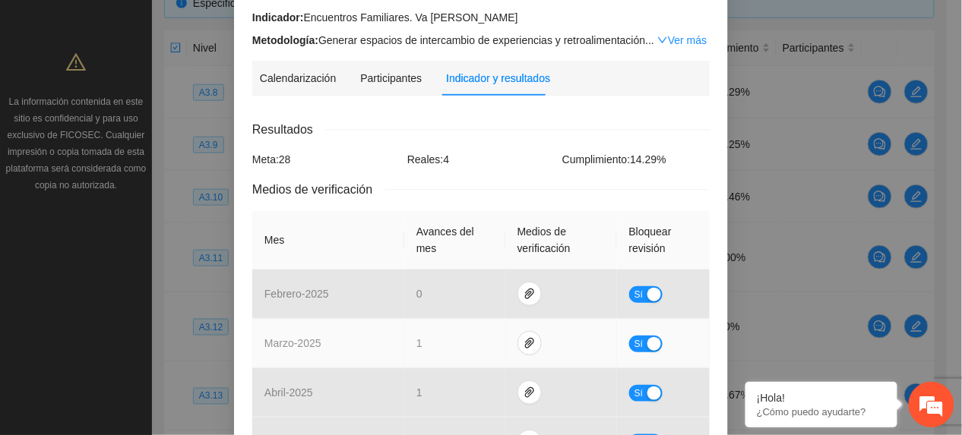
scroll to position [0, 0]
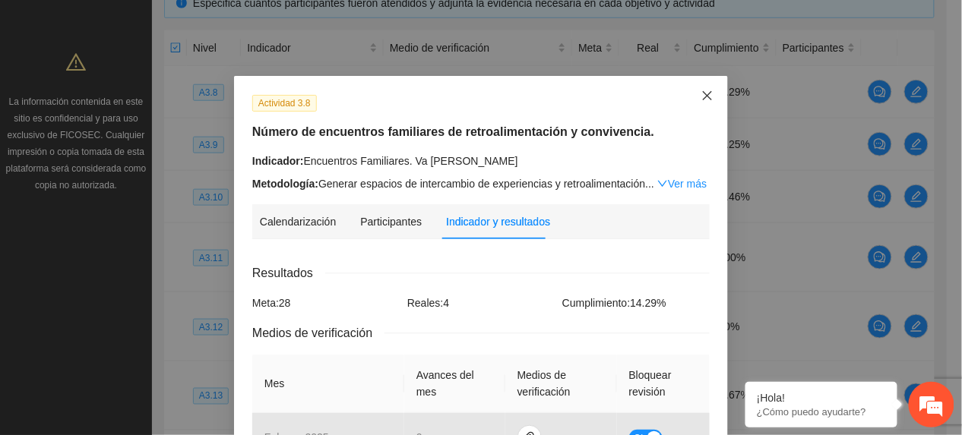
click at [705, 98] on icon "close" at bounding box center [707, 96] width 12 height 12
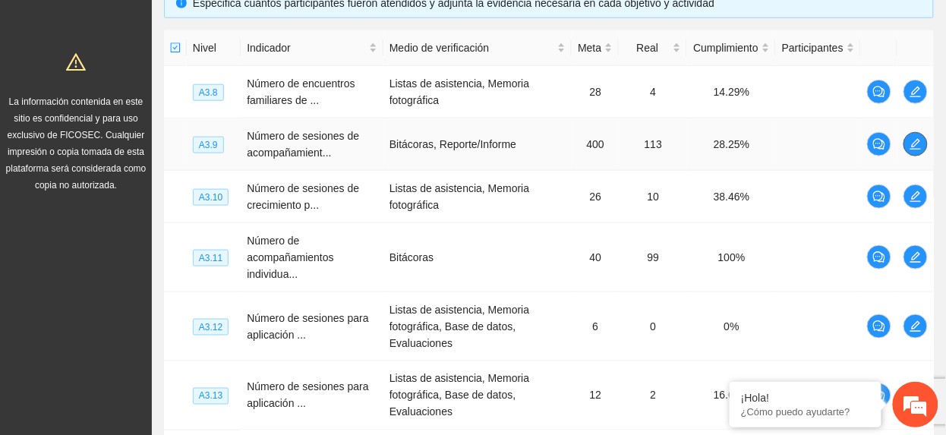
click at [915, 149] on icon "edit" at bounding box center [916, 144] width 12 height 12
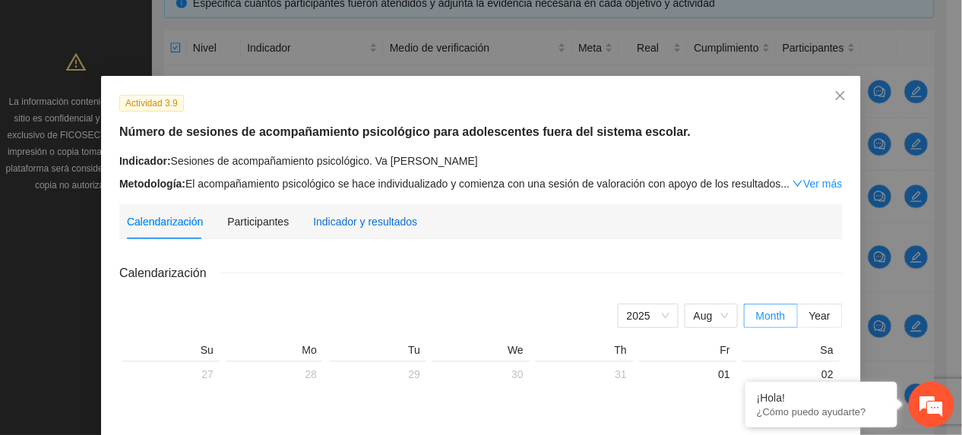
click at [375, 229] on div "Indicador y resultados" at bounding box center [365, 221] width 104 height 17
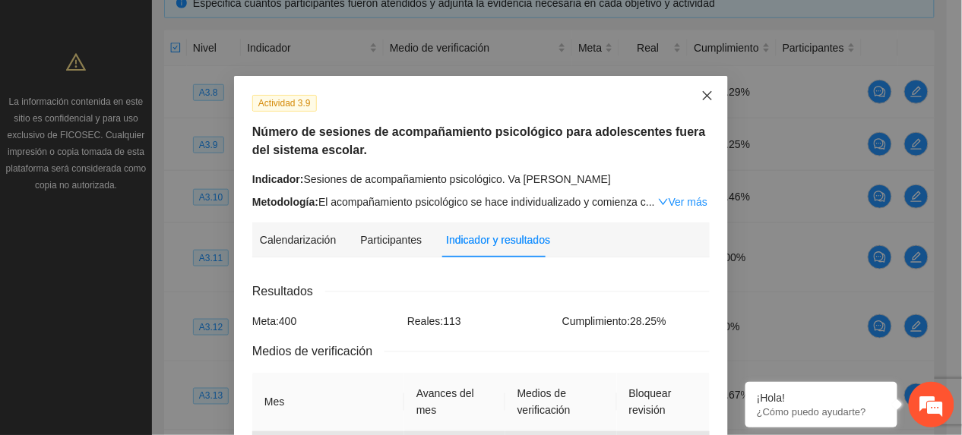
drag, startPoint x: 712, startPoint y: 93, endPoint x: 679, endPoint y: 108, distance: 36.7
click at [712, 93] on span "Close" at bounding box center [707, 96] width 41 height 41
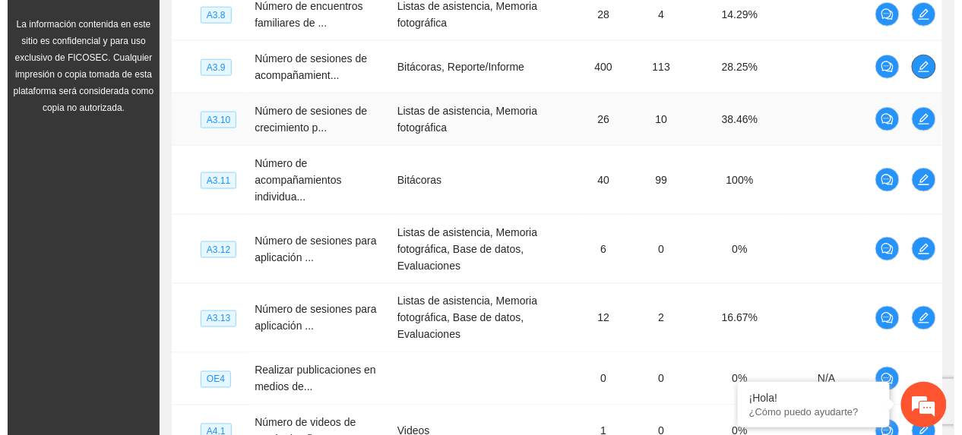
scroll to position [450, 0]
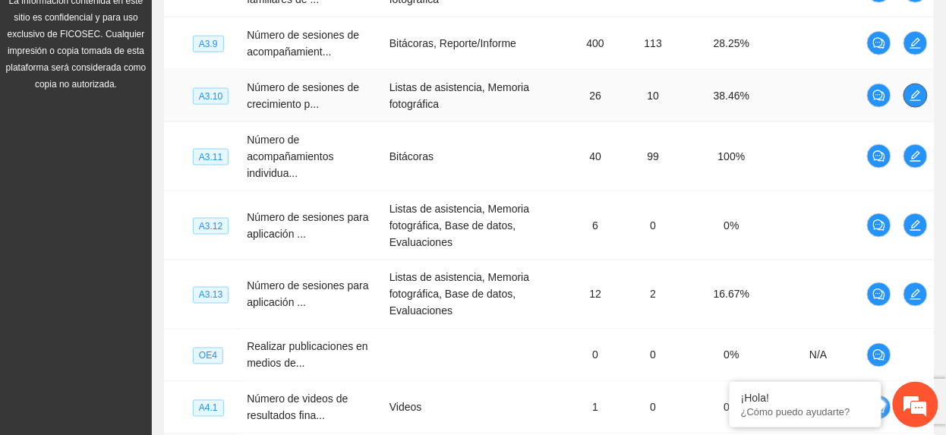
click at [922, 97] on span "edit" at bounding box center [916, 96] width 23 height 12
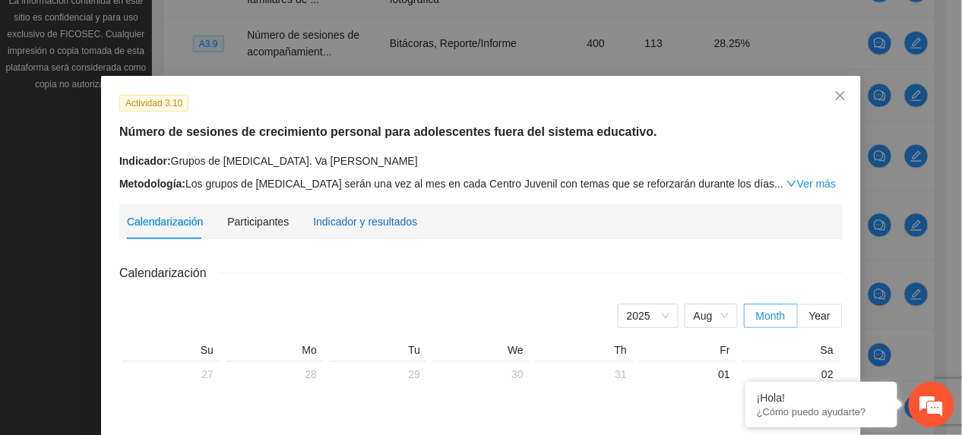
click at [340, 223] on div "Indicador y resultados" at bounding box center [365, 221] width 104 height 17
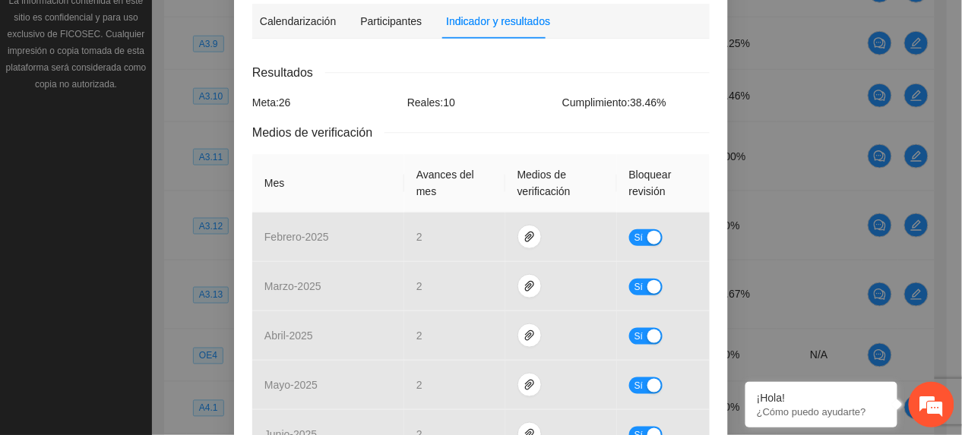
scroll to position [0, 0]
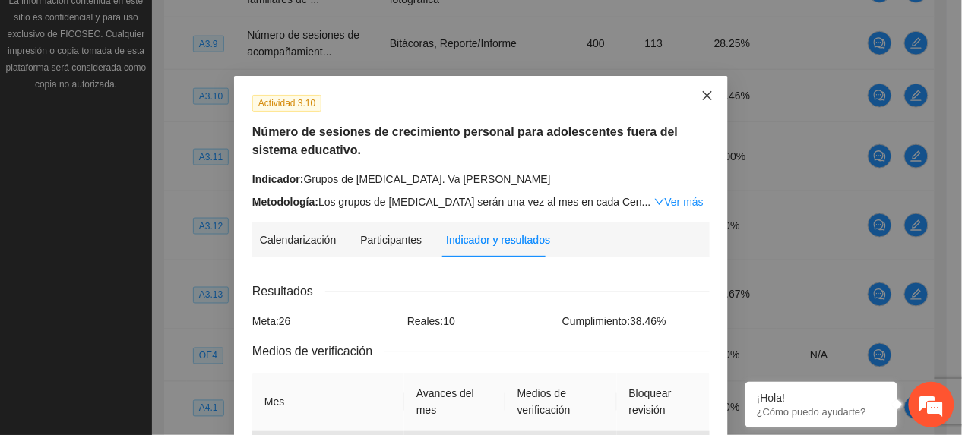
click at [701, 93] on icon "close" at bounding box center [707, 96] width 12 height 12
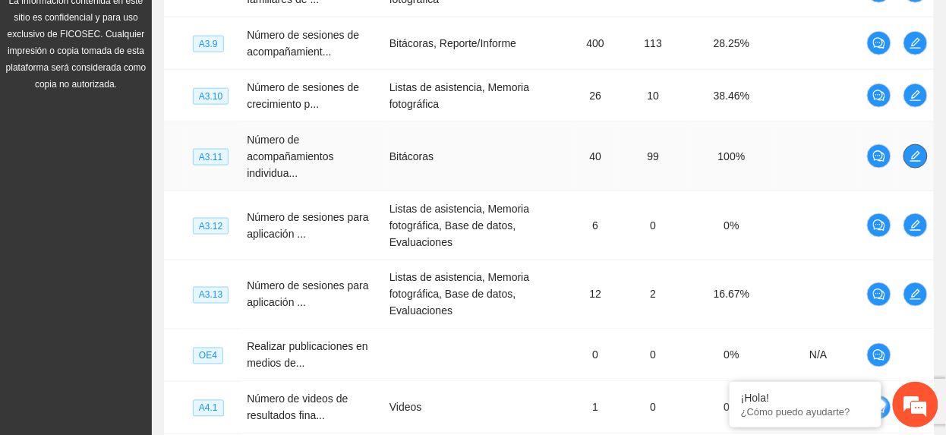
click at [922, 159] on span "edit" at bounding box center [916, 156] width 23 height 12
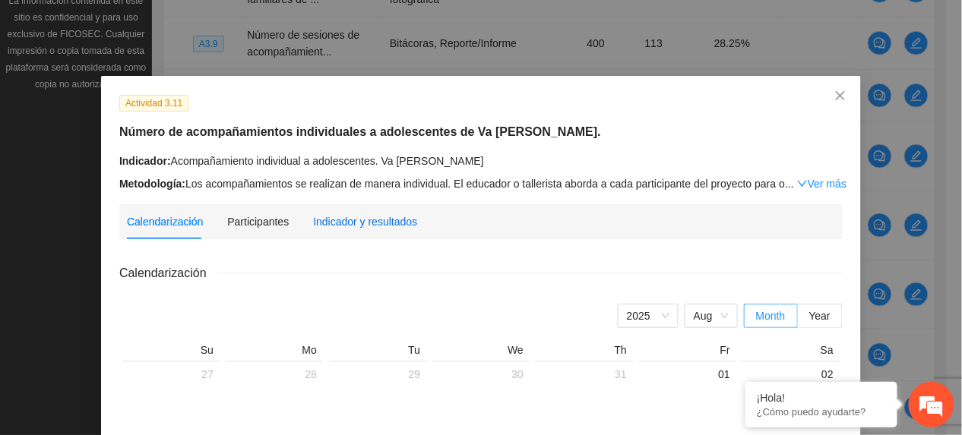
click at [380, 220] on div "Indicador y resultados" at bounding box center [365, 221] width 104 height 17
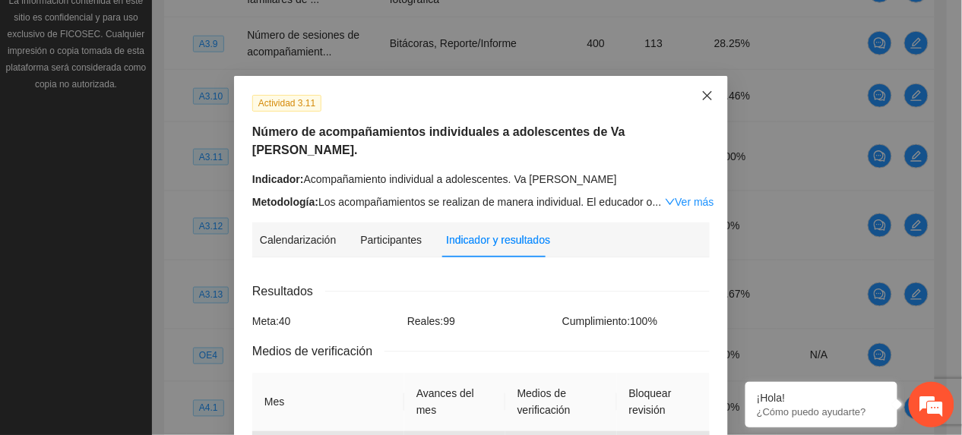
click at [690, 97] on span "Close" at bounding box center [707, 96] width 41 height 41
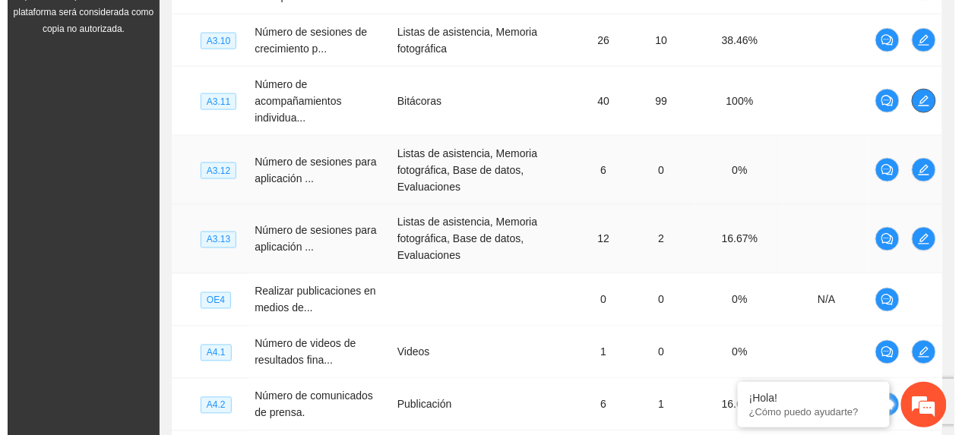
scroll to position [551, 0]
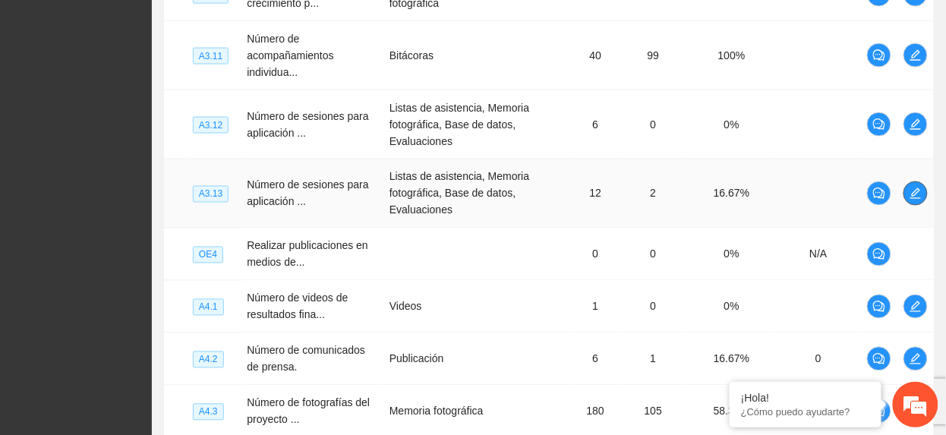
click at [919, 198] on icon "edit" at bounding box center [916, 194] width 12 height 12
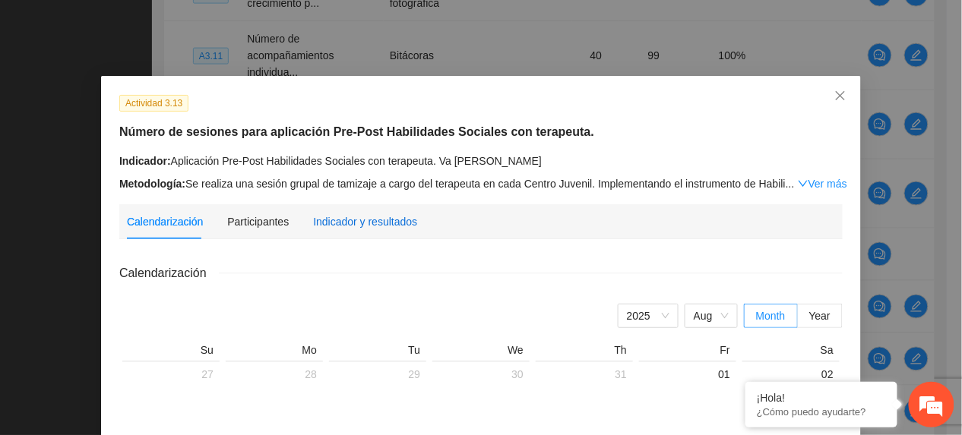
click at [317, 213] on div "Indicador y resultados" at bounding box center [365, 221] width 104 height 17
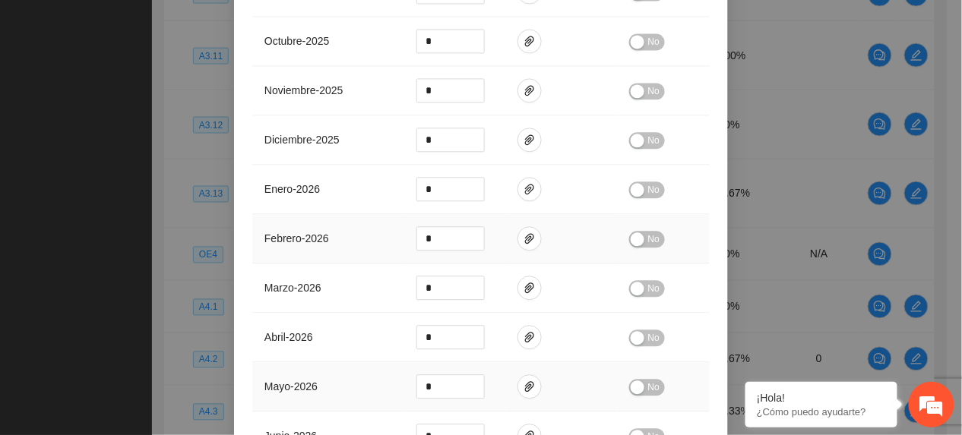
scroll to position [975, 0]
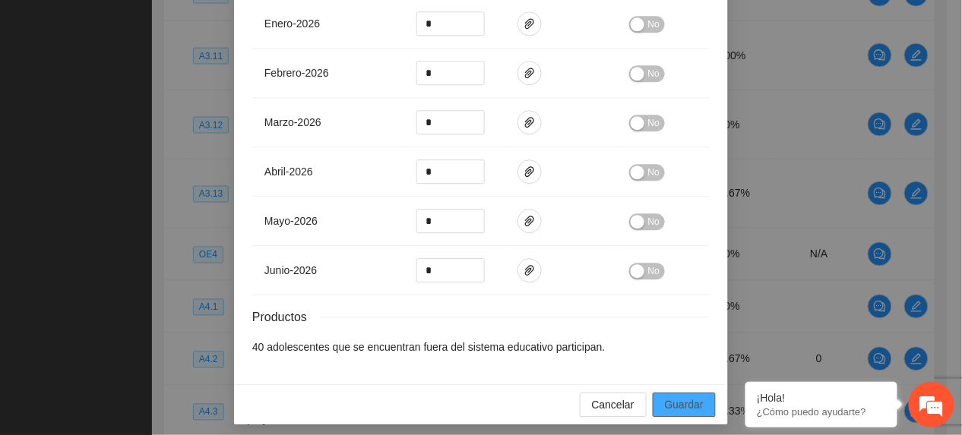
click at [679, 396] on span "Guardar" at bounding box center [684, 404] width 39 height 17
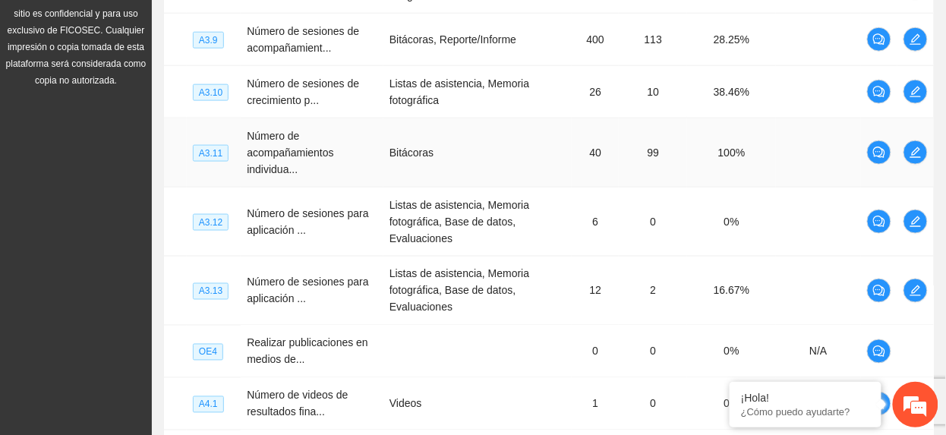
scroll to position [703, 0]
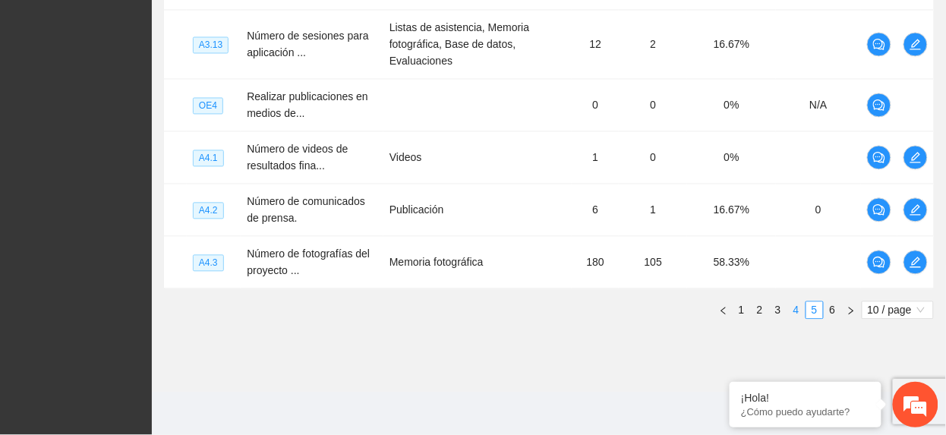
click at [800, 305] on link "4" at bounding box center [796, 310] width 17 height 17
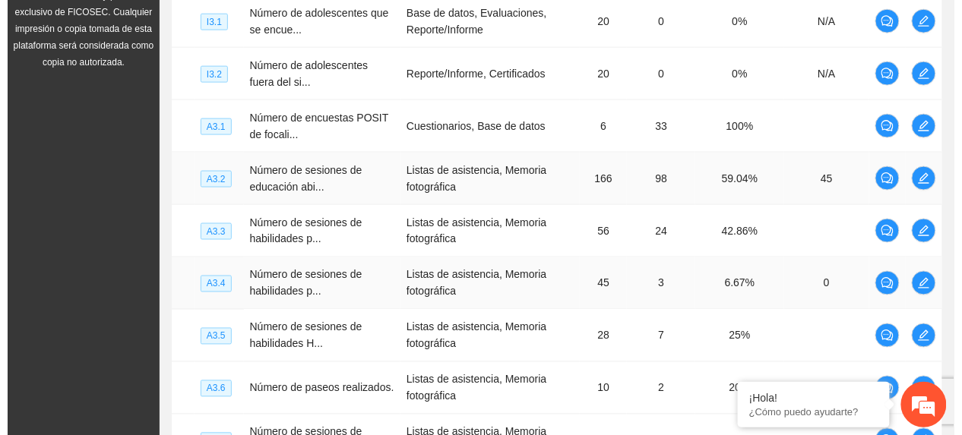
scroll to position [450, 0]
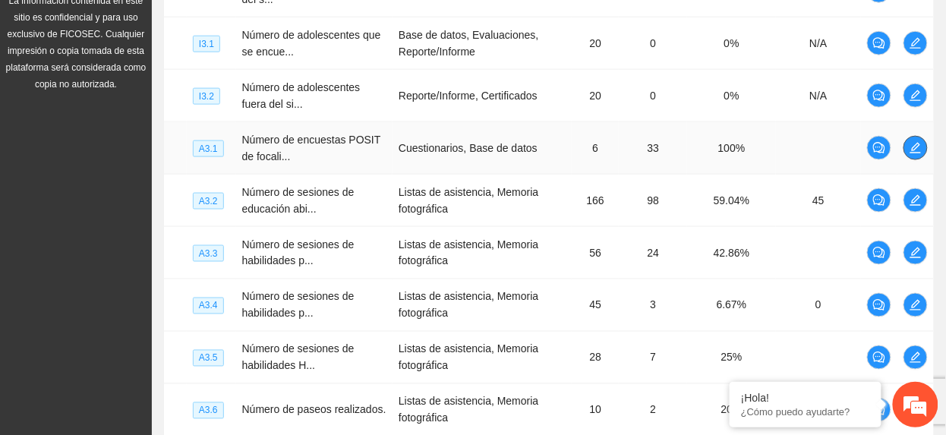
click at [921, 152] on icon "edit" at bounding box center [916, 148] width 12 height 12
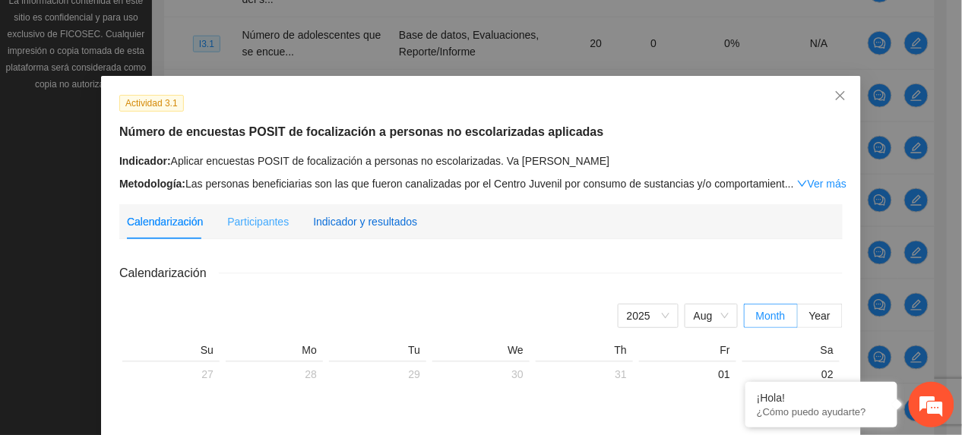
click at [365, 222] on div "Indicador y resultados" at bounding box center [365, 221] width 104 height 17
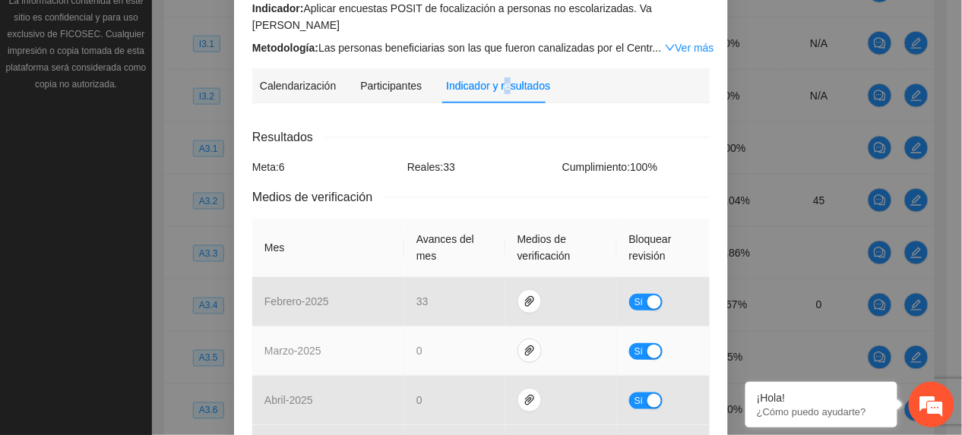
scroll to position [0, 0]
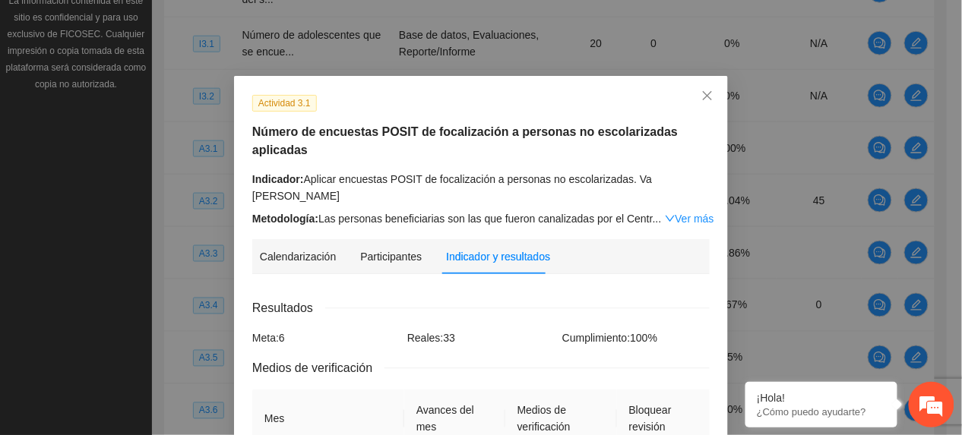
click at [665, 213] on link "Ver más" at bounding box center [689, 219] width 49 height 12
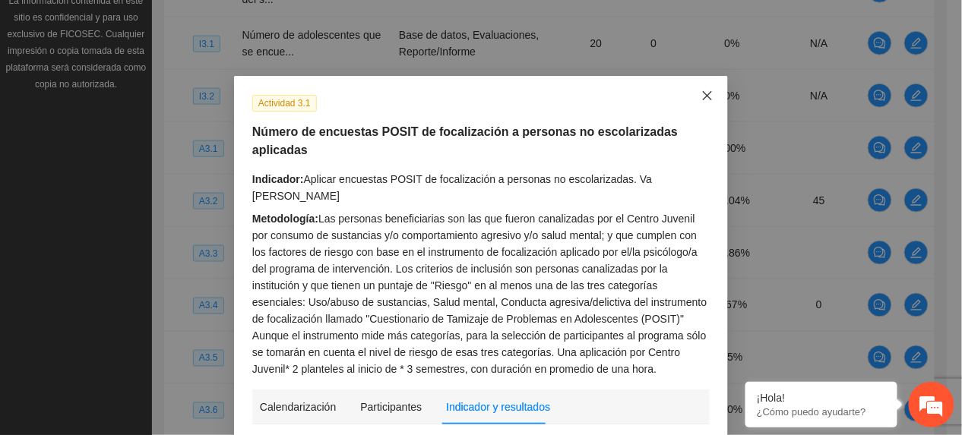
click at [708, 98] on span "Close" at bounding box center [707, 96] width 41 height 41
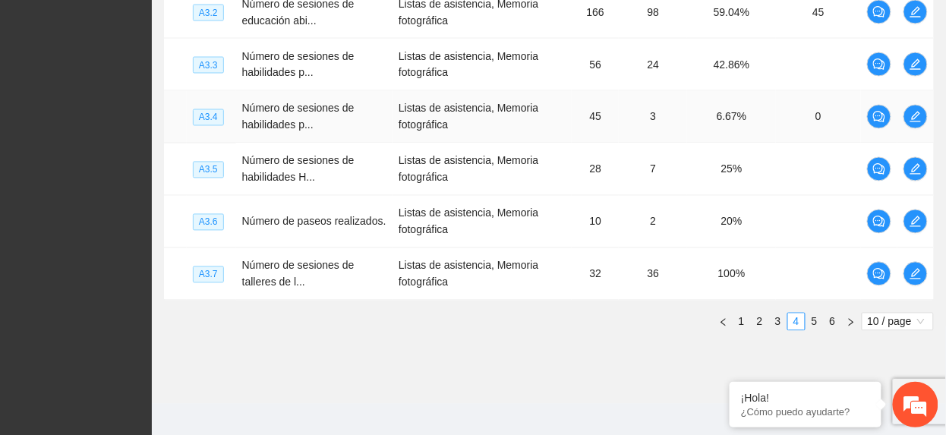
scroll to position [653, 0]
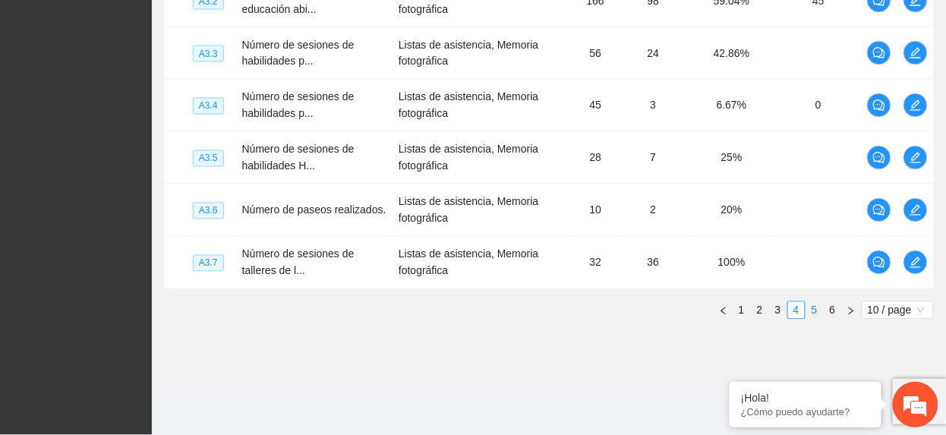
click at [810, 308] on link "5" at bounding box center [815, 310] width 17 height 17
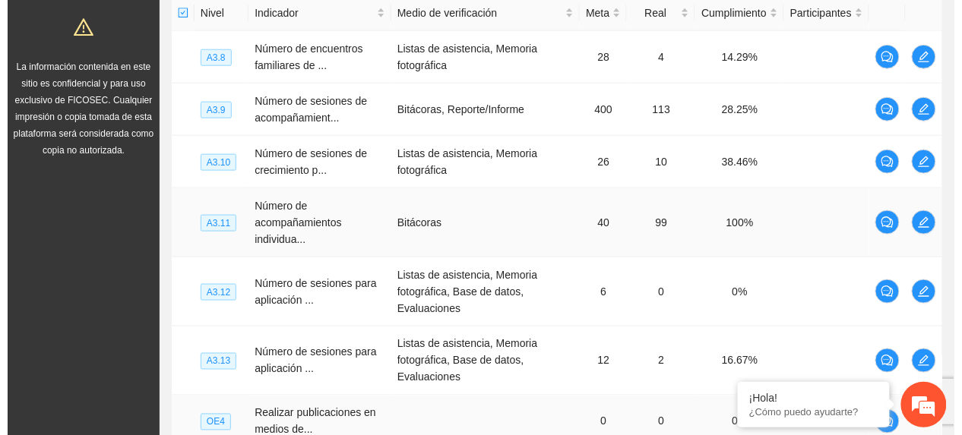
scroll to position [349, 0]
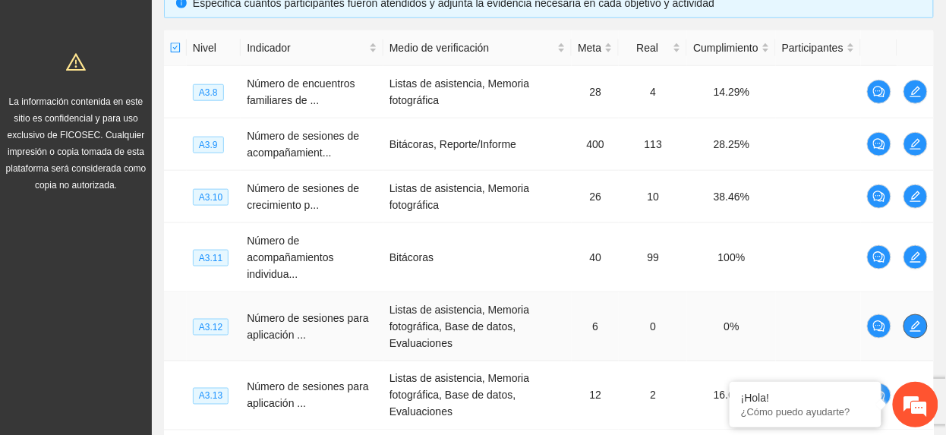
click at [921, 322] on icon "edit" at bounding box center [916, 327] width 12 height 12
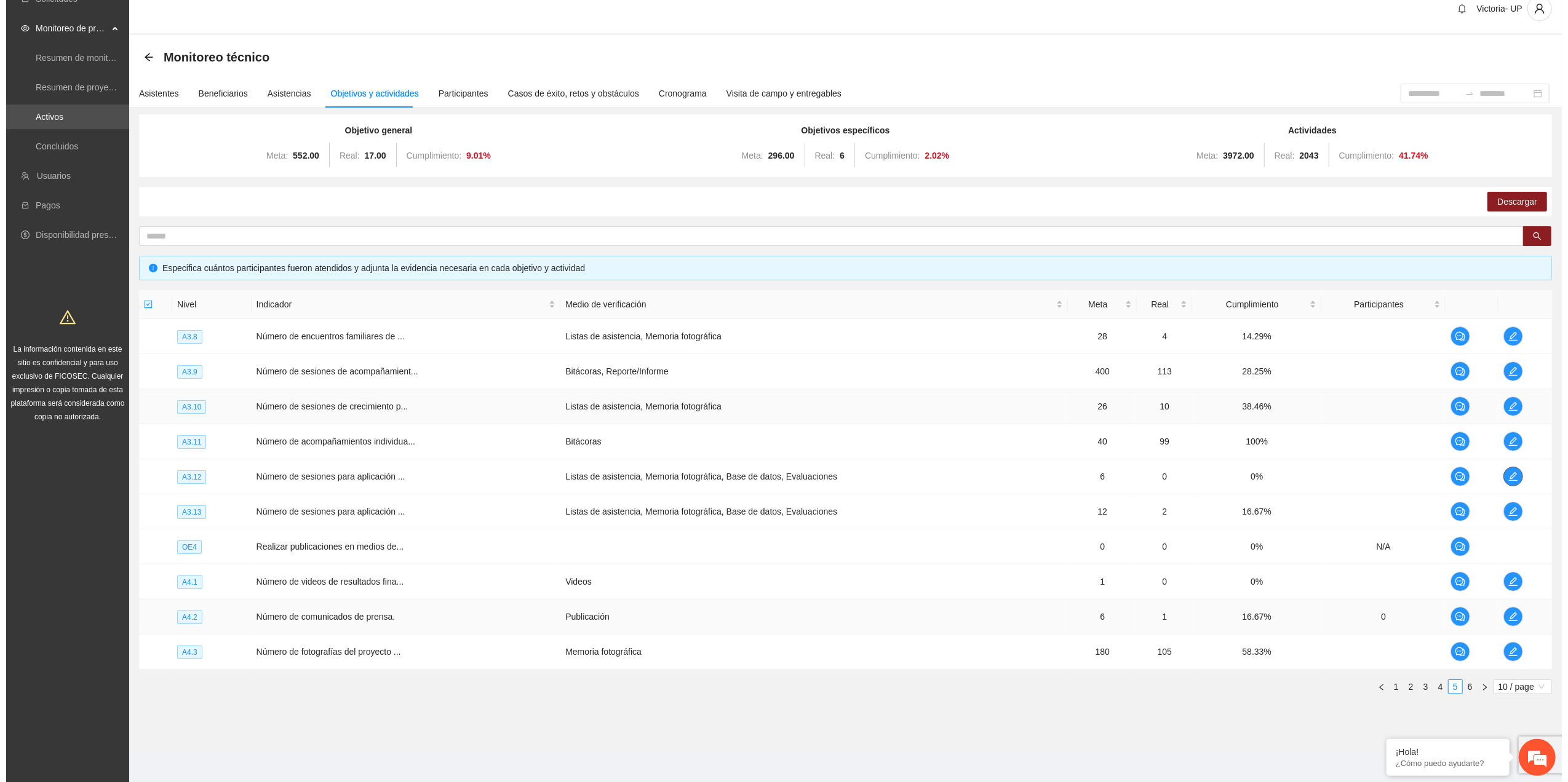
scroll to position [24, 0]
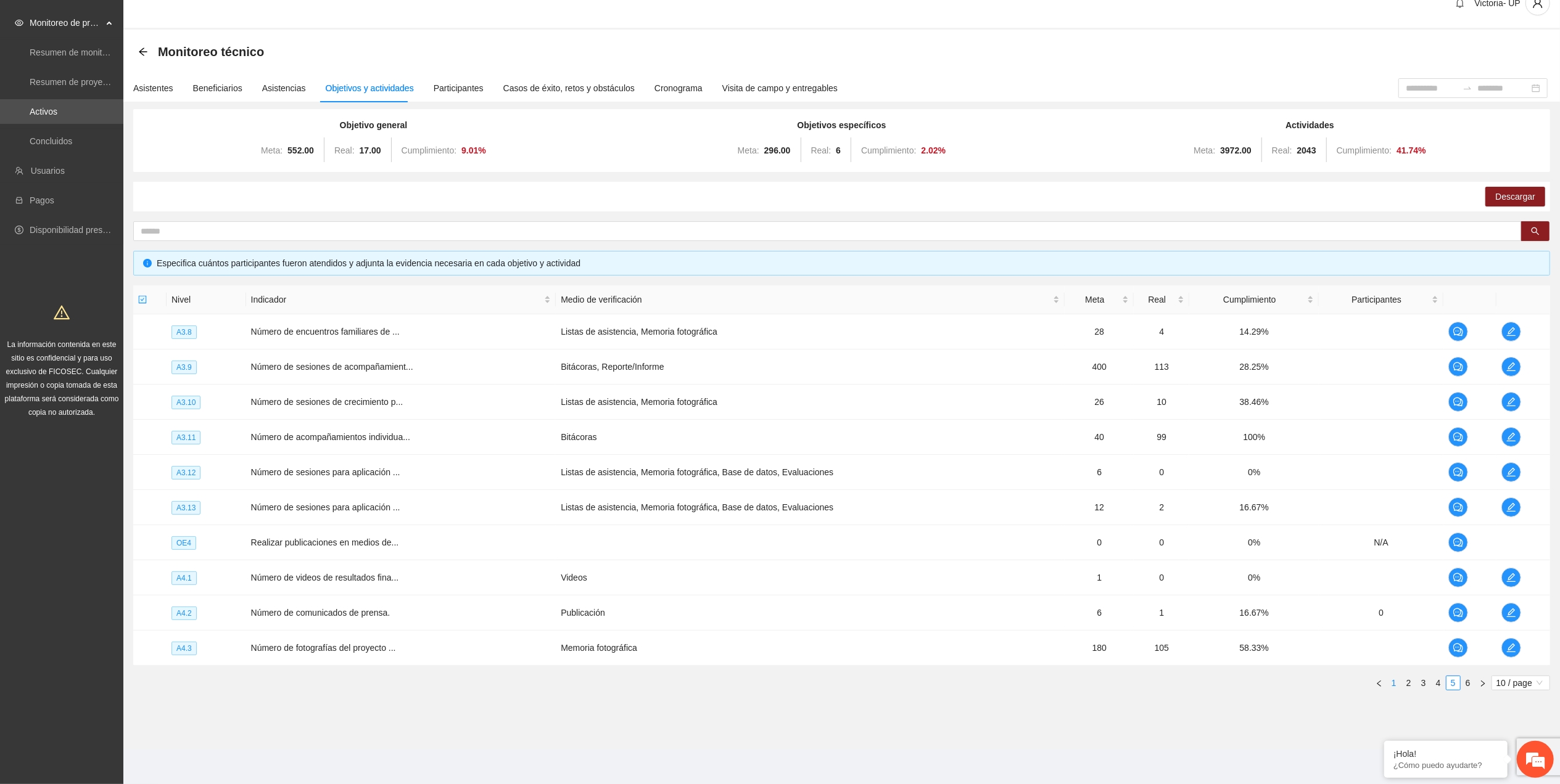
click at [1398, 677] on link "1" at bounding box center [1394, 683] width 14 height 14
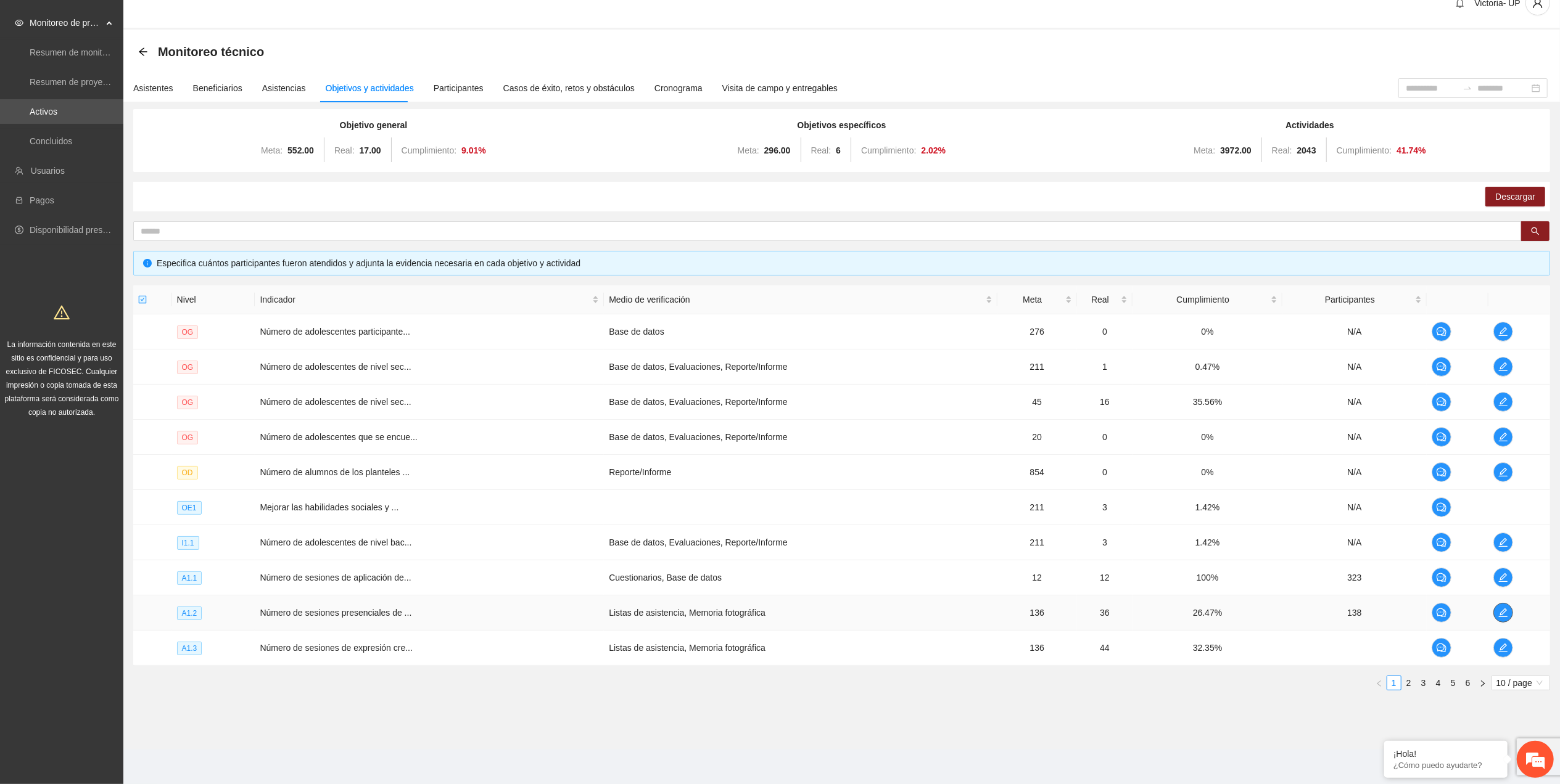
click at [1498, 608] on icon "edit" at bounding box center [1503, 613] width 10 height 10
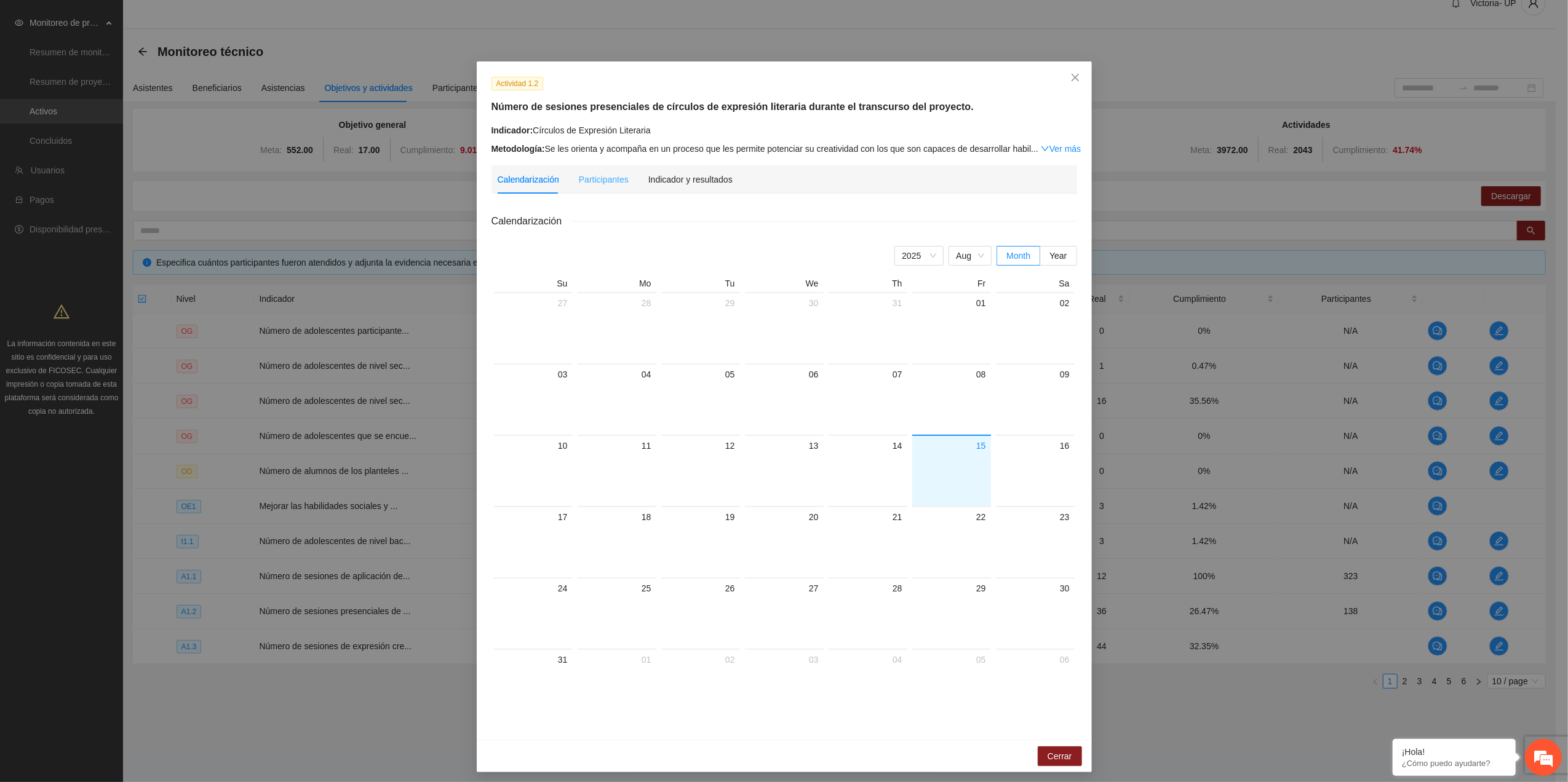
drag, startPoint x: 714, startPoint y: 185, endPoint x: 709, endPoint y: 190, distance: 7.1
click at [714, 185] on div "Indicador y resultados" at bounding box center [691, 179] width 84 height 28
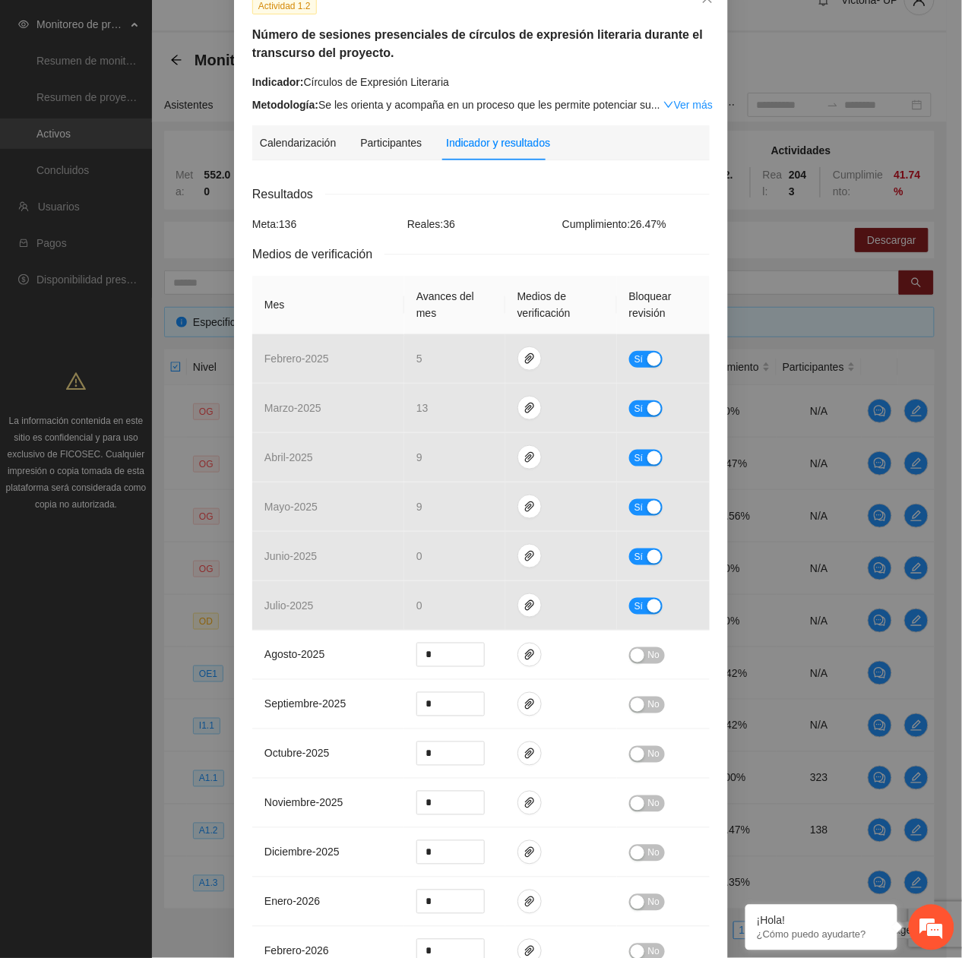
scroll to position [0, 0]
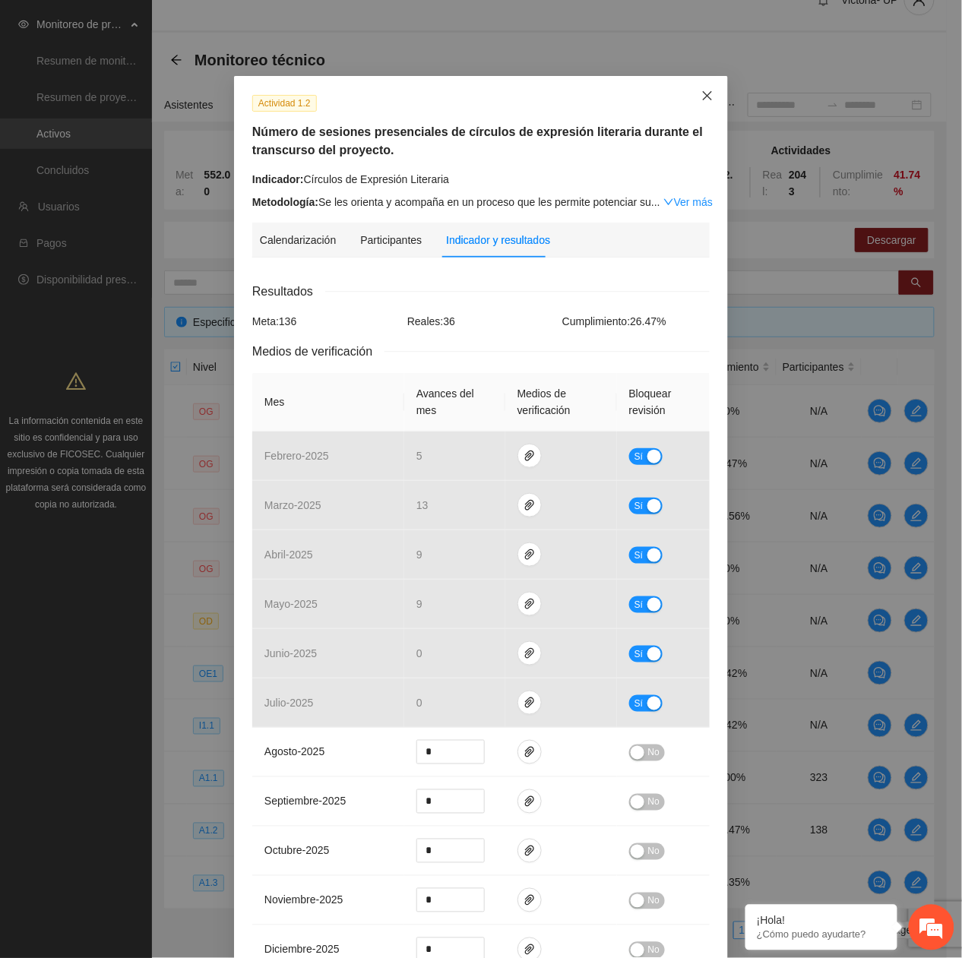
drag, startPoint x: 696, startPoint y: 105, endPoint x: 670, endPoint y: 117, distance: 28.5
click at [696, 105] on span "Close" at bounding box center [707, 96] width 41 height 41
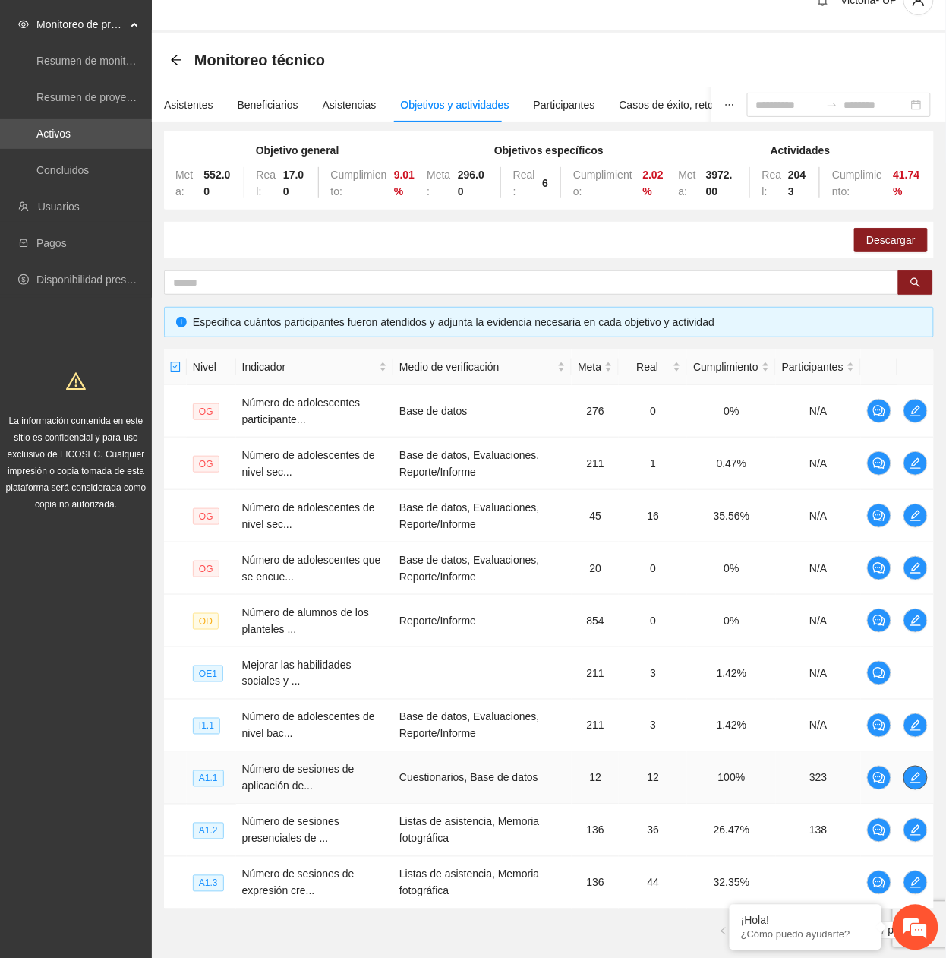
click at [911, 779] on icon "edit" at bounding box center [916, 778] width 12 height 12
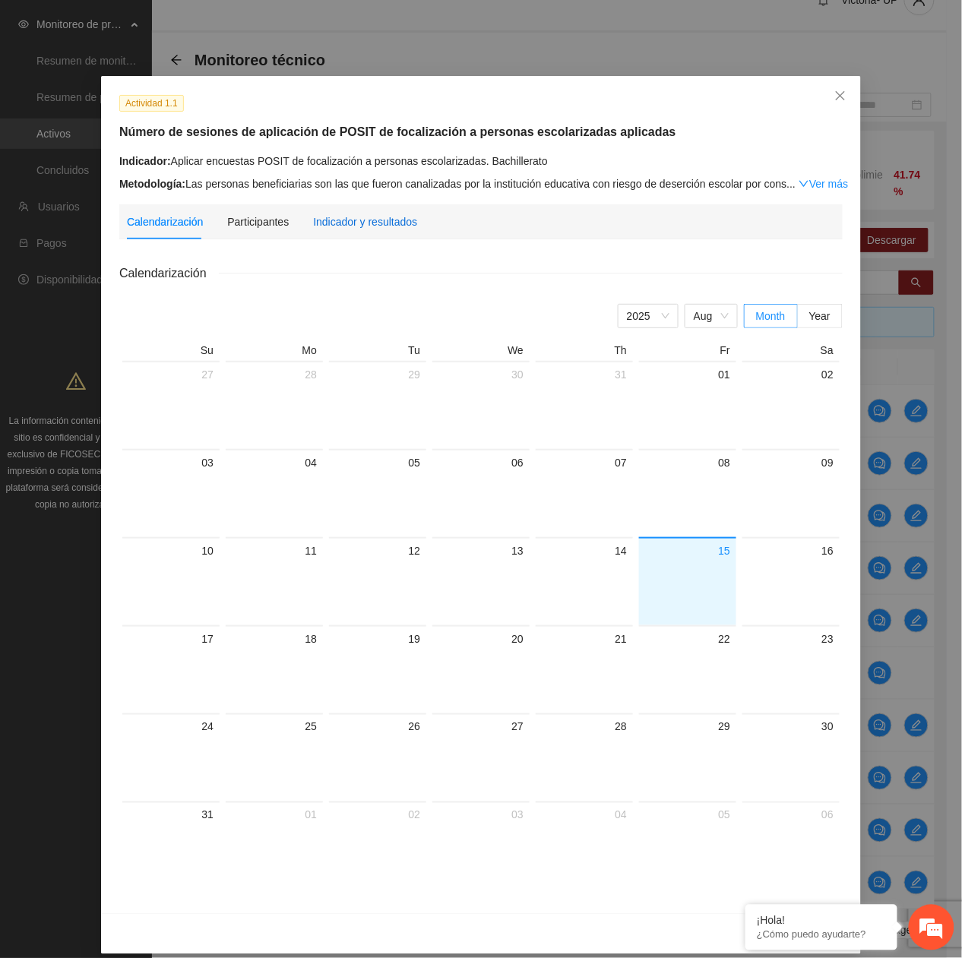
click at [346, 214] on div "Indicador y resultados" at bounding box center [365, 221] width 104 height 17
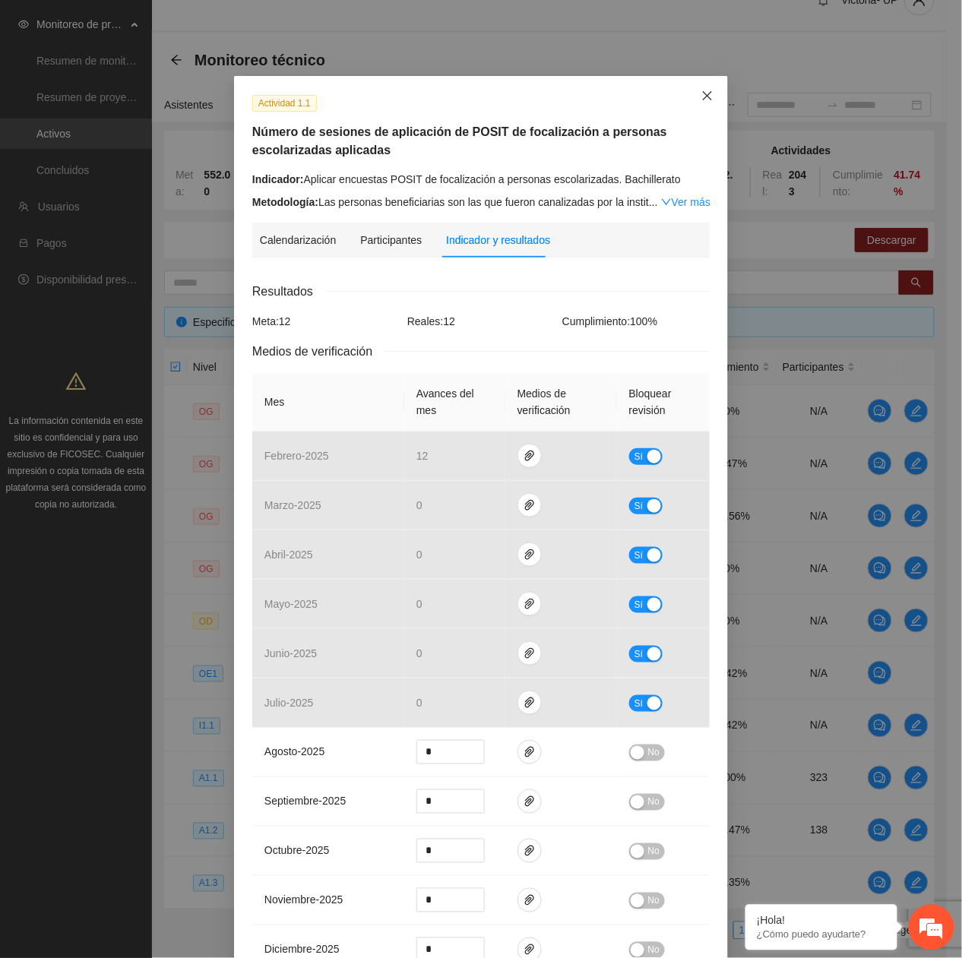
drag, startPoint x: 691, startPoint y: 103, endPoint x: 700, endPoint y: 98, distance: 9.9
click at [696, 106] on span "Close" at bounding box center [707, 96] width 41 height 41
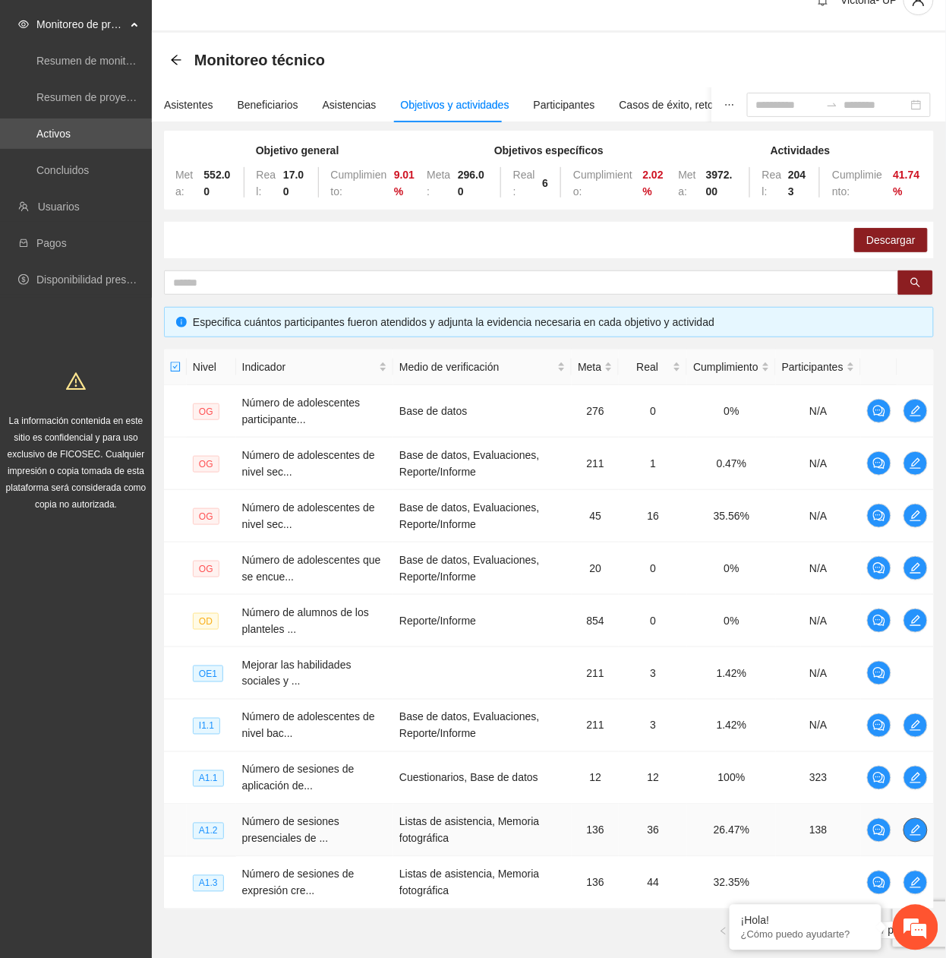
click at [915, 836] on icon "edit" at bounding box center [916, 830] width 12 height 12
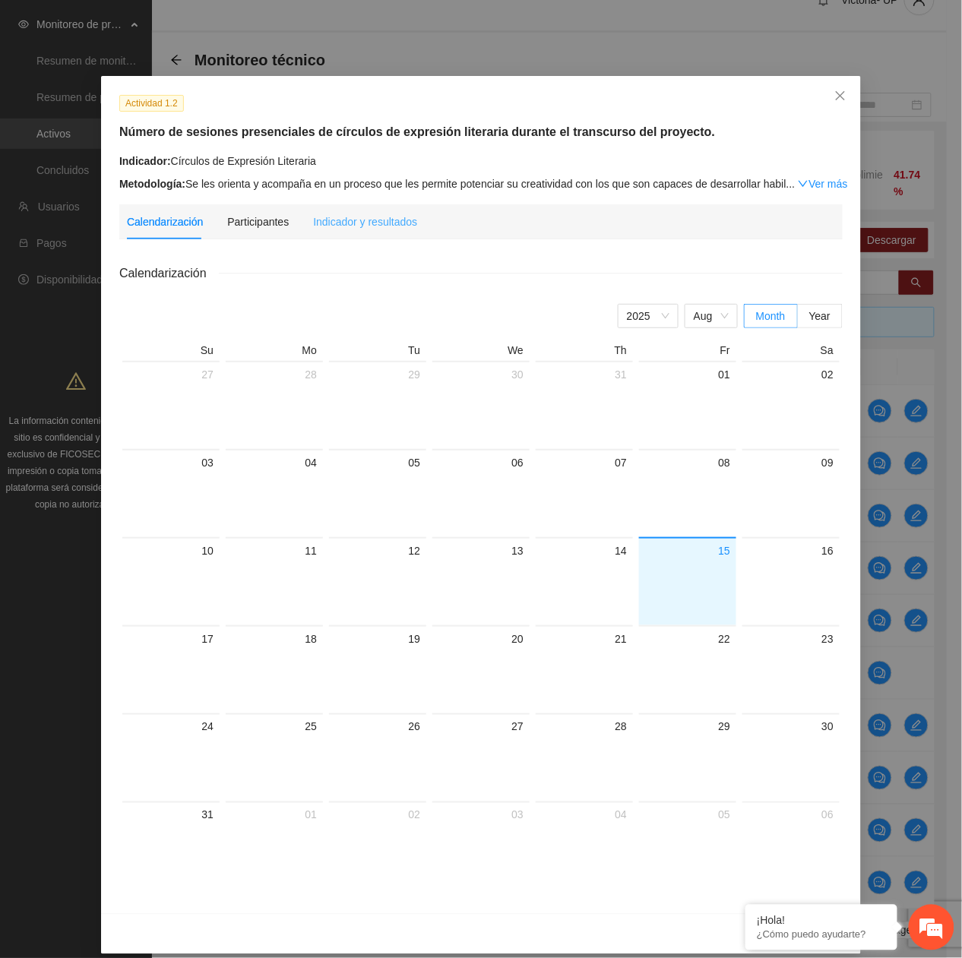
click at [328, 210] on div "Indicador y resultados" at bounding box center [365, 221] width 104 height 35
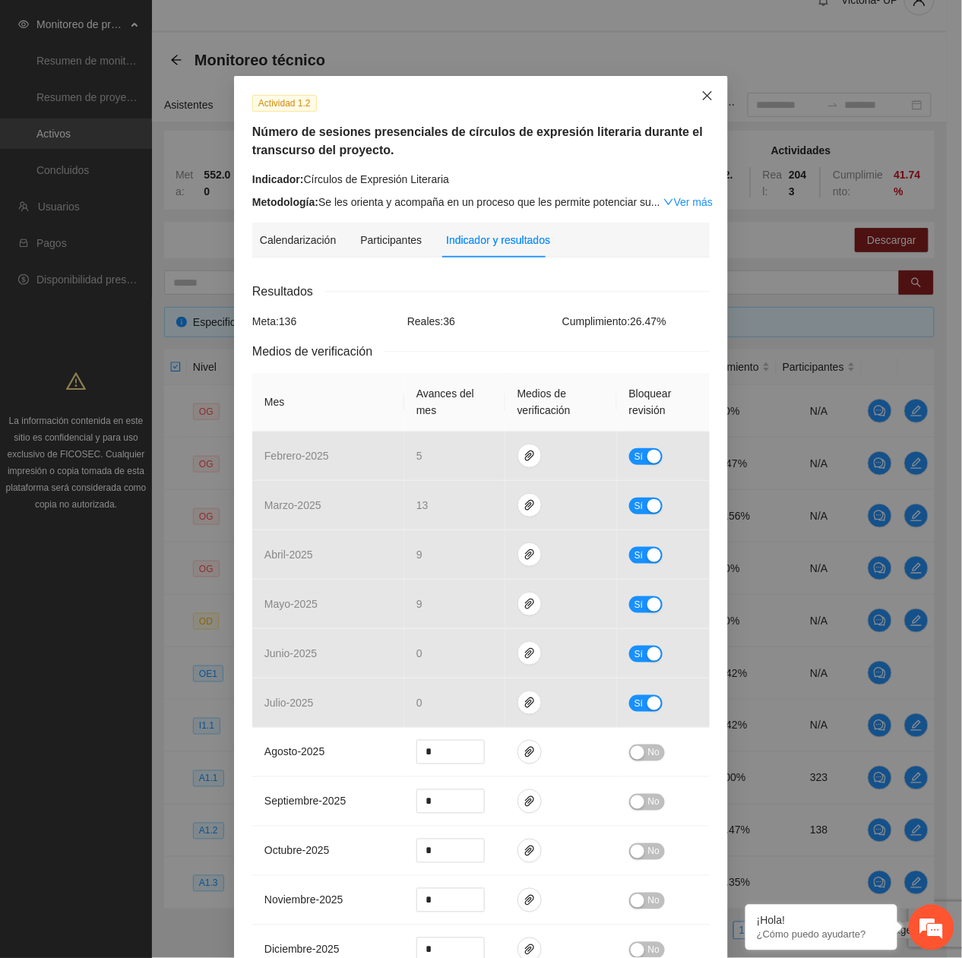
click at [703, 99] on icon "close" at bounding box center [707, 95] width 9 height 9
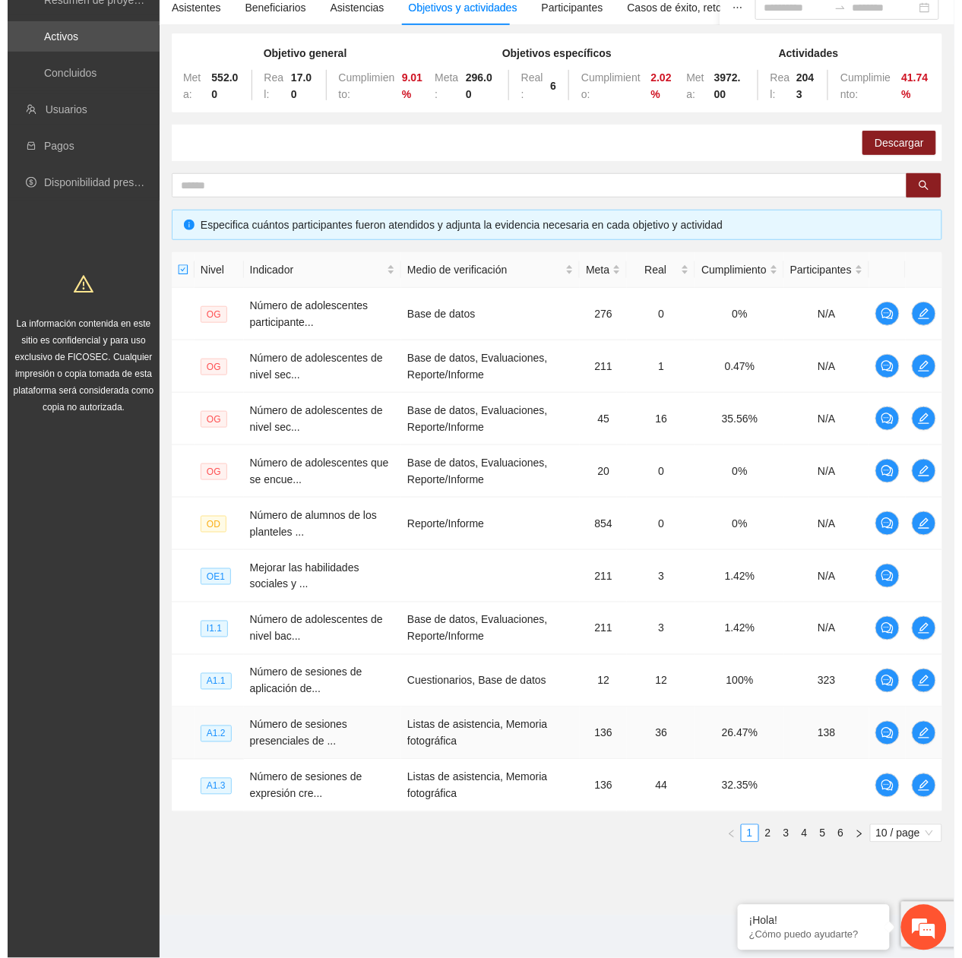
scroll to position [131, 0]
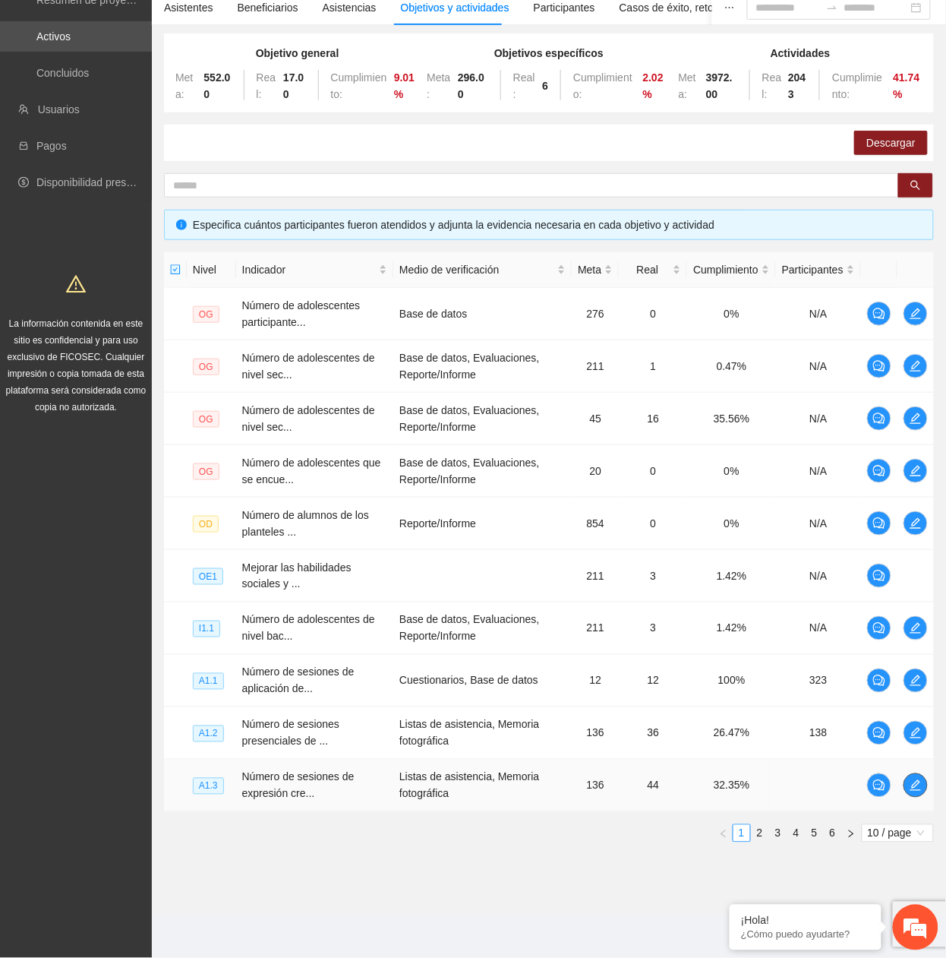
click at [913, 785] on icon "edit" at bounding box center [916, 785] width 12 height 12
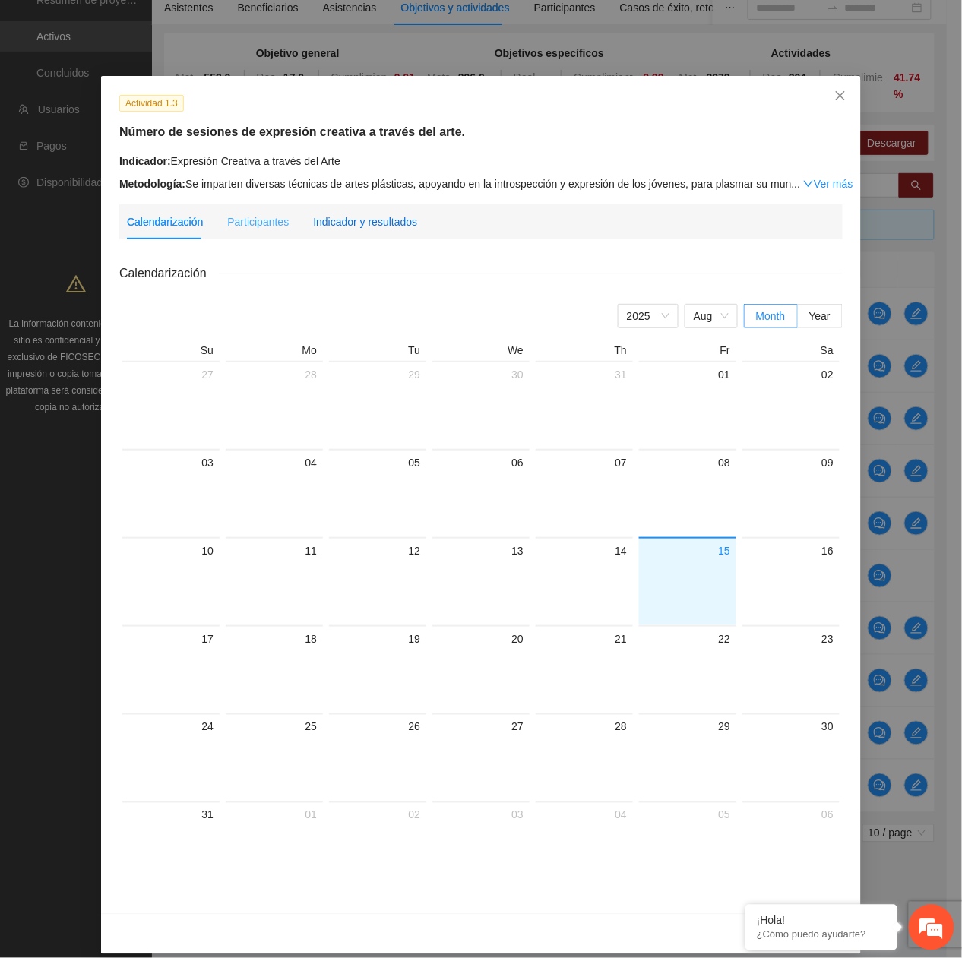
click at [366, 223] on div "Indicador y resultados" at bounding box center [365, 221] width 104 height 17
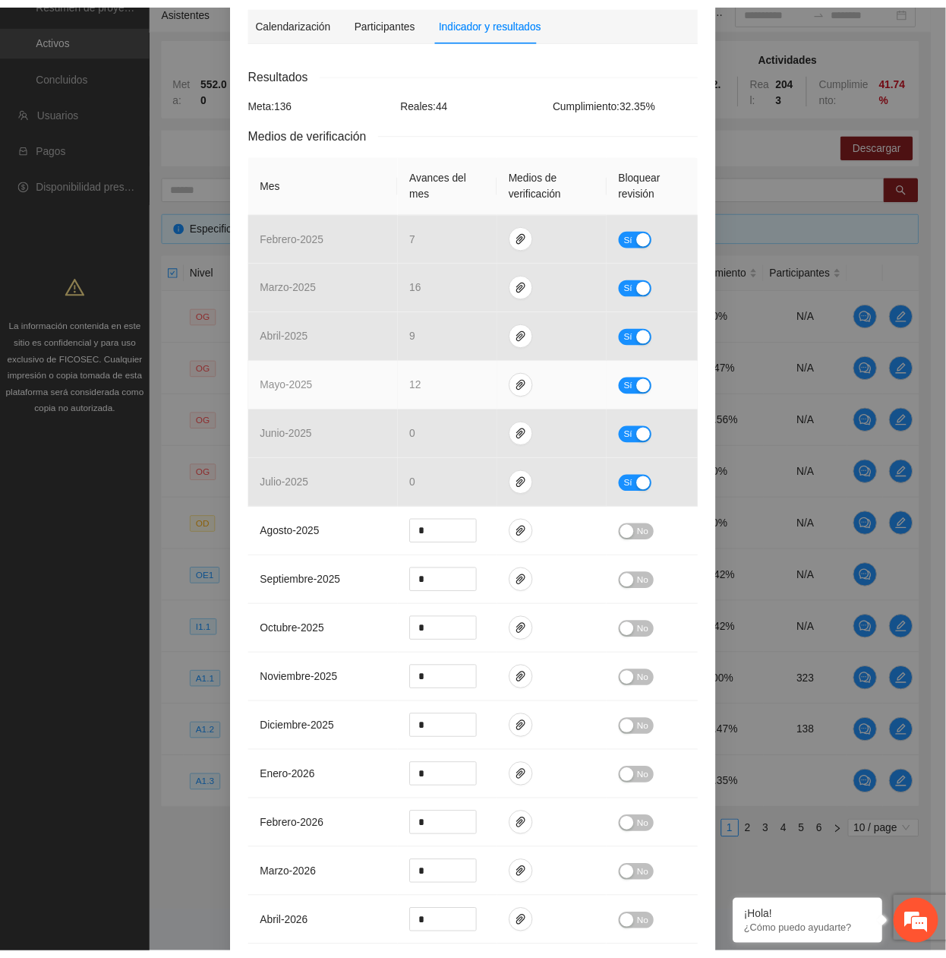
scroll to position [0, 0]
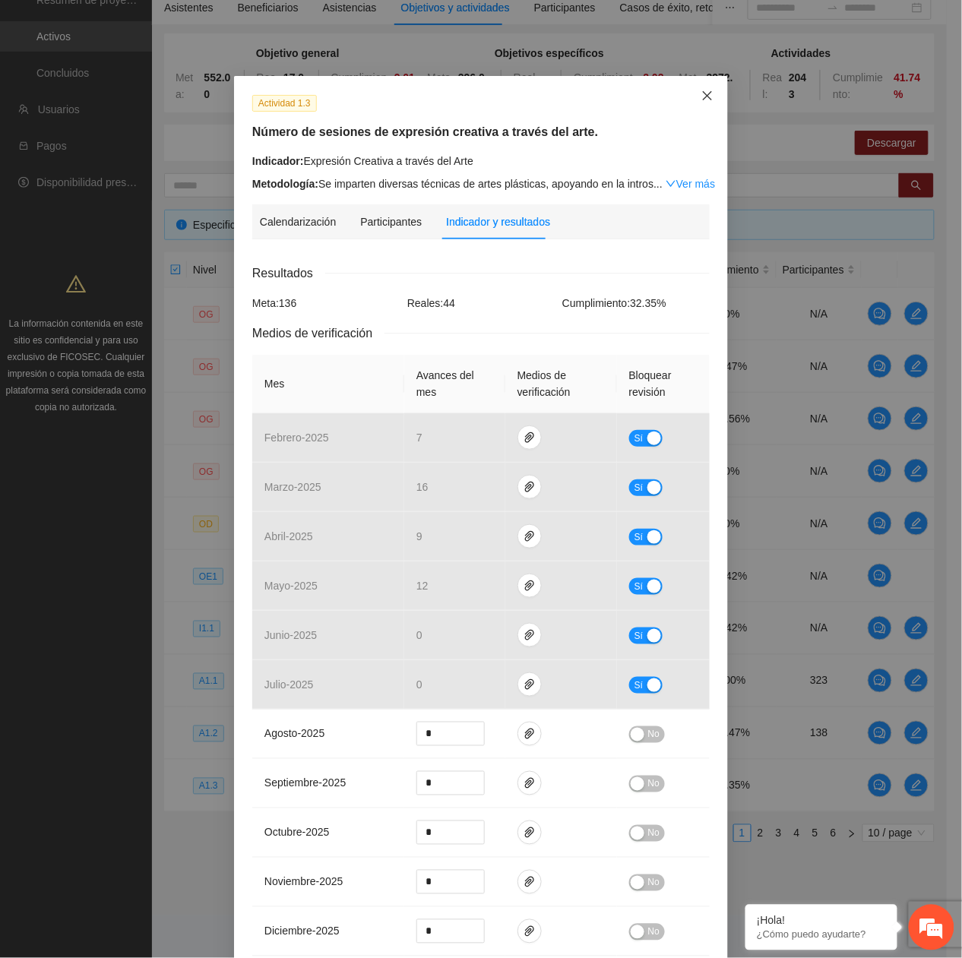
click at [703, 89] on span "Close" at bounding box center [707, 96] width 41 height 41
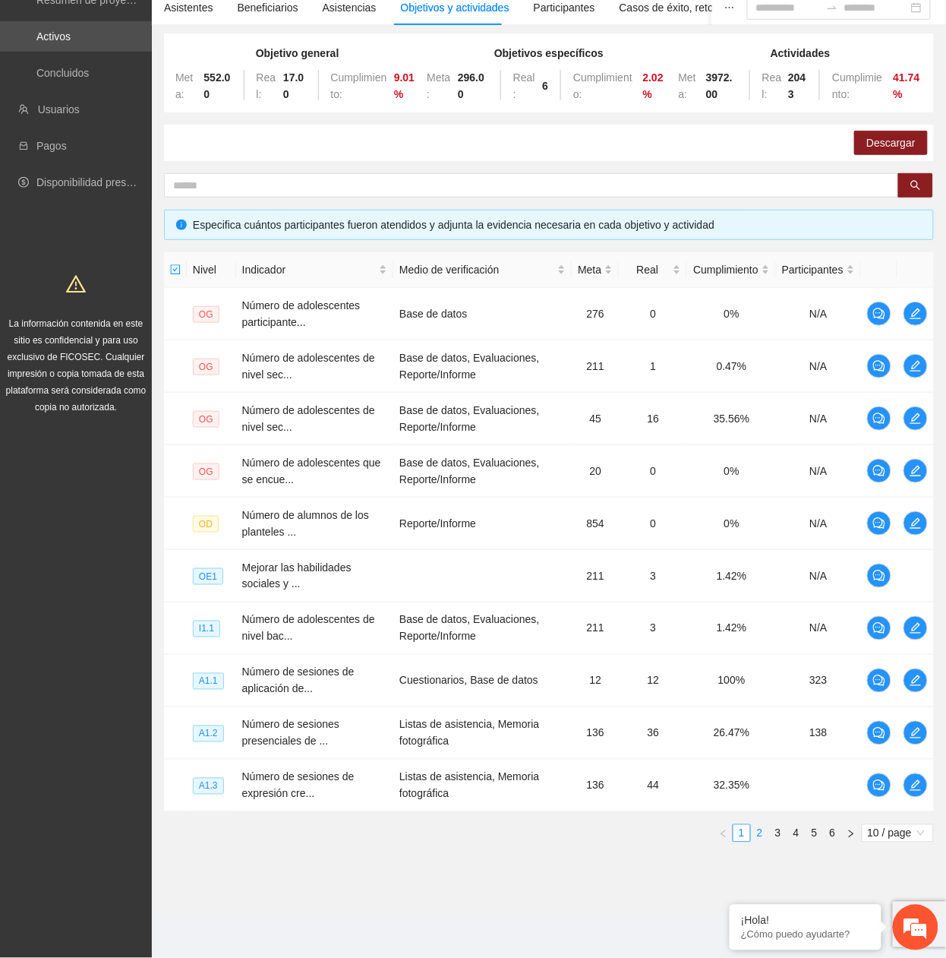
click at [760, 837] on link "2" at bounding box center [760, 833] width 17 height 17
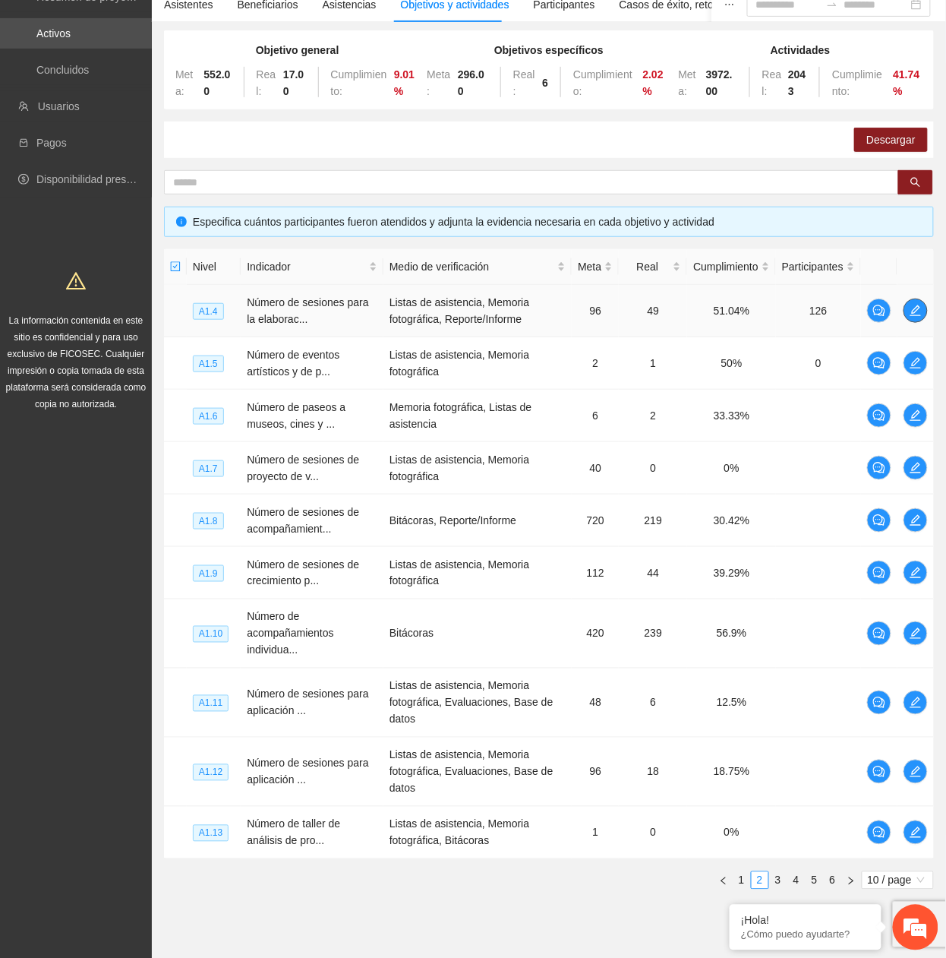
click at [921, 311] on icon "edit" at bounding box center [916, 311] width 12 height 12
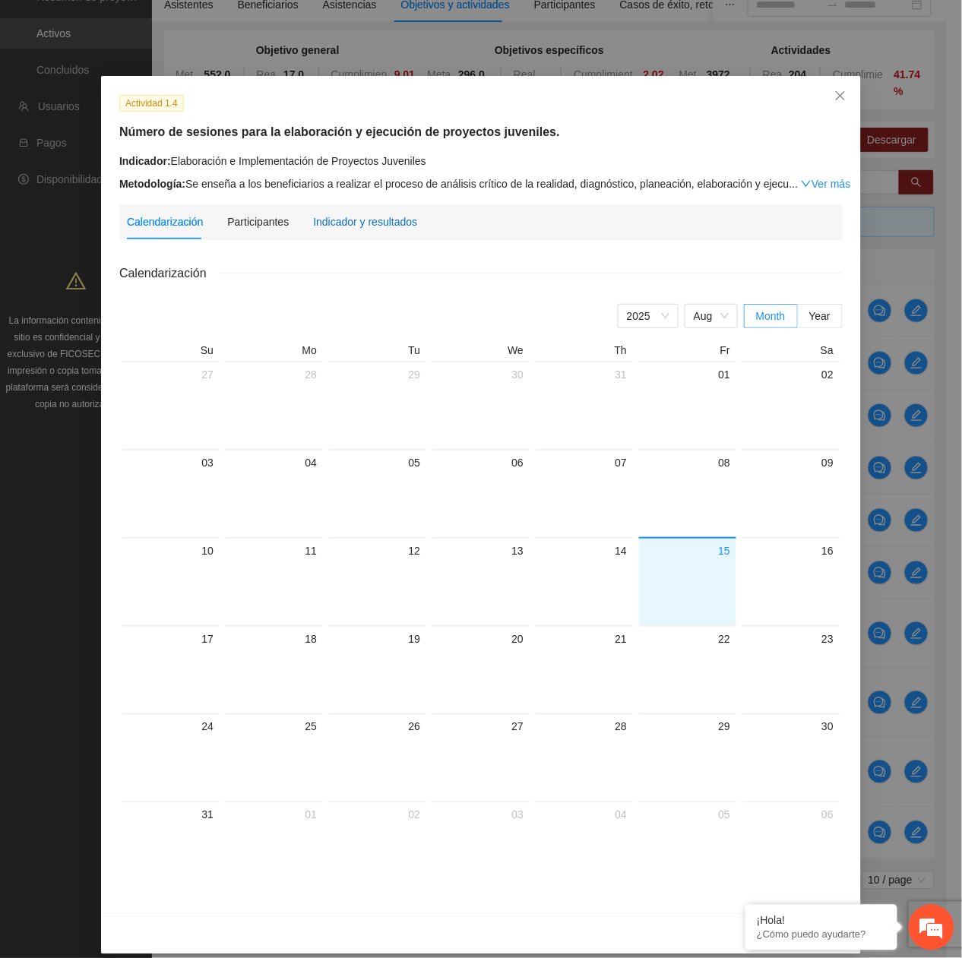
click at [331, 226] on div "Indicador y resultados" at bounding box center [365, 221] width 104 height 17
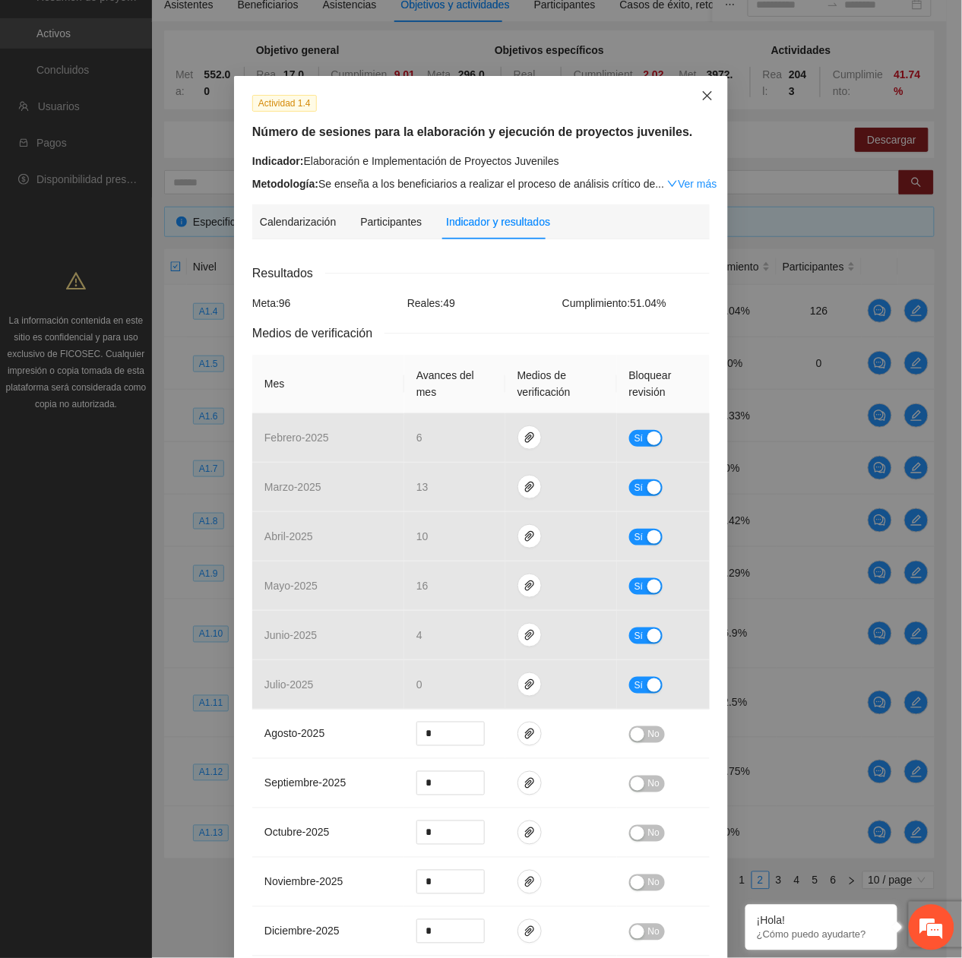
click at [703, 95] on icon "close" at bounding box center [707, 96] width 12 height 12
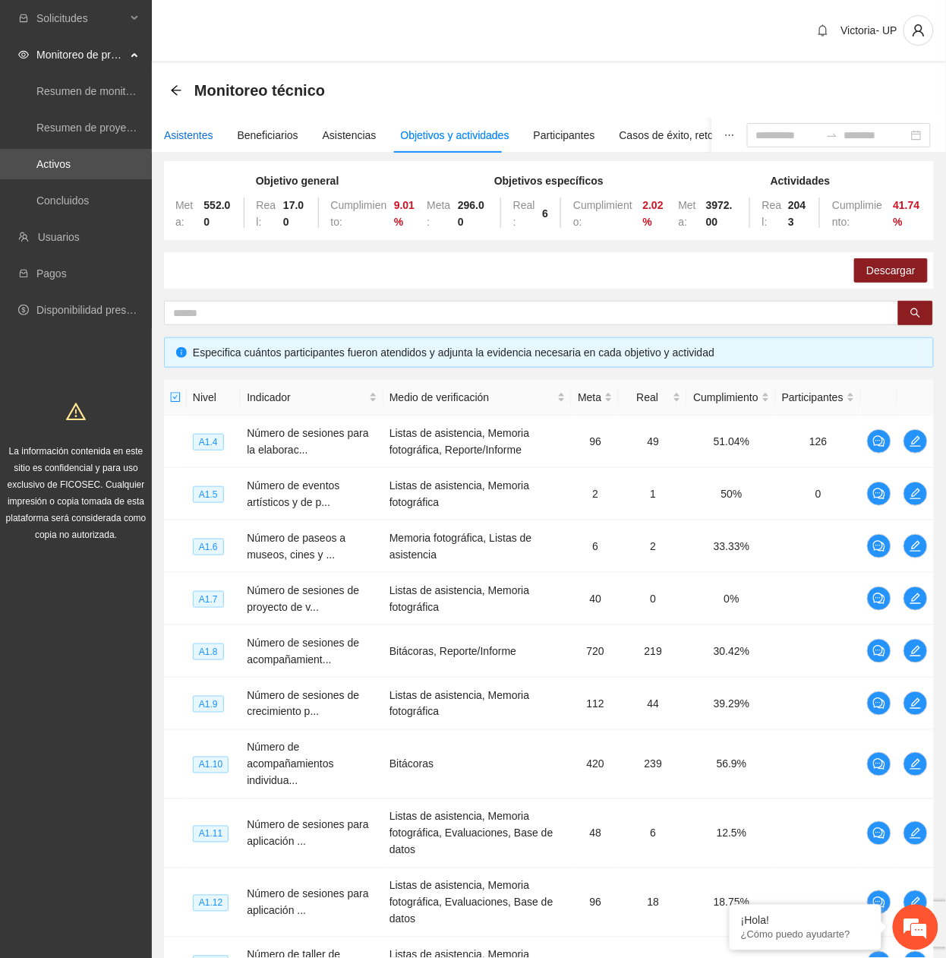
click at [186, 128] on div "Asistentes" at bounding box center [188, 135] width 49 height 17
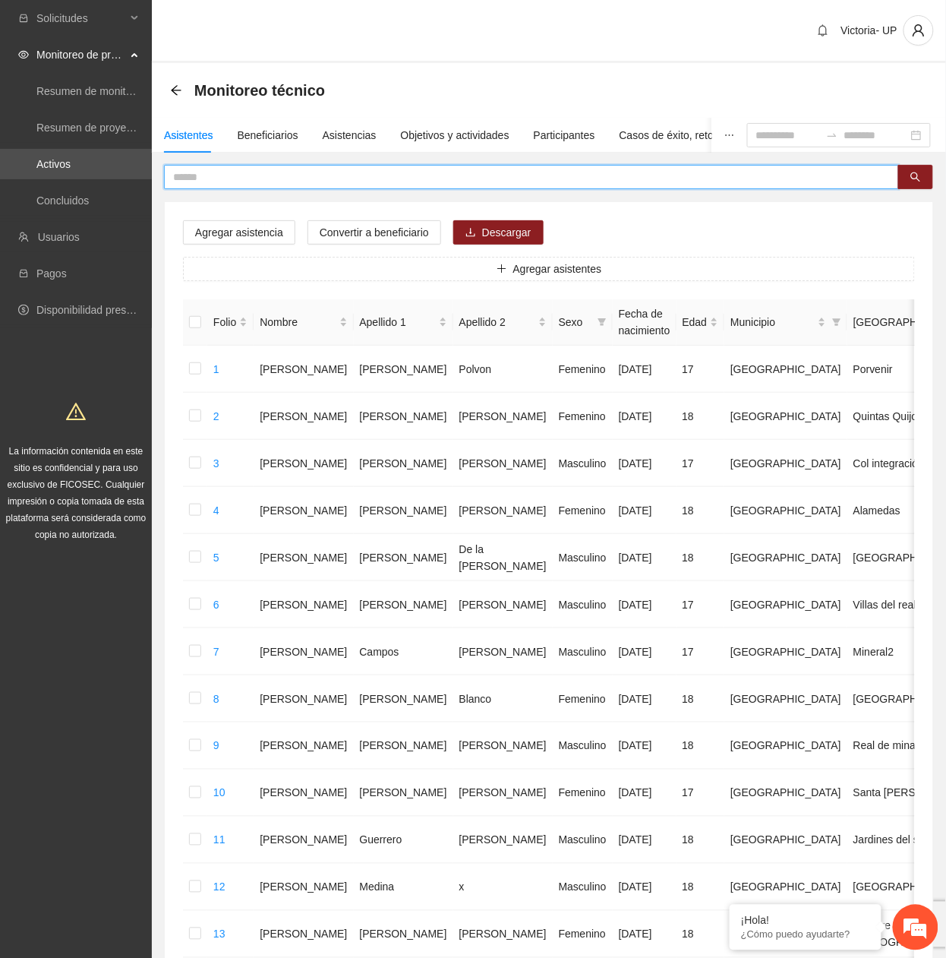
click at [357, 175] on input "text" at bounding box center [525, 177] width 705 height 17
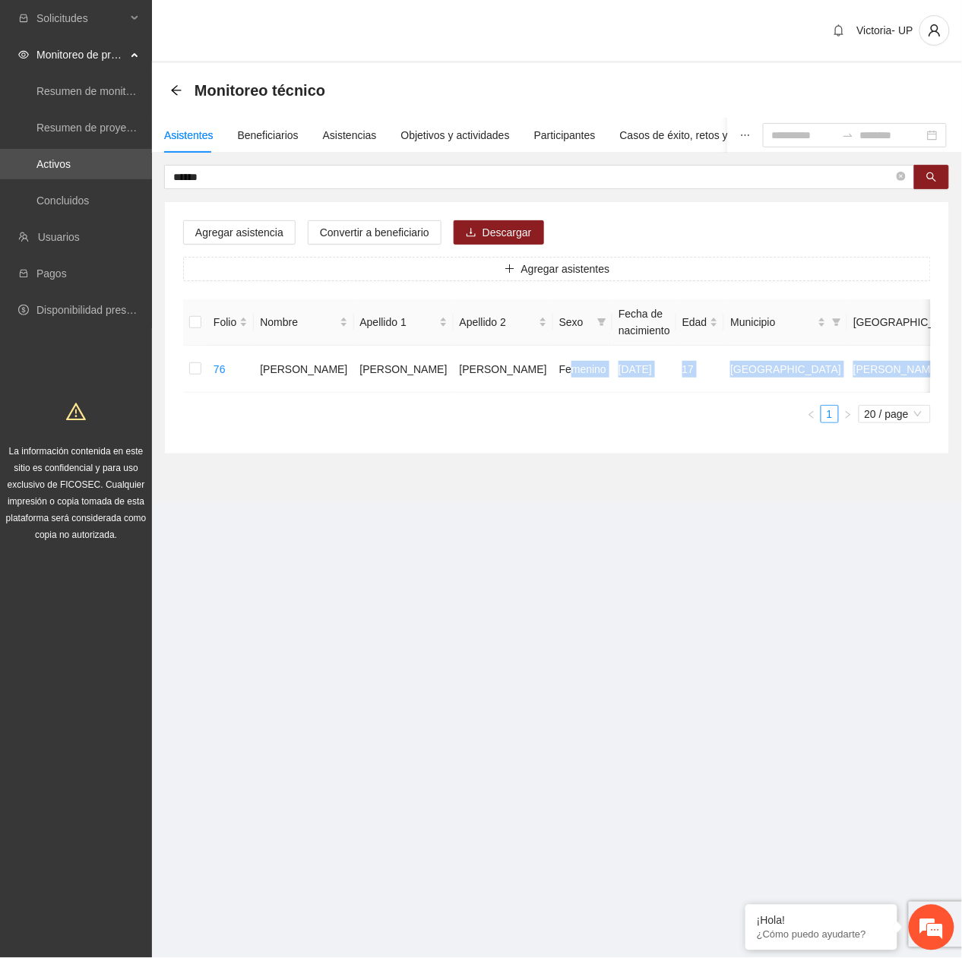
drag, startPoint x: 466, startPoint y: 387, endPoint x: 636, endPoint y: 412, distance: 172.7
click at [636, 412] on div "Folio Nombre Apellido 1 Apellido 2 Sexo Fecha de nacimiento Edad Municipio Colo…" at bounding box center [556, 361] width 747 height 124
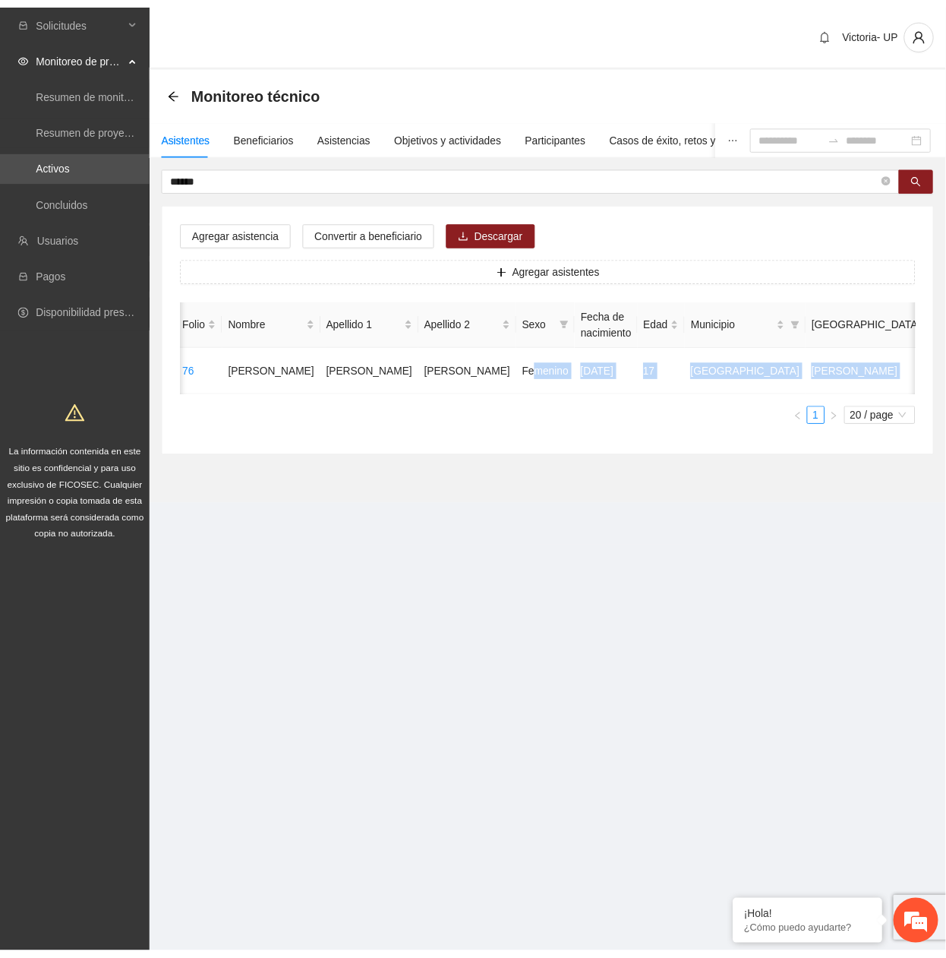
scroll to position [0, 0]
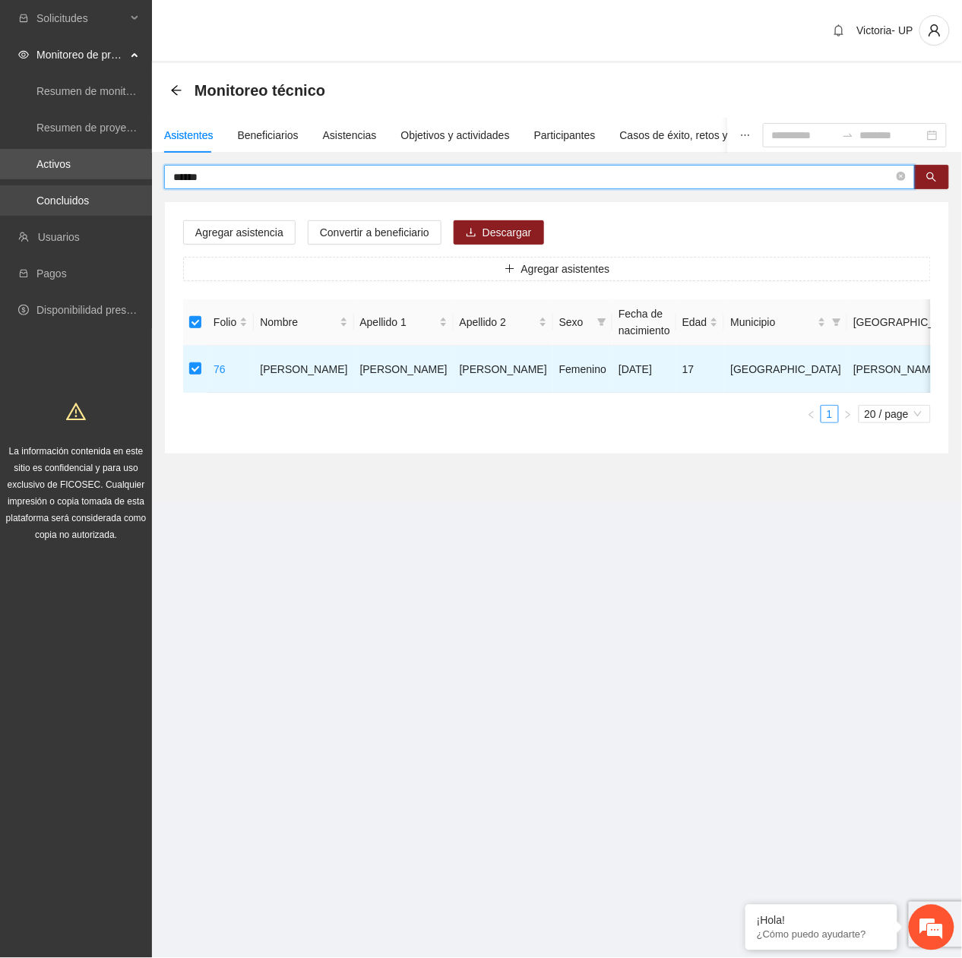
drag, startPoint x: 190, startPoint y: 173, endPoint x: 58, endPoint y: 198, distance: 134.5
click at [58, 198] on section "Solicitudes Monitoreo de proyectos Resumen de monitoreo Resumen de proyectos ap…" at bounding box center [481, 479] width 962 height 958
drag, startPoint x: 223, startPoint y: 176, endPoint x: 117, endPoint y: 164, distance: 106.3
click at [117, 164] on section "Solicitudes Monitoreo de proyectos Resumen de monitoreo Resumen de proyectos ap…" at bounding box center [481, 479] width 962 height 958
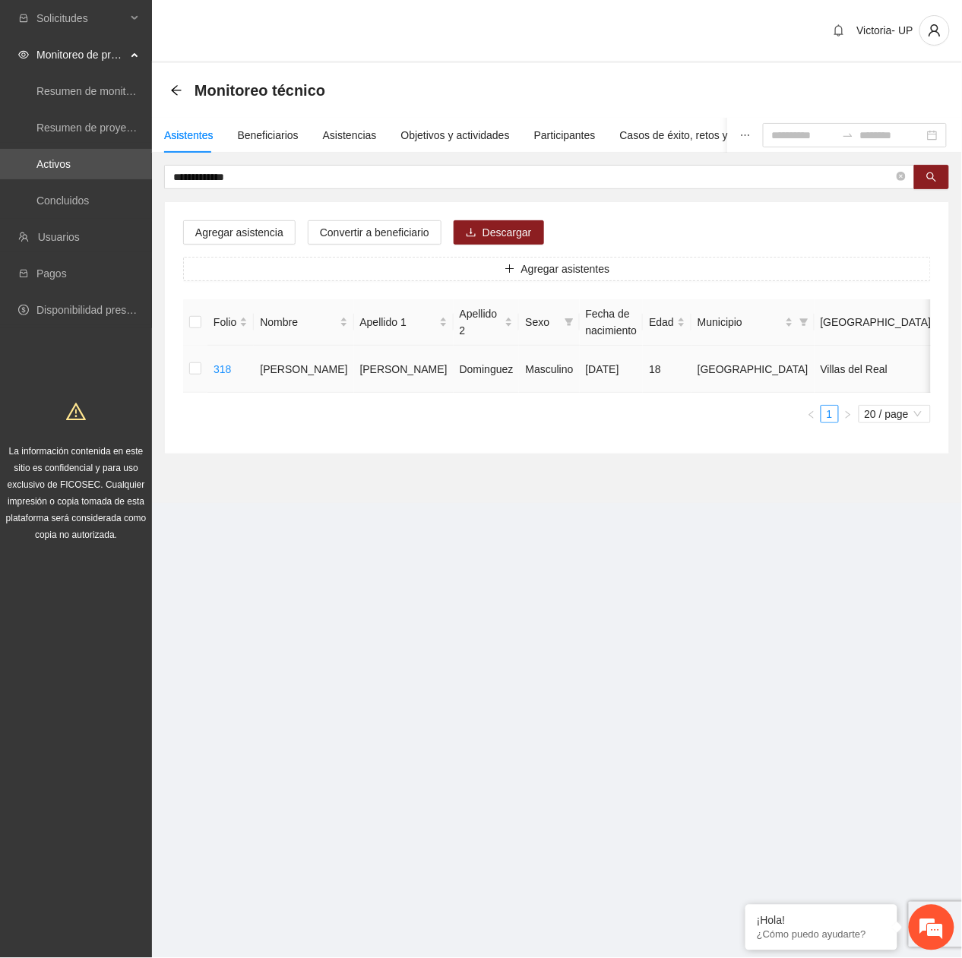
click at [188, 368] on td at bounding box center [195, 369] width 24 height 47
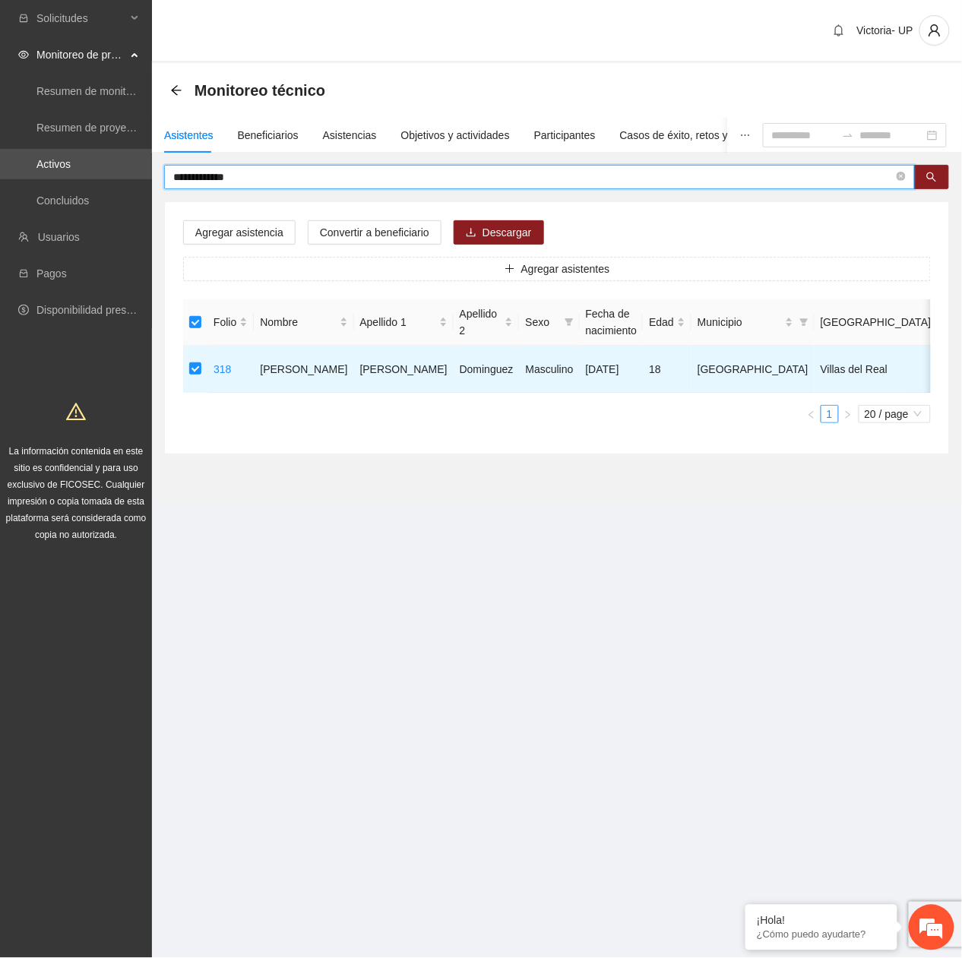
drag, startPoint x: 274, startPoint y: 174, endPoint x: 17, endPoint y: 108, distance: 265.8
click at [24, 110] on section "**********" at bounding box center [481, 479] width 962 height 958
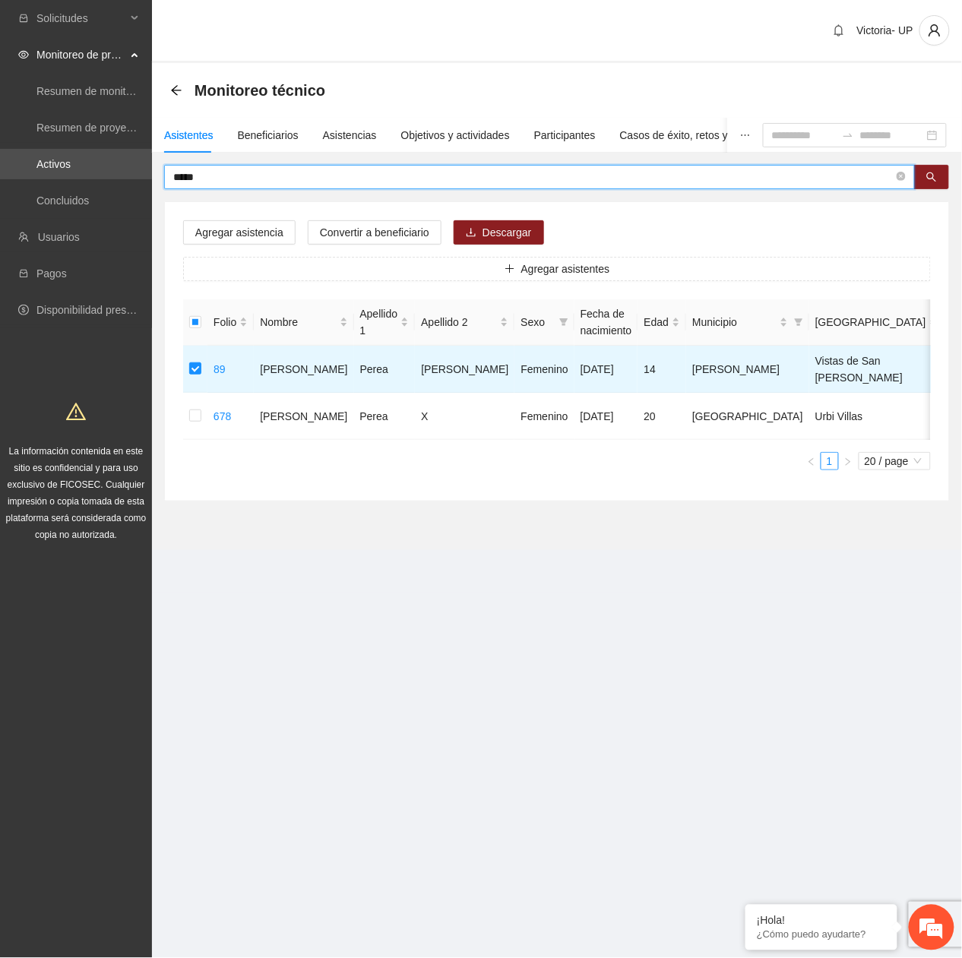
drag, startPoint x: 261, startPoint y: 173, endPoint x: -5, endPoint y: 71, distance: 285.6
click at [0, 71] on html "Solicitudes Monitoreo de proyectos Resumen de monitoreo Resumen de proyectos ap…" at bounding box center [481, 479] width 962 height 958
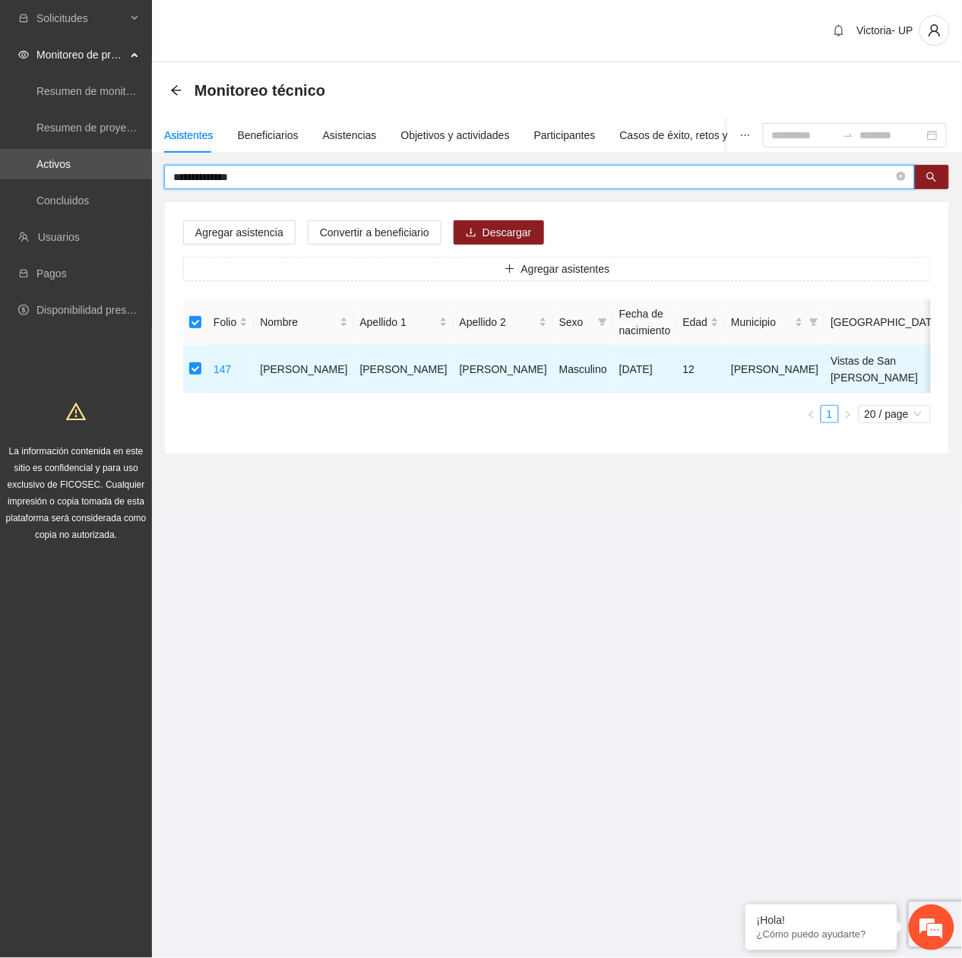
drag, startPoint x: 270, startPoint y: 175, endPoint x: -5, endPoint y: 109, distance: 283.3
click at [0, 109] on html "**********" at bounding box center [481, 479] width 962 height 958
type input "******"
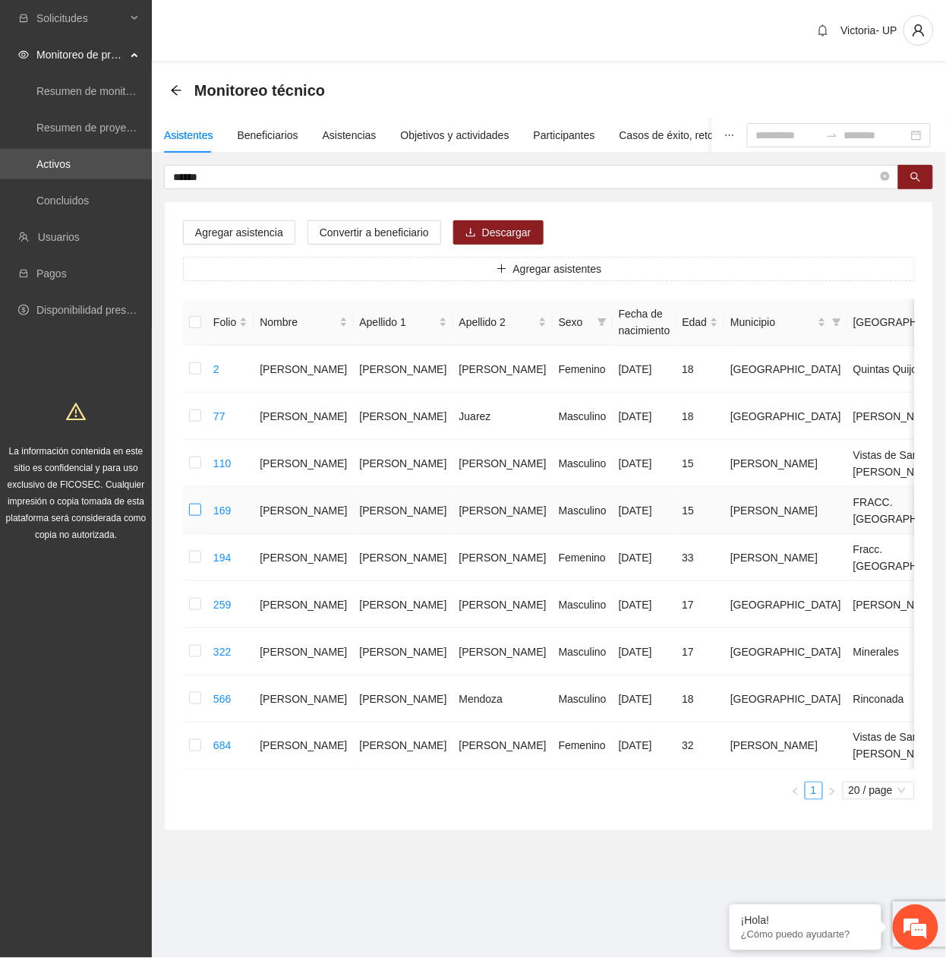
click at [201, 519] on label at bounding box center [195, 510] width 12 height 17
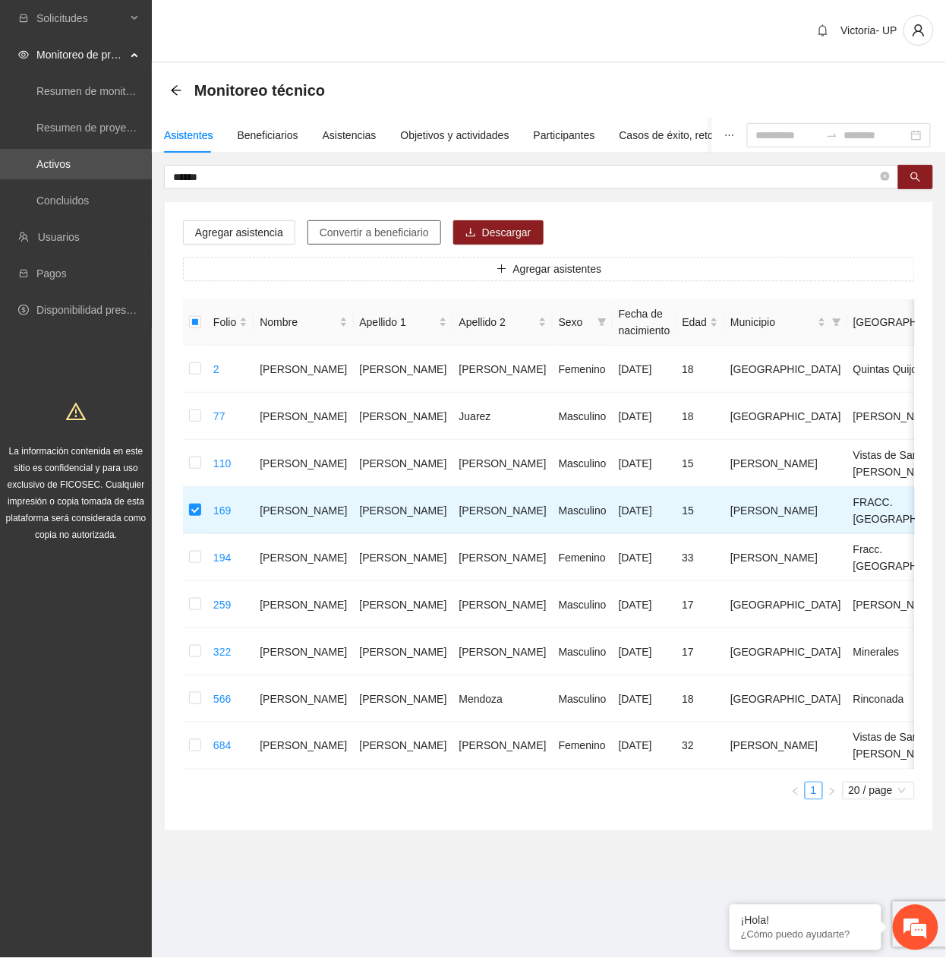
click at [345, 229] on span "Convertir a beneficiario" at bounding box center [374, 232] width 109 height 17
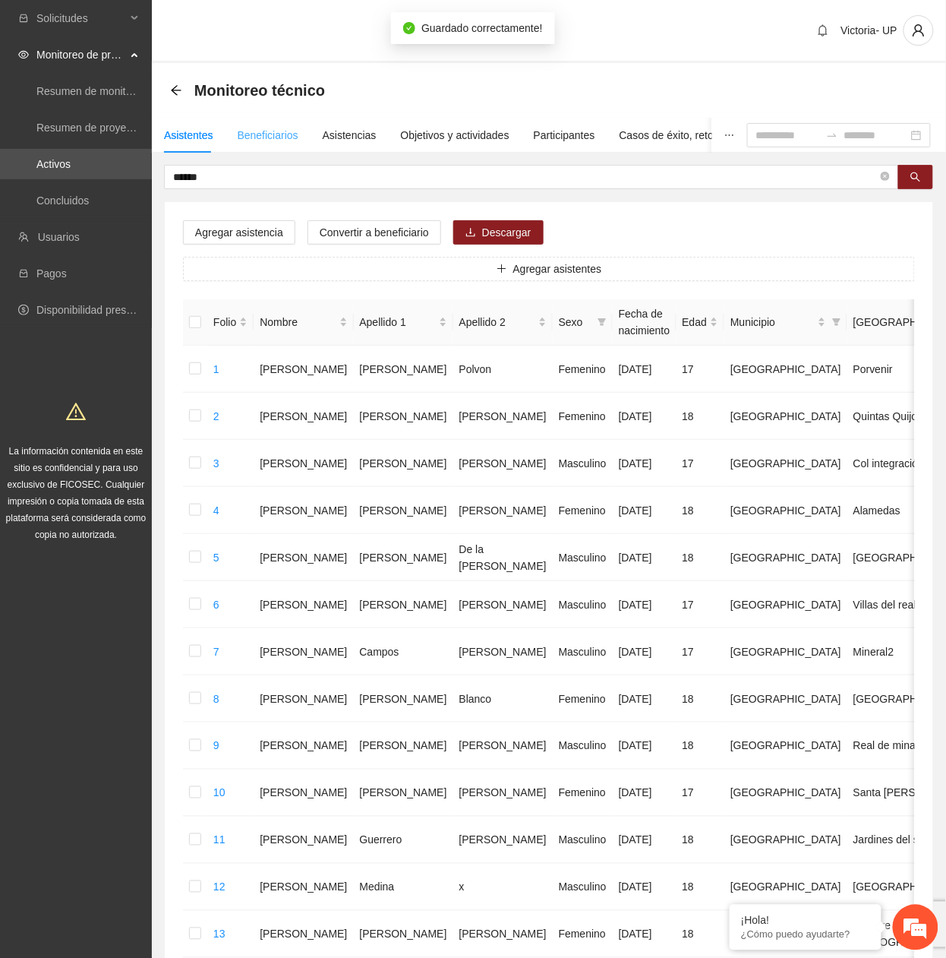
click at [271, 125] on div "Beneficiarios" at bounding box center [268, 135] width 61 height 35
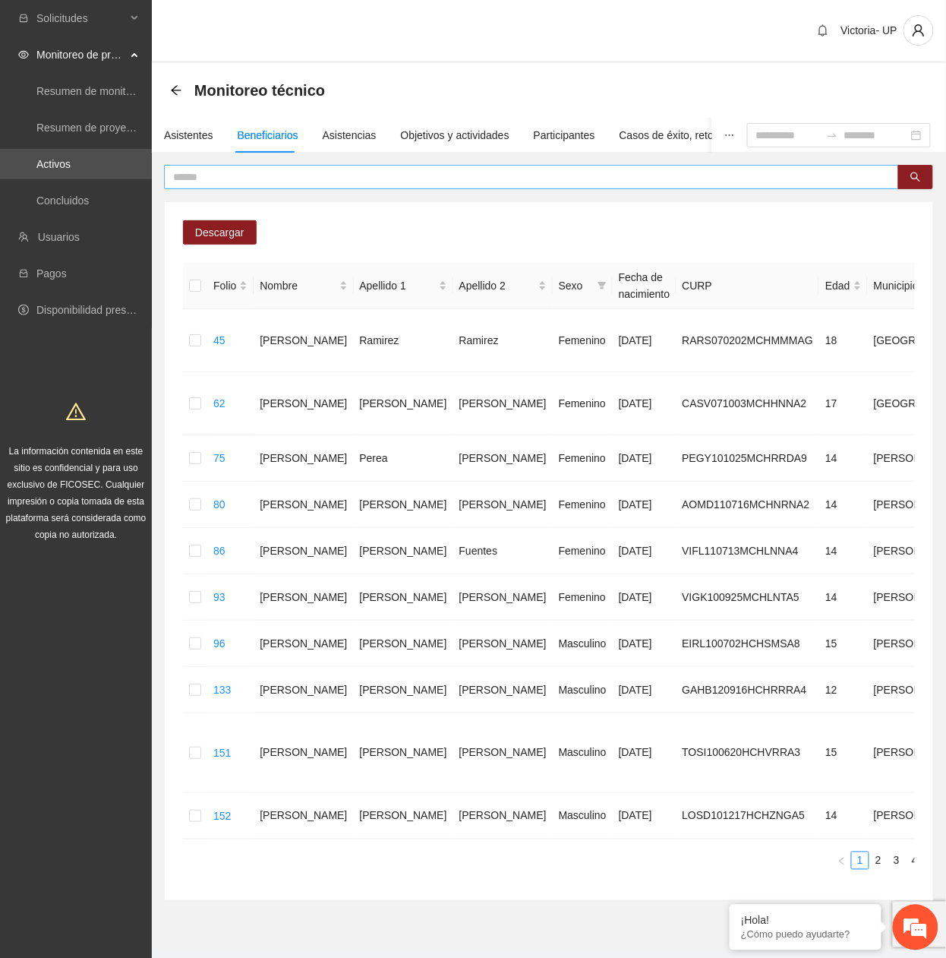
click at [415, 183] on span at bounding box center [531, 177] width 735 height 24
drag, startPoint x: 413, startPoint y: 178, endPoint x: 405, endPoint y: 170, distance: 11.3
click at [408, 172] on input "text" at bounding box center [525, 177] width 705 height 17
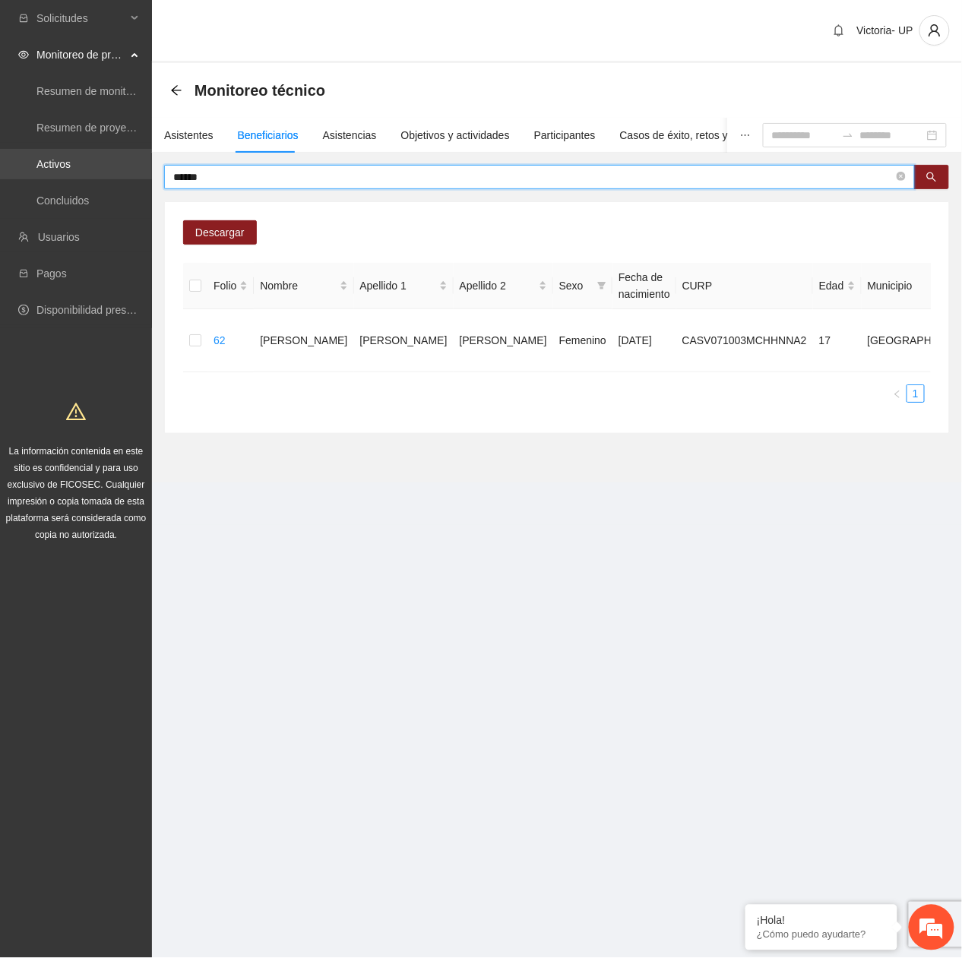
drag, startPoint x: 210, startPoint y: 181, endPoint x: 43, endPoint y: 156, distance: 168.2
click at [43, 156] on section "Solicitudes Monitoreo de proyectos Resumen de monitoreo Resumen de proyectos ap…" at bounding box center [481, 479] width 962 height 958
drag, startPoint x: 289, startPoint y: 176, endPoint x: -5, endPoint y: 47, distance: 321.7
click at [0, 47] on html "Solicitudes Monitoreo de proyectos Resumen de monitoreo Resumen de proyectos ap…" at bounding box center [481, 479] width 962 height 958
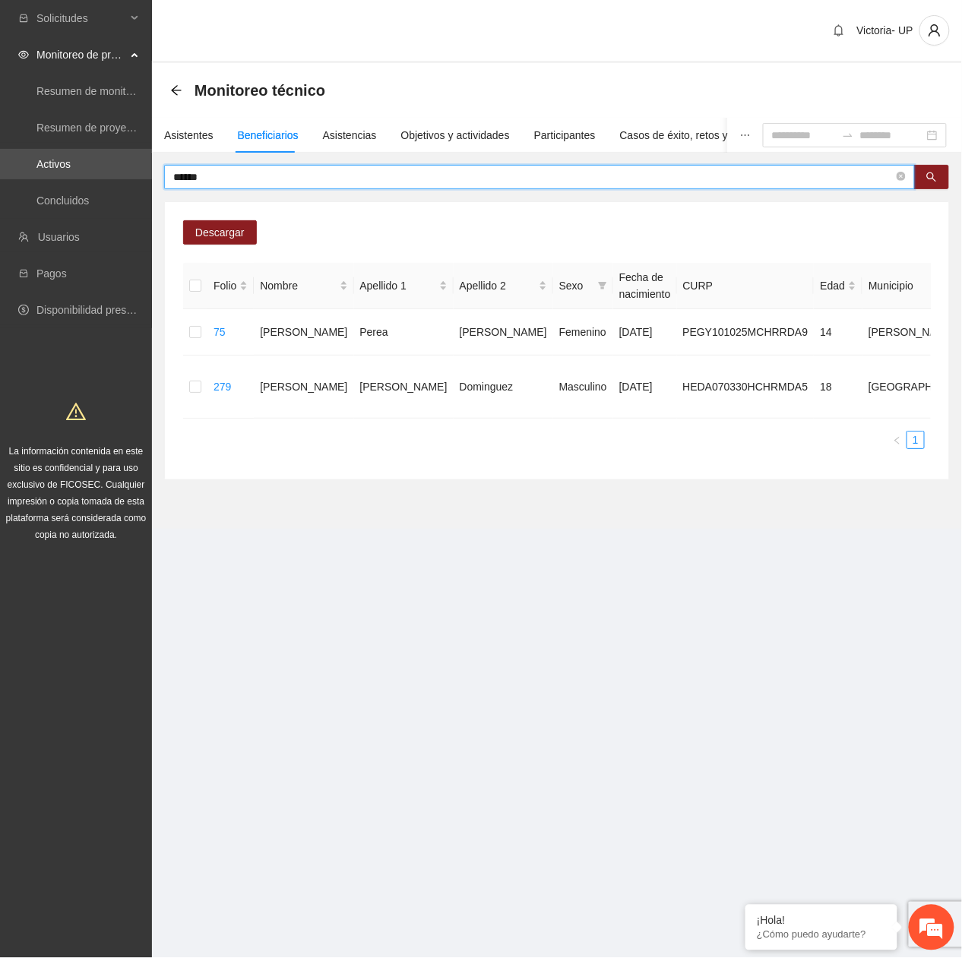
drag, startPoint x: 208, startPoint y: 169, endPoint x: -5, endPoint y: 143, distance: 215.0
click at [0, 143] on html "Solicitudes Monitoreo de proyectos Resumen de monitoreo Resumen de proyectos ap…" at bounding box center [481, 479] width 962 height 958
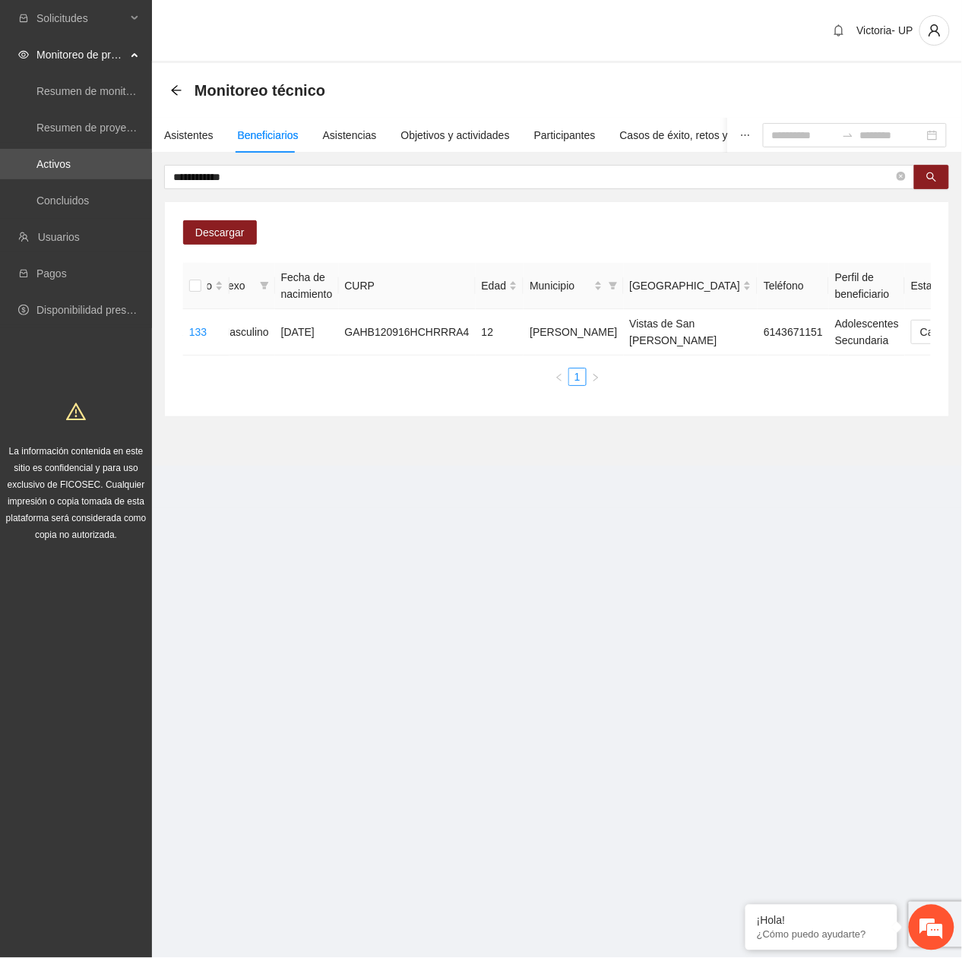
scroll to position [0, 150]
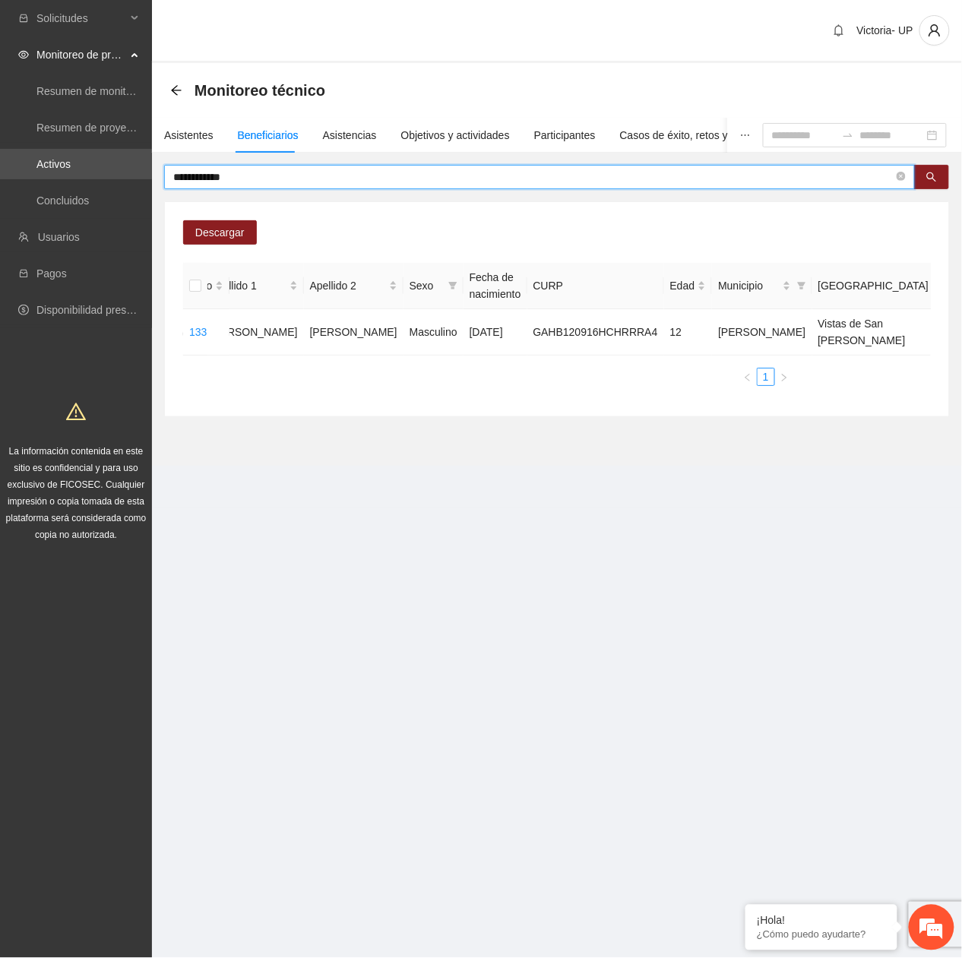
drag, startPoint x: 292, startPoint y: 178, endPoint x: -5, endPoint y: 226, distance: 301.7
click at [0, 226] on html "**********" at bounding box center [481, 479] width 962 height 958
type input "******"
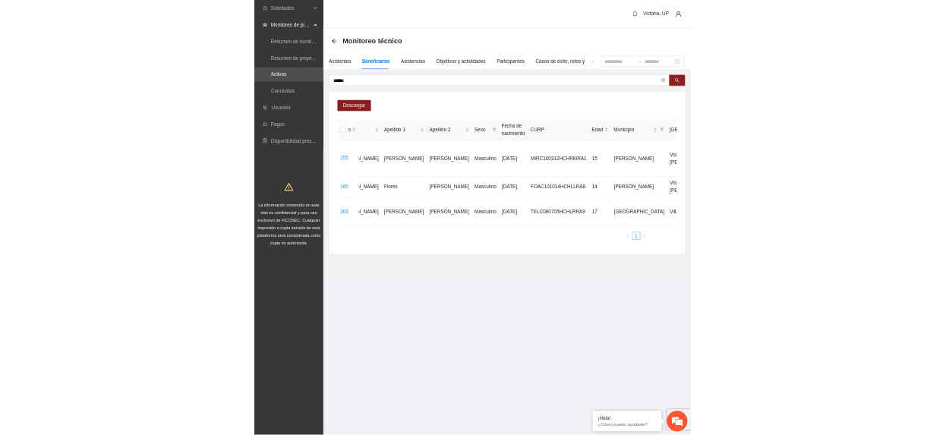
scroll to position [0, 0]
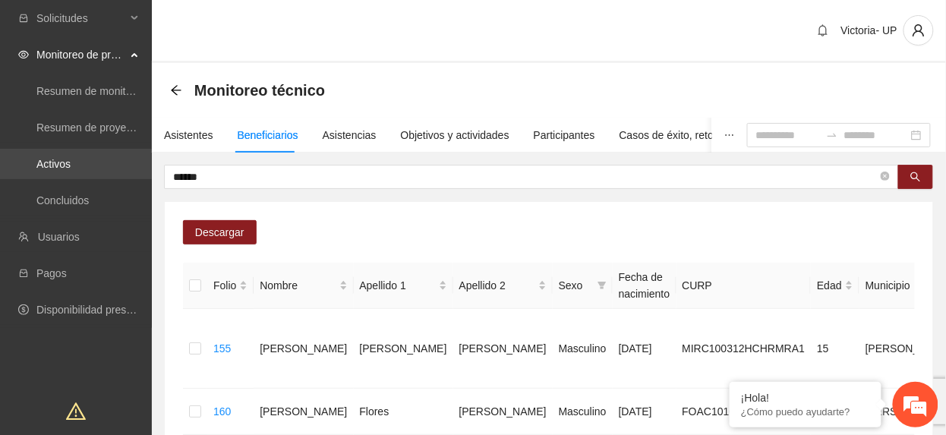
click at [71, 164] on link "Activos" at bounding box center [53, 164] width 34 height 12
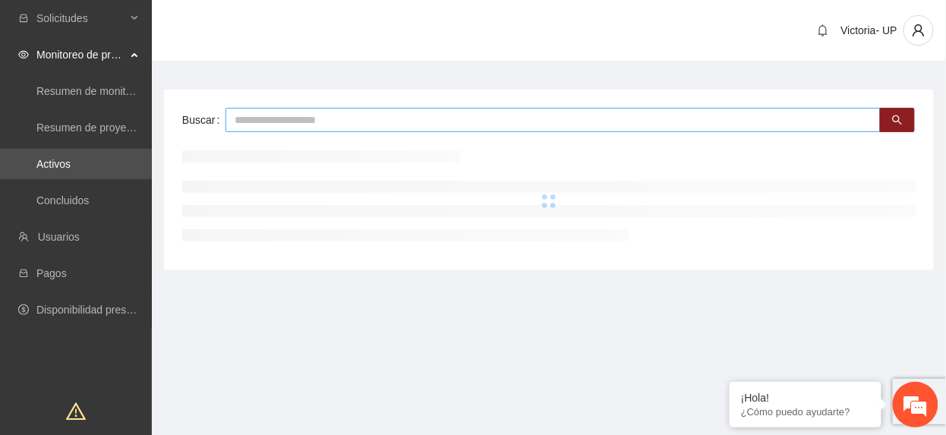
click at [335, 128] on input "text" at bounding box center [553, 120] width 655 height 24
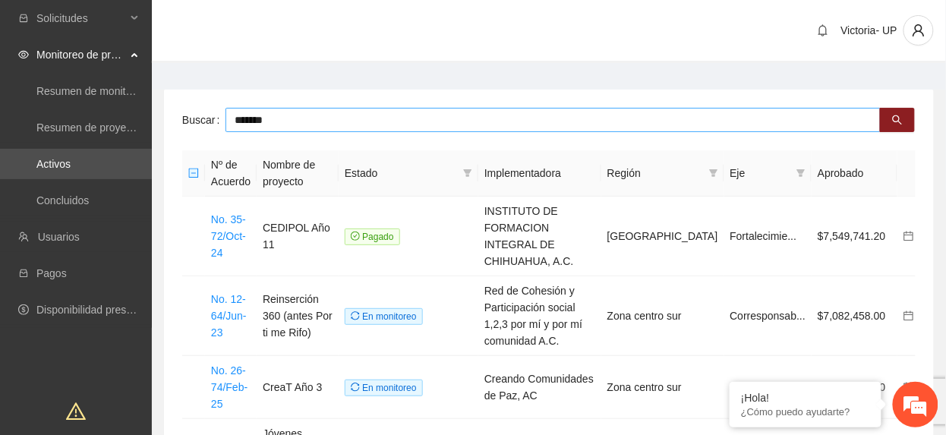
type input "*******"
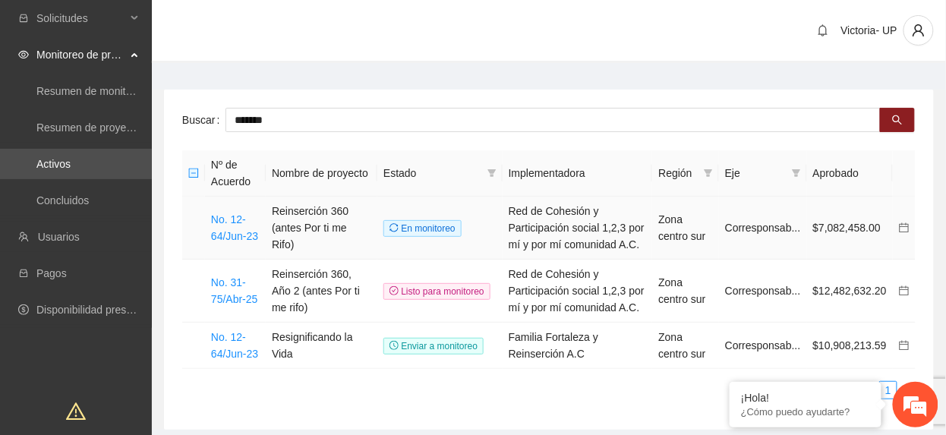
drag, startPoint x: 247, startPoint y: 240, endPoint x: 269, endPoint y: 82, distance: 159.5
click at [246, 240] on link "No. 12-64/Jun-23" at bounding box center [234, 227] width 47 height 29
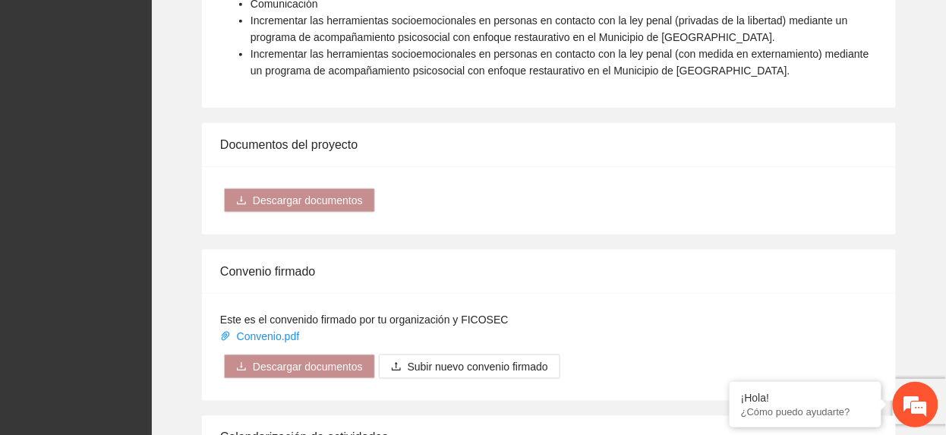
scroll to position [2329, 0]
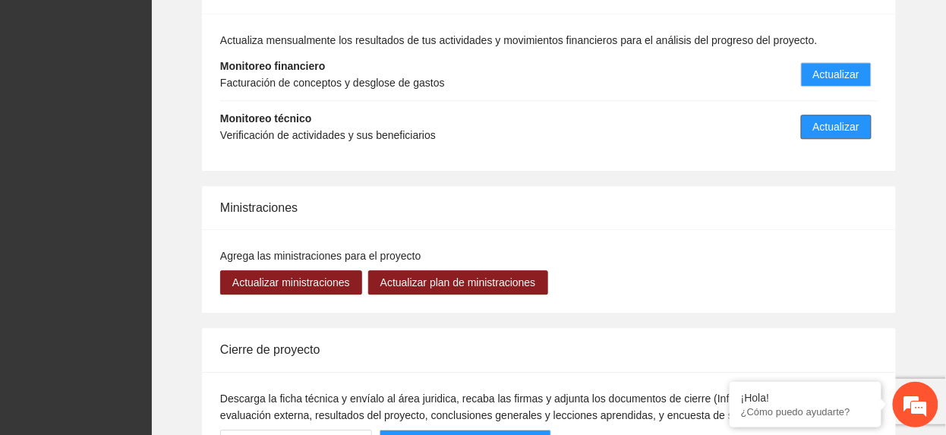
click at [839, 118] on span "Actualizar" at bounding box center [836, 126] width 46 height 17
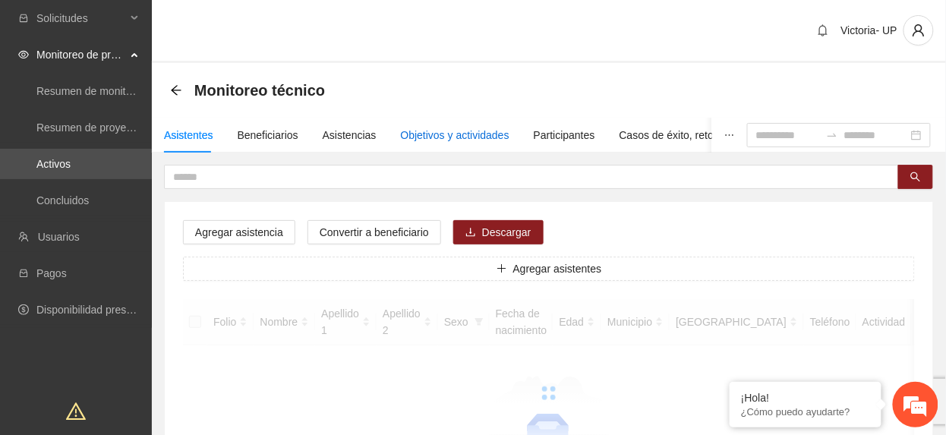
click at [450, 127] on div "Objetivos y actividades" at bounding box center [455, 135] width 109 height 17
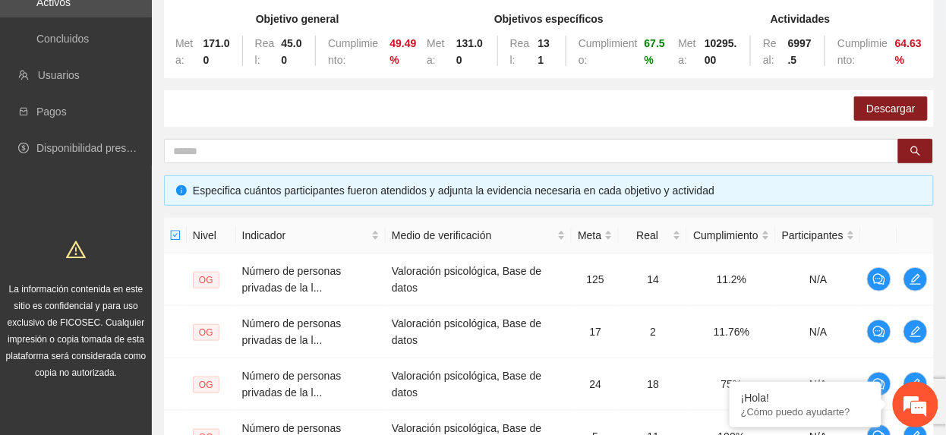
scroll to position [653, 0]
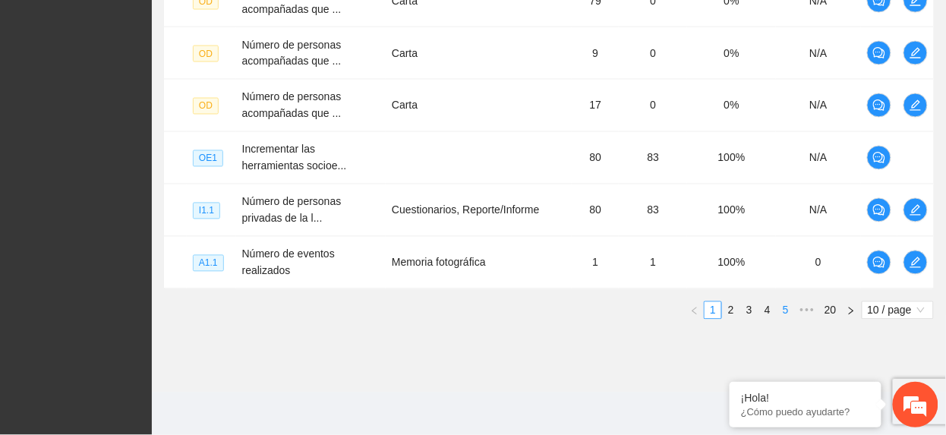
click at [782, 307] on link "5" at bounding box center [786, 310] width 17 height 17
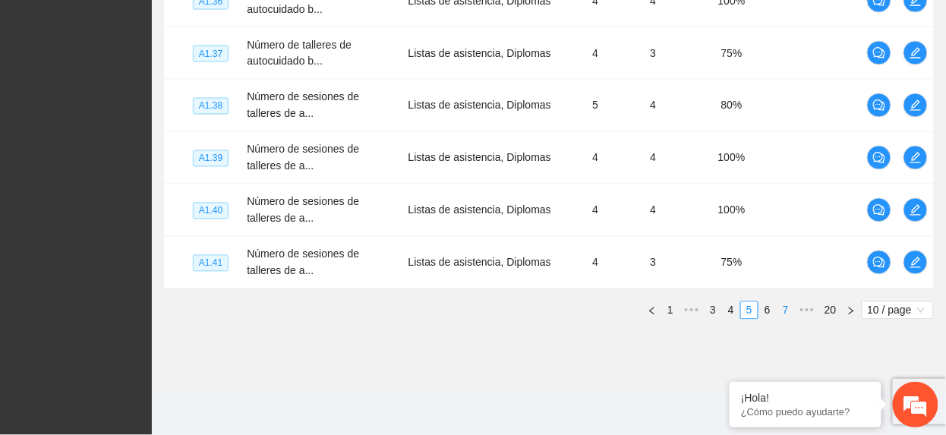
click at [785, 311] on link "7" at bounding box center [786, 310] width 17 height 17
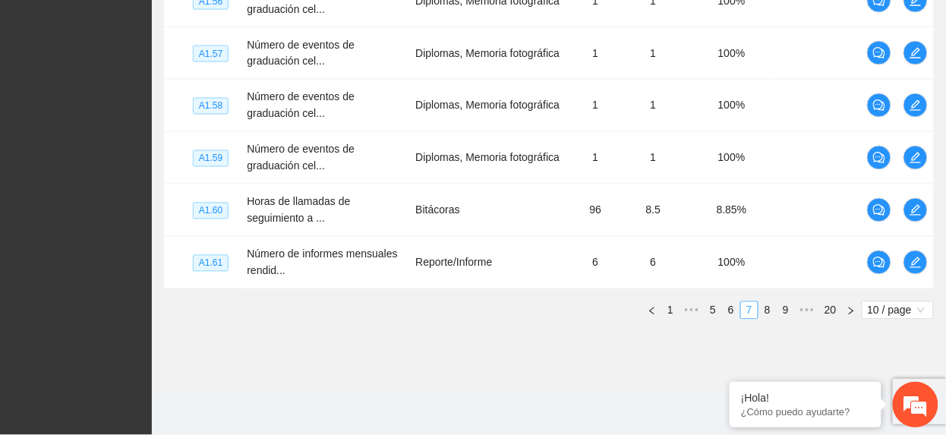
click at [785, 311] on link "9" at bounding box center [786, 310] width 17 height 17
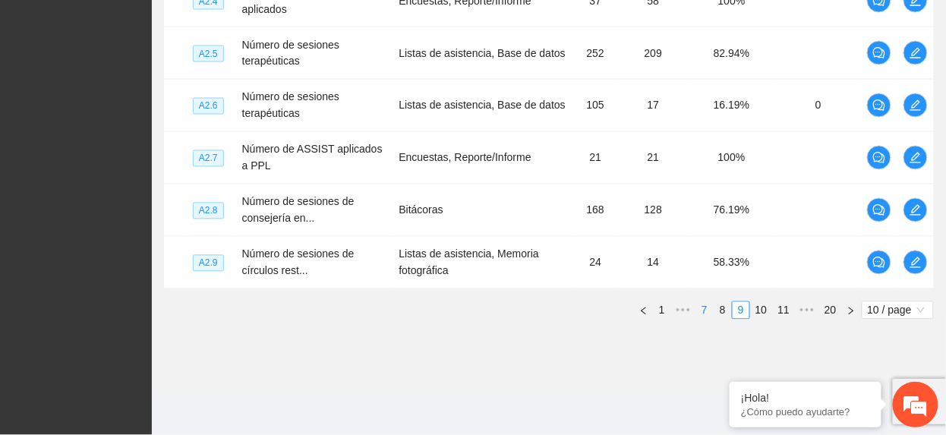
click at [785, 311] on link "11" at bounding box center [783, 310] width 21 height 17
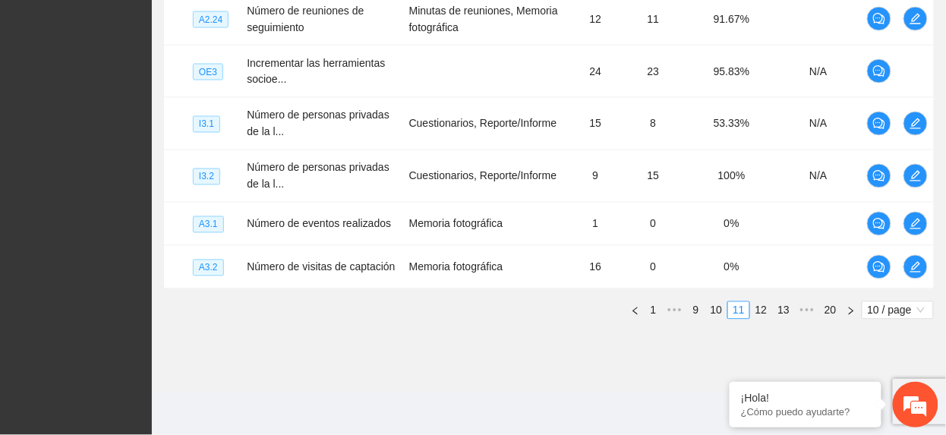
scroll to position [644, 0]
click at [782, 311] on link "13" at bounding box center [783, 310] width 21 height 17
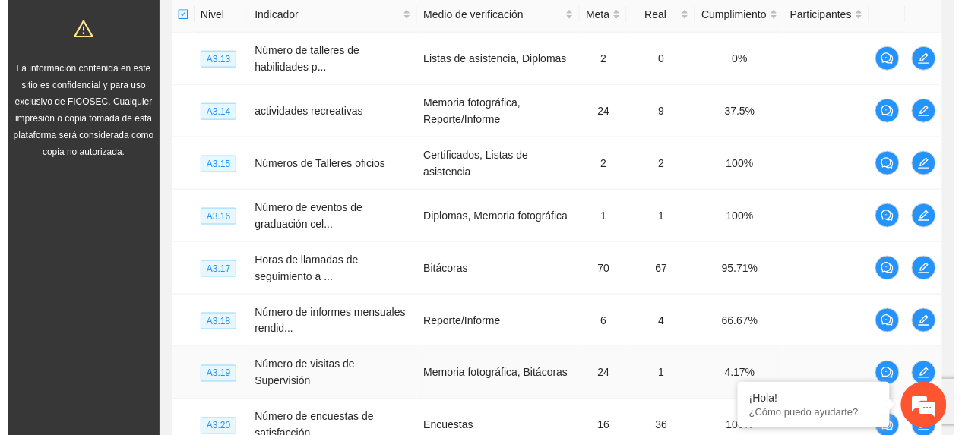
scroll to position [331, 0]
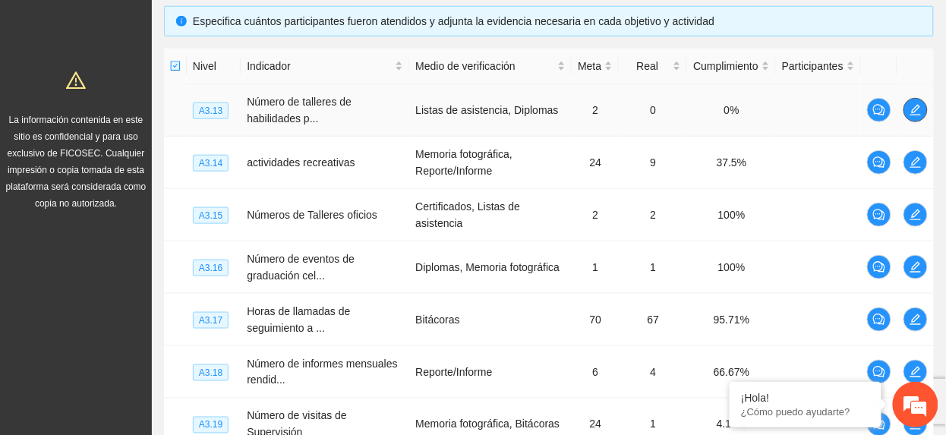
click at [910, 110] on icon "edit" at bounding box center [916, 110] width 12 height 12
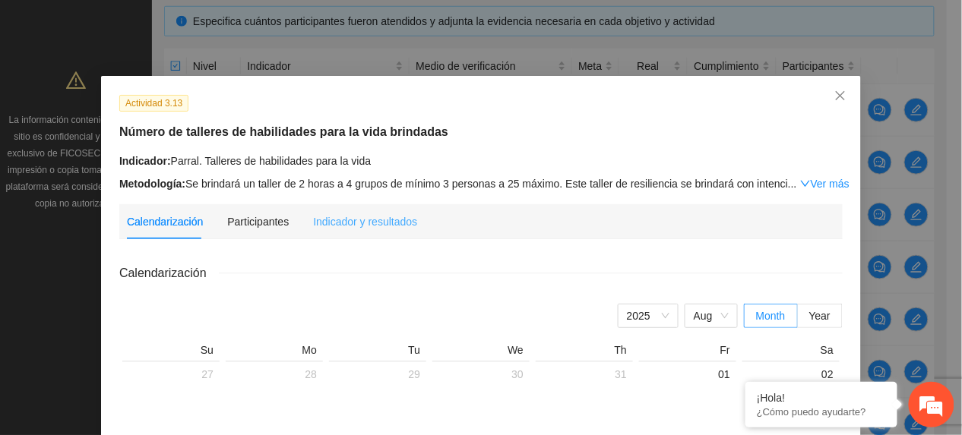
click at [359, 208] on div "Indicador y resultados" at bounding box center [365, 221] width 104 height 35
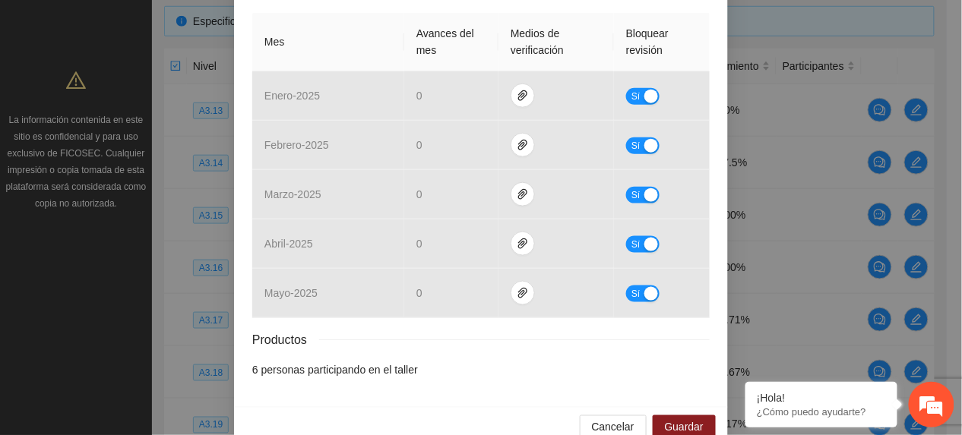
scroll to position [374, 0]
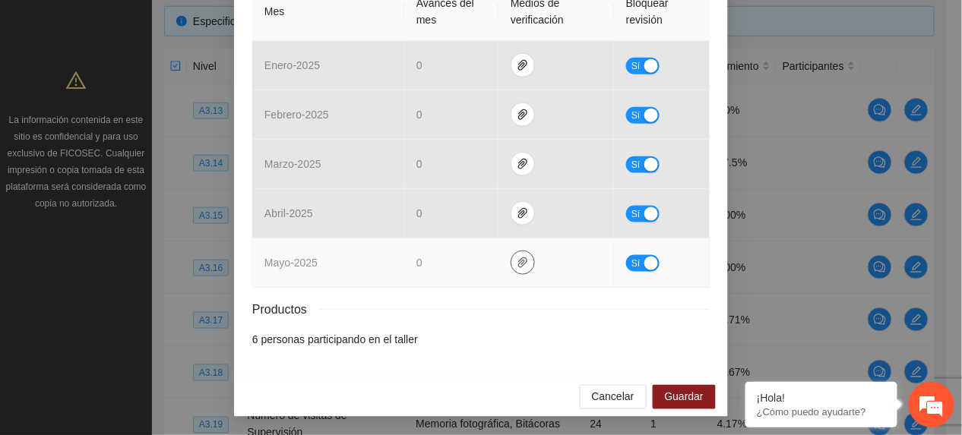
click at [516, 260] on icon "paper-clip" at bounding box center [522, 263] width 12 height 12
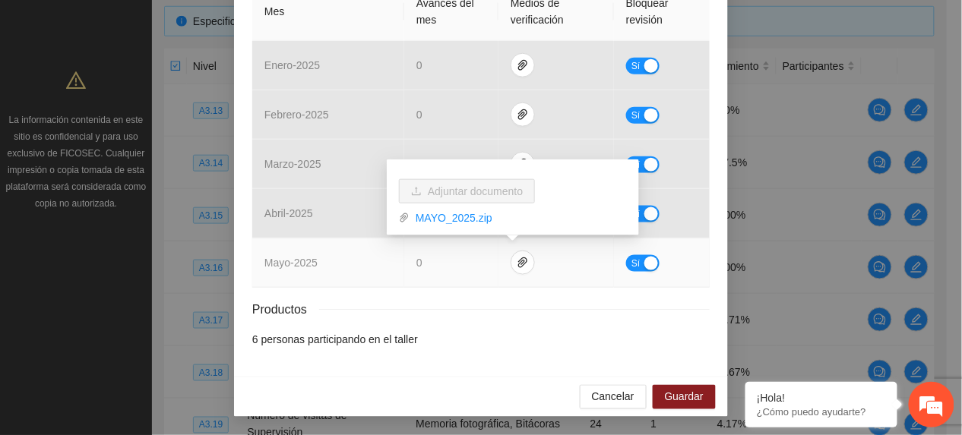
click at [631, 265] on span "Sí" at bounding box center [635, 263] width 9 height 17
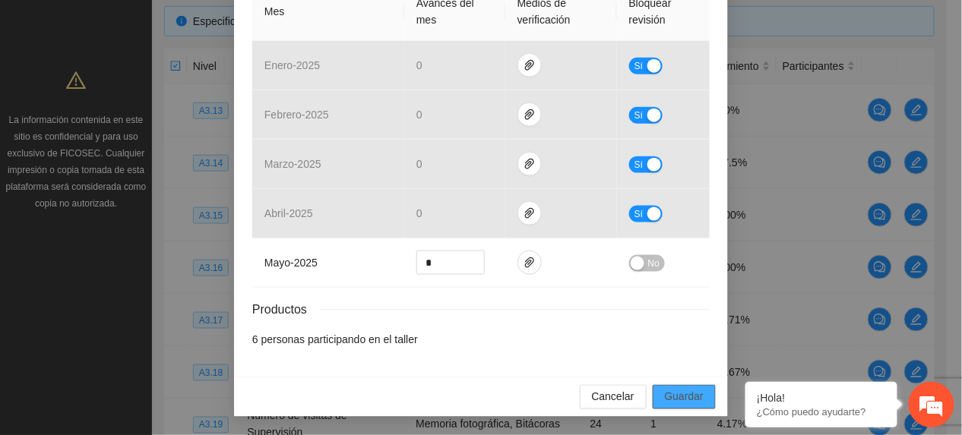
drag, startPoint x: 668, startPoint y: 401, endPoint x: 708, endPoint y: 189, distance: 215.6
click at [669, 402] on span "Guardar" at bounding box center [684, 397] width 39 height 17
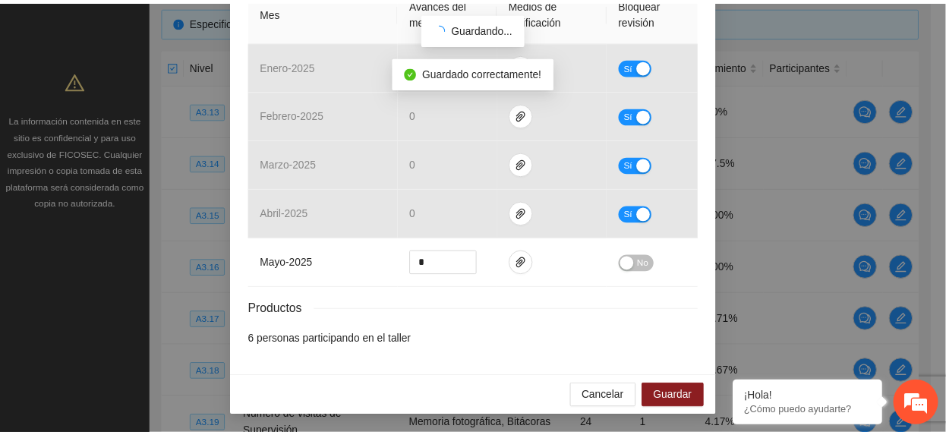
scroll to position [298, 0]
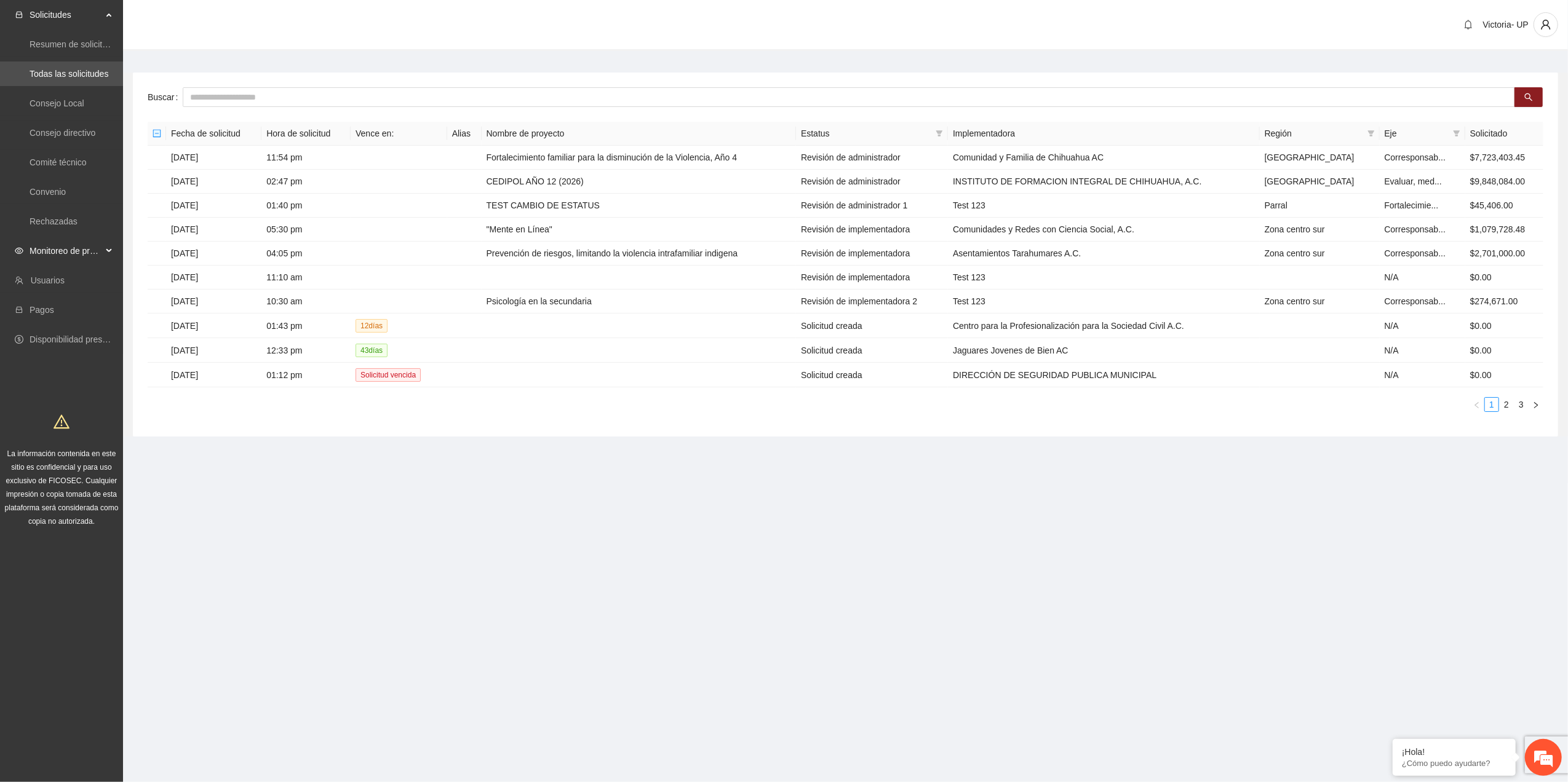
click at [77, 253] on span "Monitoreo de proyectos" at bounding box center [66, 251] width 73 height 24
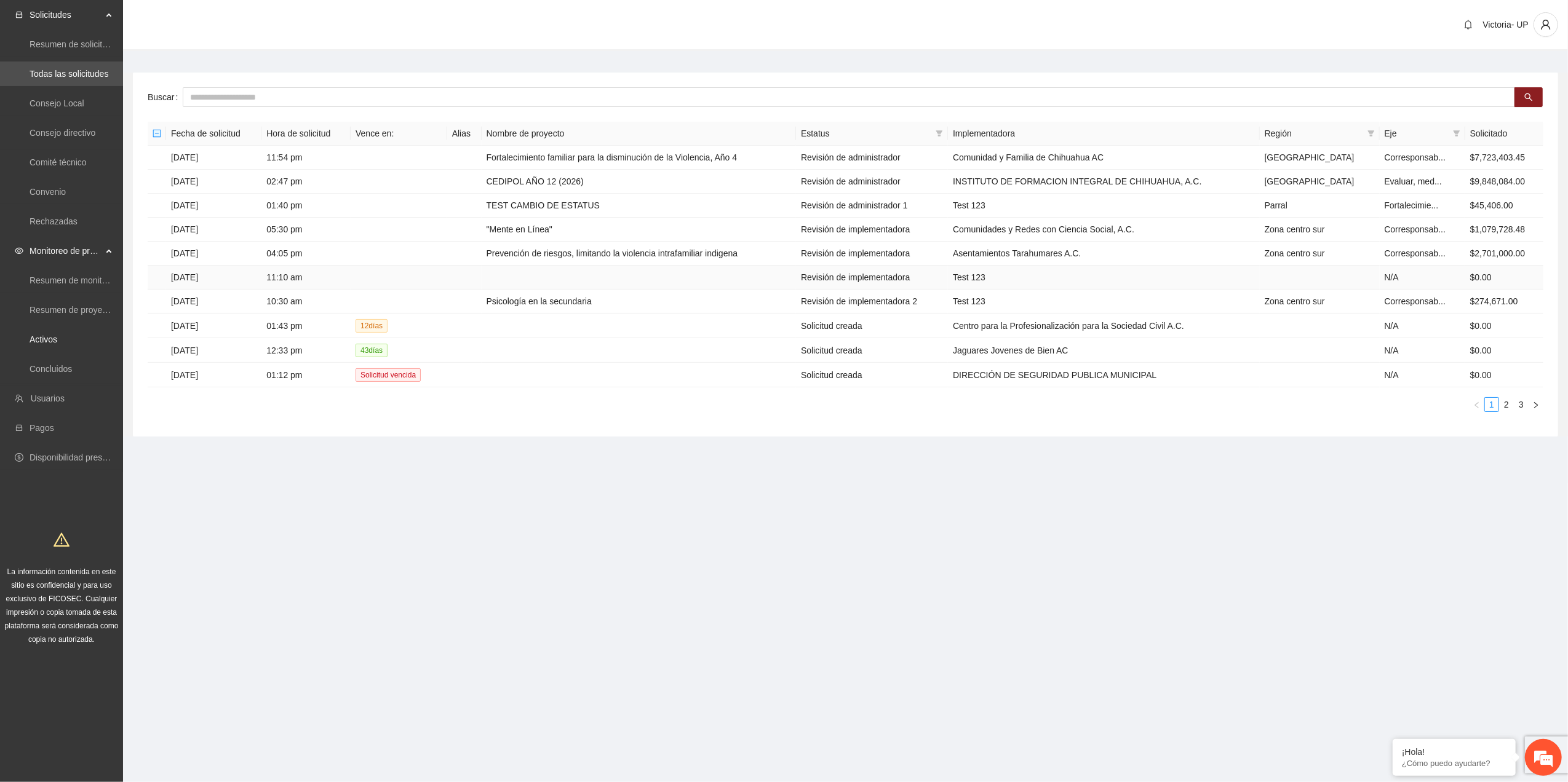
drag, startPoint x: 59, startPoint y: 337, endPoint x: 159, endPoint y: 274, distance: 118.2
click at [58, 338] on link "Activos" at bounding box center [43, 339] width 28 height 10
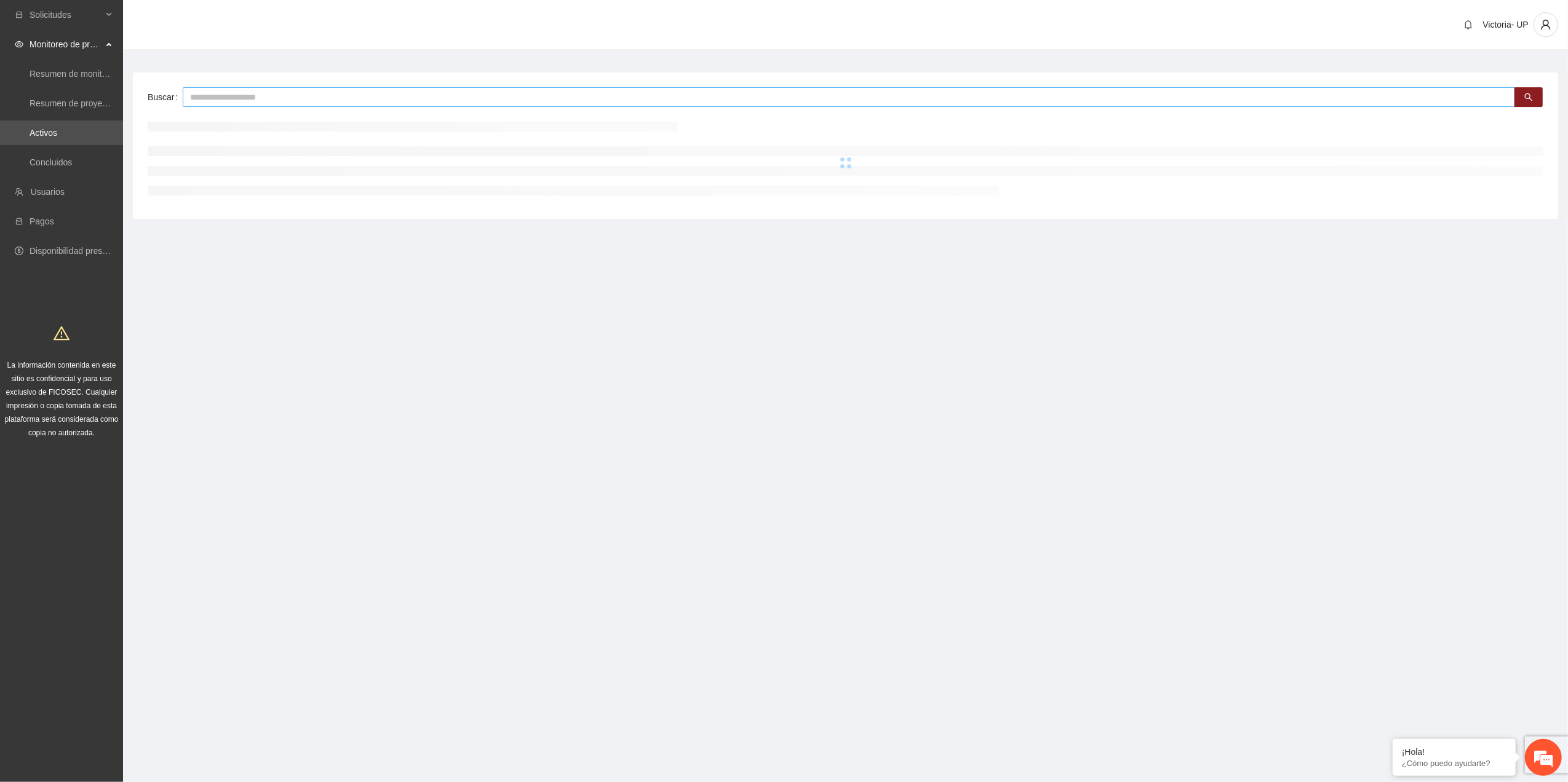
click at [456, 100] on input "text" at bounding box center [849, 97] width 1332 height 19
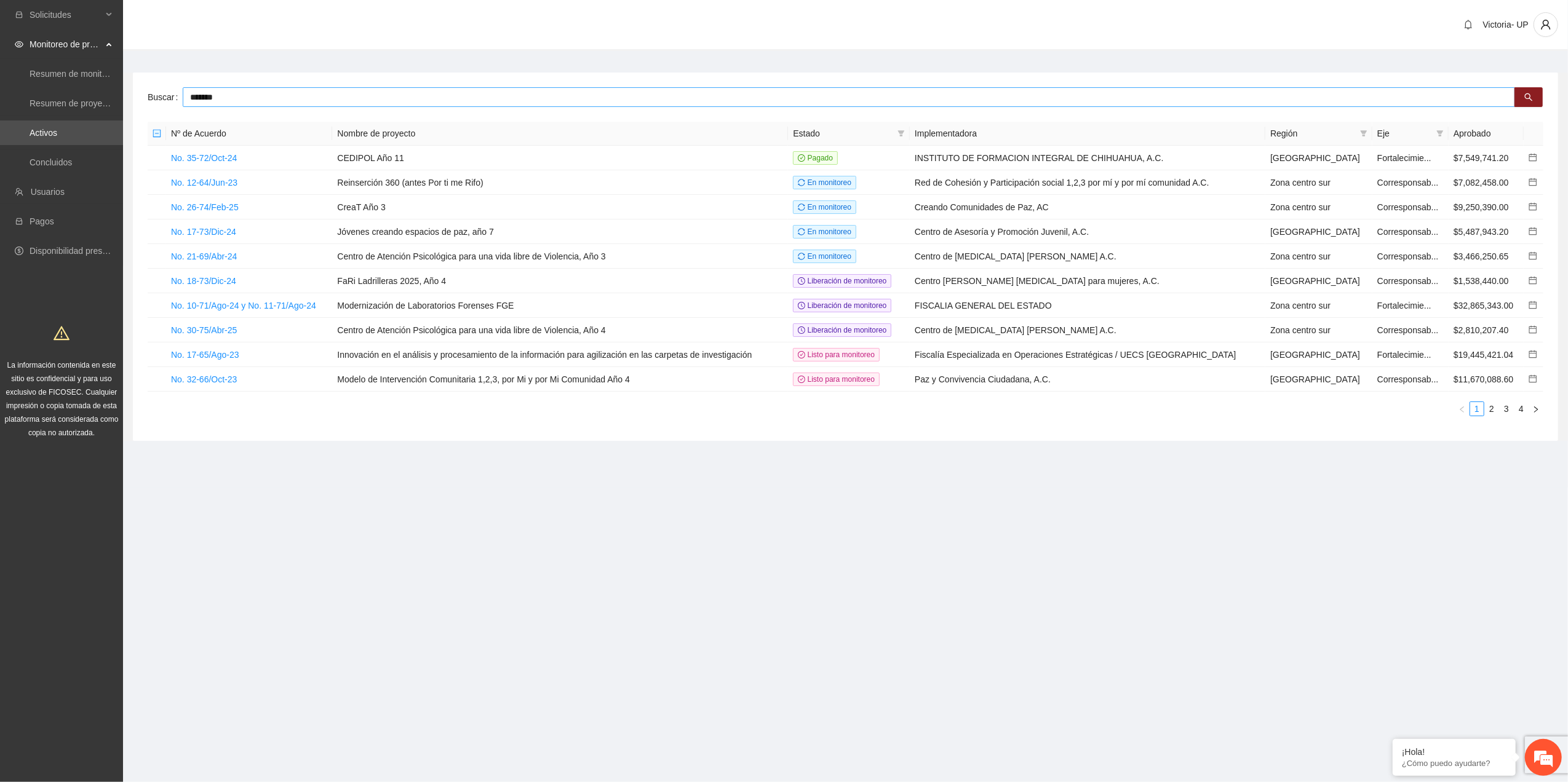
type input "*******"
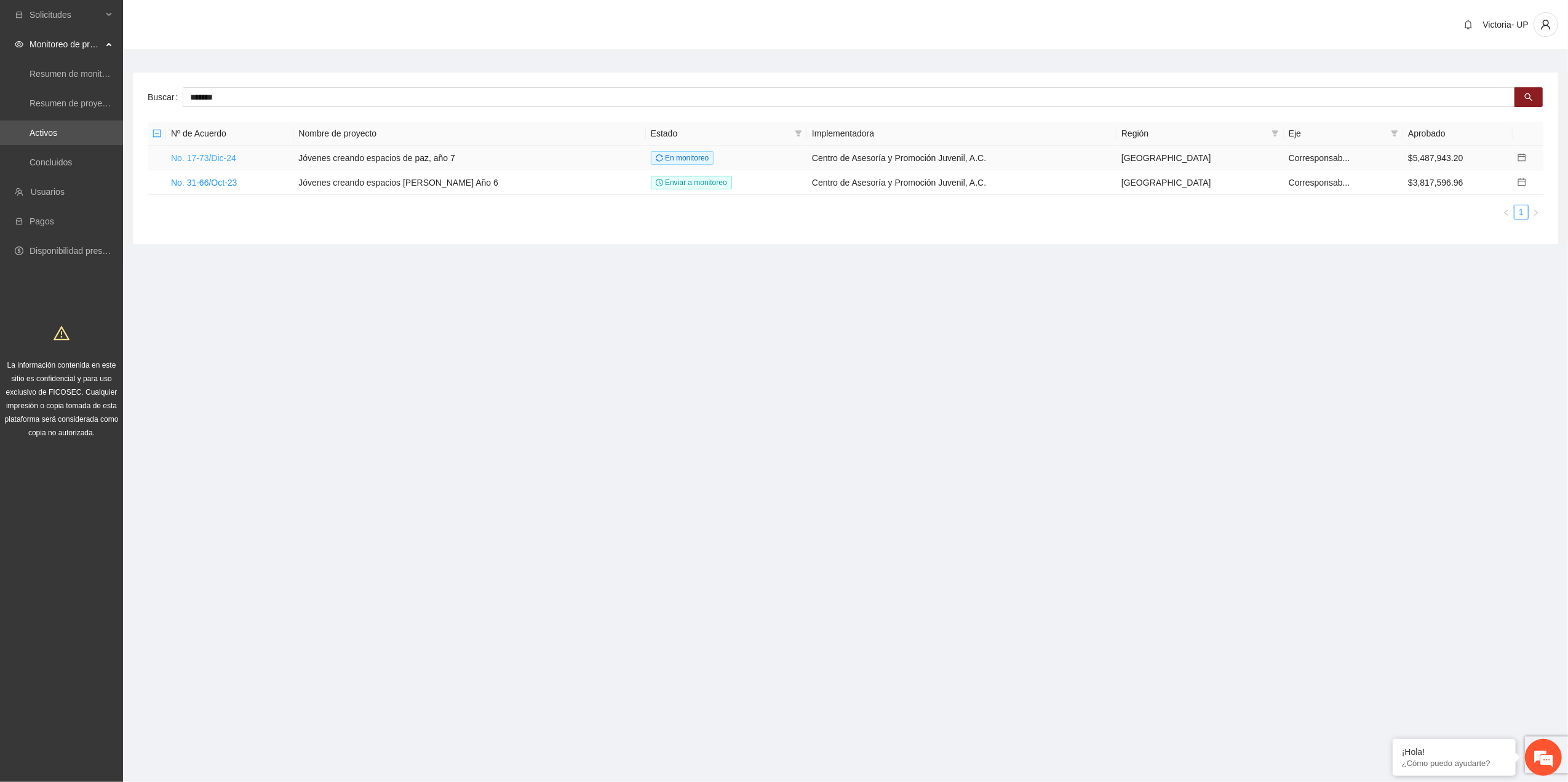
click at [221, 156] on link "No. 17-73/Dic-24" at bounding box center [203, 158] width 66 height 10
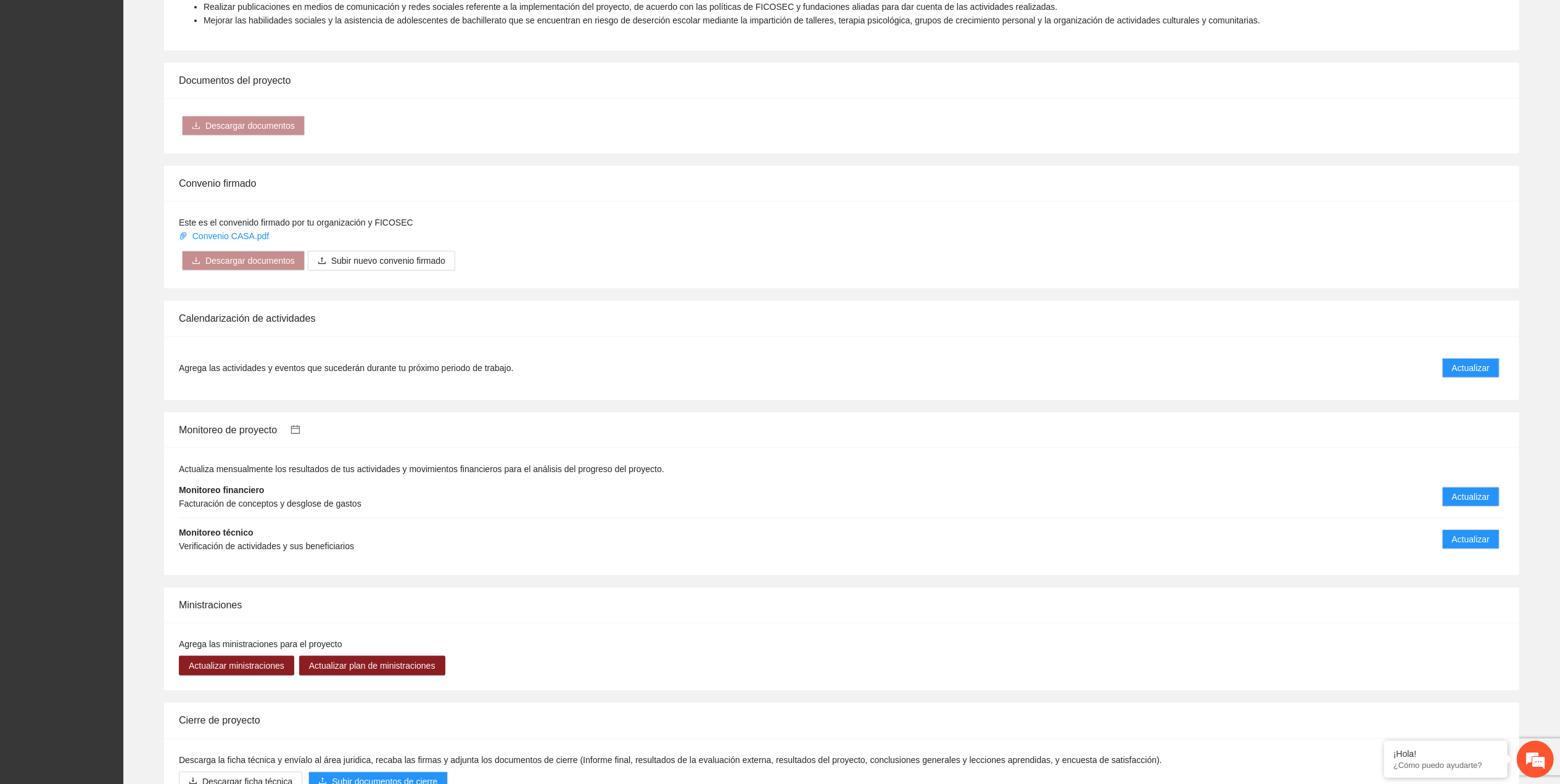
scroll to position [861, 0]
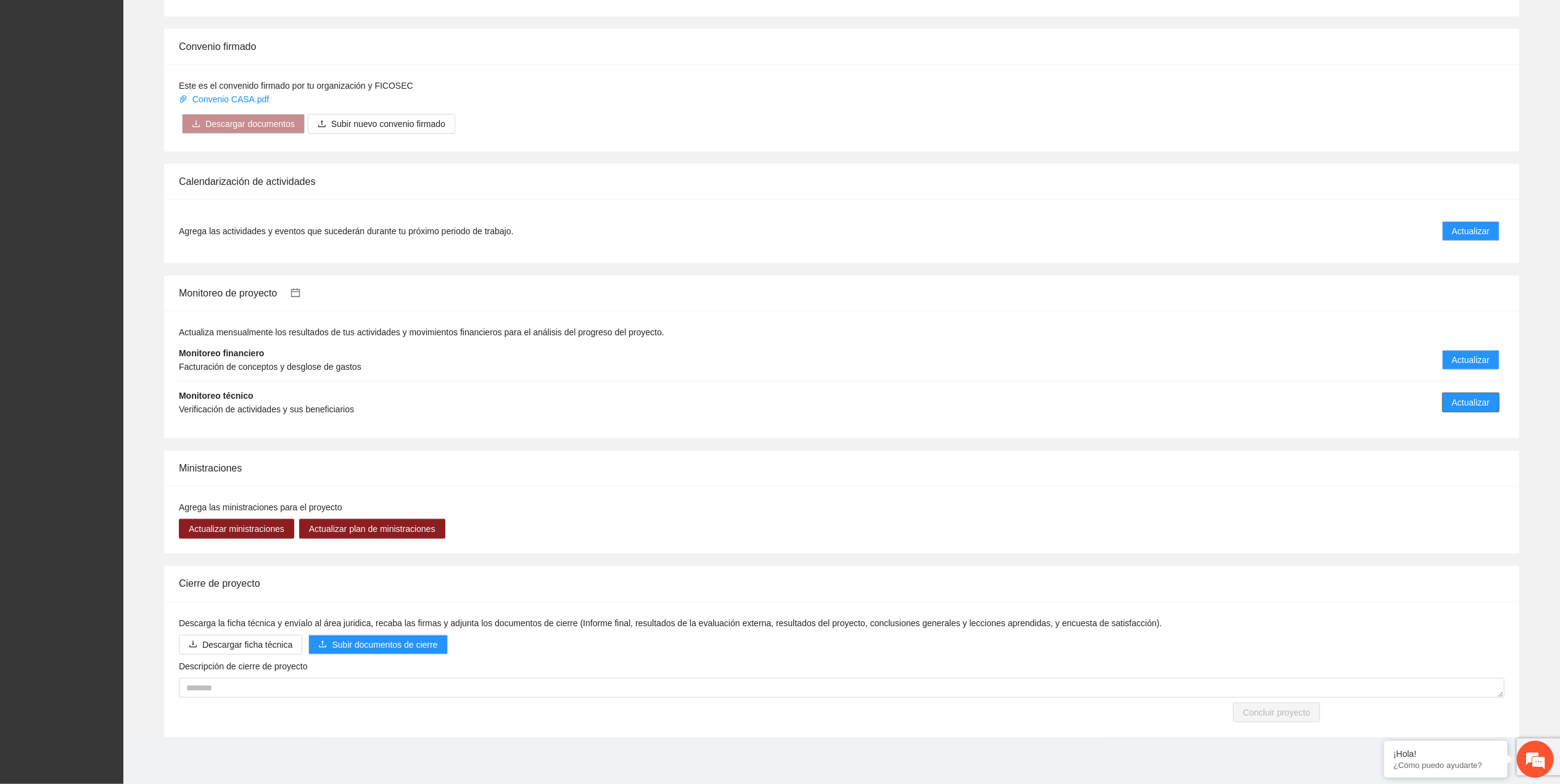
click at [1480, 403] on span "Actualizar" at bounding box center [1471, 403] width 37 height 14
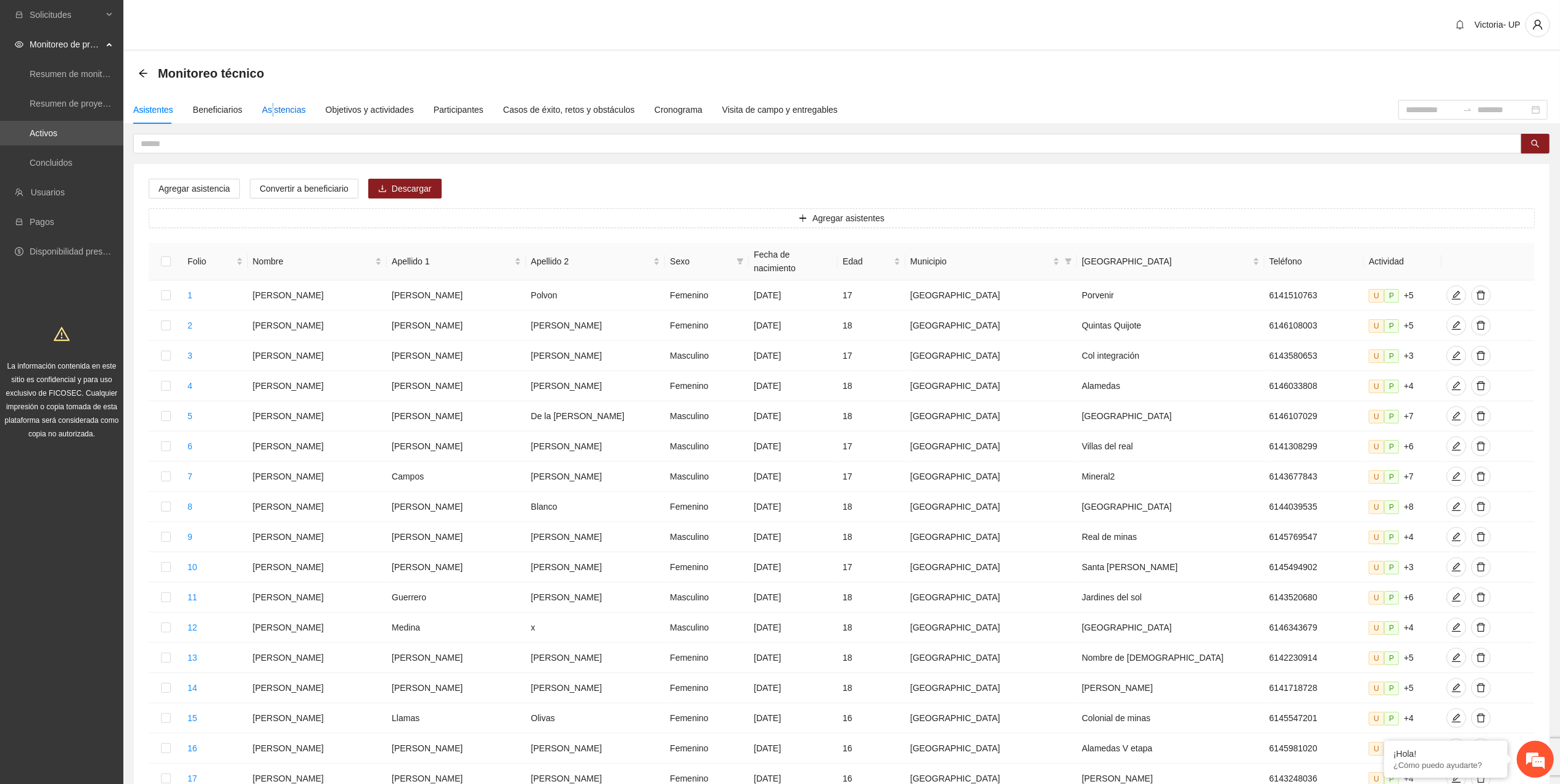
click at [270, 114] on div "Asistencias" at bounding box center [284, 110] width 44 height 14
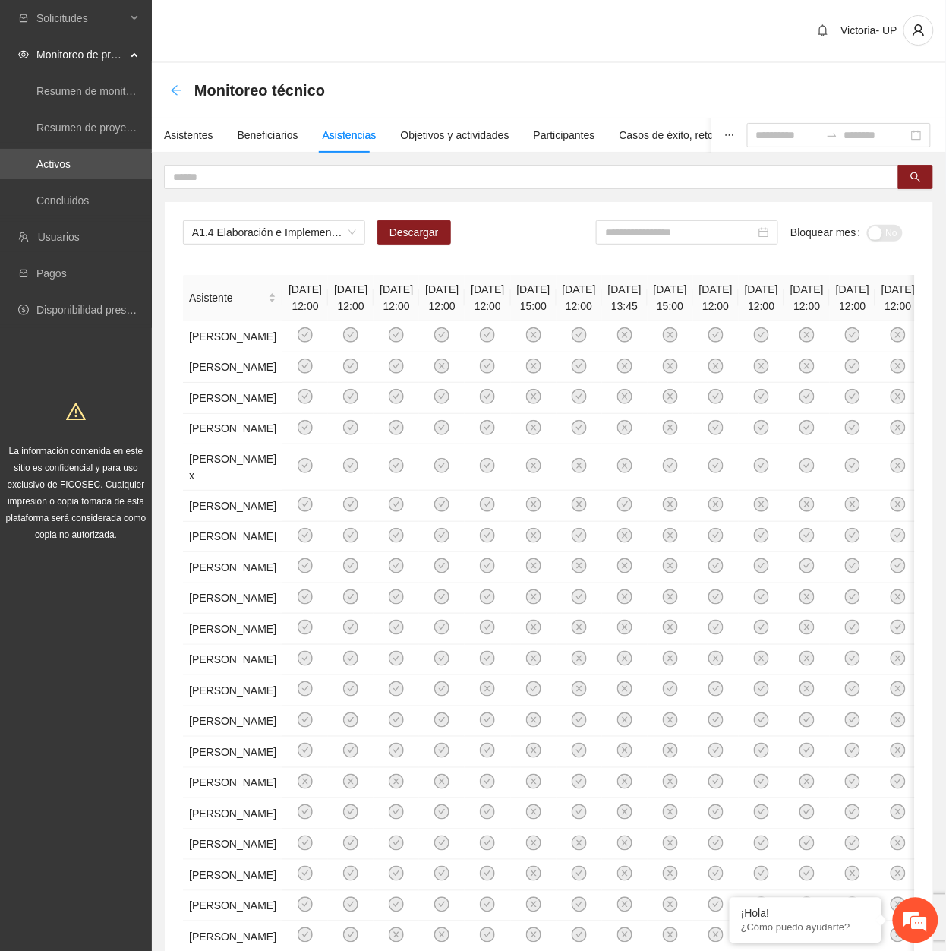
click at [173, 92] on icon "arrow-left" at bounding box center [176, 90] width 10 height 10
click at [173, 90] on icon "arrow-left" at bounding box center [176, 90] width 10 height 10
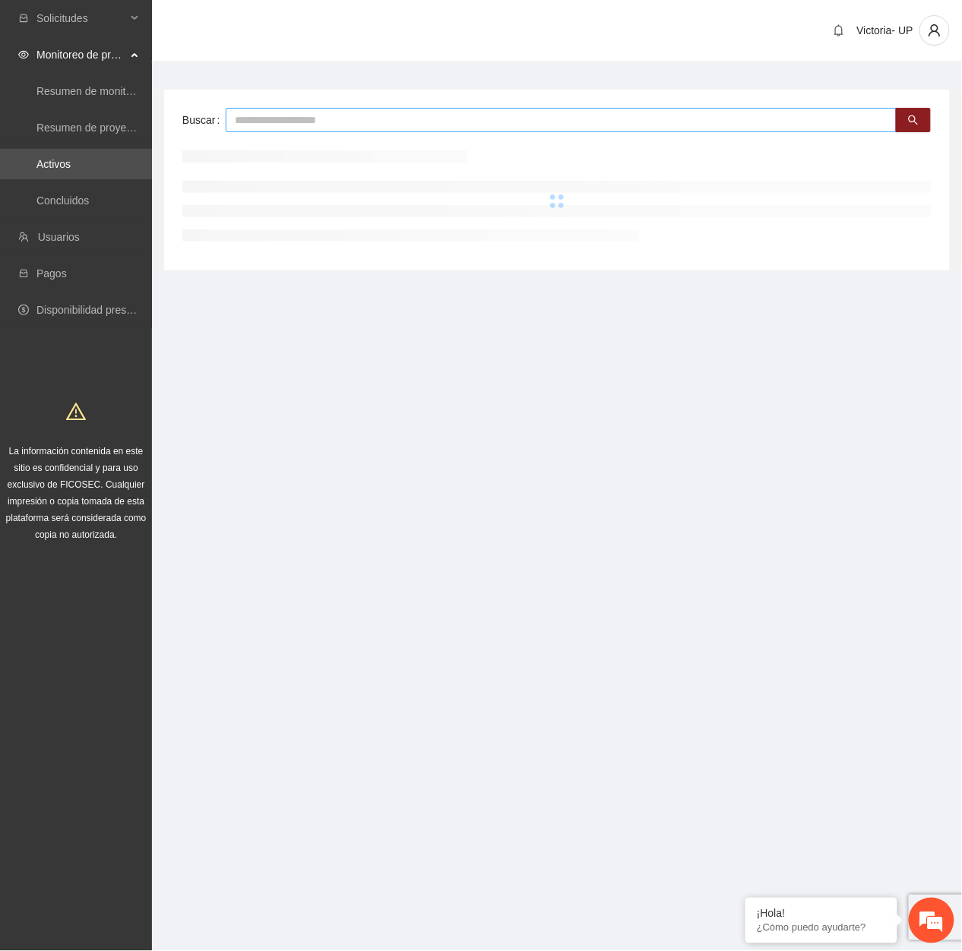
click at [410, 115] on input "text" at bounding box center [561, 120] width 671 height 24
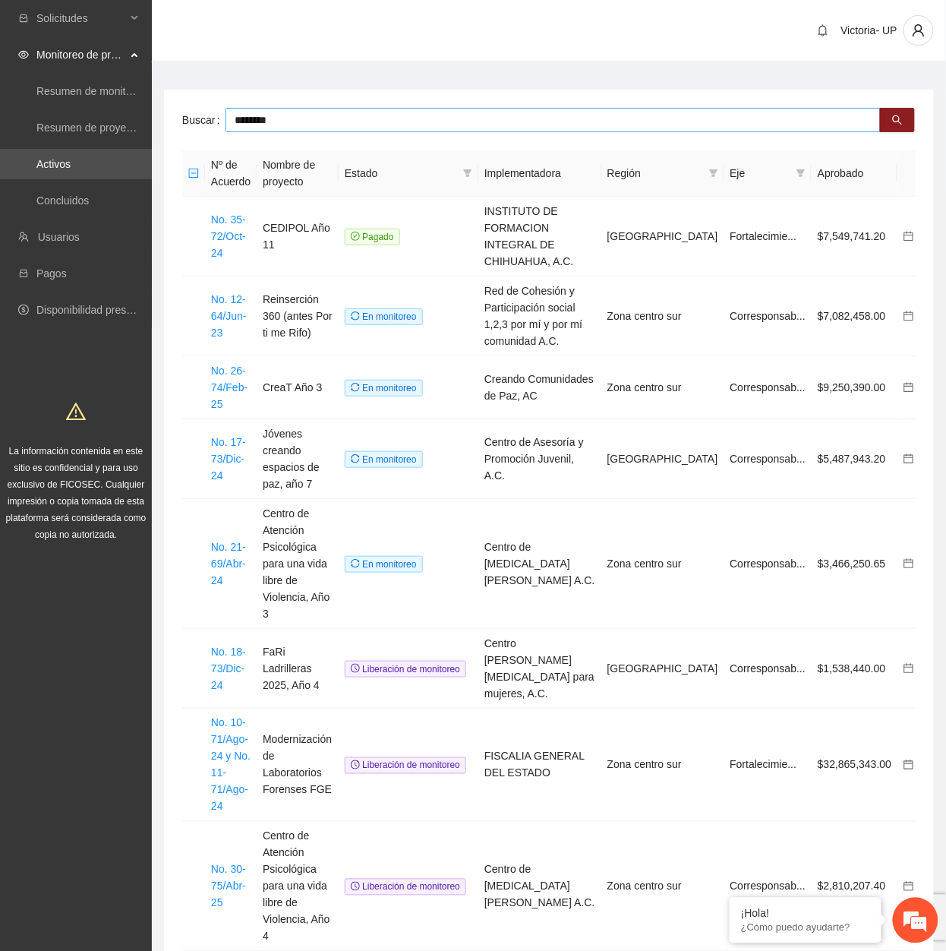
type input "********"
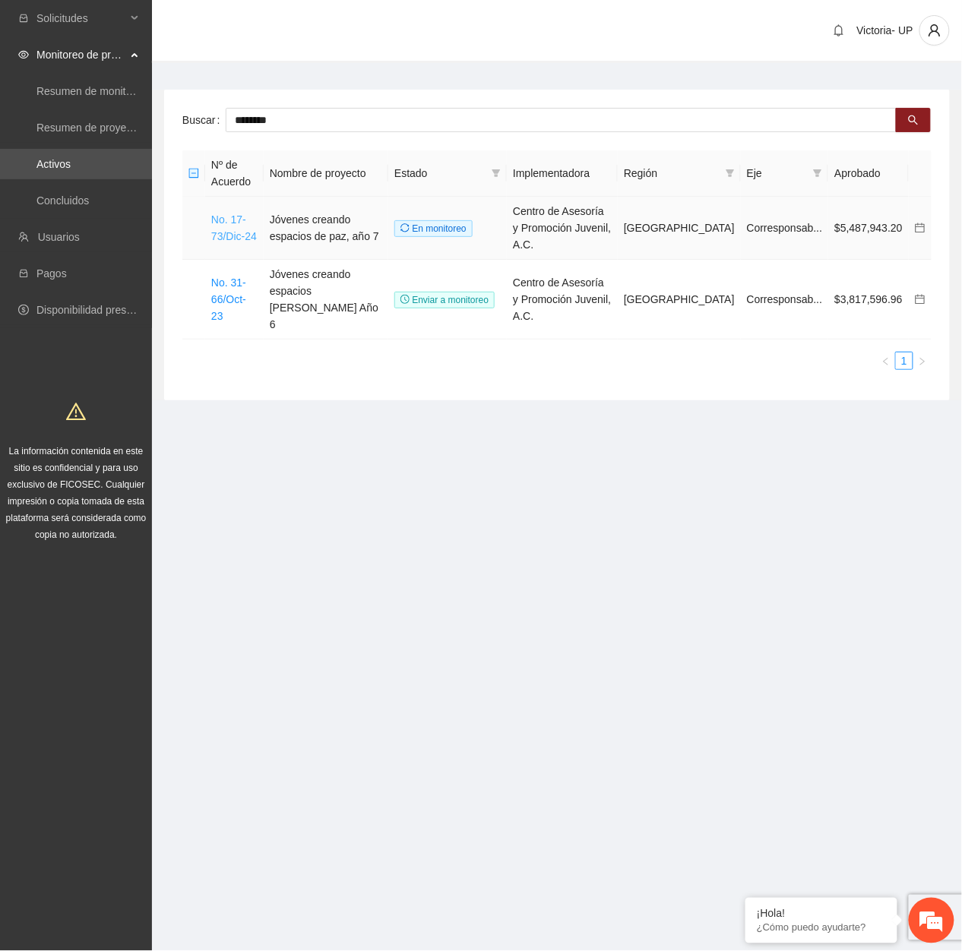
click at [245, 225] on link "No. 17-73/Dic-24" at bounding box center [234, 227] width 46 height 29
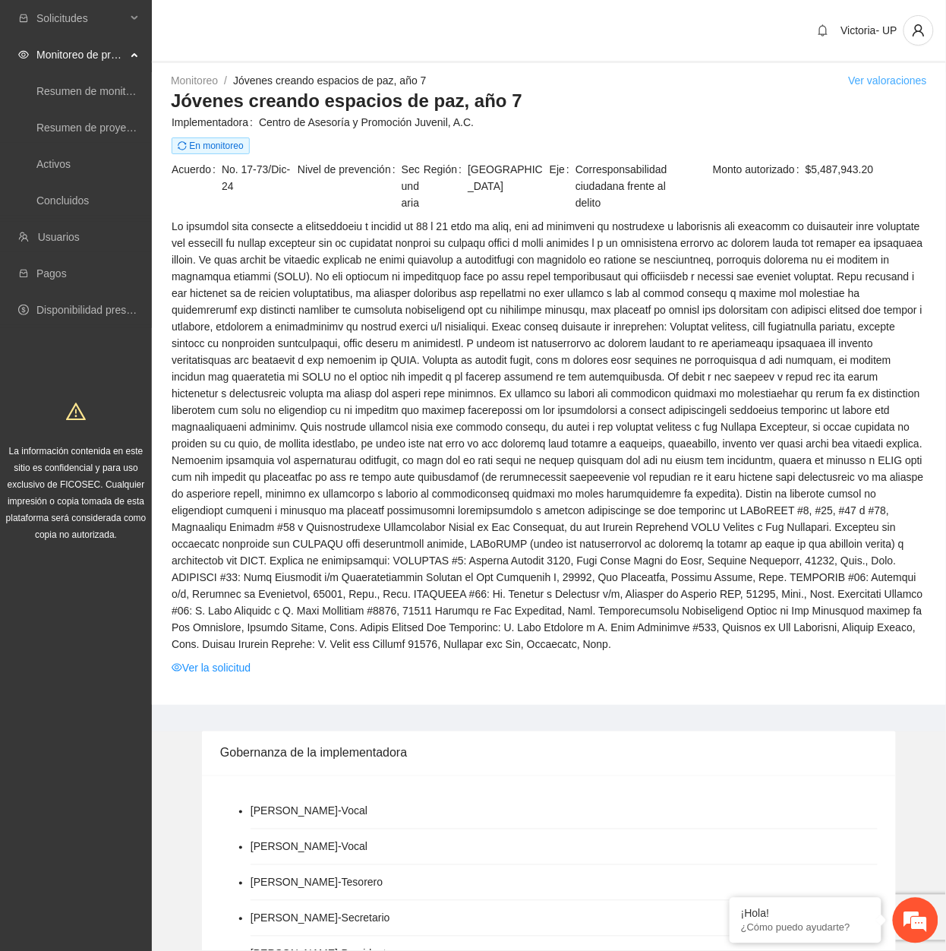
click at [904, 74] on link "Ver valoraciones" at bounding box center [887, 80] width 79 height 12
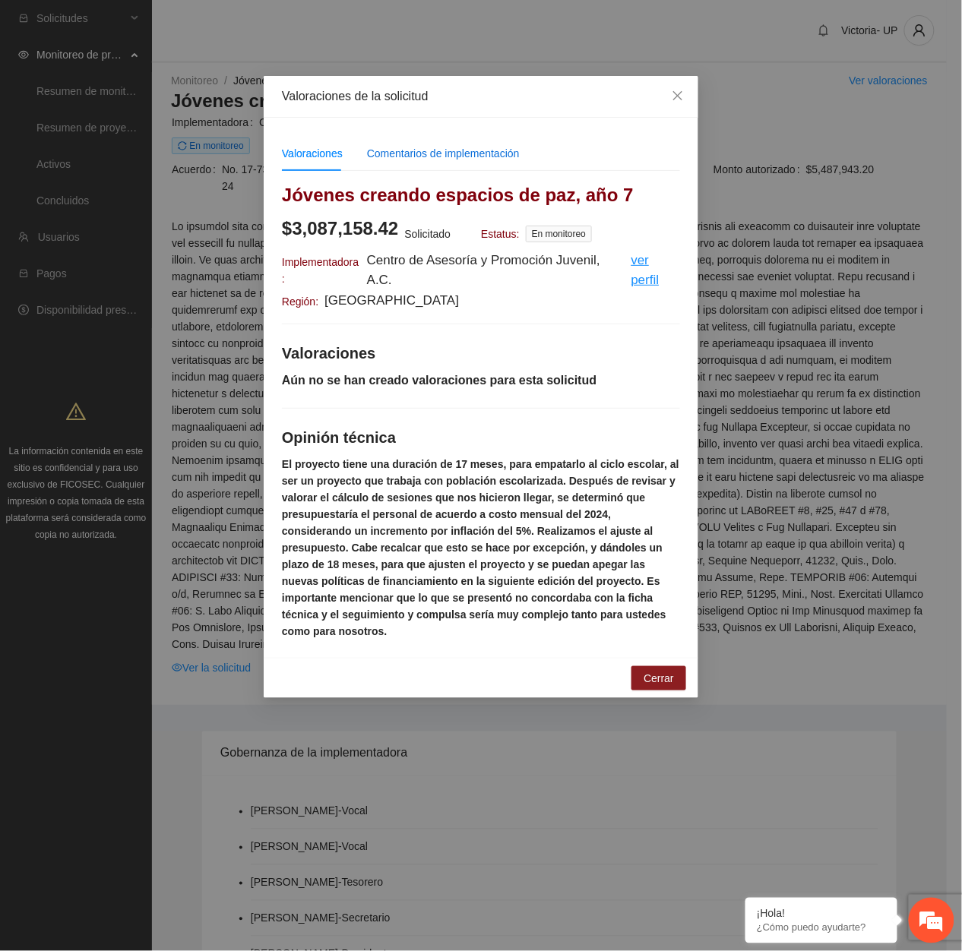
click at [450, 161] on div "Comentarios de implementación" at bounding box center [443, 153] width 153 height 17
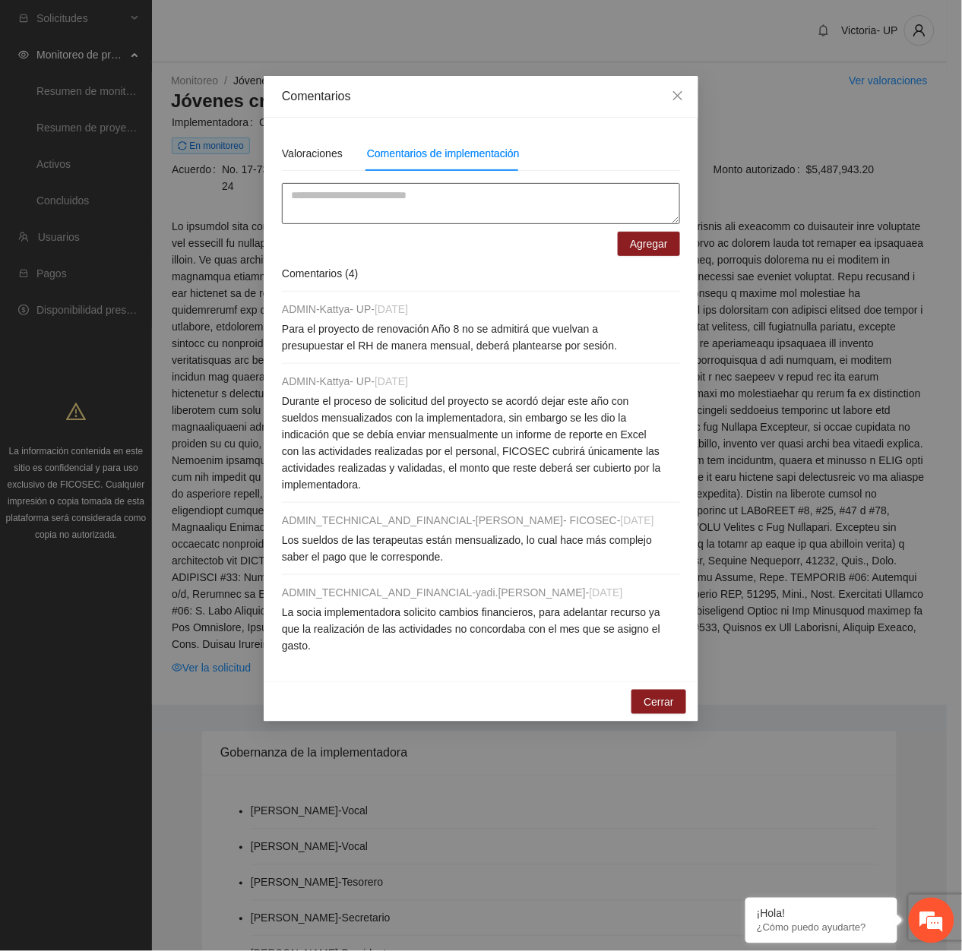
click at [466, 202] on textarea at bounding box center [481, 203] width 398 height 41
click at [541, 197] on textarea "**********" at bounding box center [481, 204] width 398 height 42
click at [398, 213] on textarea "**********" at bounding box center [481, 204] width 398 height 42
click at [478, 216] on textarea "**********" at bounding box center [481, 204] width 398 height 42
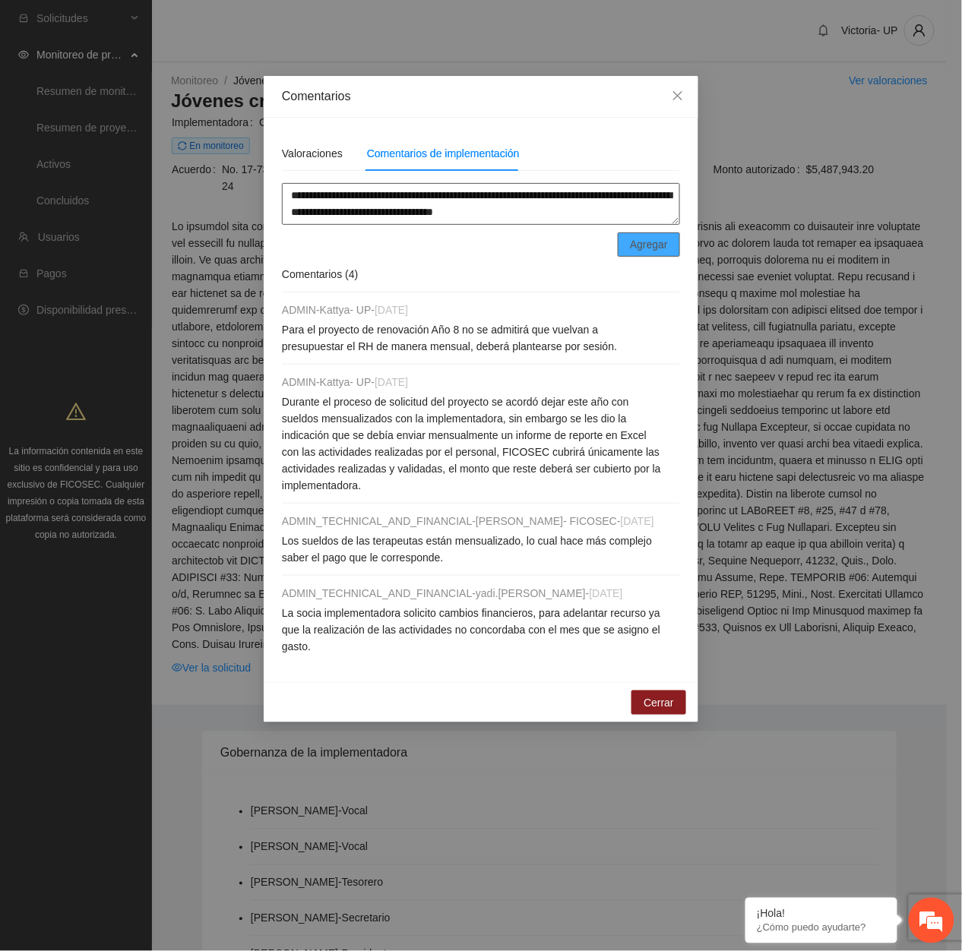
type textarea "**********"
click at [664, 242] on span "Agregar" at bounding box center [649, 244] width 38 height 17
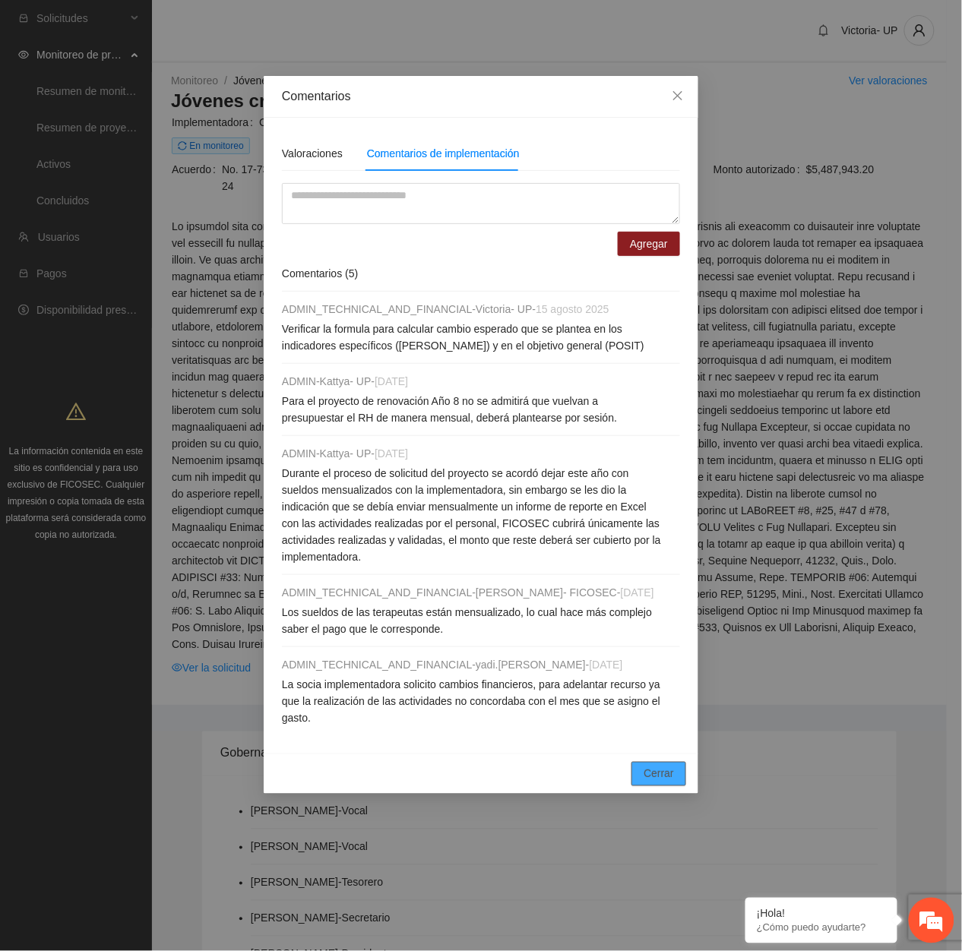
click at [684, 434] on button "Cerrar" at bounding box center [658, 774] width 55 height 24
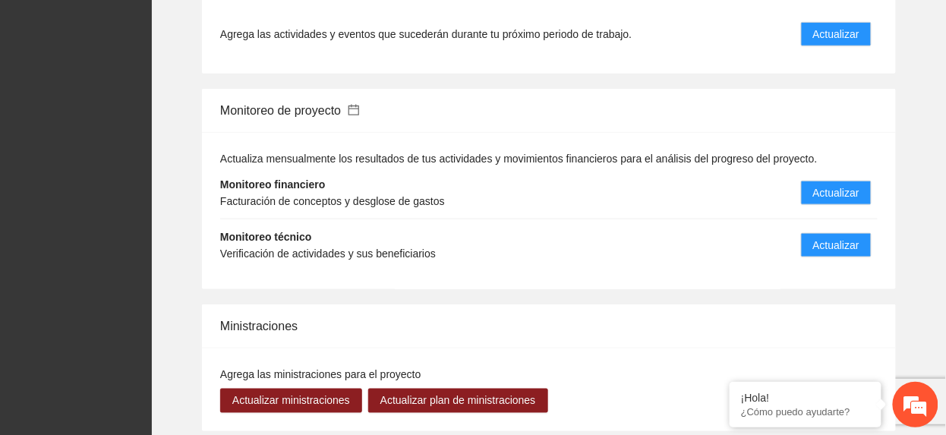
scroll to position [1823, 0]
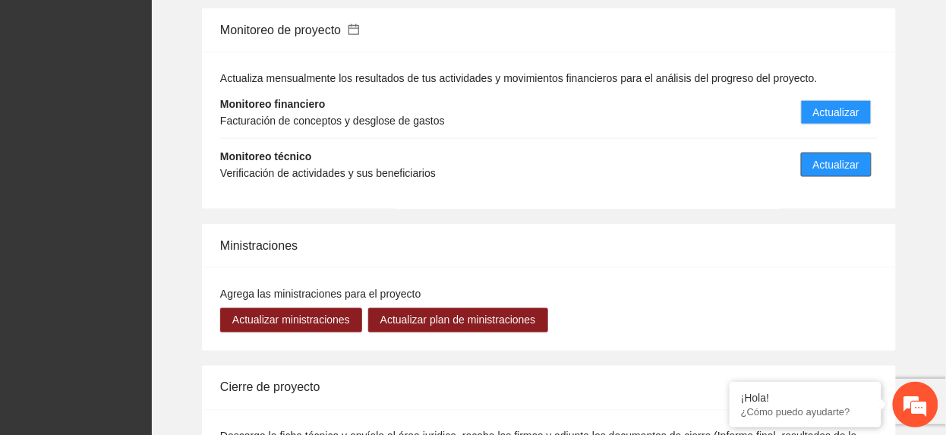
click at [843, 156] on span "Actualizar" at bounding box center [836, 164] width 46 height 17
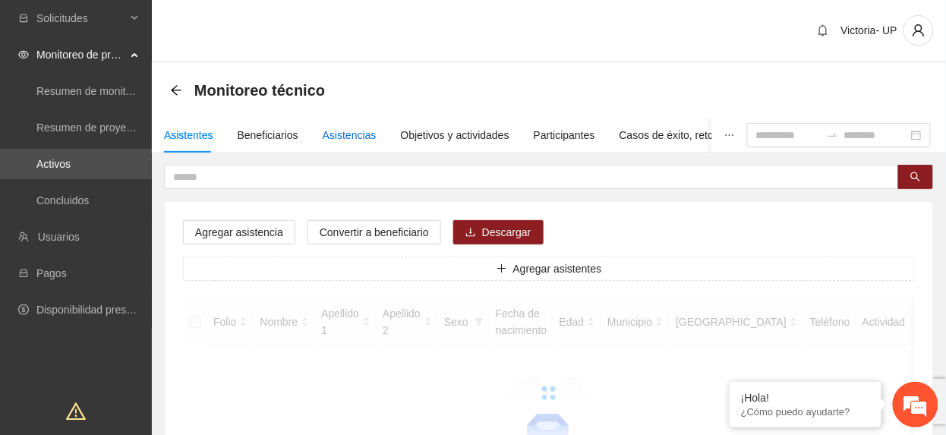
click at [347, 129] on div "Asistencias" at bounding box center [350, 135] width 54 height 17
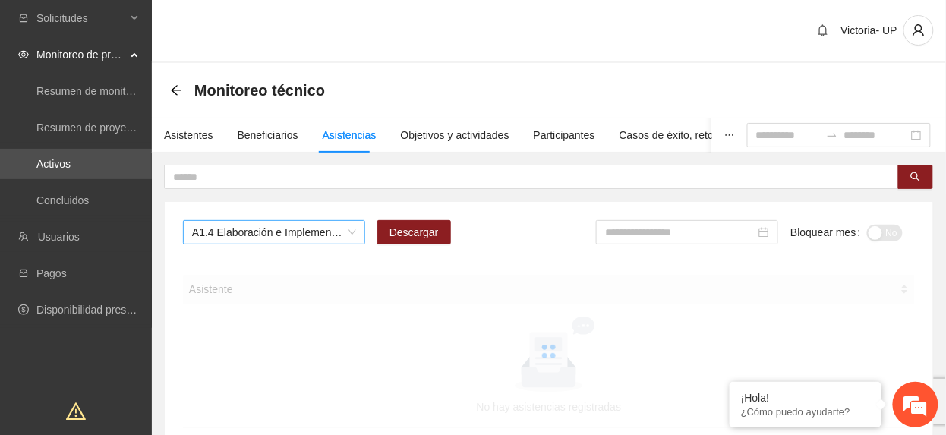
click at [335, 232] on span "A1.4 Elaboración e Implementación de Proyectos Juveniles" at bounding box center [274, 232] width 164 height 23
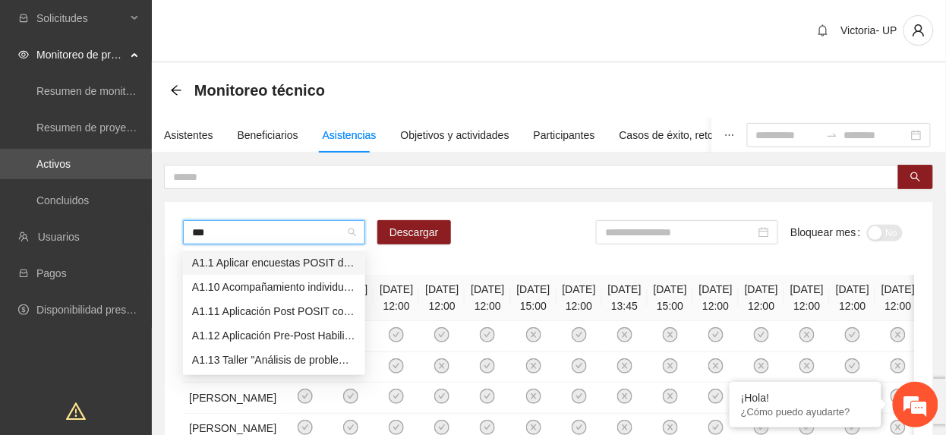
type input "****"
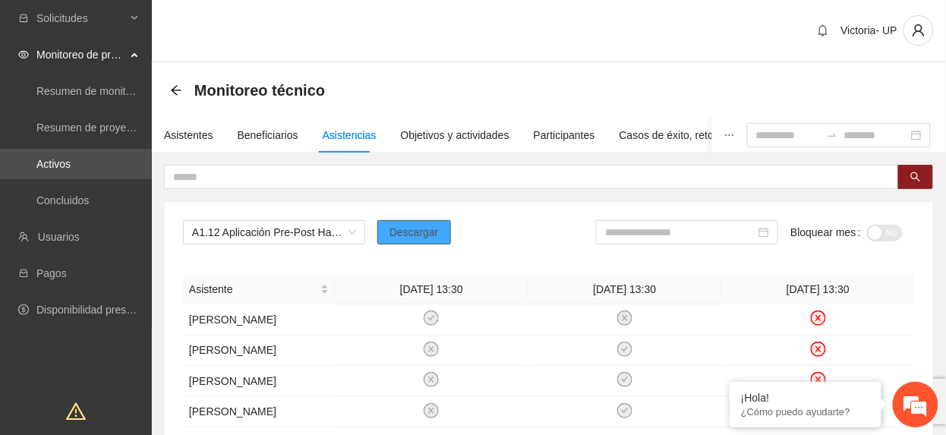
click at [447, 238] on button "Descargar" at bounding box center [414, 232] width 74 height 24
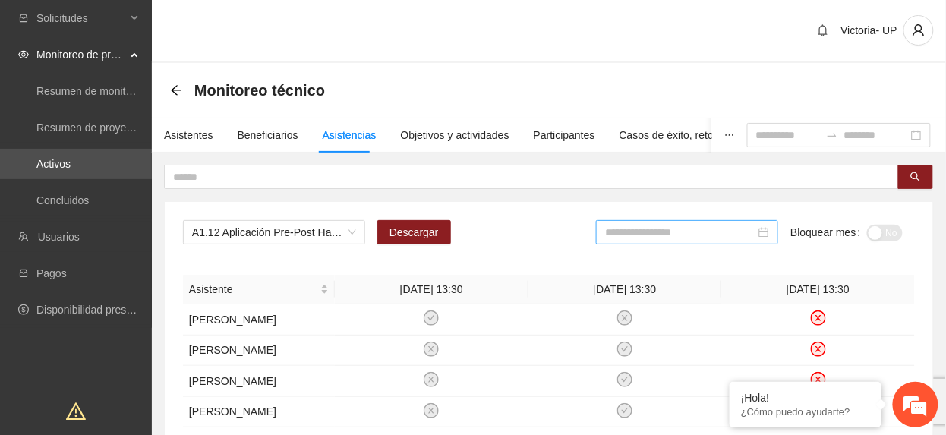
click at [684, 240] on input at bounding box center [680, 232] width 150 height 17
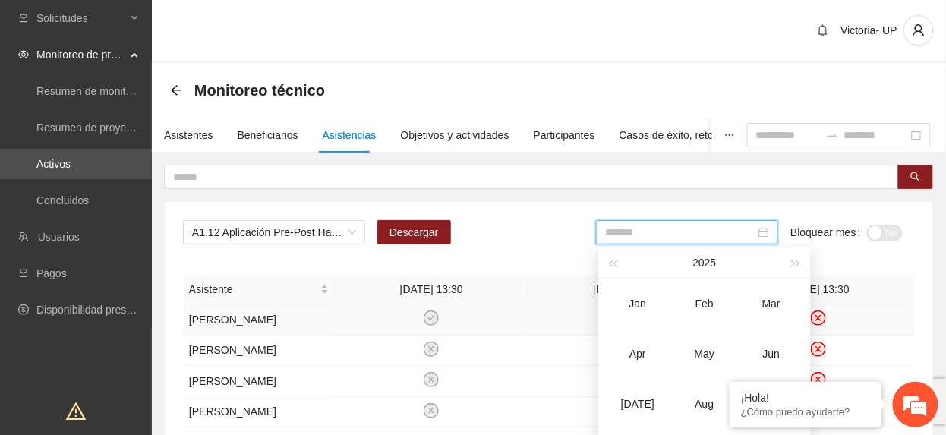
drag, startPoint x: 696, startPoint y: 346, endPoint x: 711, endPoint y: 336, distance: 17.9
click at [697, 346] on div "May" at bounding box center [705, 354] width 46 height 18
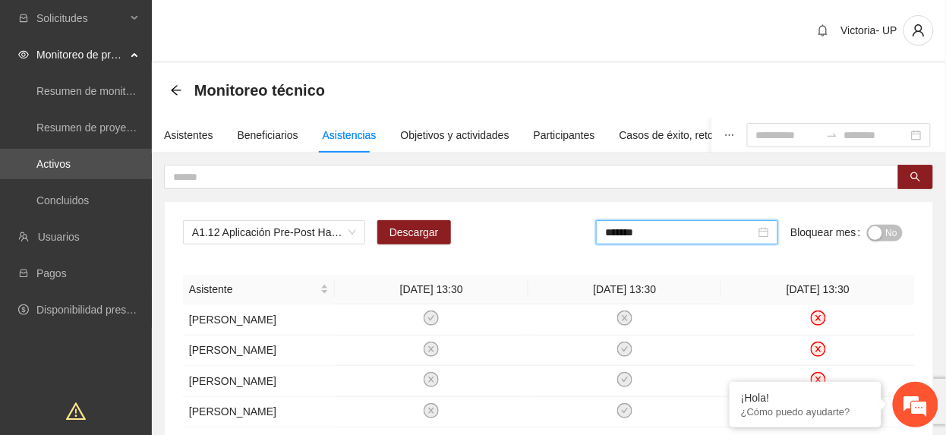
click at [881, 229] on div "button" at bounding box center [876, 233] width 14 height 14
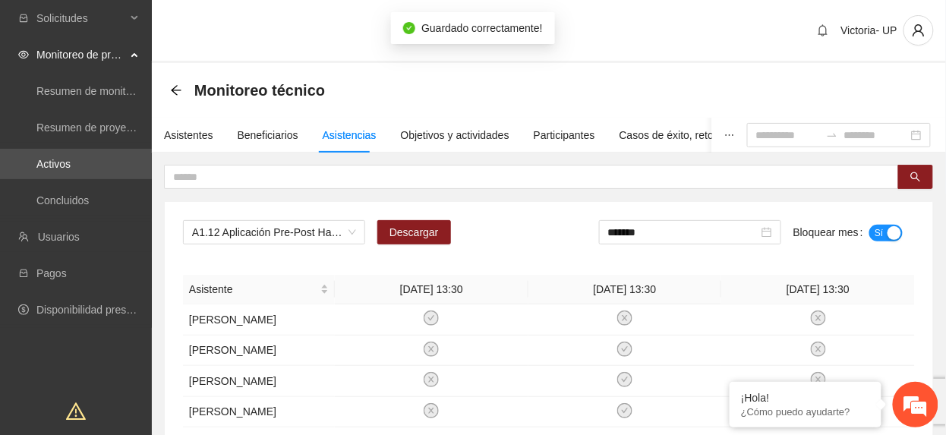
drag, startPoint x: 648, startPoint y: 235, endPoint x: 675, endPoint y: 255, distance: 33.7
click at [649, 235] on input "*******" at bounding box center [683, 232] width 150 height 17
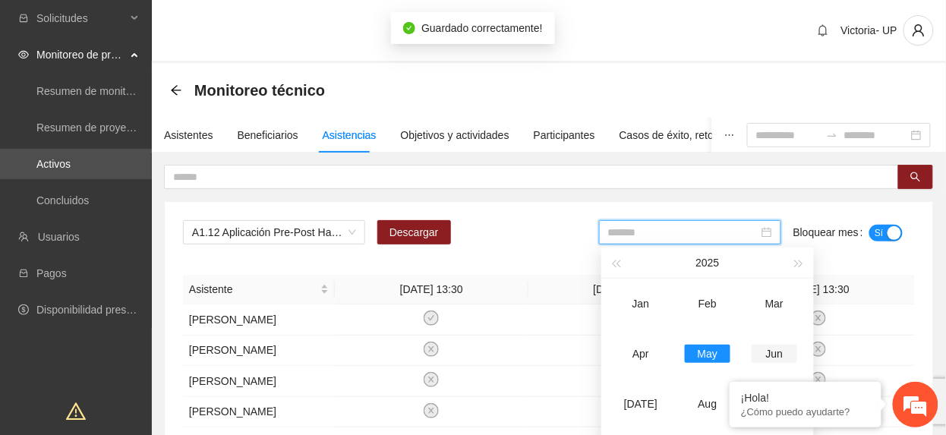
click at [781, 347] on div "Jun" at bounding box center [775, 354] width 46 height 18
type input "*******"
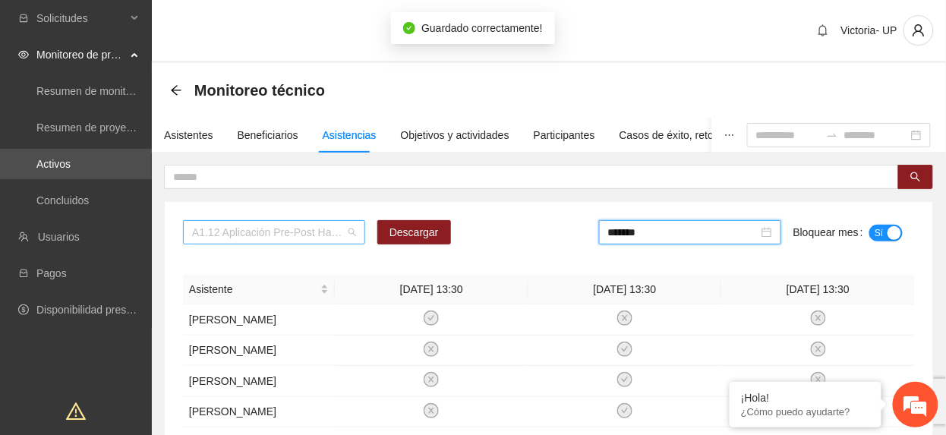
click at [256, 235] on span "A1.12 Aplicación Pre-Post Habilidades Sociales con terapeuta. Bachillerato" at bounding box center [274, 232] width 164 height 23
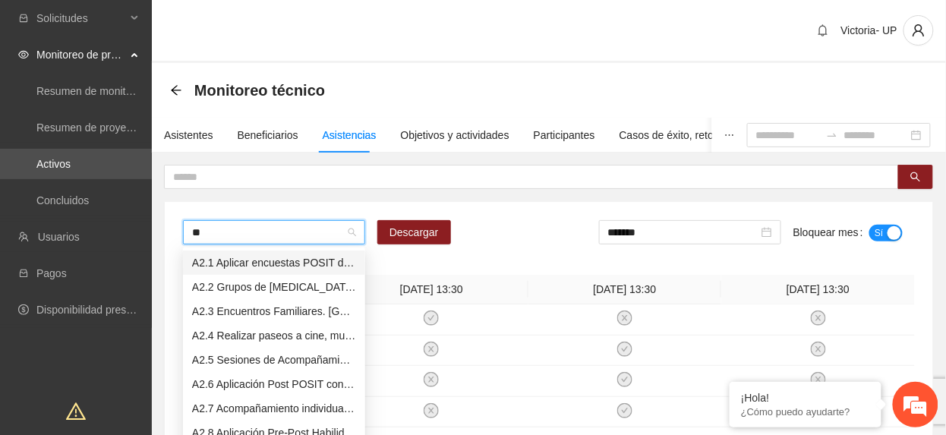
type input "***"
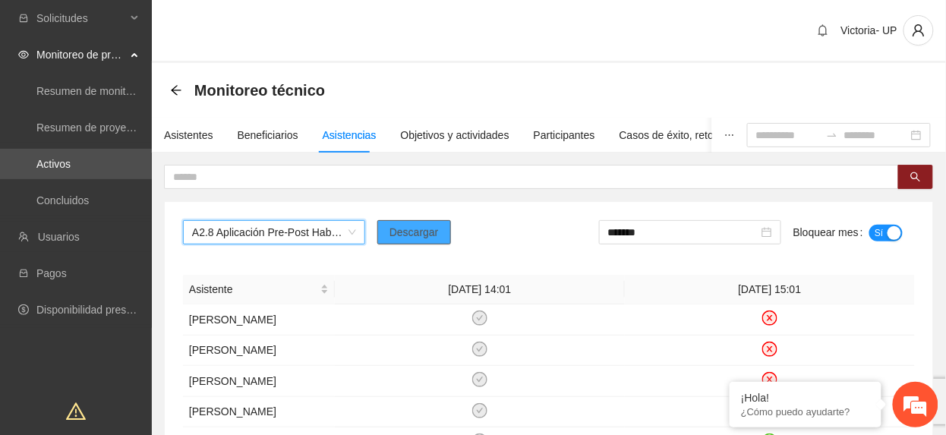
click at [417, 242] on button "Descargar" at bounding box center [414, 232] width 74 height 24
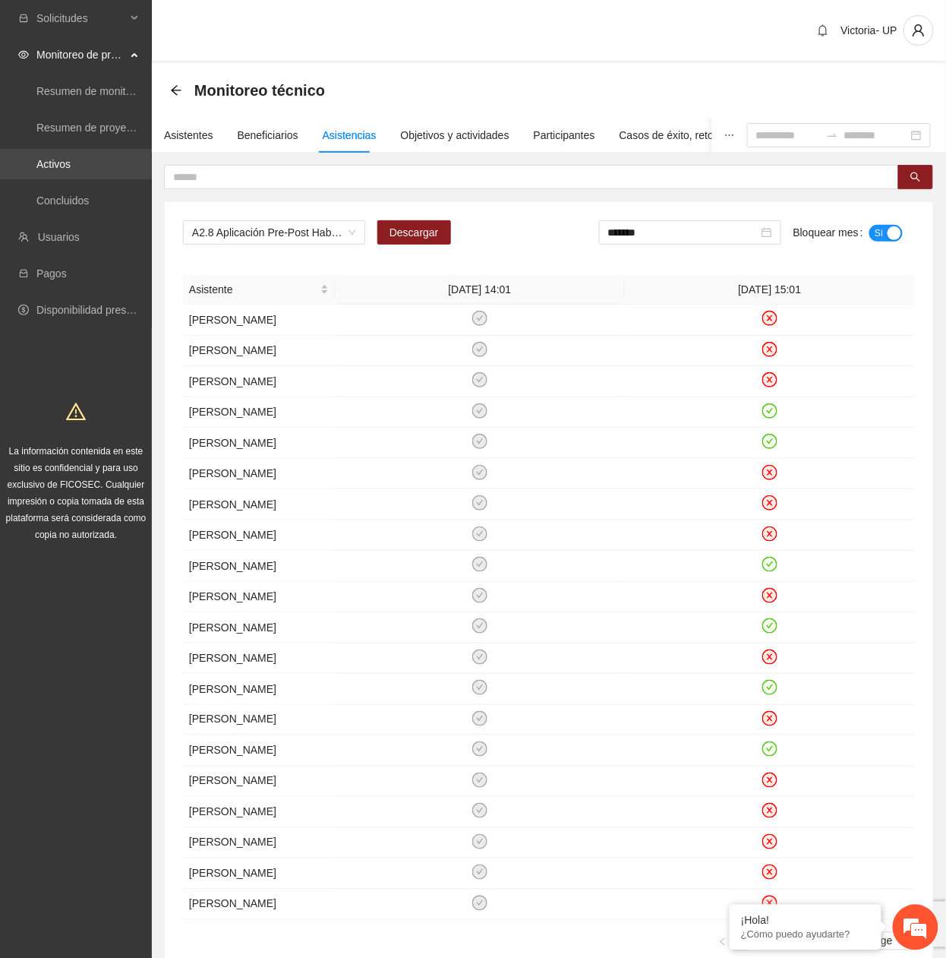
click at [71, 158] on link "Activos" at bounding box center [53, 164] width 34 height 12
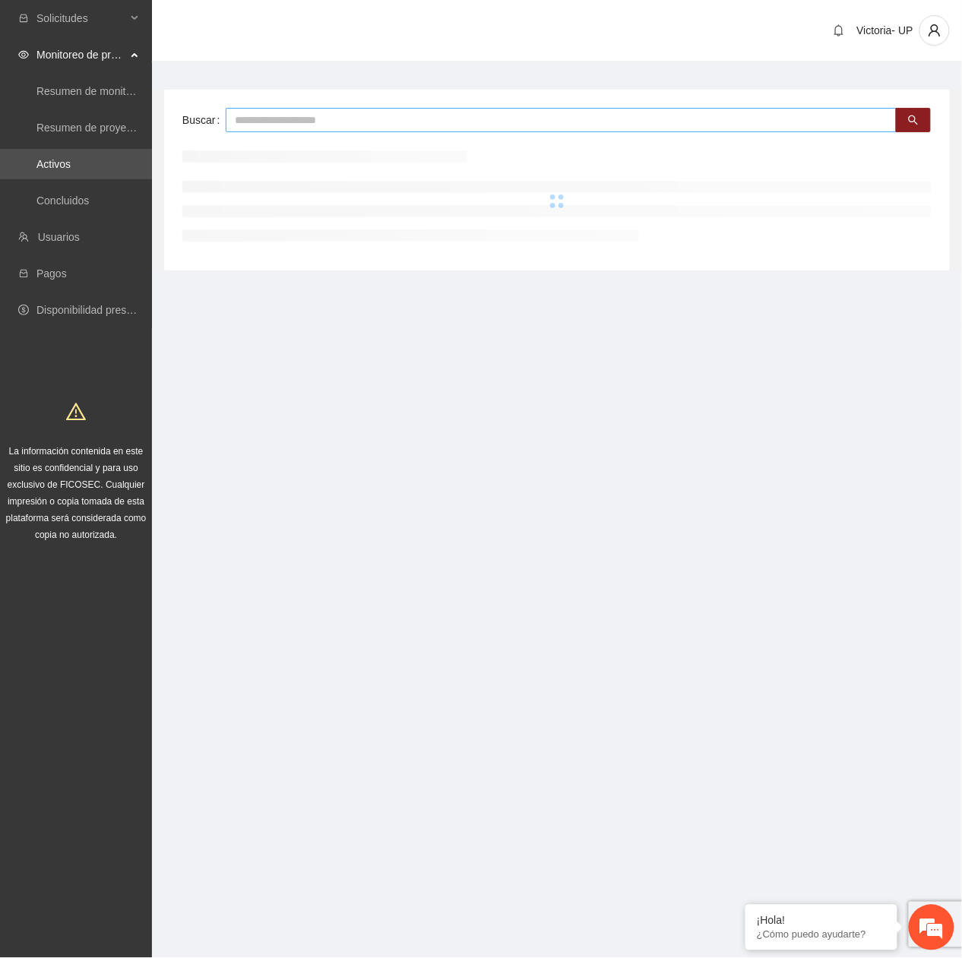
click at [266, 119] on input "text" at bounding box center [561, 120] width 671 height 24
type input "***"
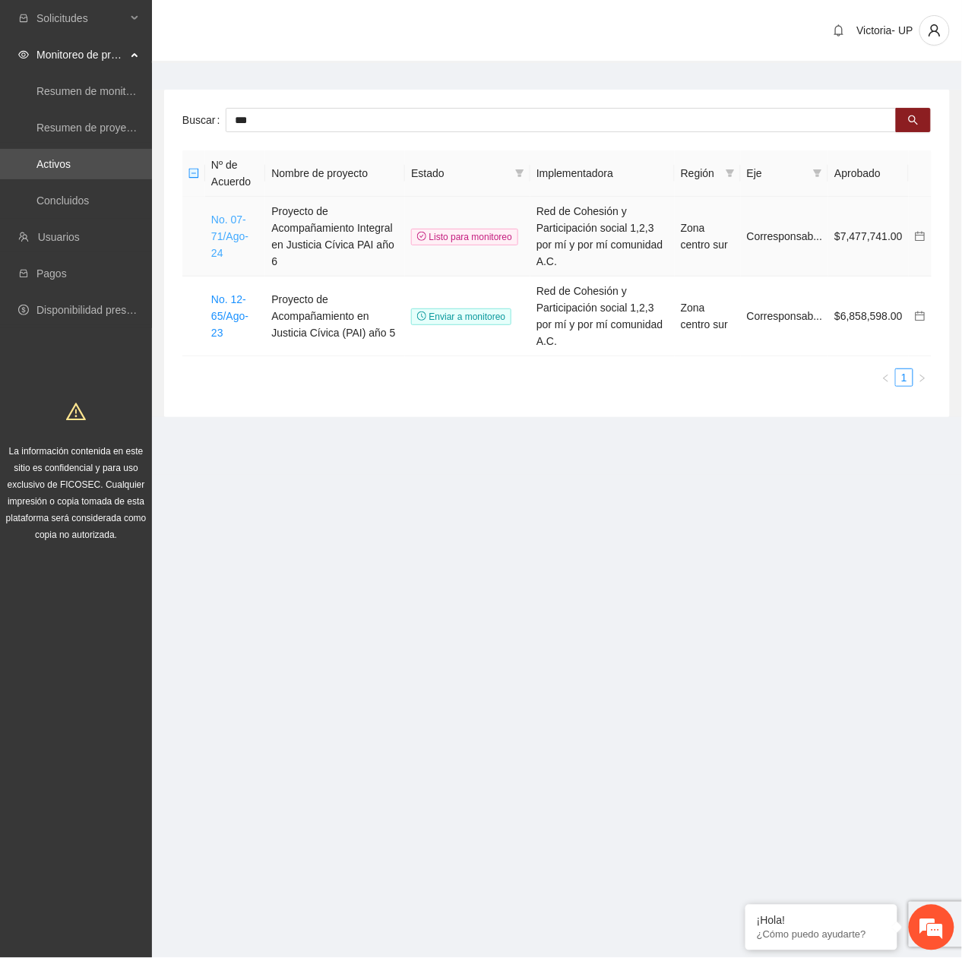
click at [238, 232] on link "No. 07-71/Ago-24" at bounding box center [229, 236] width 37 height 46
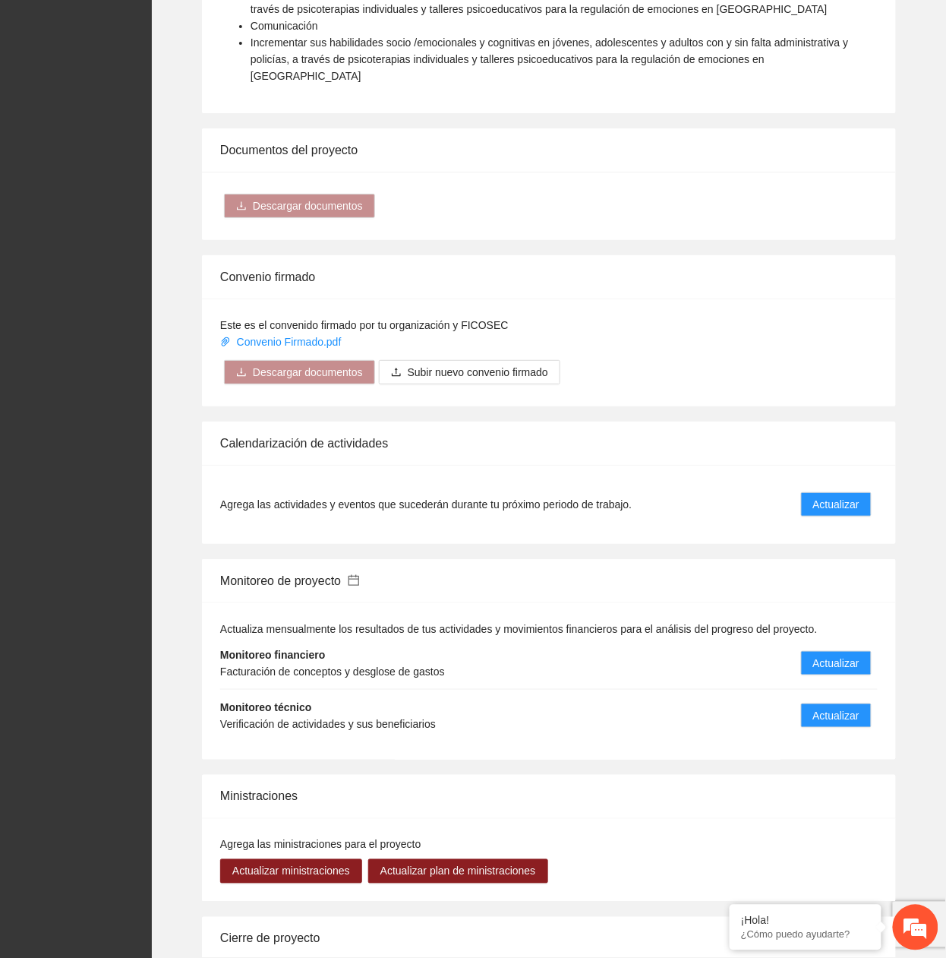
scroll to position [1587, 0]
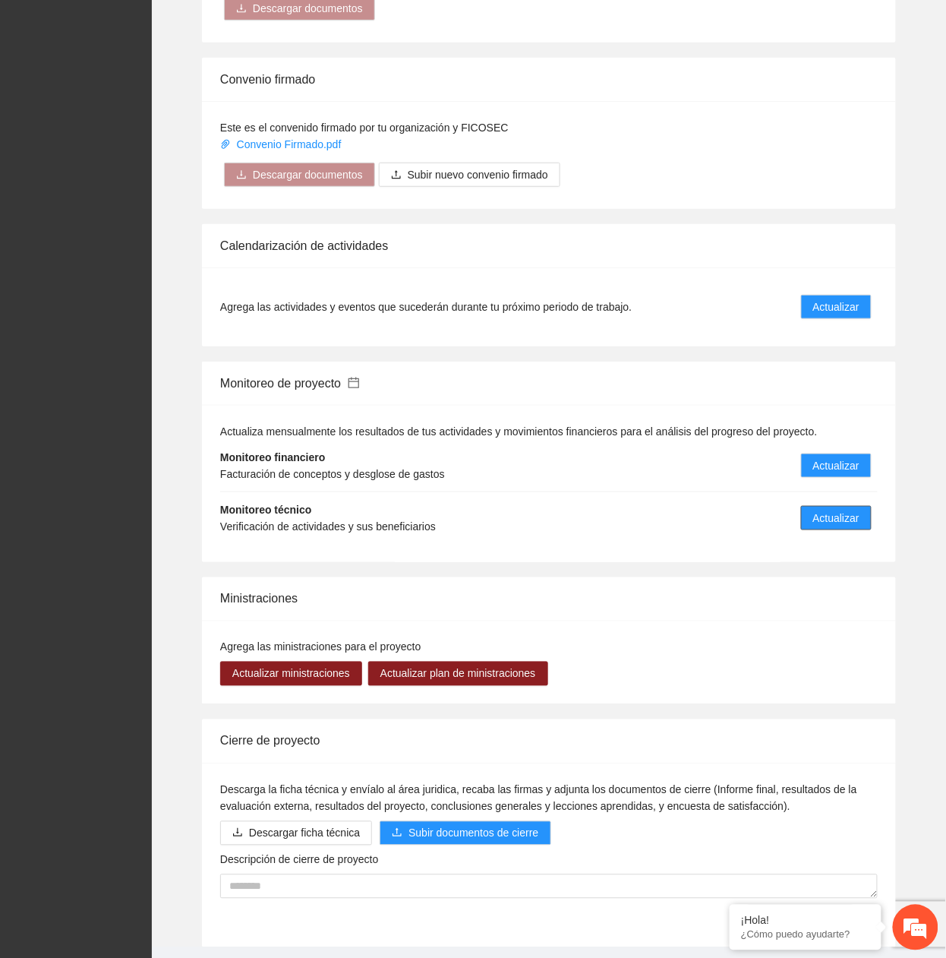
click at [811, 506] on button "Actualizar" at bounding box center [836, 518] width 71 height 24
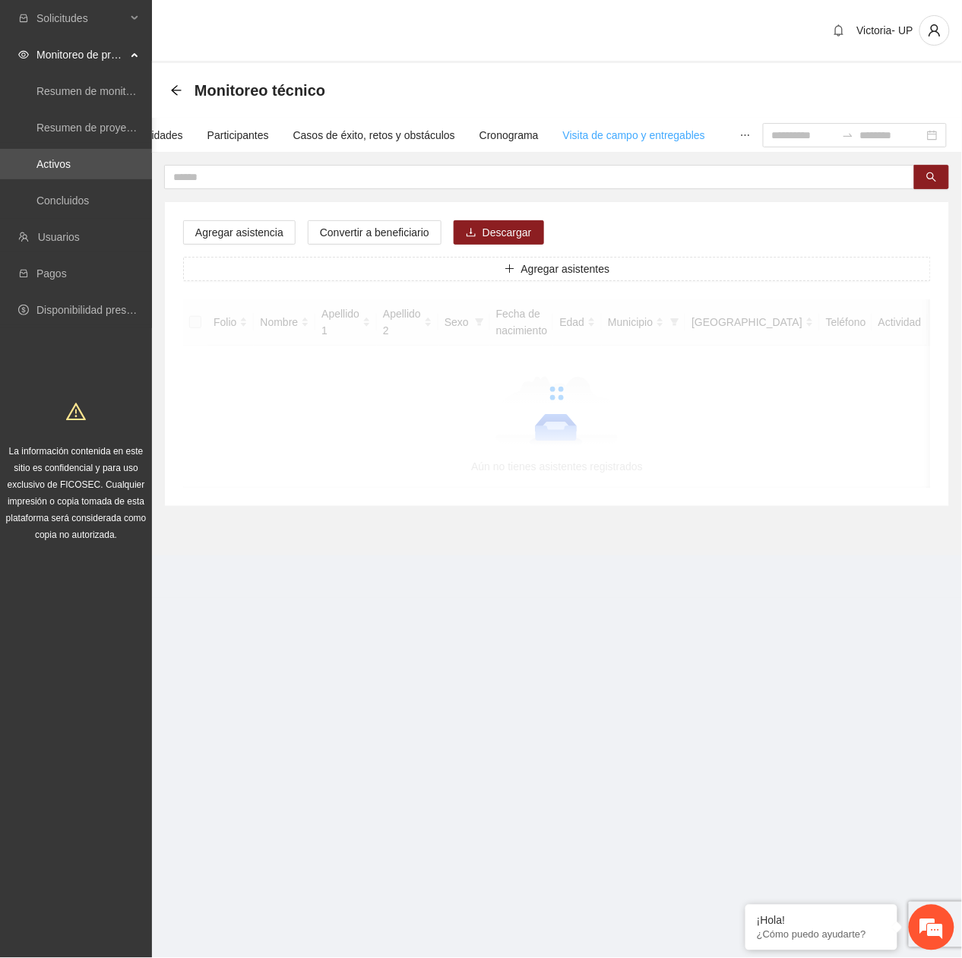
click at [648, 125] on div "Visita de campo y entregables" at bounding box center [634, 135] width 142 height 35
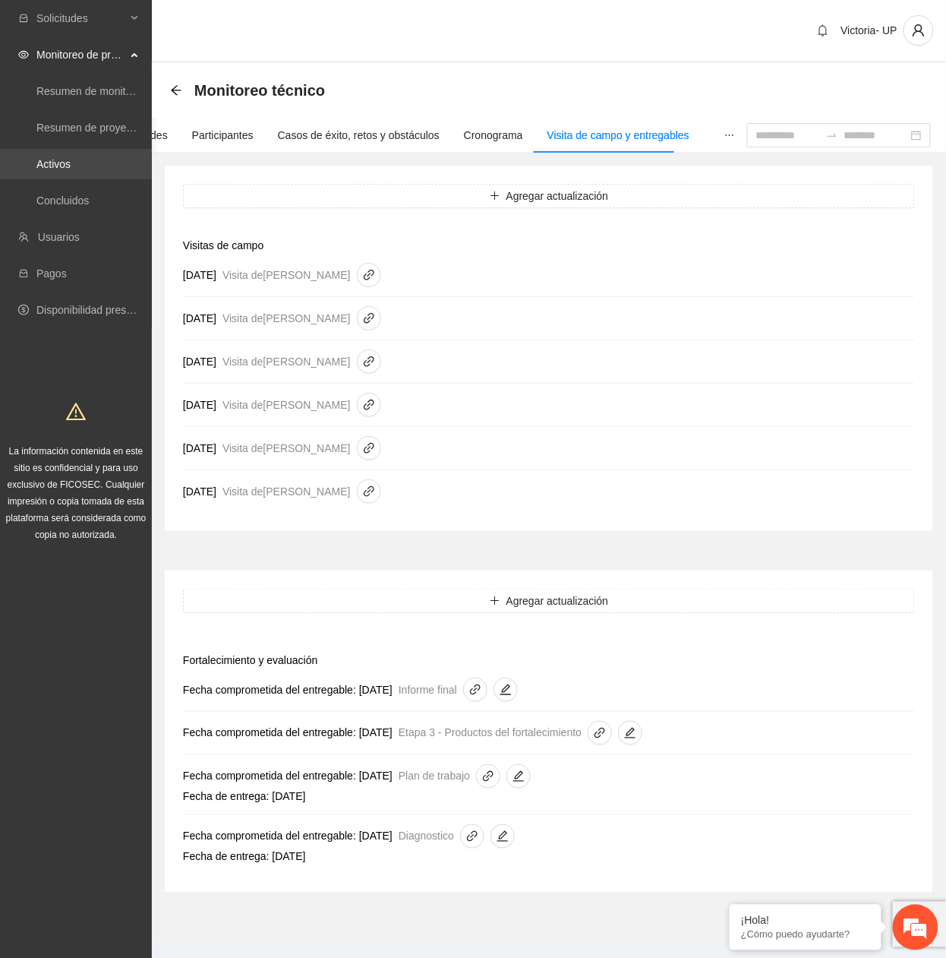
click at [71, 159] on link "Activos" at bounding box center [53, 164] width 34 height 12
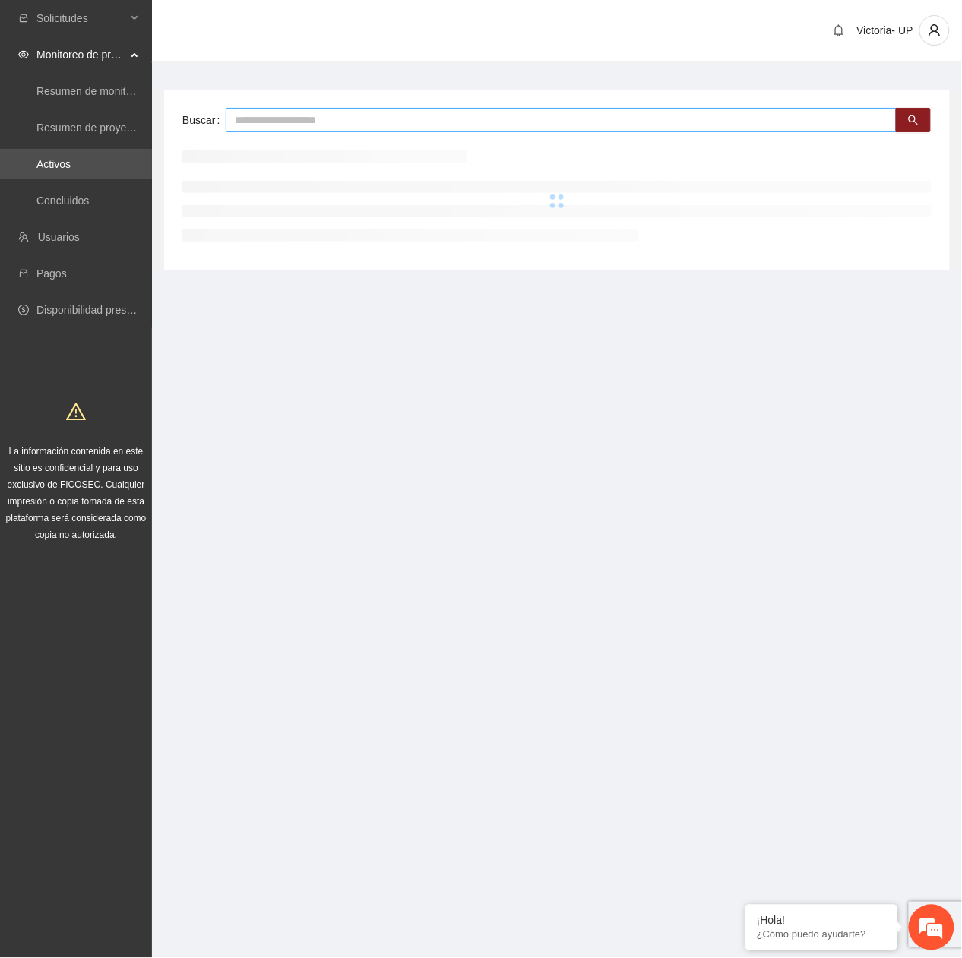
click at [257, 123] on input "text" at bounding box center [561, 120] width 671 height 24
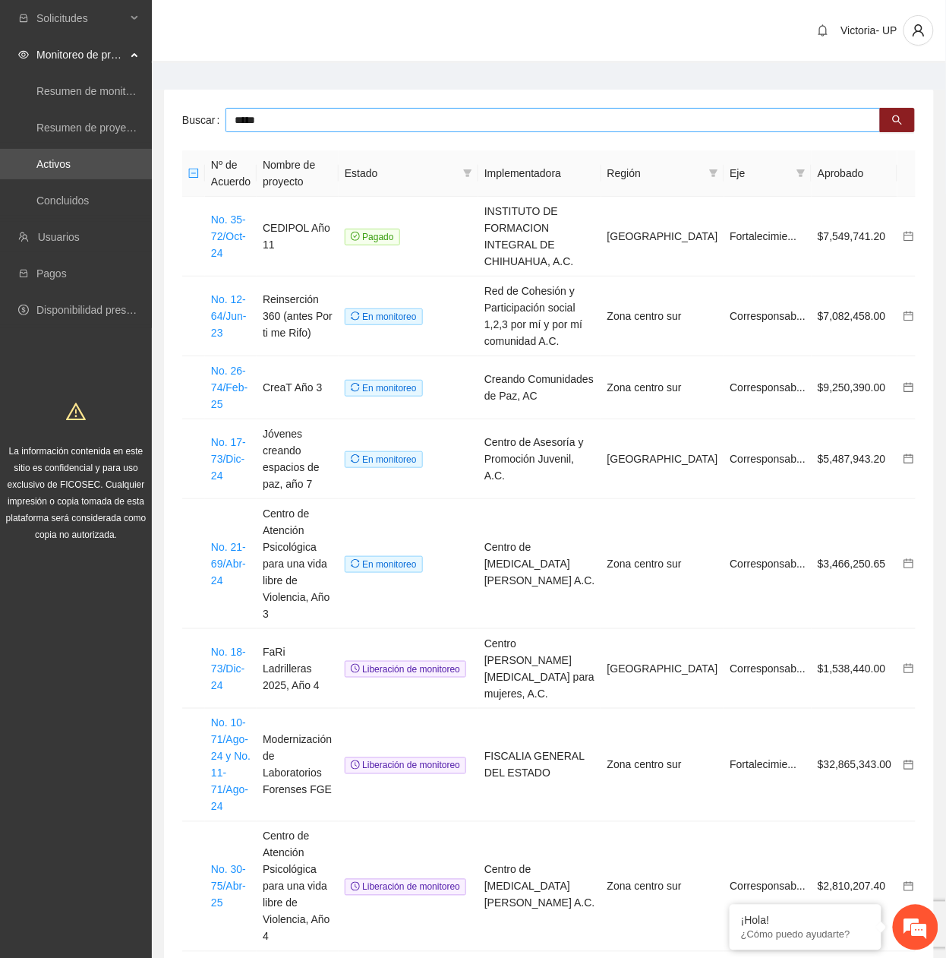
type input "*****"
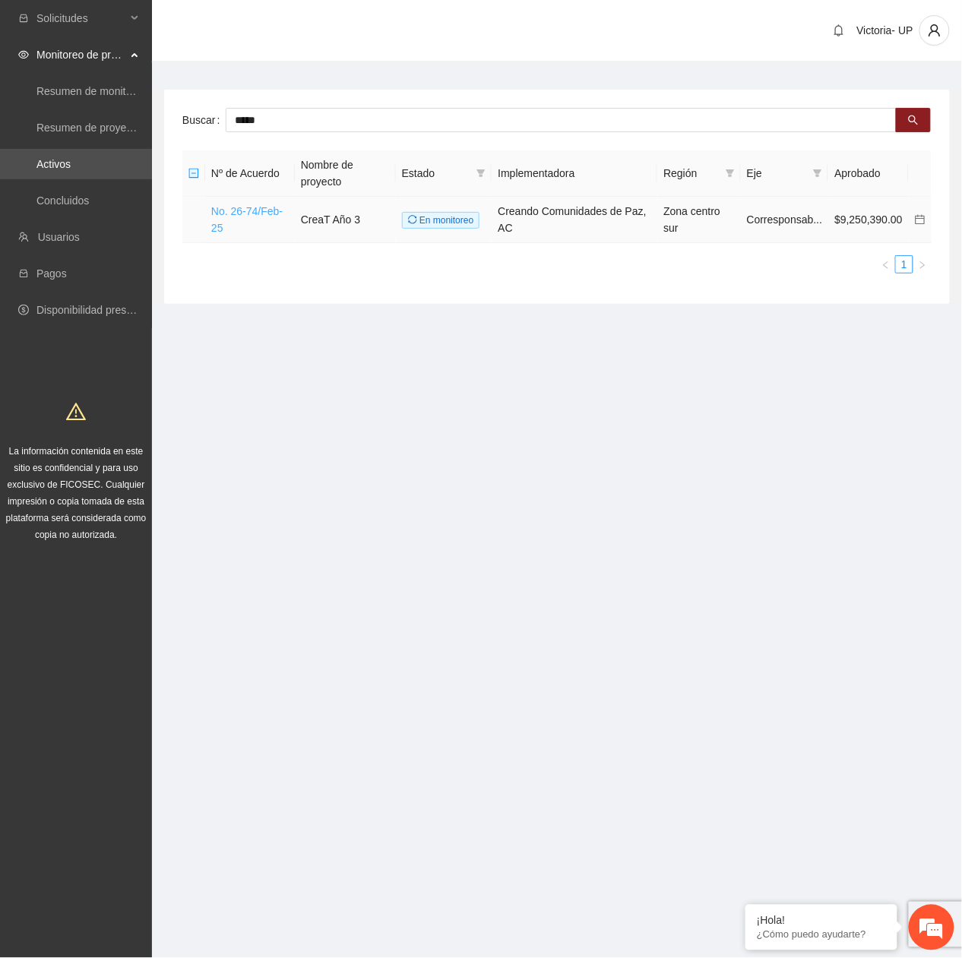
click at [240, 207] on link "No. 26-74/Feb-25" at bounding box center [246, 219] width 71 height 29
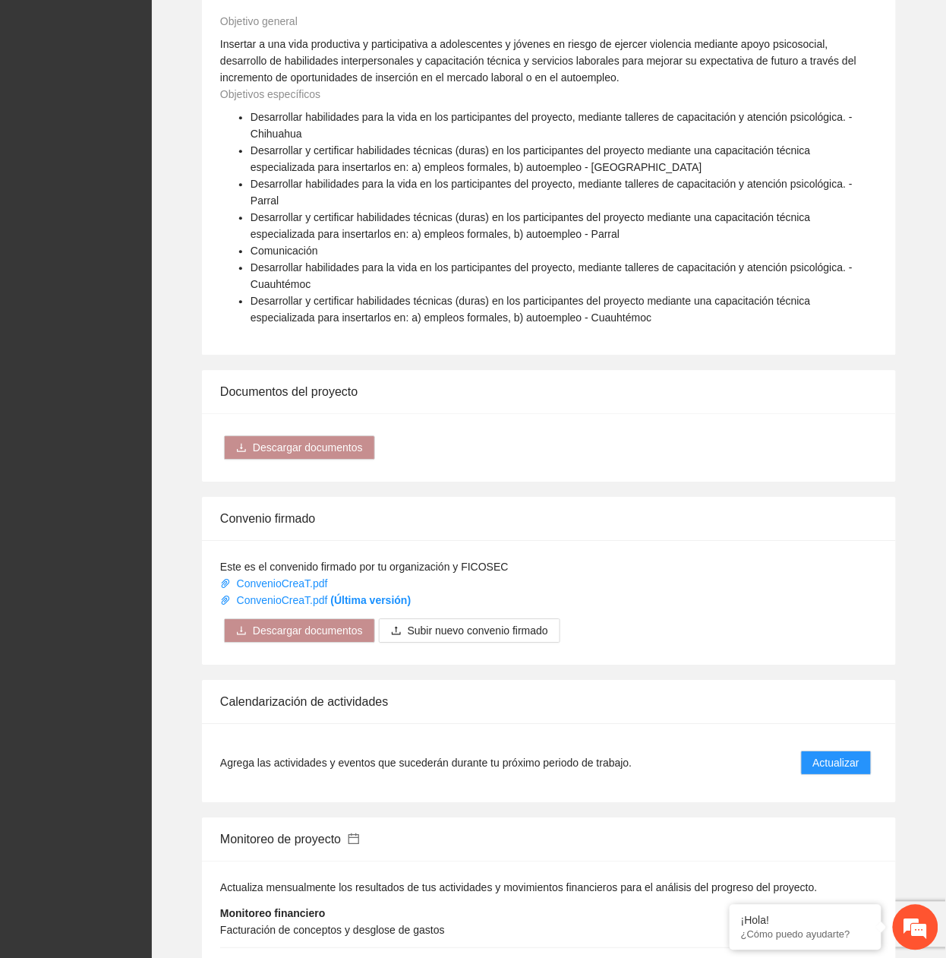
scroll to position [1250, 0]
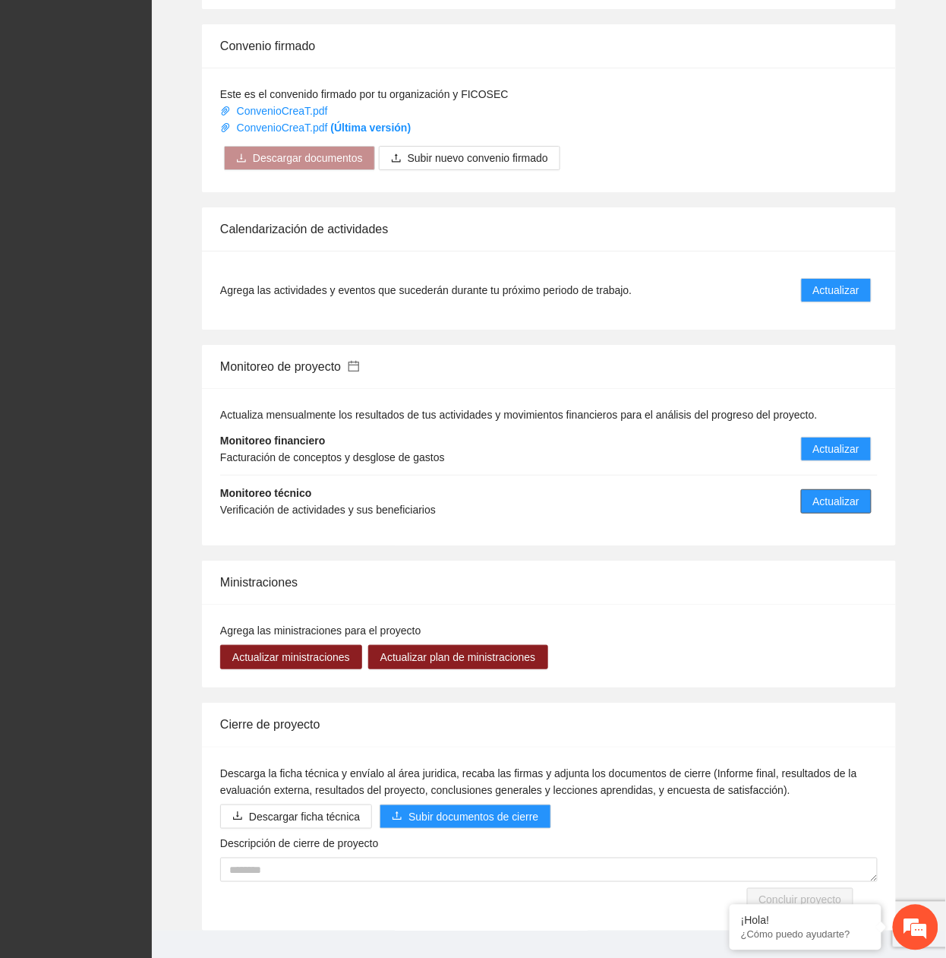
click at [836, 493] on span "Actualizar" at bounding box center [836, 501] width 46 height 17
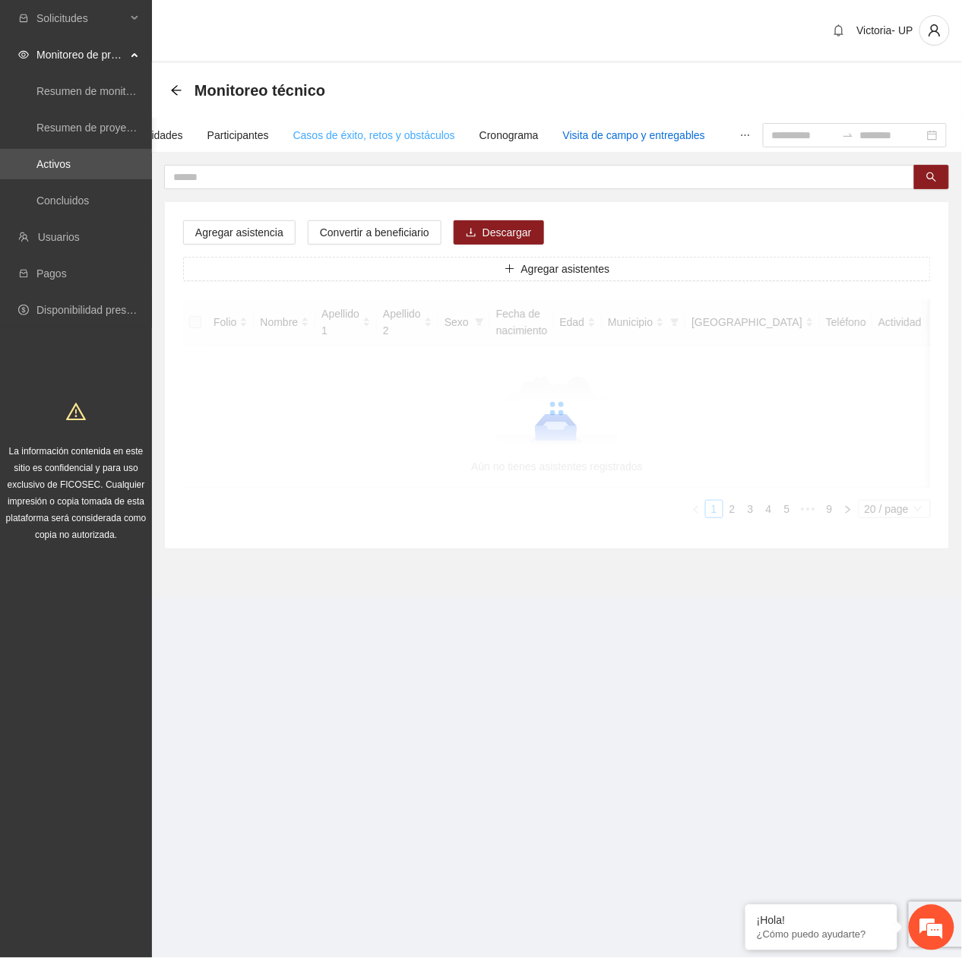
drag, startPoint x: 643, startPoint y: 134, endPoint x: 645, endPoint y: 141, distance: 7.9
click at [645, 141] on div "Asistentes Beneficiarios Asistencias Objetivos y actividades Participantes Caso…" at bounding box center [265, 135] width 880 height 35
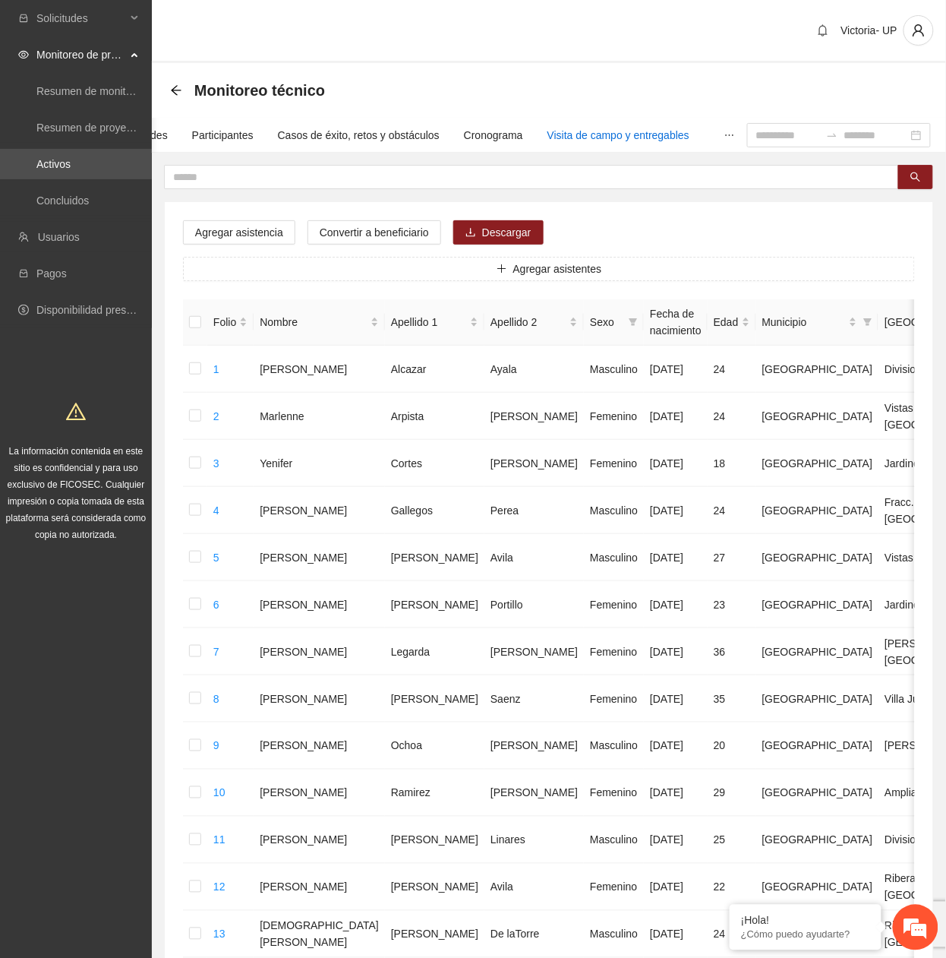
click at [657, 134] on div "Visita de campo y entregables" at bounding box center [619, 135] width 142 height 17
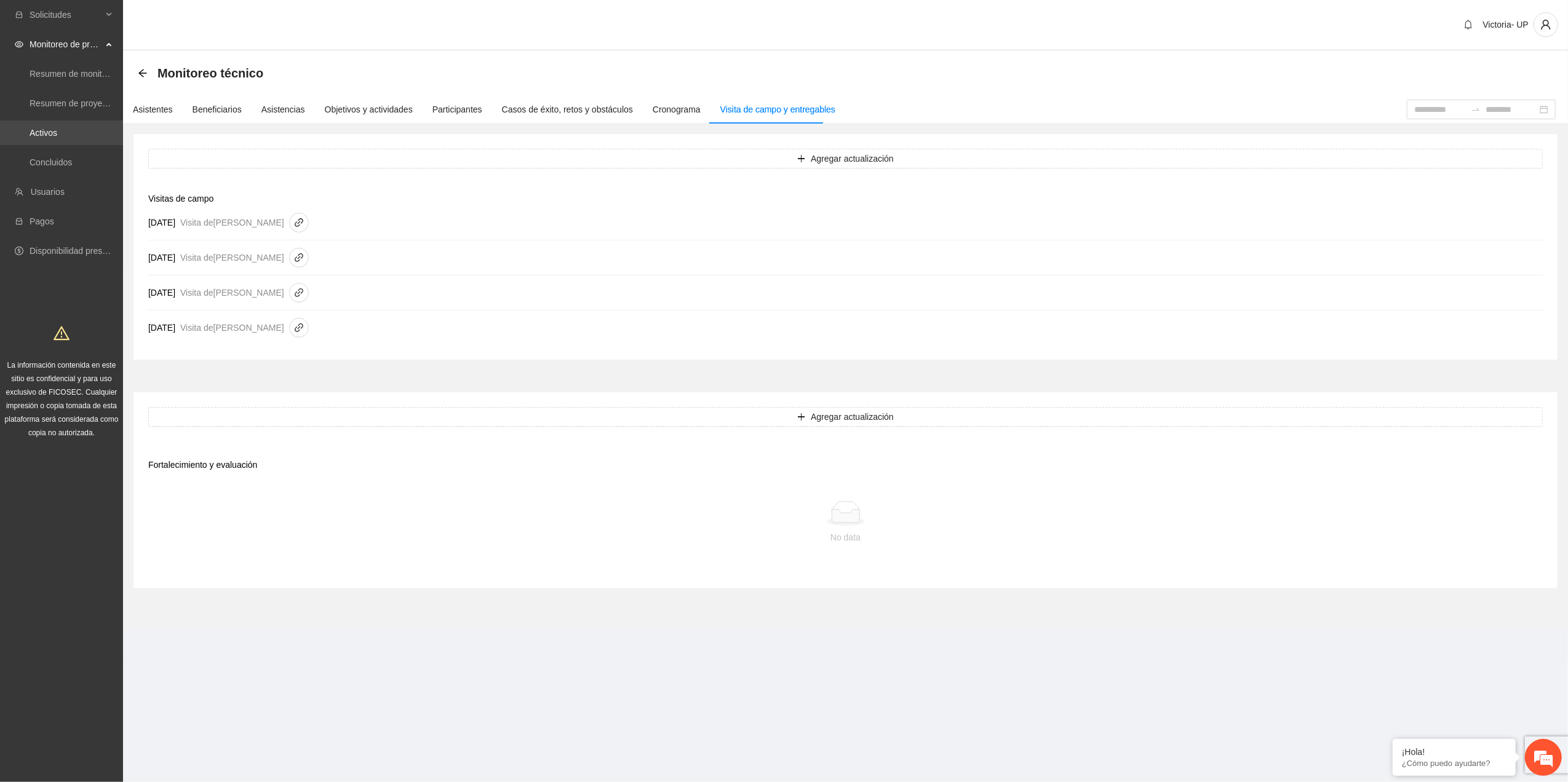
click at [58, 128] on link "Activos" at bounding box center [43, 133] width 28 height 10
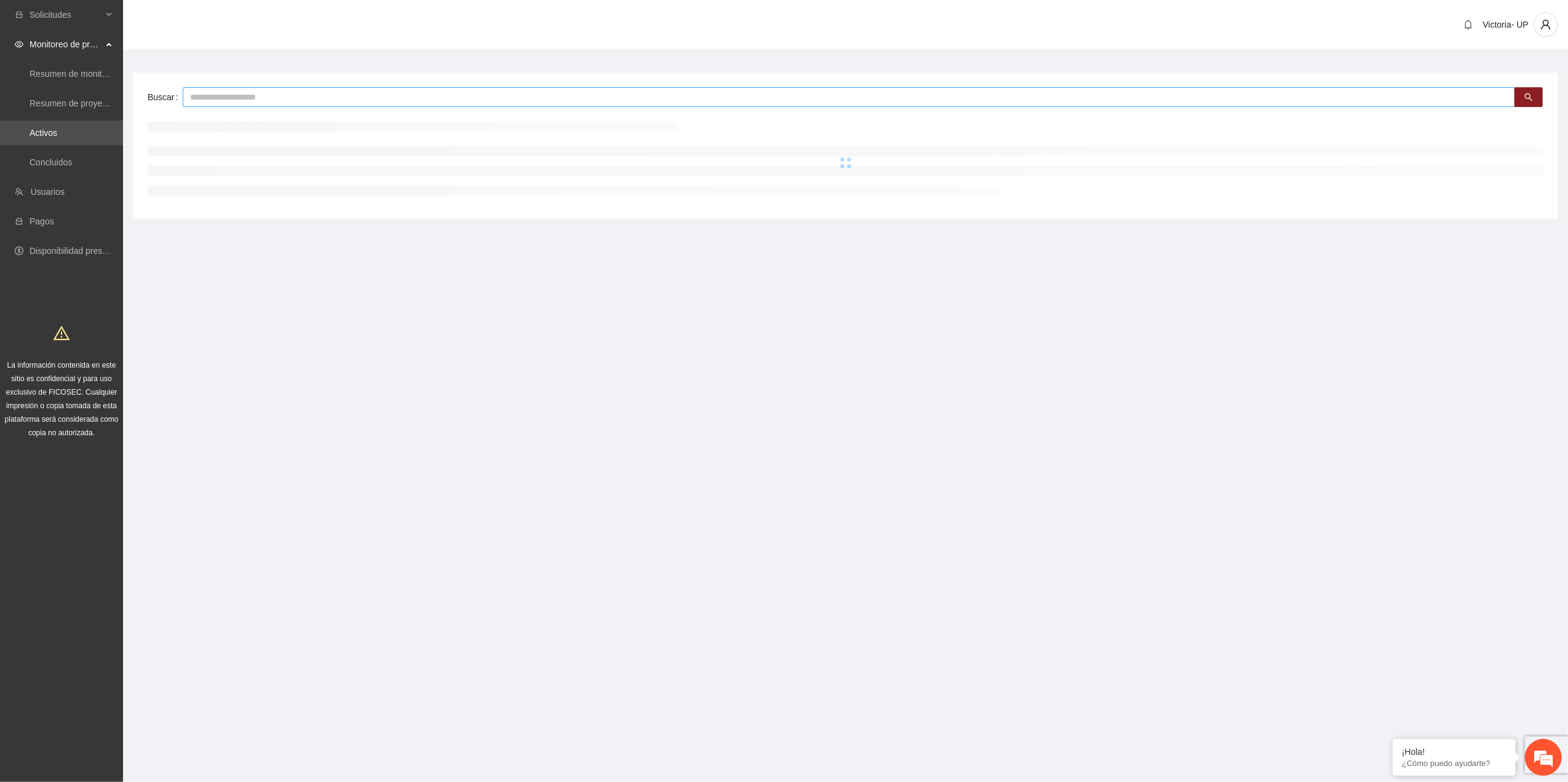
click at [346, 97] on input "text" at bounding box center [849, 97] width 1332 height 19
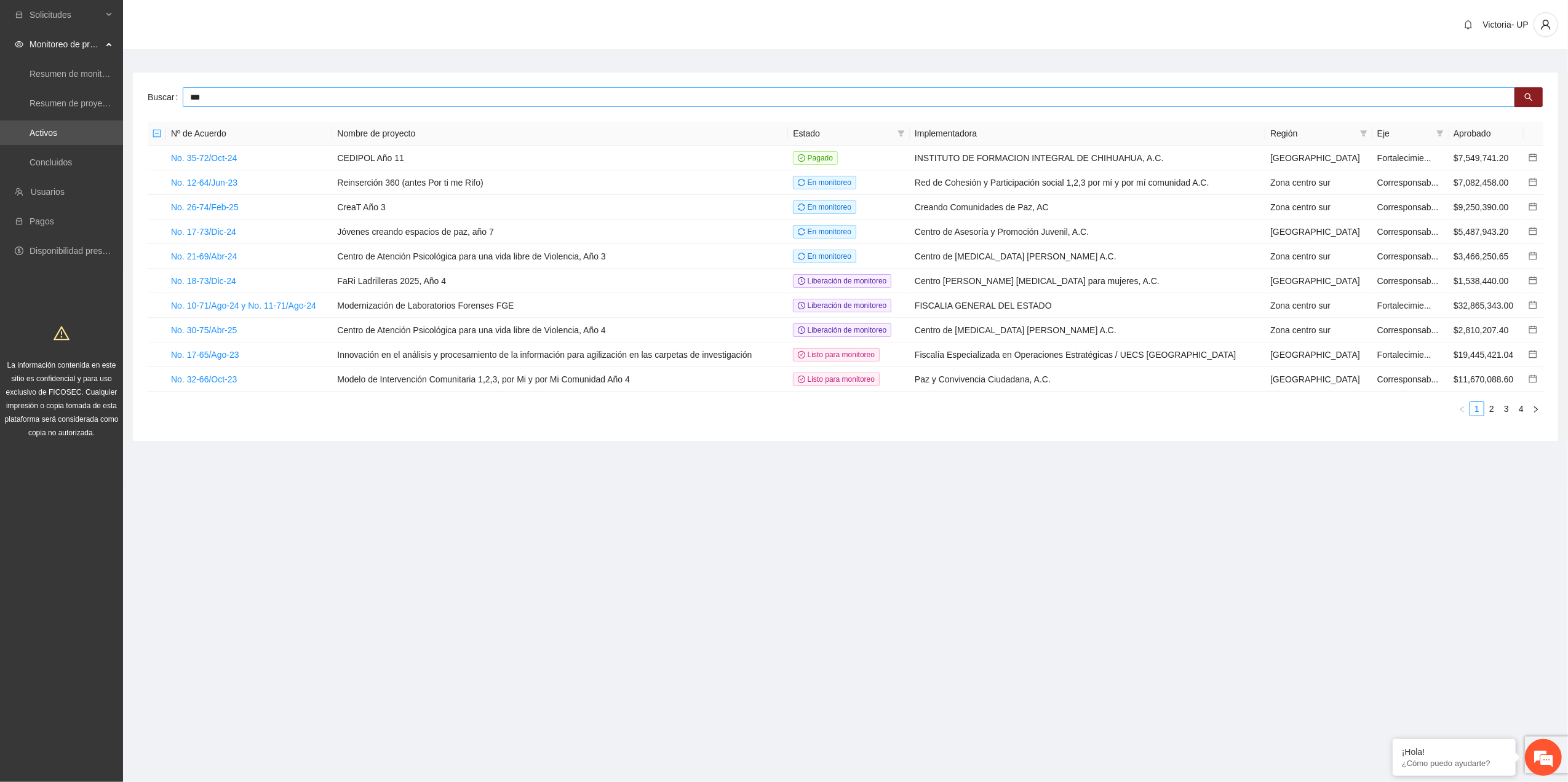
type input "***"
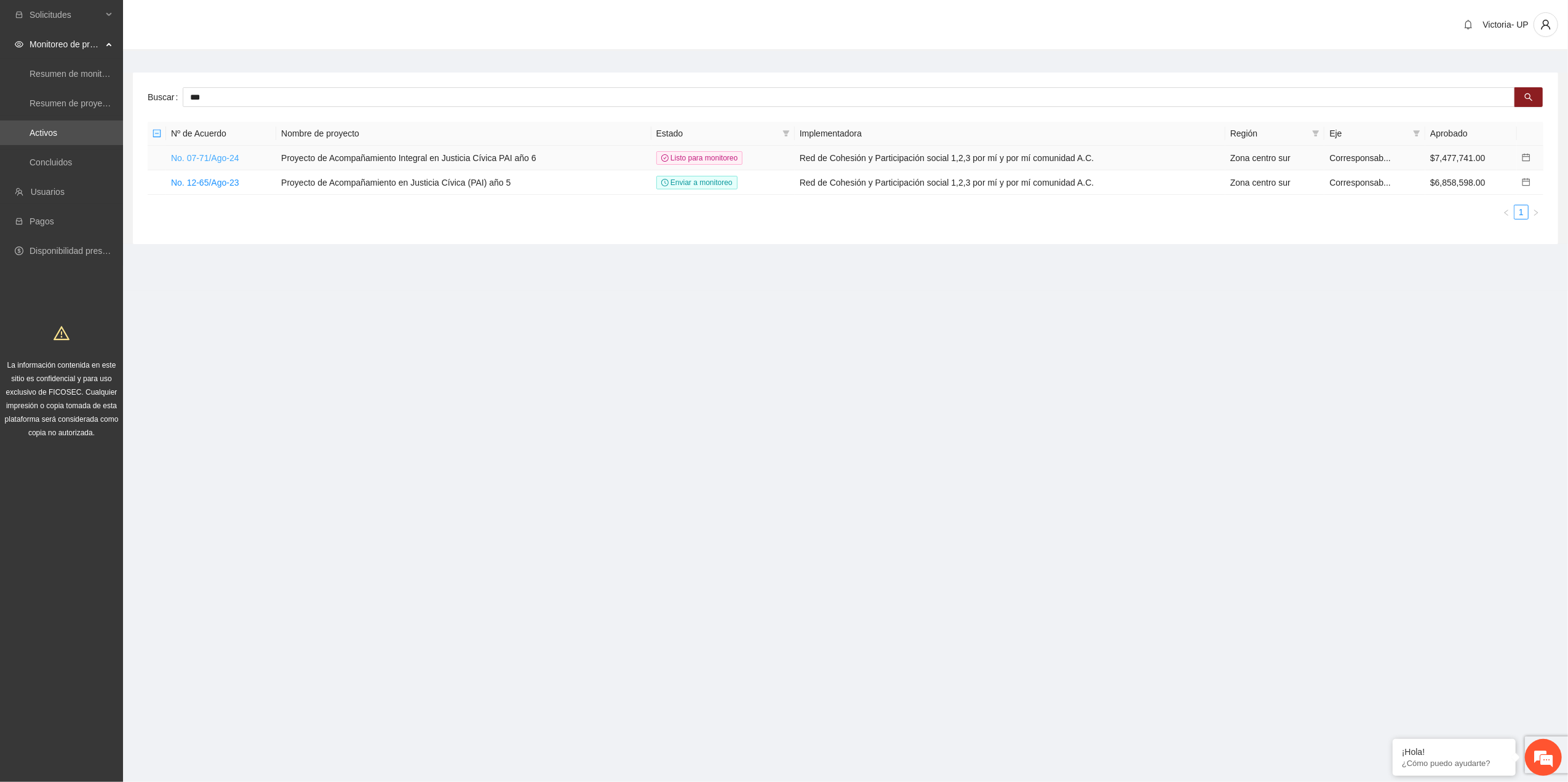
click at [224, 155] on link "No. 07-71/Ago-24" at bounding box center [205, 158] width 68 height 10
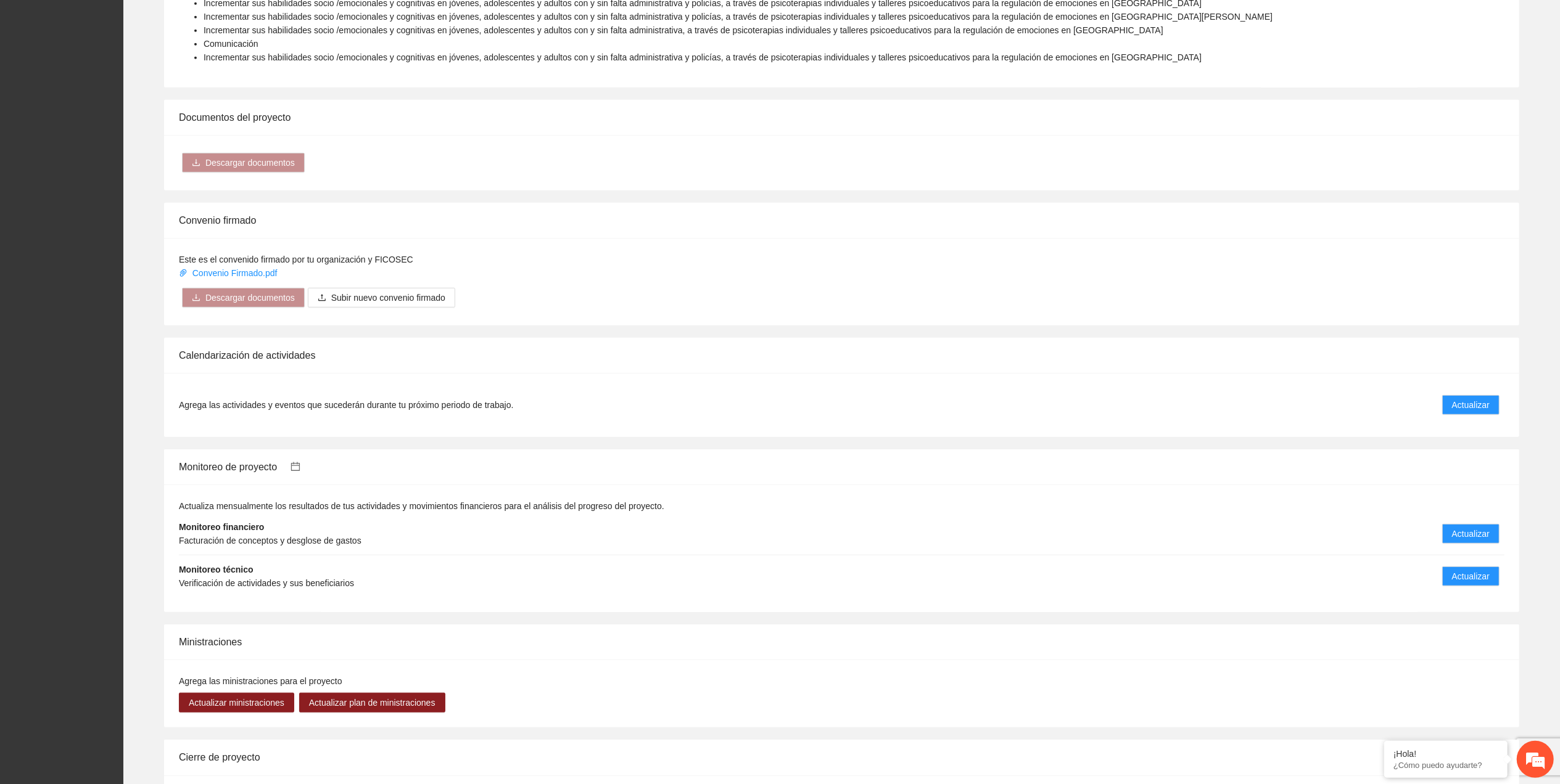
scroll to position [915, 0]
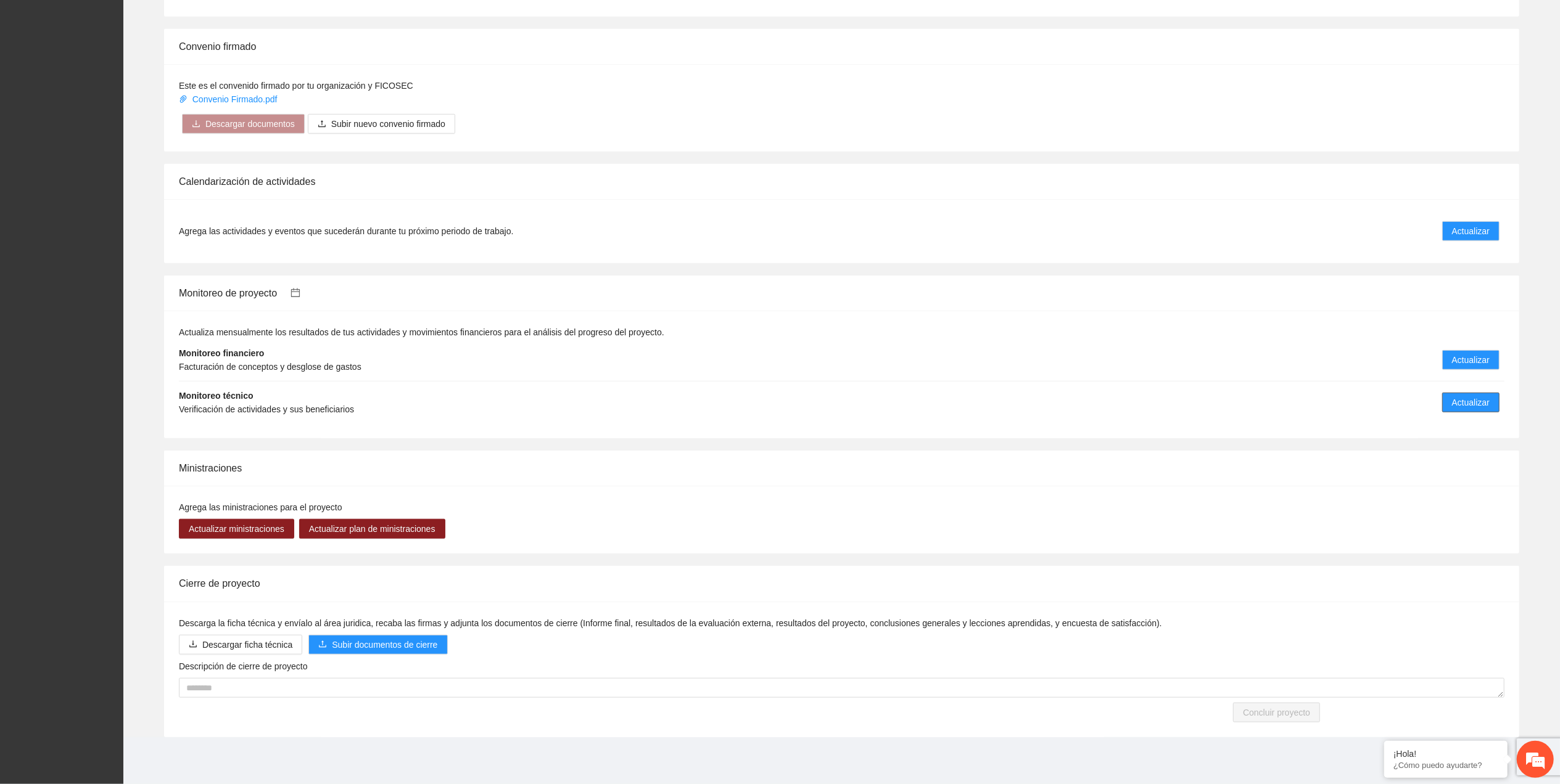
click at [768, 407] on span "Actualizar" at bounding box center [1471, 403] width 37 height 14
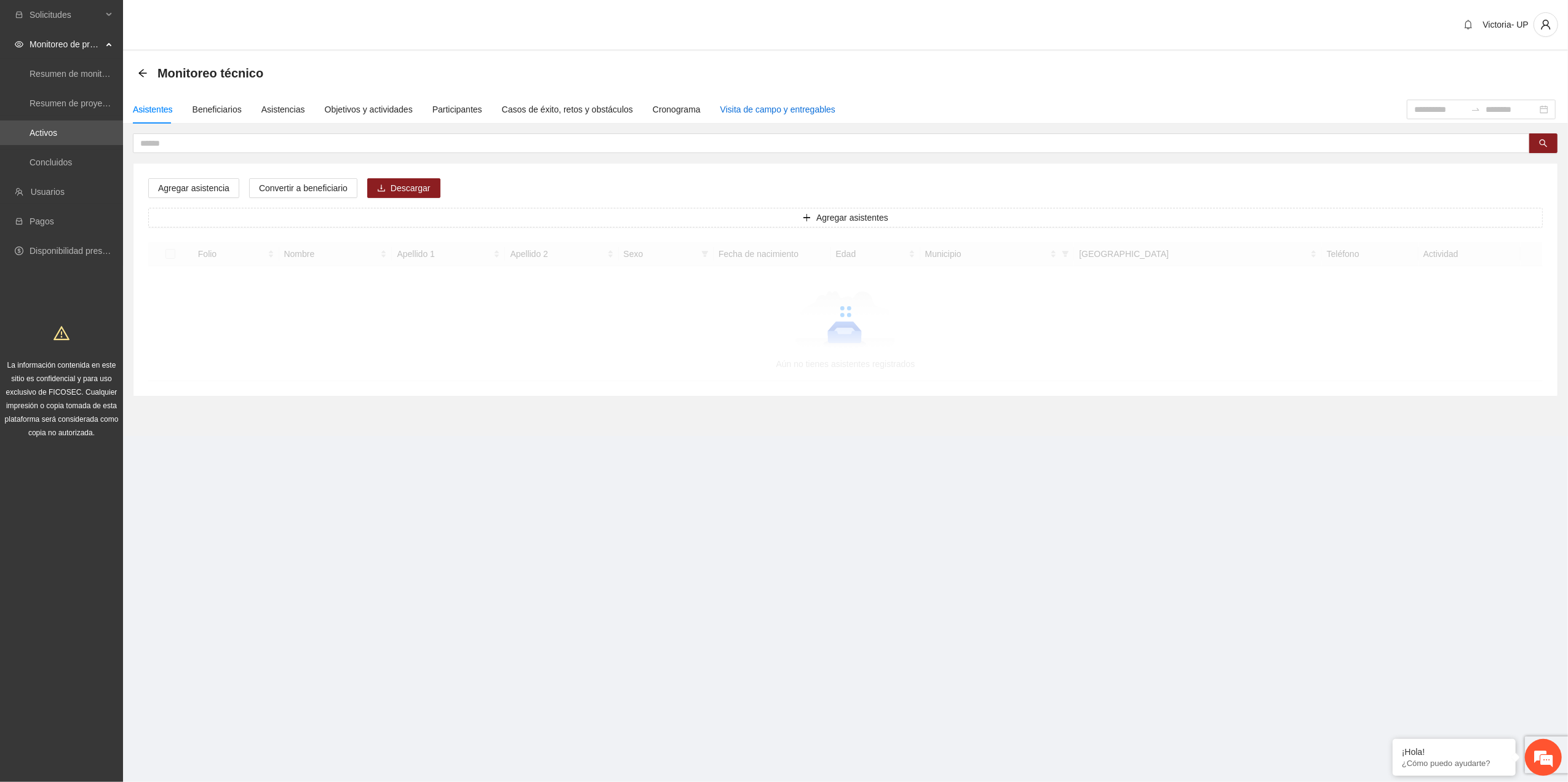
click at [751, 113] on div "Visita de campo y entregables" at bounding box center [778, 109] width 115 height 14
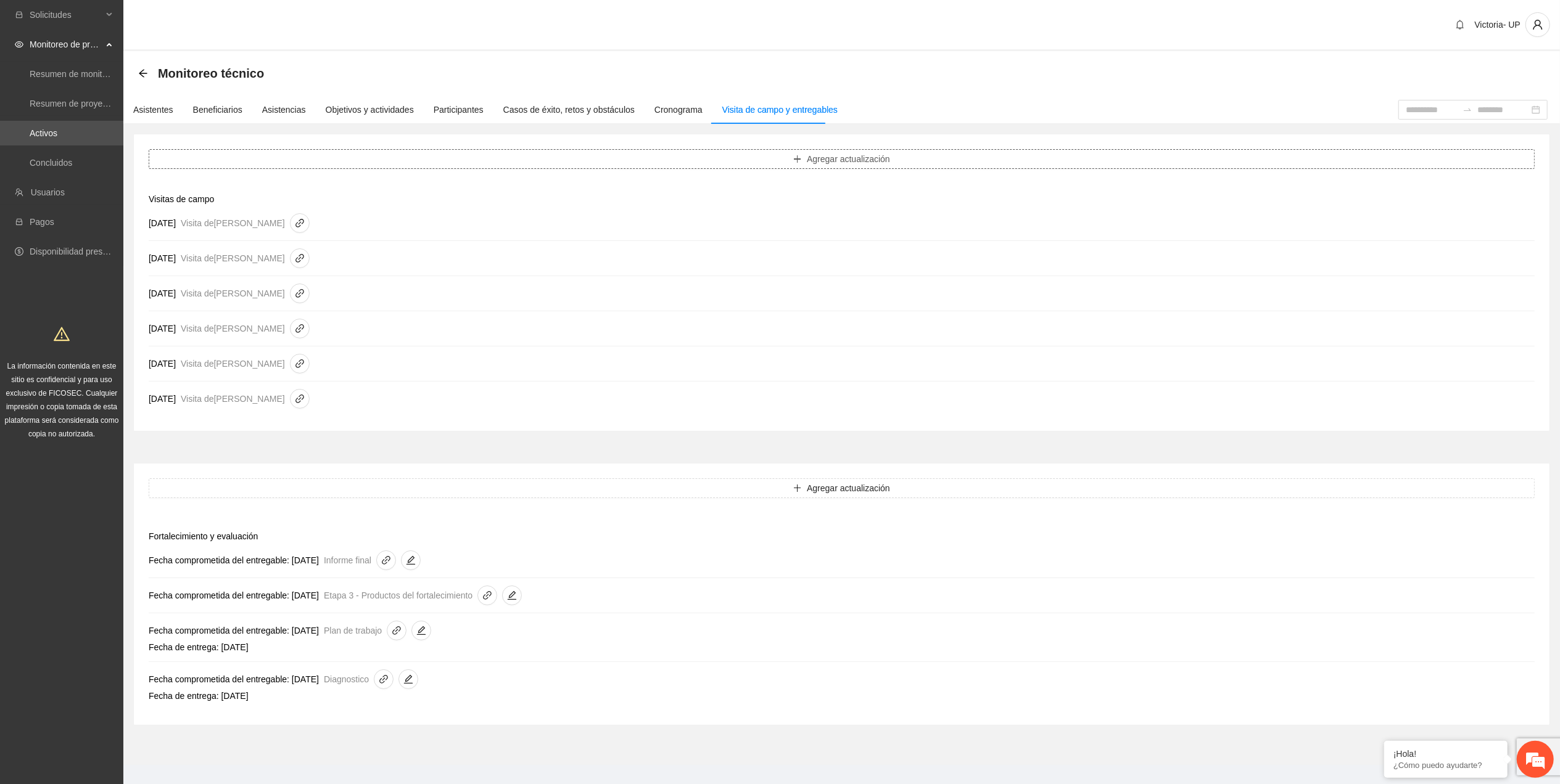
click at [707, 158] on button "Agregar actualización" at bounding box center [841, 159] width 1386 height 19
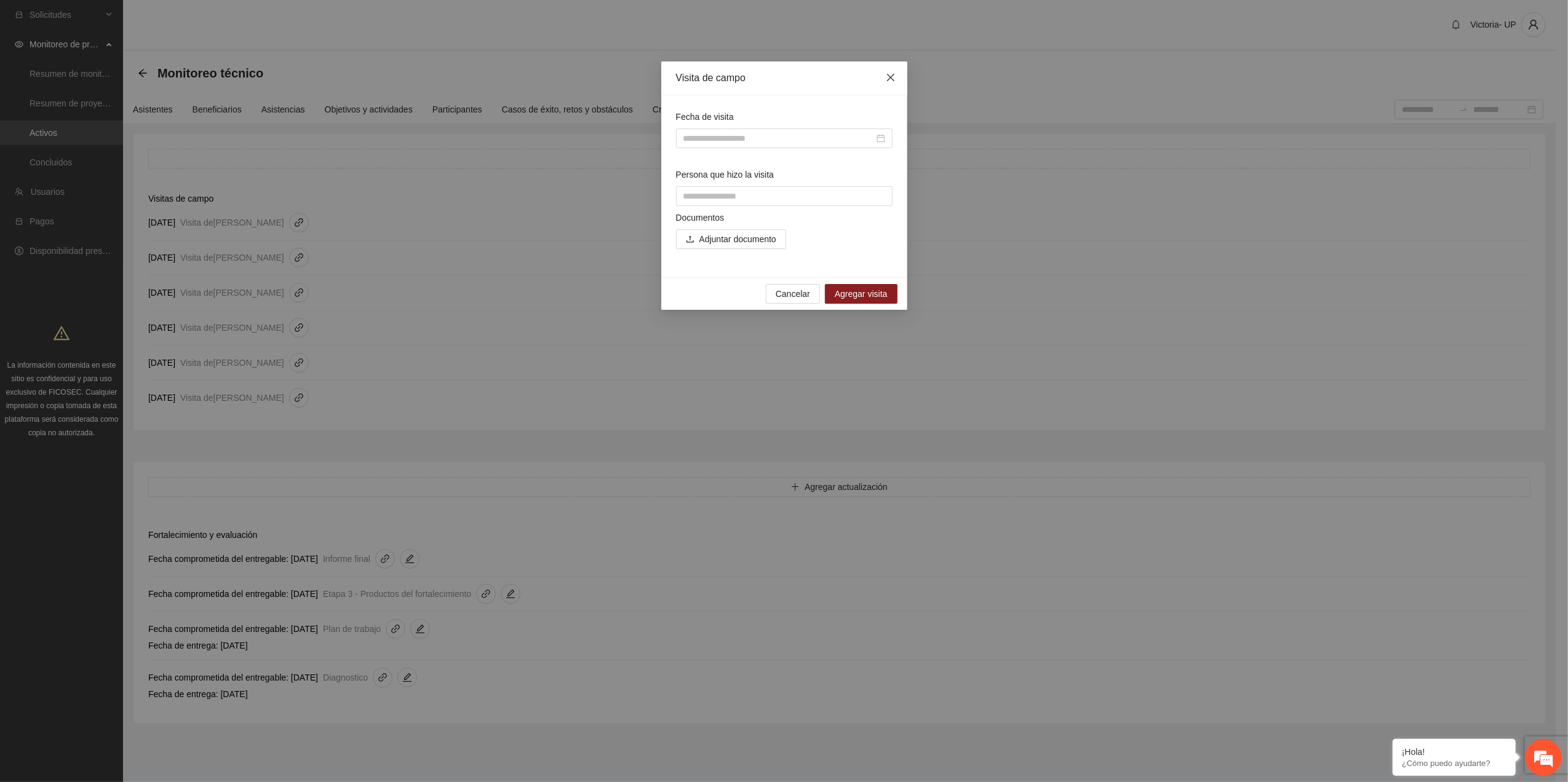
click at [766, 83] on span "Close" at bounding box center [890, 78] width 33 height 33
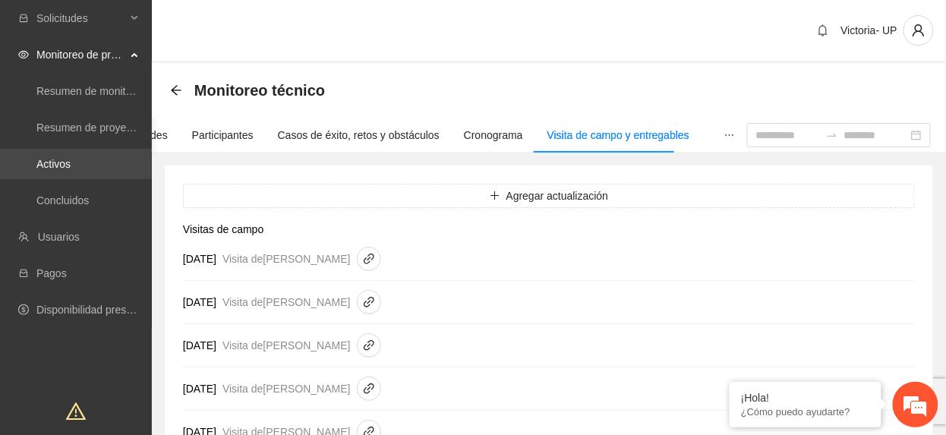
click at [71, 158] on link "Activos" at bounding box center [53, 164] width 34 height 12
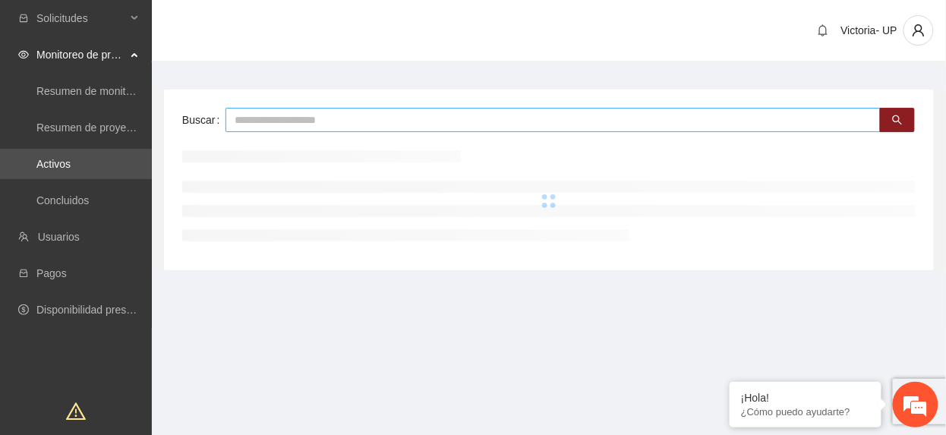
click at [292, 116] on input "text" at bounding box center [553, 120] width 655 height 24
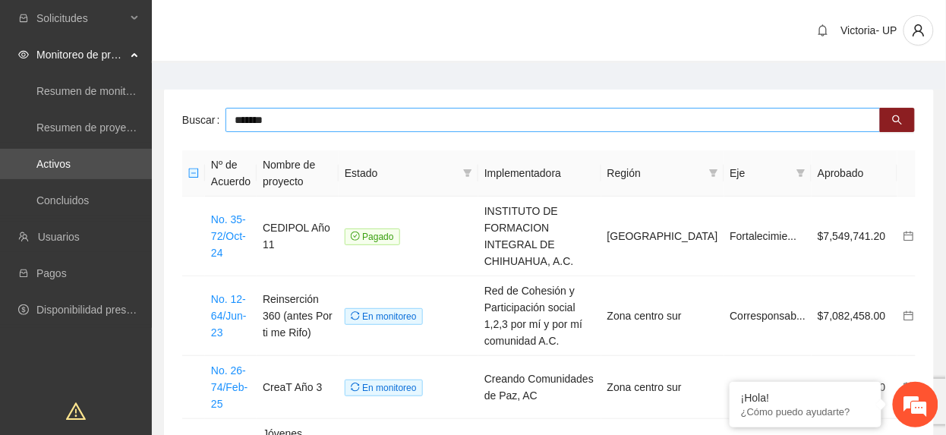
type input "*******"
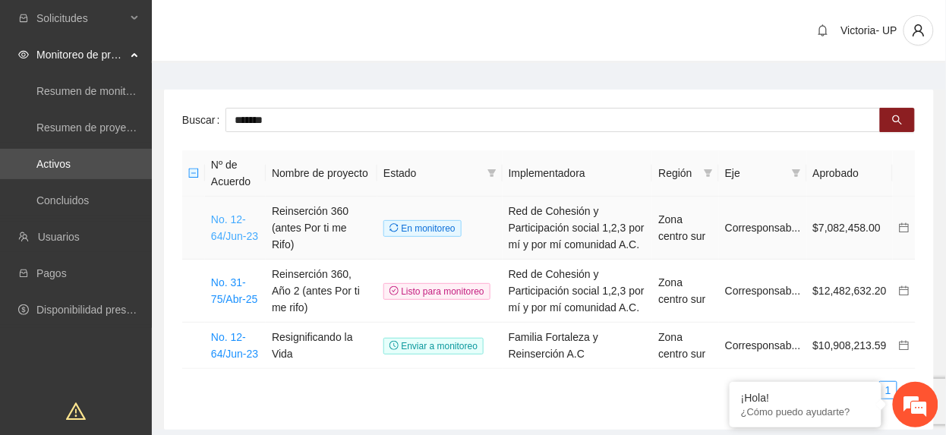
click at [249, 232] on link "No. 12-64/Jun-23" at bounding box center [234, 227] width 47 height 29
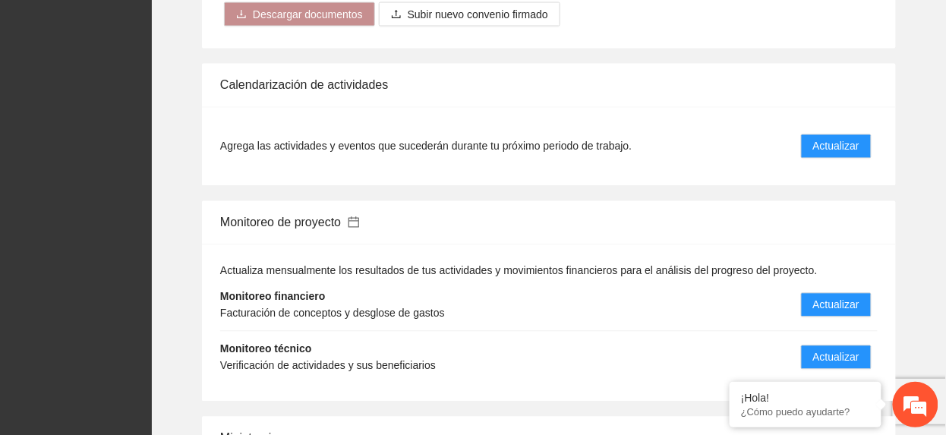
scroll to position [2127, 0]
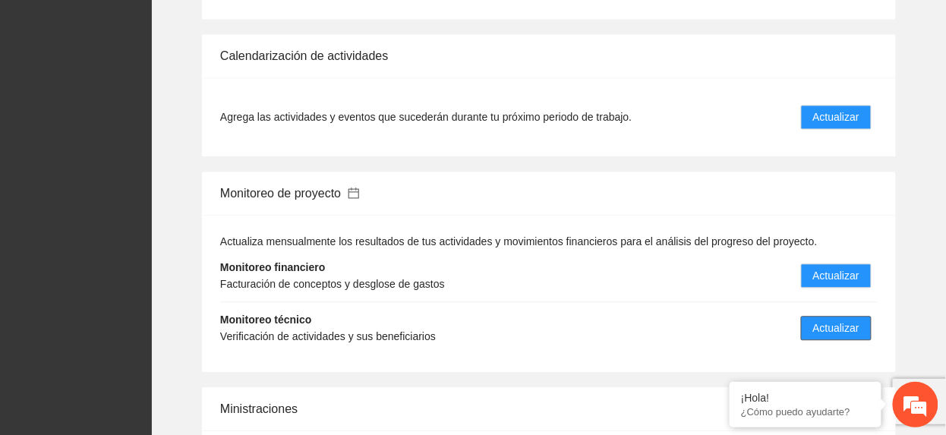
click at [819, 321] on span "Actualizar" at bounding box center [836, 329] width 46 height 17
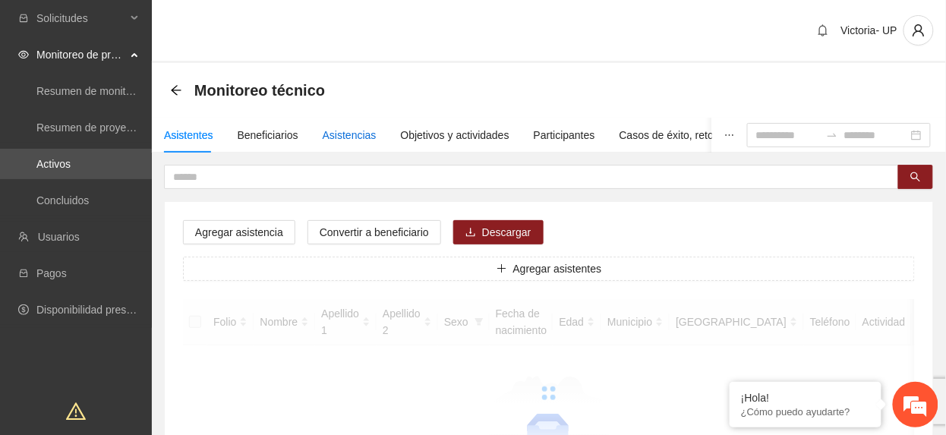
click at [352, 140] on div "Asistencias" at bounding box center [350, 135] width 54 height 17
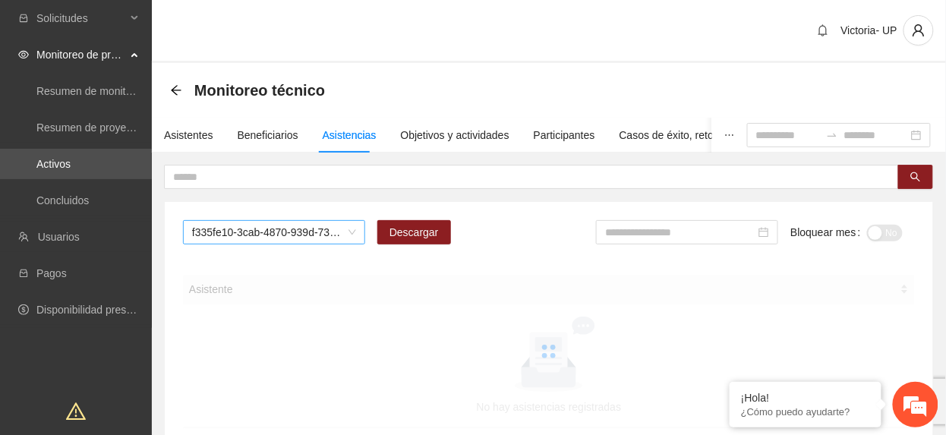
click at [287, 223] on span "f335fe10-3cab-4870-939d-73b6453ca784" at bounding box center [274, 232] width 164 height 23
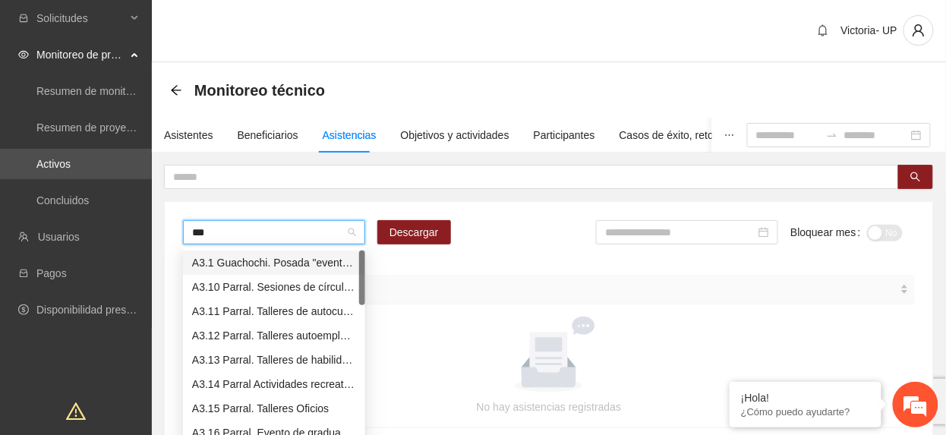
type input "****"
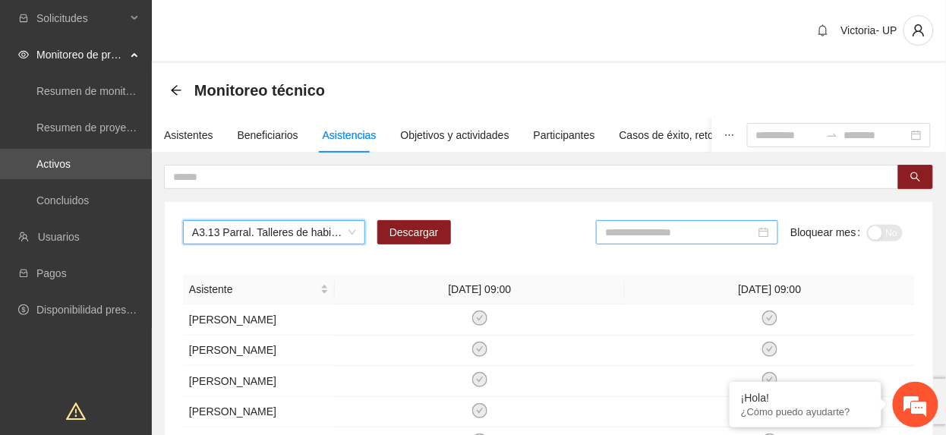
click at [681, 235] on input at bounding box center [680, 232] width 150 height 17
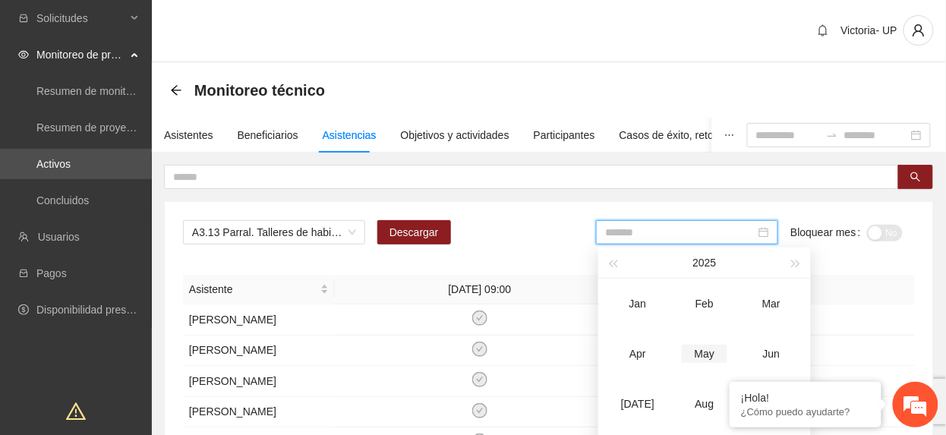
click at [687, 356] on div "May" at bounding box center [705, 354] width 46 height 18
type input "*******"
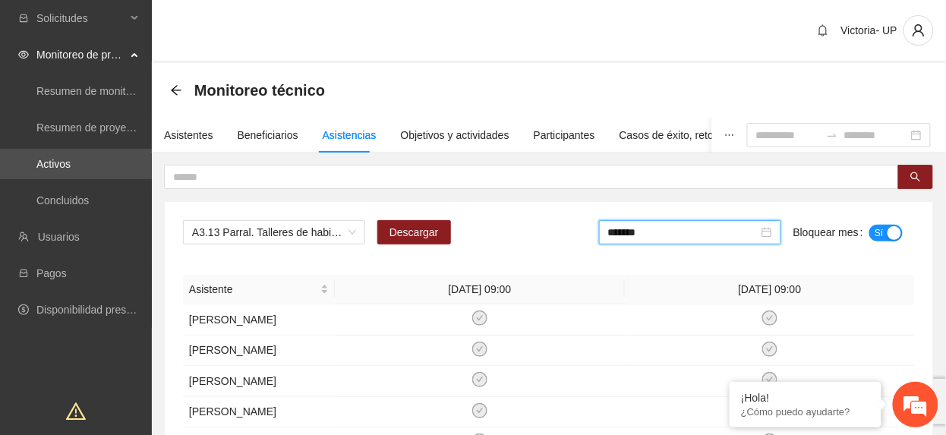
click at [885, 235] on button "Sí" at bounding box center [886, 233] width 33 height 17
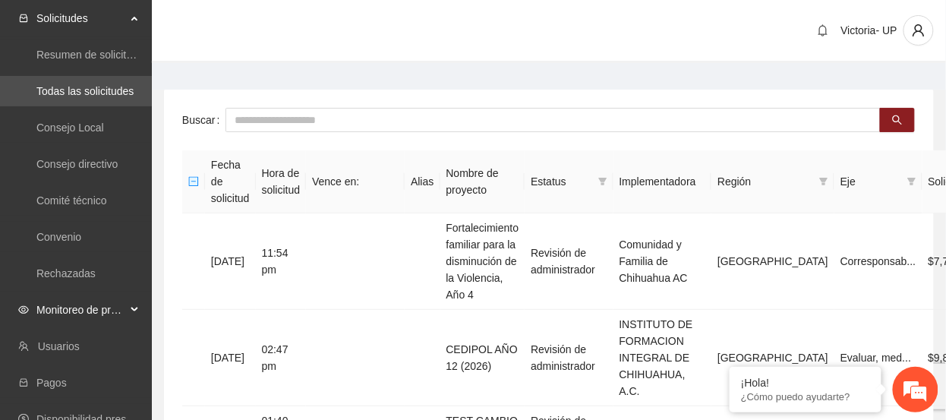
click at [92, 311] on span "Monitoreo de proyectos" at bounding box center [81, 310] width 90 height 30
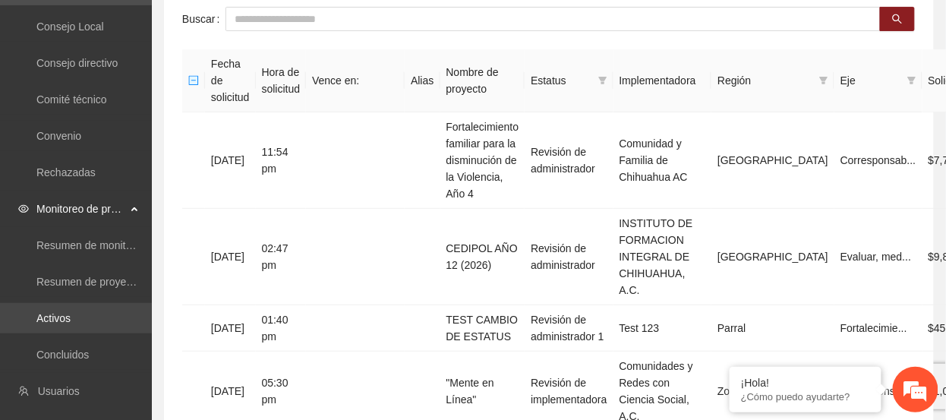
click at [71, 314] on link "Activos" at bounding box center [53, 318] width 34 height 12
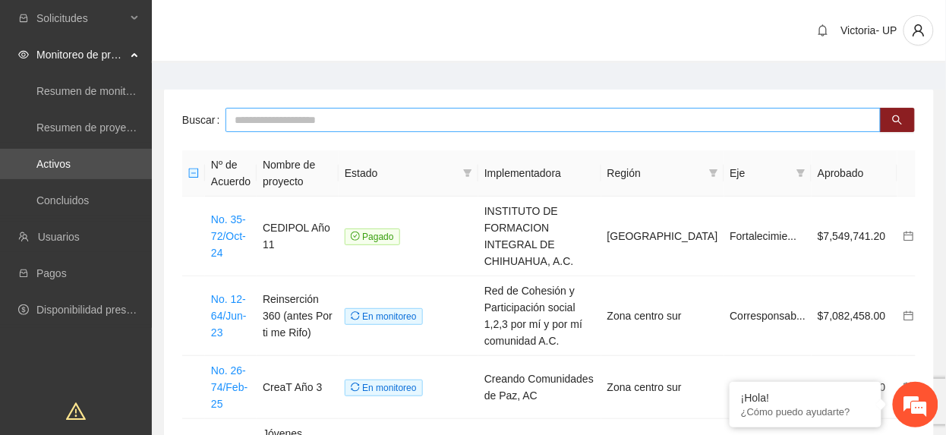
drag, startPoint x: 447, startPoint y: 118, endPoint x: 389, endPoint y: 156, distance: 69.3
click at [431, 128] on input "text" at bounding box center [553, 120] width 655 height 24
type input "***"
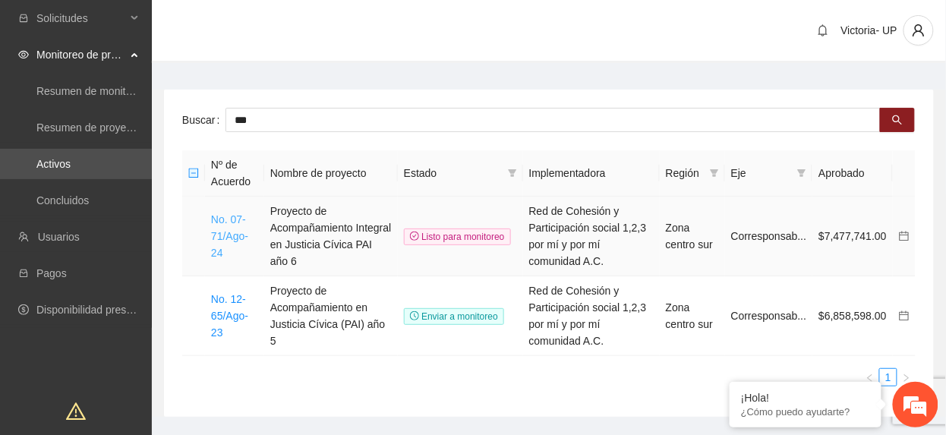
click at [232, 241] on link "No. 07-71/Ago-24" at bounding box center [229, 236] width 37 height 46
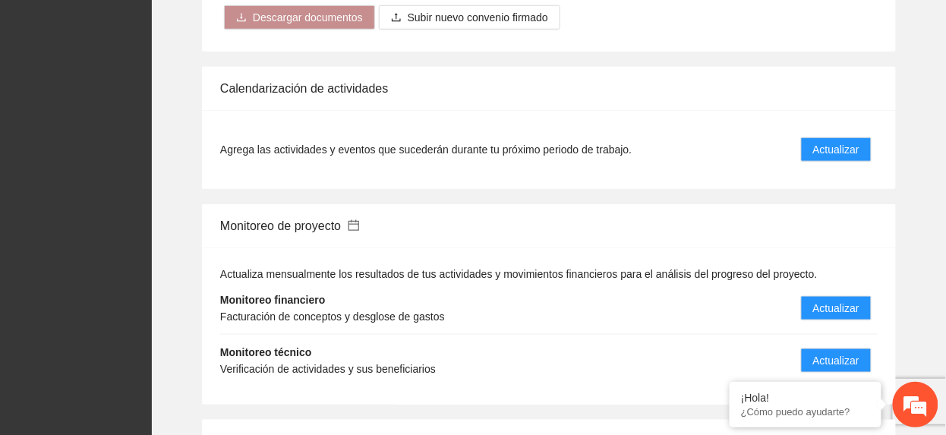
scroll to position [1924, 0]
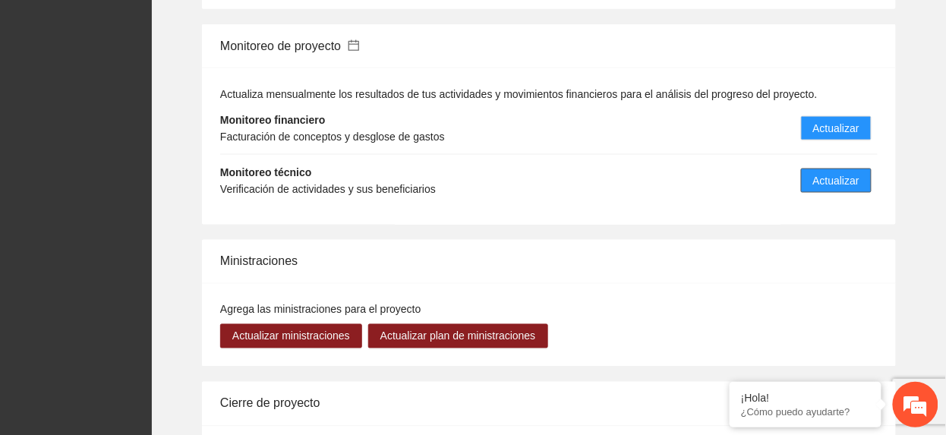
click at [832, 172] on span "Actualizar" at bounding box center [836, 180] width 46 height 17
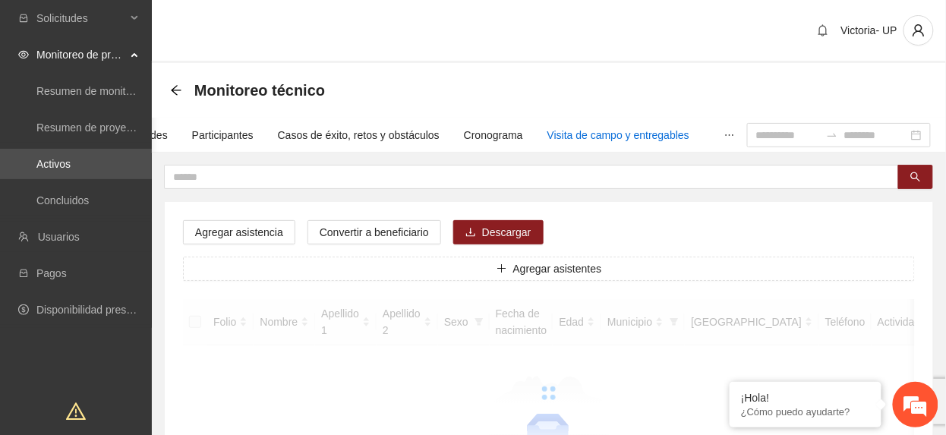
click at [650, 134] on div "Visita de campo y entregables" at bounding box center [619, 135] width 142 height 17
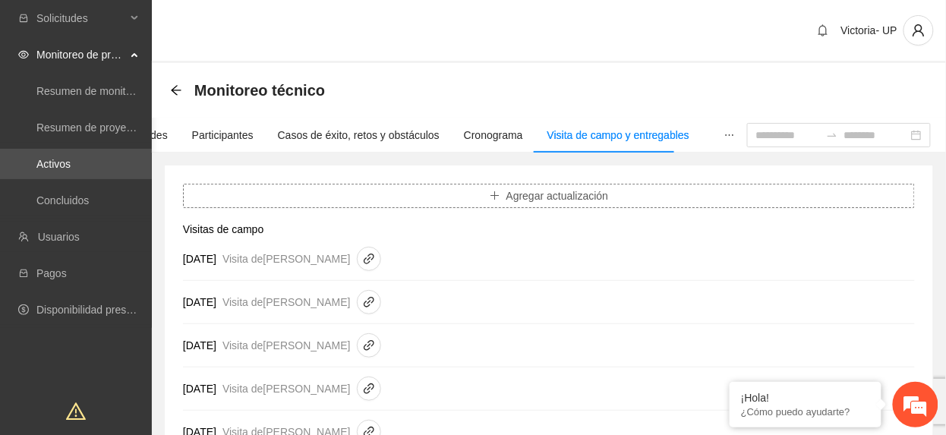
click at [445, 194] on button "Agregar actualización" at bounding box center [549, 196] width 732 height 24
